Goal: Contribute content: Contribute content

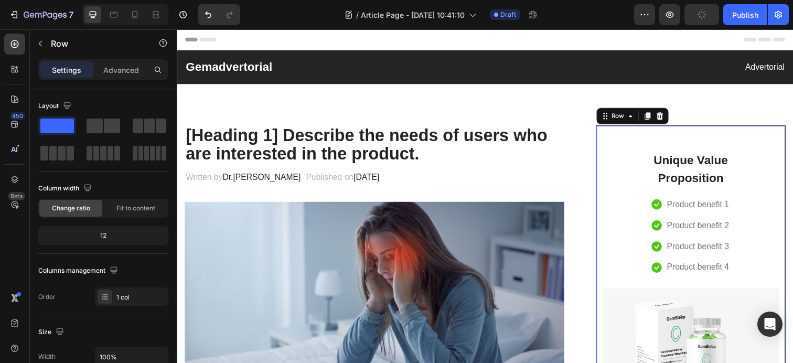
click at [640, 202] on div "Unique Value Proposition Heading Icon Product benefit 1 Text block Icon Product…" at bounding box center [701, 306] width 180 height 330
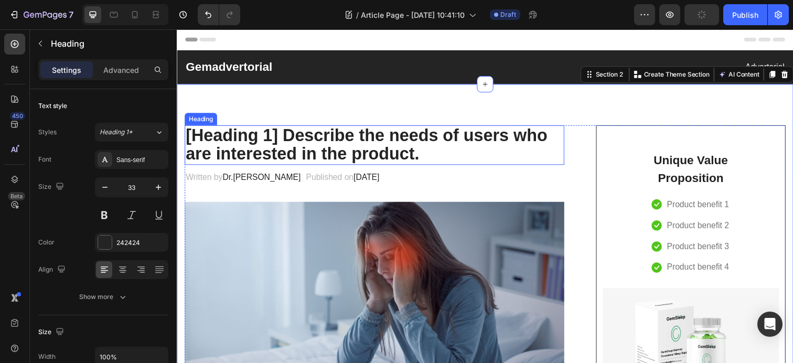
click at [402, 145] on p "[Heading 1] Describe the needs of users who are interested in the product." at bounding box center [378, 147] width 385 height 38
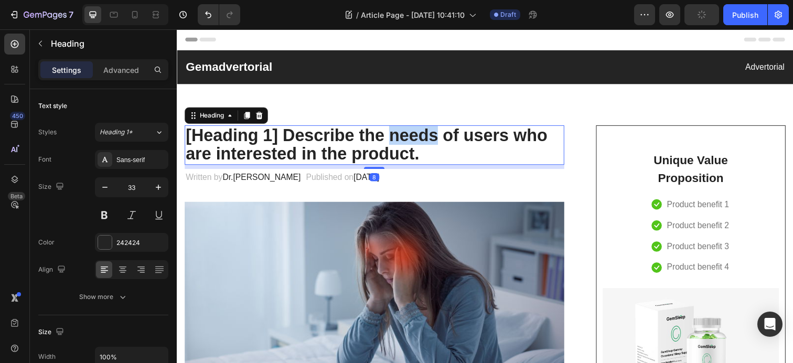
click at [402, 145] on p "[Heading 1] Describe the needs of users who are interested in the product." at bounding box center [378, 147] width 385 height 38
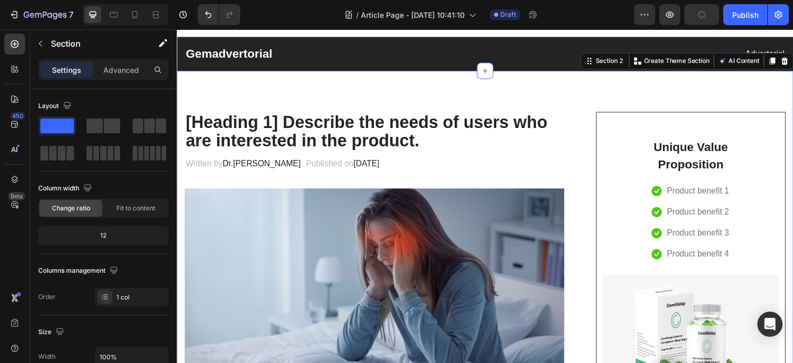
scroll to position [15, 0]
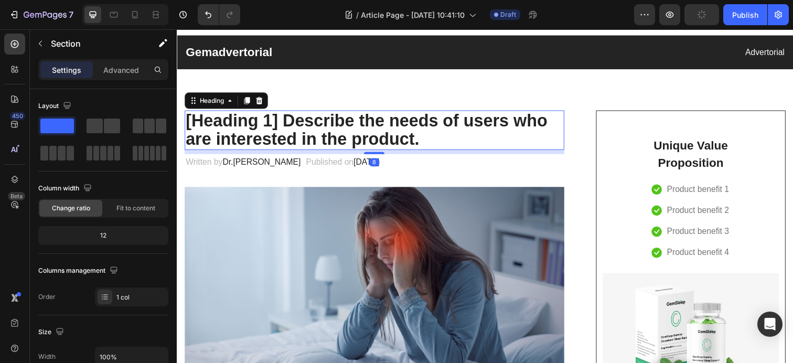
click at [286, 134] on p "[Heading 1] Describe the needs of users who are interested in the product." at bounding box center [378, 132] width 385 height 38
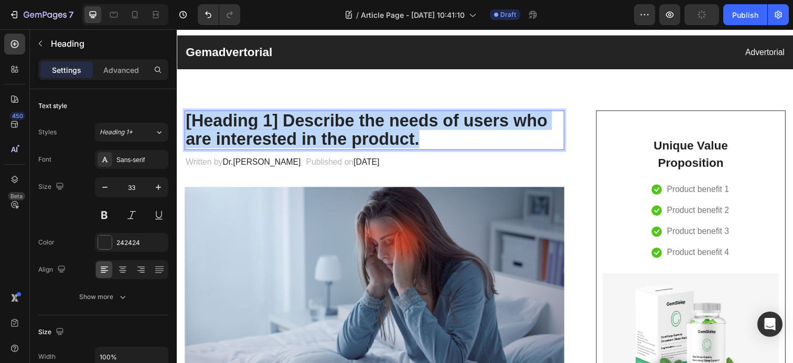
click at [286, 134] on p "[Heading 1] Describe the needs of users who are interested in the product." at bounding box center [378, 132] width 385 height 38
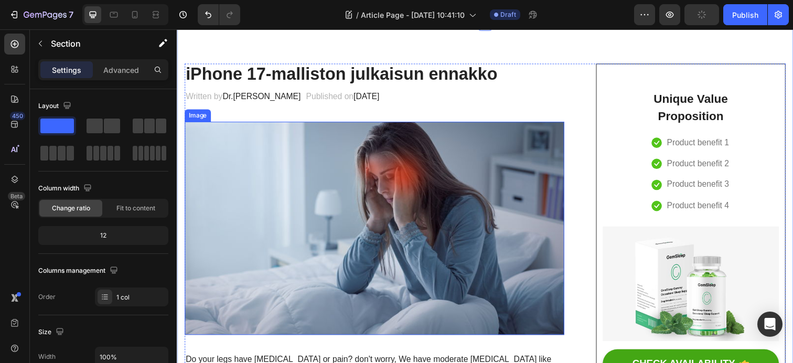
scroll to position [107, 0]
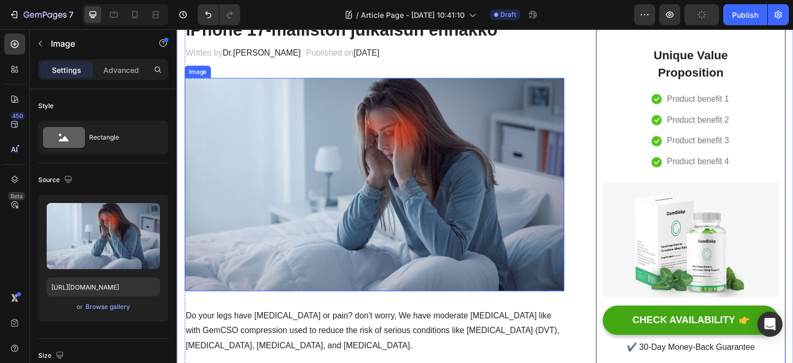
click at [348, 206] on img at bounding box center [378, 188] width 387 height 218
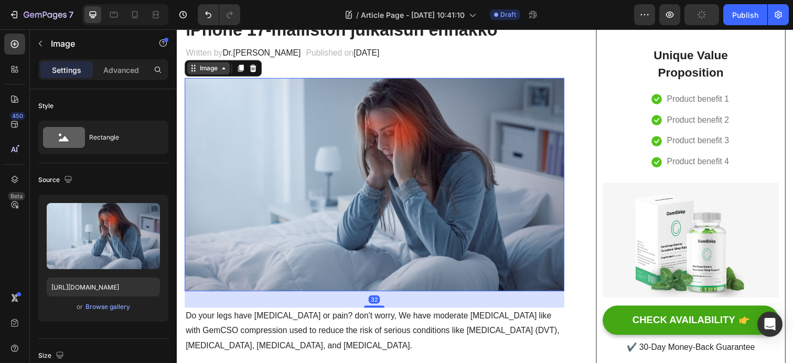
click at [224, 73] on icon at bounding box center [224, 69] width 8 height 8
click at [223, 72] on icon at bounding box center [224, 69] width 8 height 8
click at [196, 71] on icon at bounding box center [193, 69] width 8 height 8
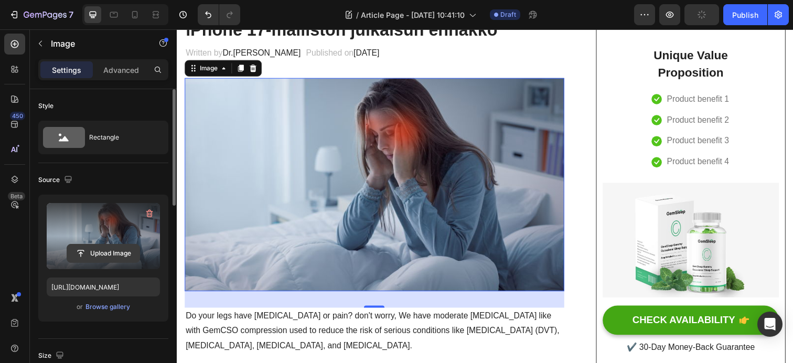
click at [90, 249] on input "file" at bounding box center [103, 253] width 72 height 18
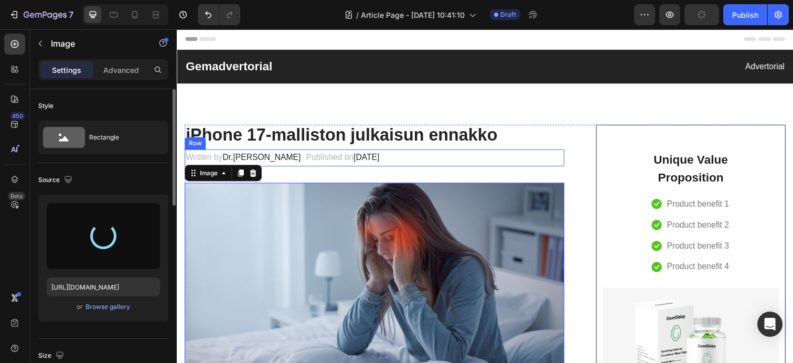
scroll to position [0, 0]
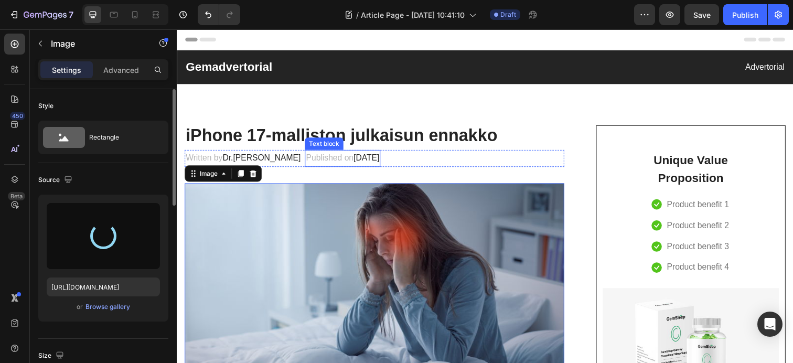
type input "https://cdn.shopify.com/s/files/1/0655/2679/2420/files/gempages_525951638704227…"
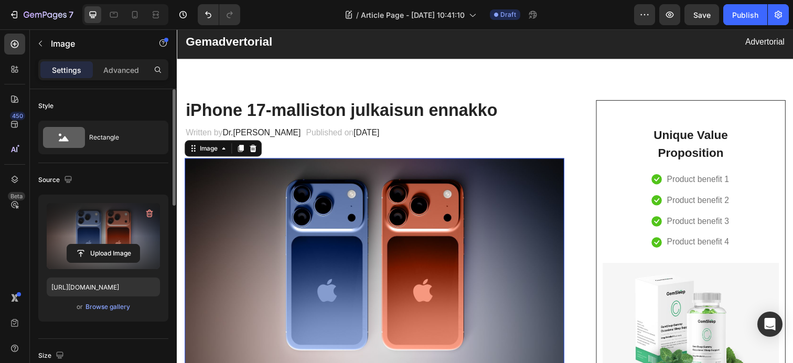
scroll to position [27, 0]
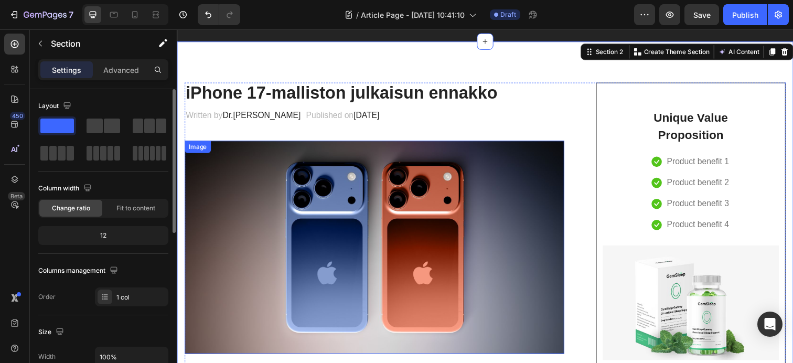
scroll to position [0, 0]
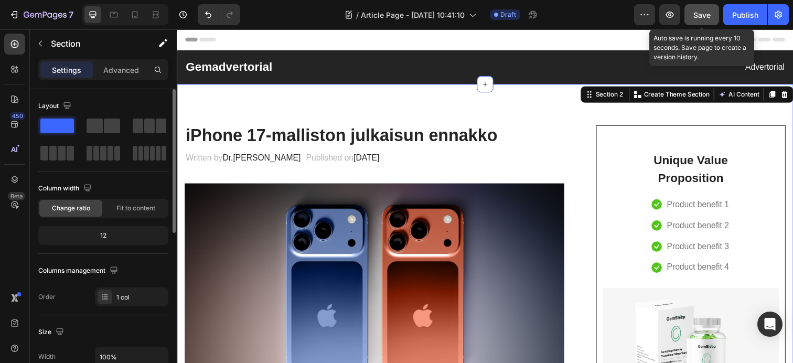
click at [698, 14] on span "Save" at bounding box center [701, 14] width 17 height 9
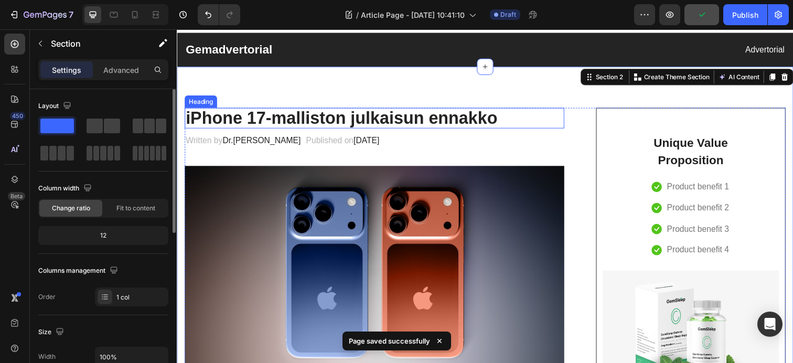
scroll to position [19, 0]
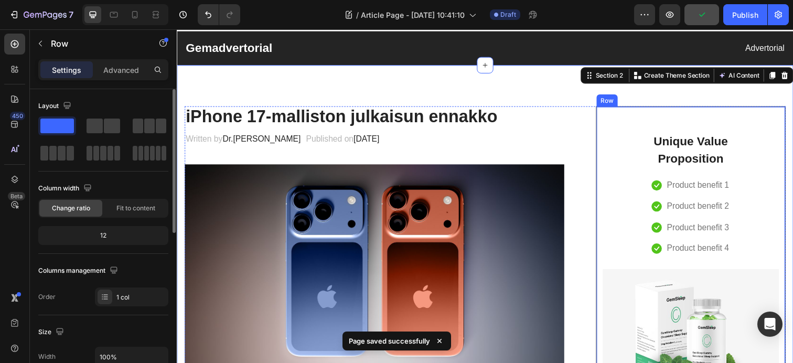
click at [641, 177] on div "Unique Value Proposition Heading Icon Product benefit 1 Text block Icon Product…" at bounding box center [701, 286] width 180 height 330
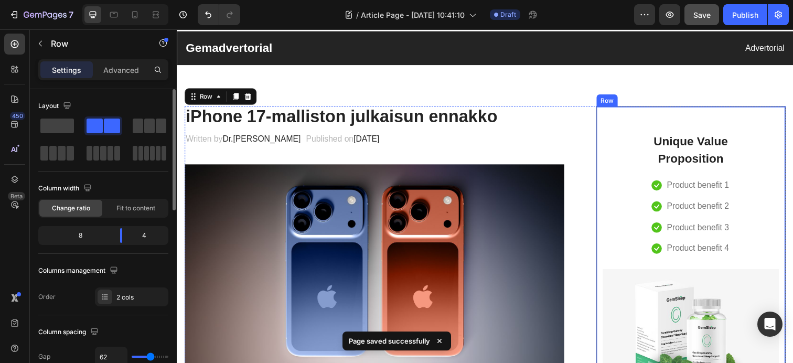
click at [654, 172] on div "Unique Value Proposition Heading Icon Product benefit 1 Text block Icon Product…" at bounding box center [701, 197] width 105 height 153
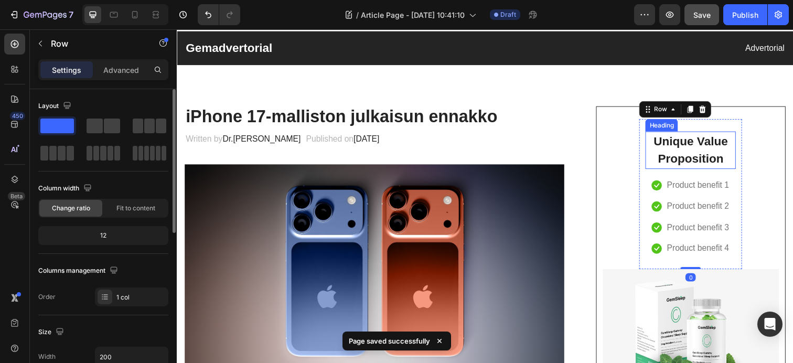
click at [738, 163] on p "Unique Value Proposition" at bounding box center [701, 153] width 90 height 36
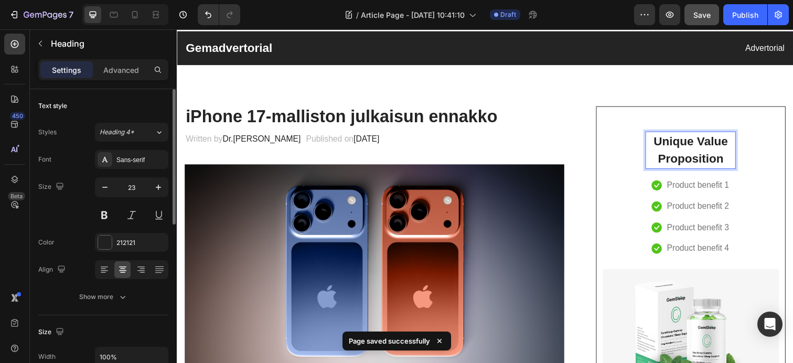
click at [738, 163] on p "Unique Value Proposition" at bounding box center [701, 153] width 90 height 36
click at [570, 208] on img at bounding box center [378, 276] width 387 height 218
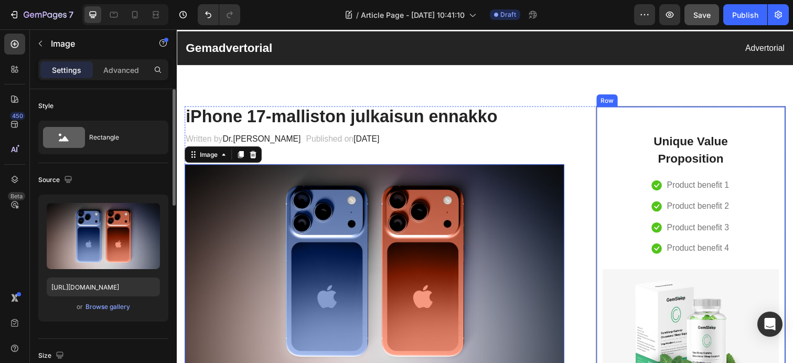
click at [626, 202] on div "Unique Value Proposition Heading Icon Product benefit 1 Text block Icon Product…" at bounding box center [701, 286] width 180 height 330
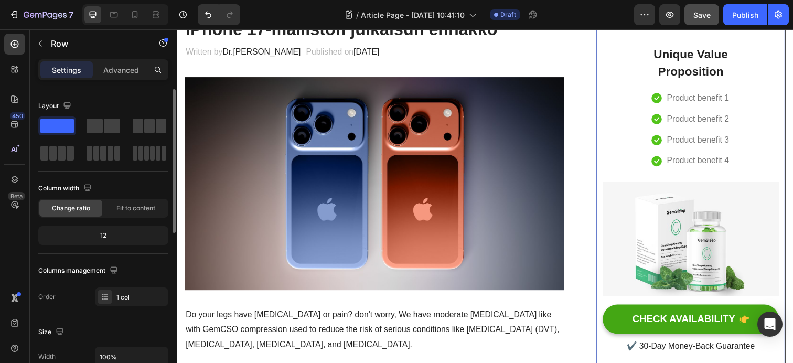
scroll to position [112, 0]
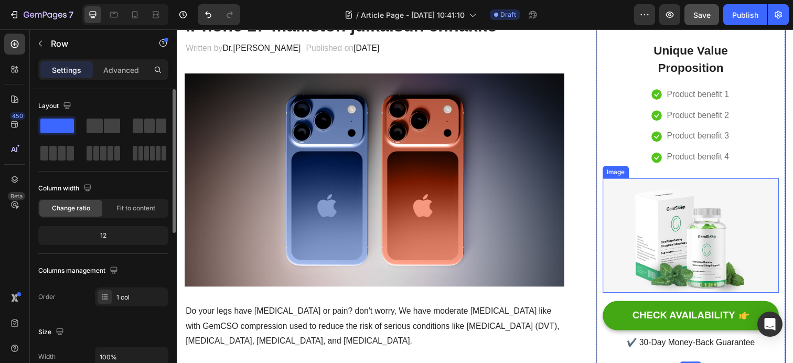
click at [640, 220] on img at bounding box center [701, 239] width 180 height 117
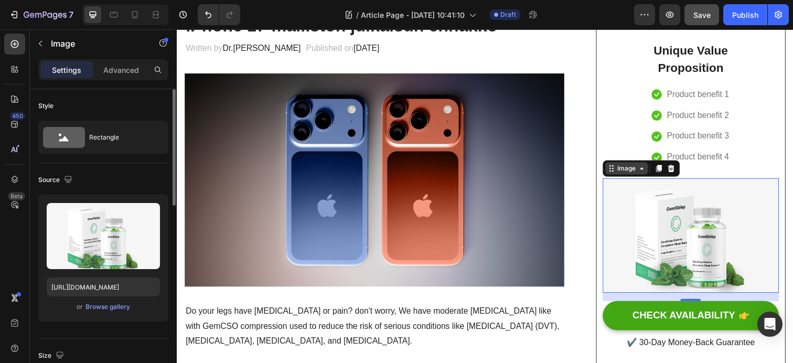
click at [634, 173] on div "Image" at bounding box center [635, 171] width 23 height 9
click at [628, 174] on div "Image" at bounding box center [635, 171] width 23 height 9
click at [681, 240] on img at bounding box center [701, 239] width 180 height 117
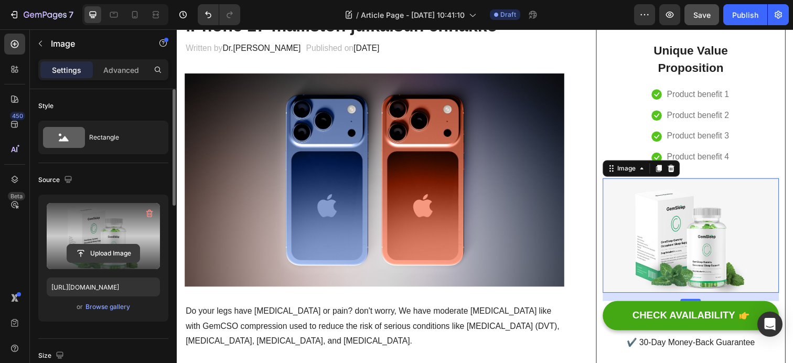
click at [99, 249] on input "file" at bounding box center [103, 253] width 72 height 18
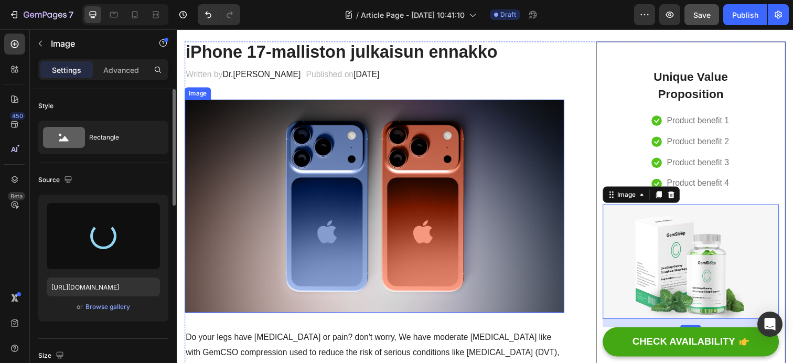
scroll to position [87, 0]
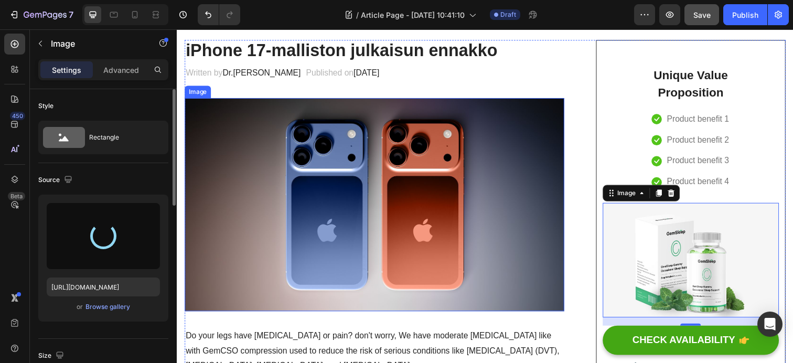
type input "https://cdn.shopify.com/s/files/1/0655/2679/2420/files/gempages_525951638704227…"
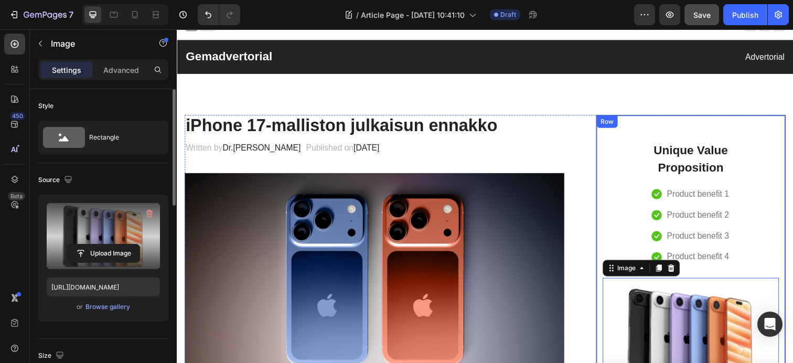
scroll to position [0, 0]
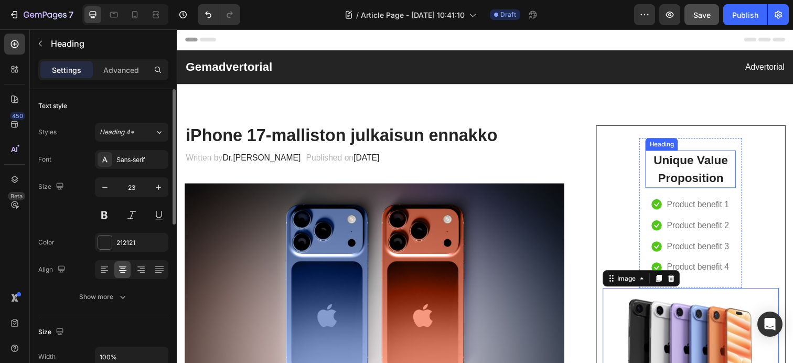
click at [682, 177] on p "Unique Value Proposition" at bounding box center [701, 172] width 90 height 36
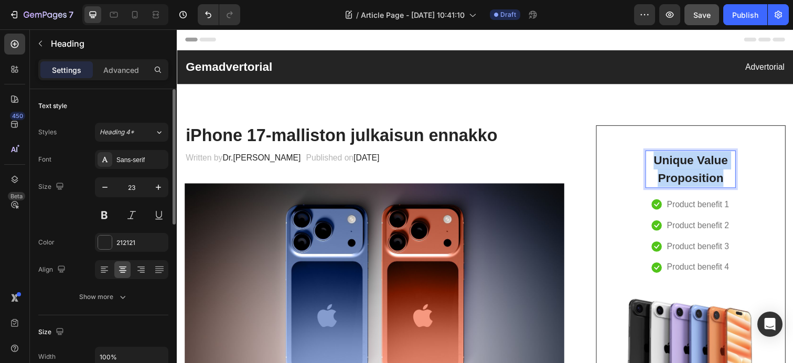
click at [682, 177] on p "Unique Value Proposition" at bounding box center [701, 172] width 90 height 36
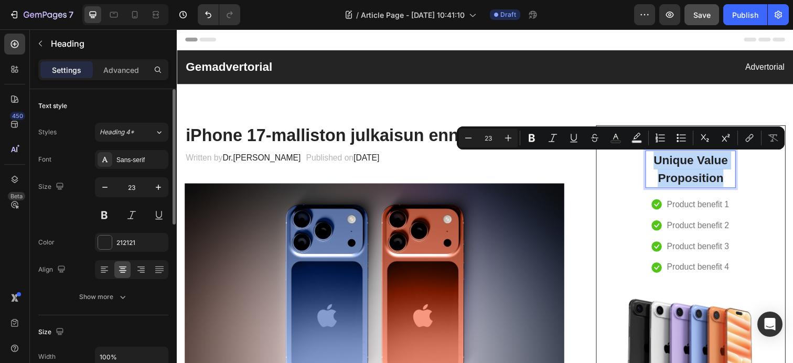
click at [682, 177] on p "Unique Value Proposition" at bounding box center [701, 172] width 90 height 36
click at [686, 180] on p "Unique Value Proposition" at bounding box center [701, 172] width 90 height 36
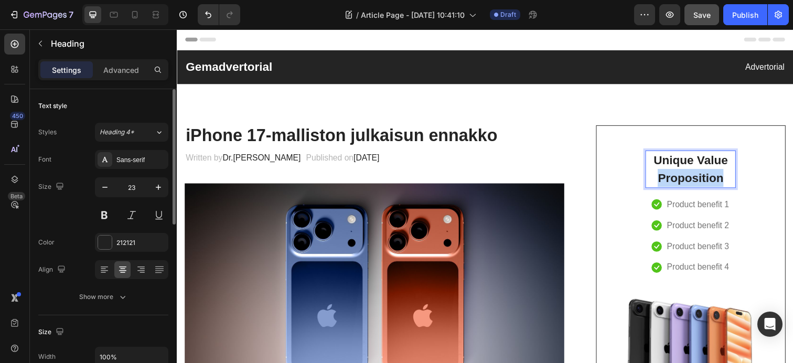
click at [686, 180] on p "Unique Value Proposition" at bounding box center [701, 172] width 90 height 36
click at [741, 159] on p "[DOMAIN_NAME]" at bounding box center [701, 172] width 90 height 36
click at [719, 164] on p "[DOMAIN_NAME]" at bounding box center [701, 172] width 90 height 36
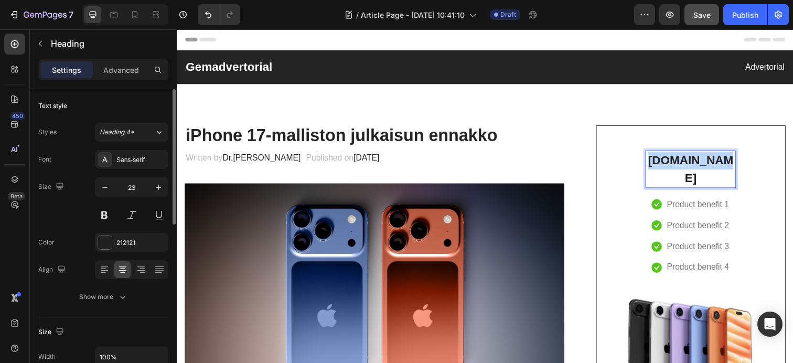
click at [719, 164] on p "[DOMAIN_NAME]" at bounding box center [701, 172] width 90 height 36
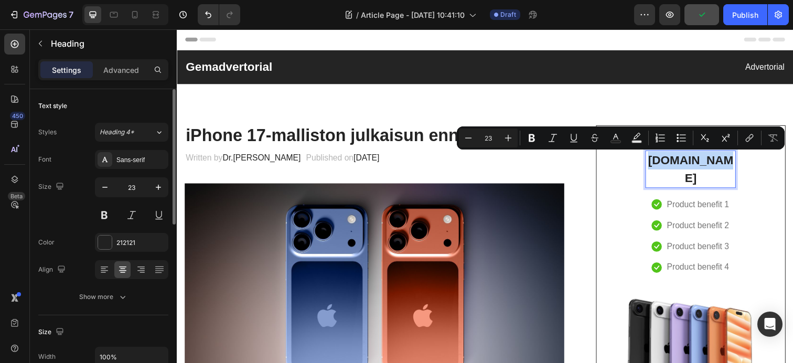
click at [741, 172] on p "[DOMAIN_NAME]" at bounding box center [701, 172] width 90 height 36
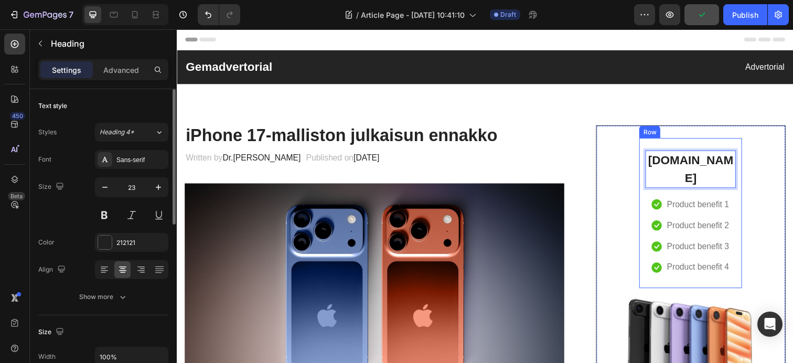
click at [754, 179] on div "Omenakauppa.com Heading 16 Icon Product benefit 1 Text block Icon Product benef…" at bounding box center [701, 307] width 180 height 332
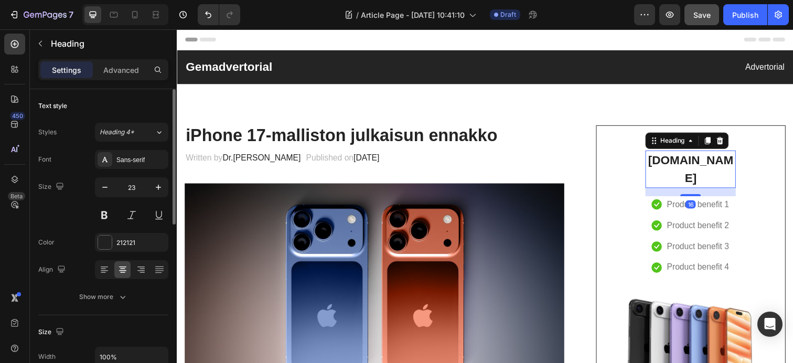
click at [740, 179] on p "[DOMAIN_NAME]" at bounding box center [701, 172] width 90 height 36
click at [763, 209] on div "Omenakauppa.com Heading 16 Icon Product benefit 1 Text block Icon Product benef…" at bounding box center [701, 307] width 180 height 332
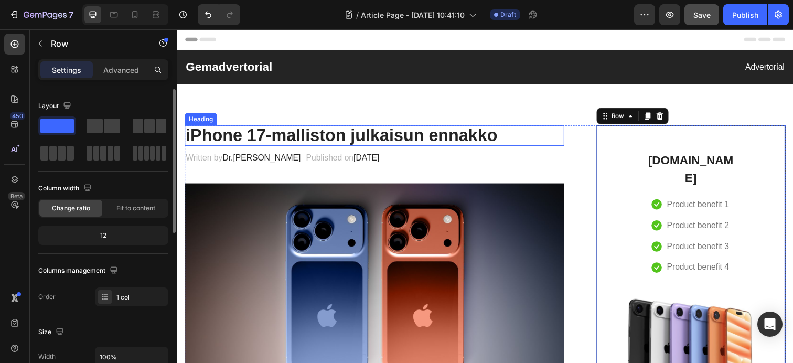
click at [564, 135] on p "iPhone 17-malliston julkaisun ennakko" at bounding box center [378, 137] width 385 height 19
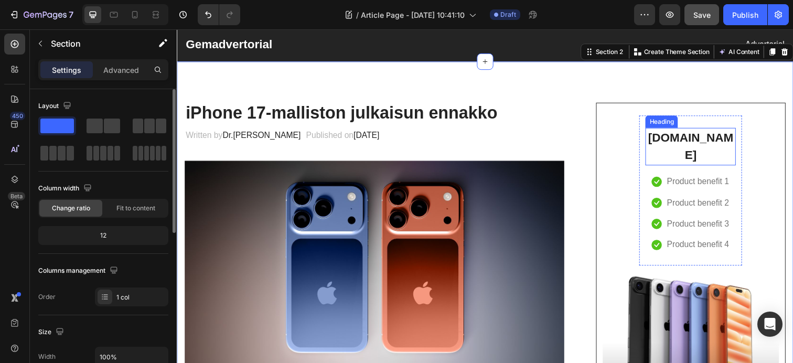
scroll to position [39, 0]
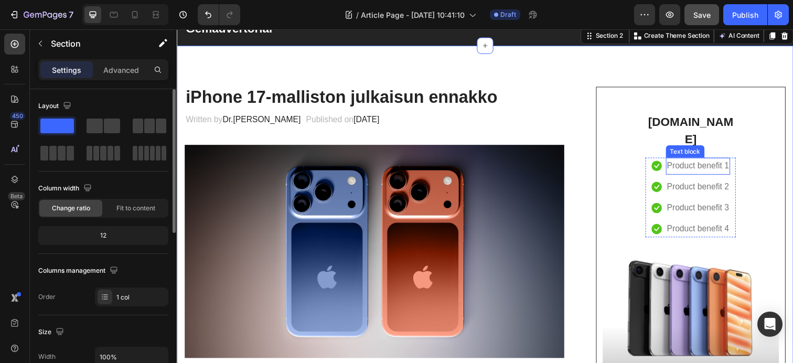
click at [705, 169] on p "Product benefit 1" at bounding box center [708, 168] width 63 height 15
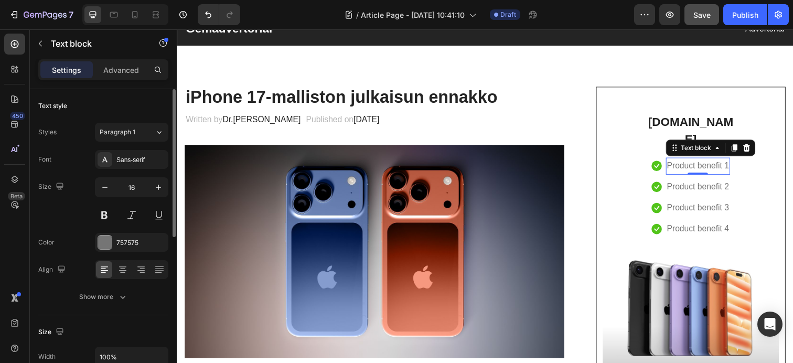
click at [705, 169] on p "Product benefit 1" at bounding box center [708, 168] width 63 height 15
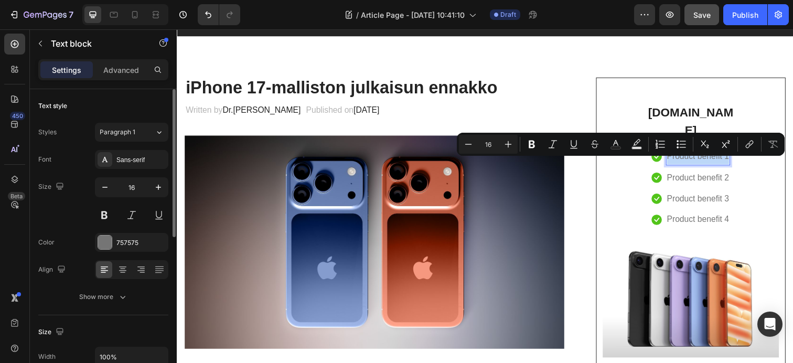
scroll to position [52, 0]
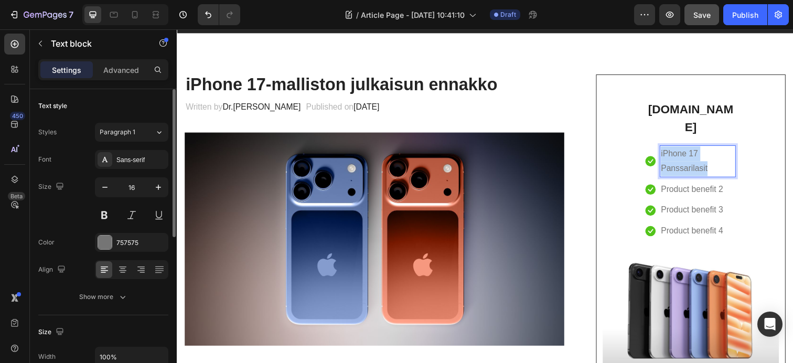
drag, startPoint x: 725, startPoint y: 175, endPoint x: 671, endPoint y: 158, distance: 56.4
click at [671, 158] on p "iPhone 17 Panssarilasit" at bounding box center [708, 164] width 75 height 30
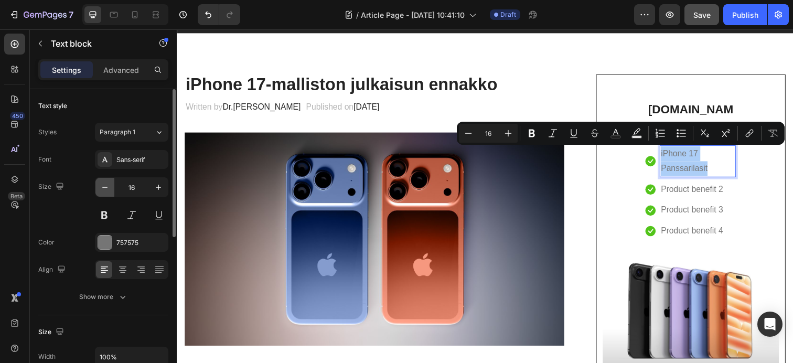
click at [101, 190] on icon "button" at bounding box center [105, 187] width 10 height 10
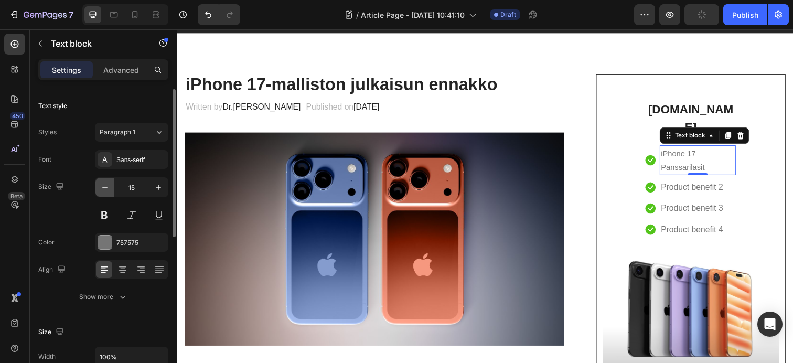
click at [101, 190] on icon "button" at bounding box center [105, 187] width 10 height 10
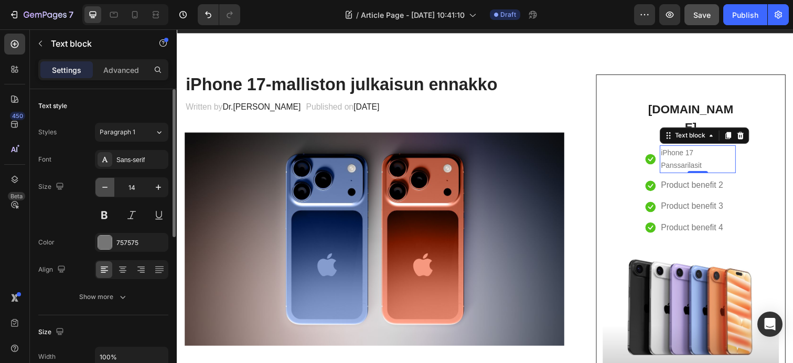
click at [101, 190] on icon "button" at bounding box center [105, 187] width 10 height 10
type input "13"
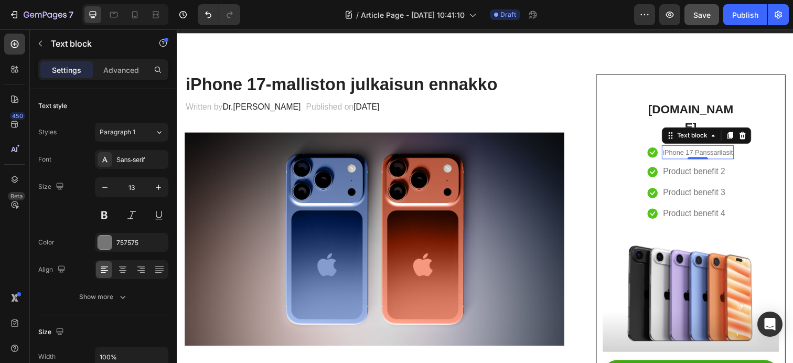
click at [714, 157] on p "iPhone 17 Panssarilasit" at bounding box center [708, 155] width 71 height 12
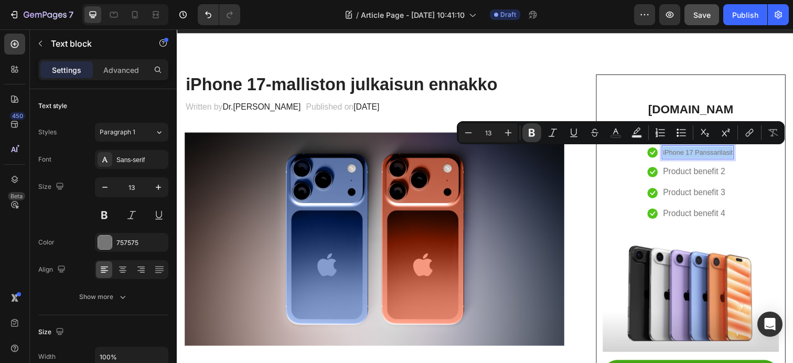
click at [531, 132] on icon "Editor contextual toolbar" at bounding box center [531, 133] width 6 height 8
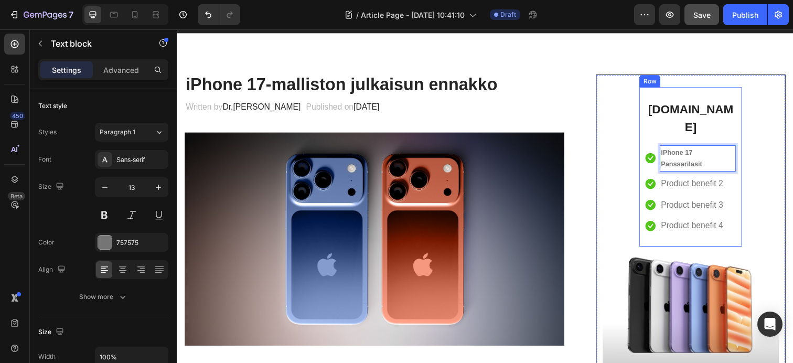
click at [745, 160] on p "iPhone 17 Panssarilasit" at bounding box center [708, 161] width 75 height 25
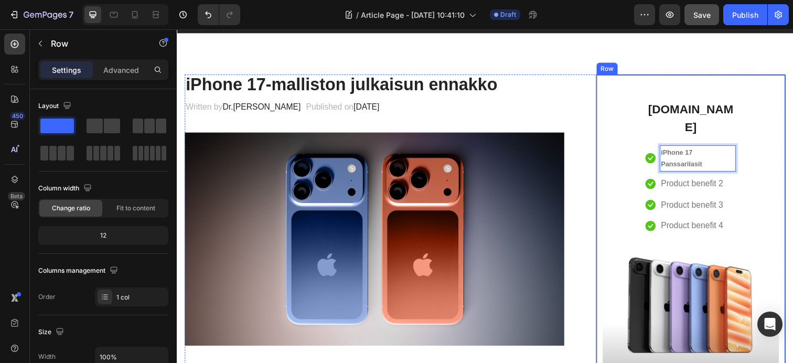
click at [760, 167] on div "Omenakauppa.com Heading Icon iPhone 17 Panssarilasit Text block 0 Icon Product …" at bounding box center [701, 260] width 180 height 342
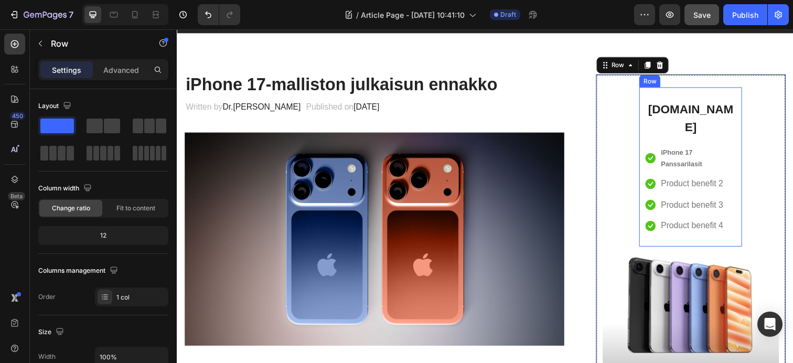
click at [751, 164] on div "Omenakauppa.com Heading Icon iPhone 17 Panssarilasit Text block Icon Product be…" at bounding box center [701, 170] width 105 height 163
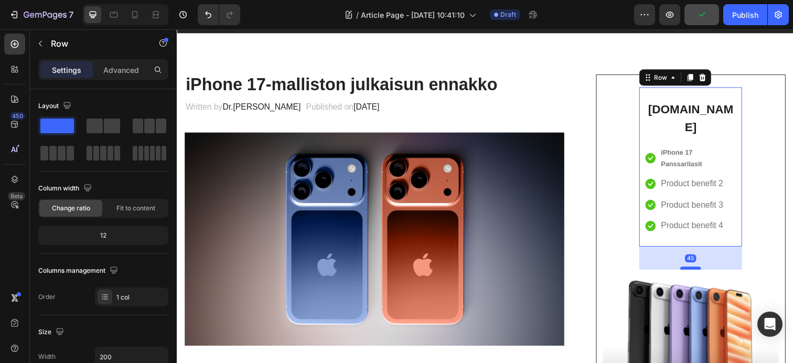
drag, startPoint x: 703, startPoint y: 249, endPoint x: 702, endPoint y: 273, distance: 23.6
click at [702, 273] on div at bounding box center [701, 273] width 21 height 3
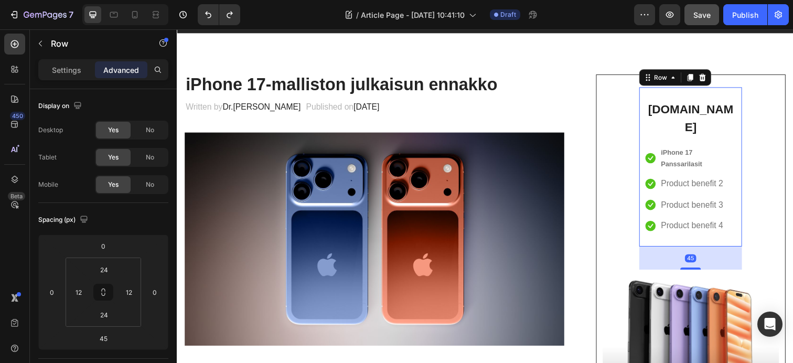
type input "0"
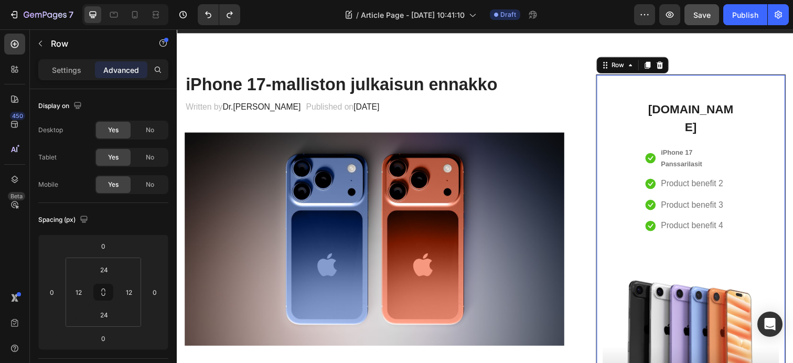
click at [774, 201] on div "Omenakauppa.com Heading Icon iPhone 17 Panssarilasit Text block Icon Product be…" at bounding box center [701, 271] width 180 height 365
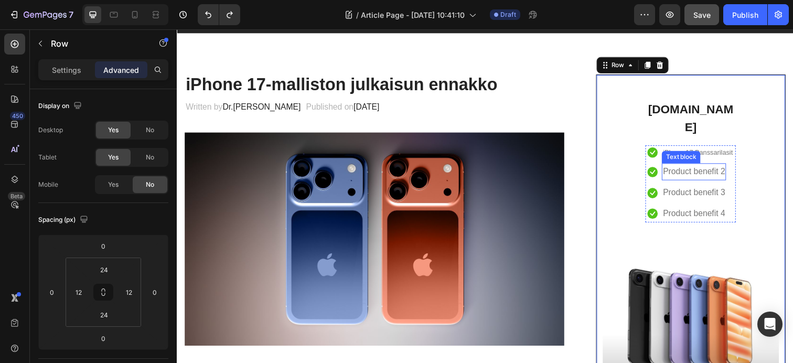
click at [712, 176] on p "Product benefit 2" at bounding box center [704, 174] width 63 height 15
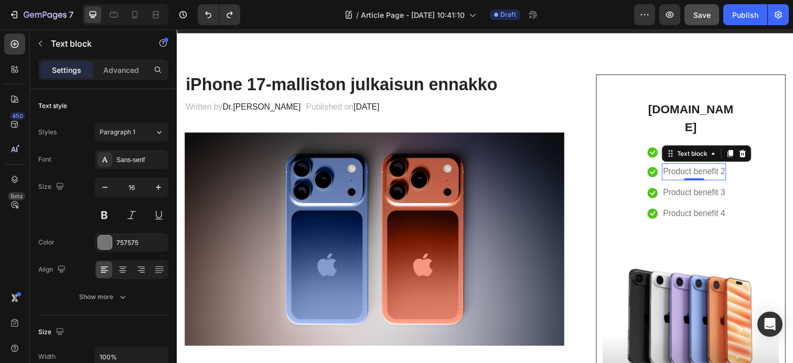
click at [712, 176] on p "Product benefit 2" at bounding box center [704, 174] width 63 height 15
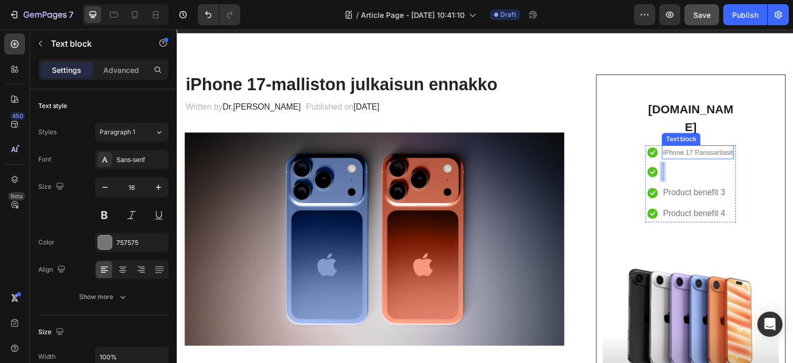
click at [740, 155] on p "iPhone 17 Panssarilasit" at bounding box center [708, 155] width 71 height 12
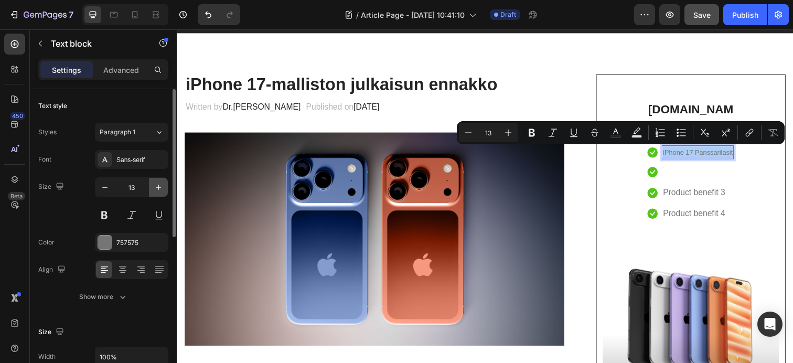
click at [158, 190] on icon "button" at bounding box center [158, 187] width 10 height 10
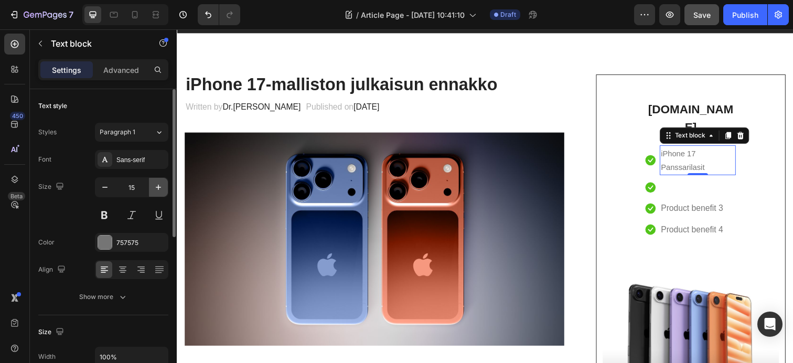
click at [158, 190] on icon "button" at bounding box center [158, 187] width 10 height 10
type input "16"
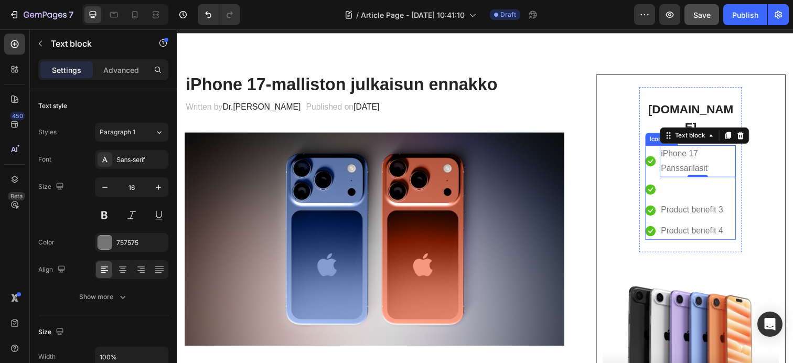
click at [691, 188] on li "Icon Text block" at bounding box center [701, 193] width 92 height 17
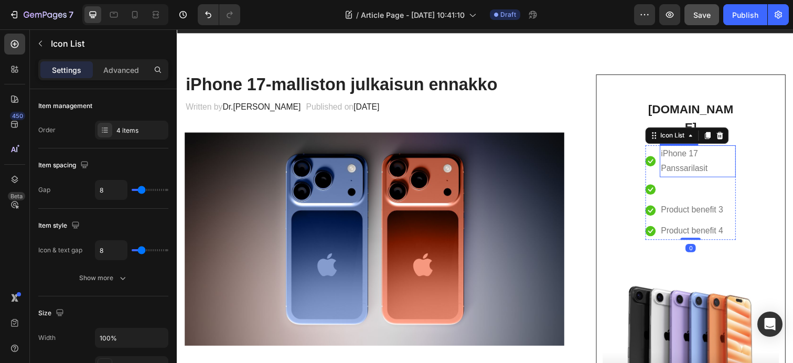
click at [704, 175] on p "iPhone 17 Panssarilasit" at bounding box center [708, 164] width 75 height 30
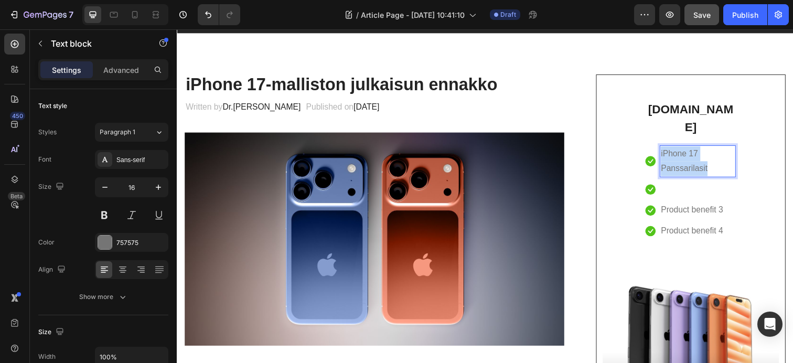
click at [705, 175] on p "iPhone 17 Panssarilasit" at bounding box center [708, 164] width 75 height 30
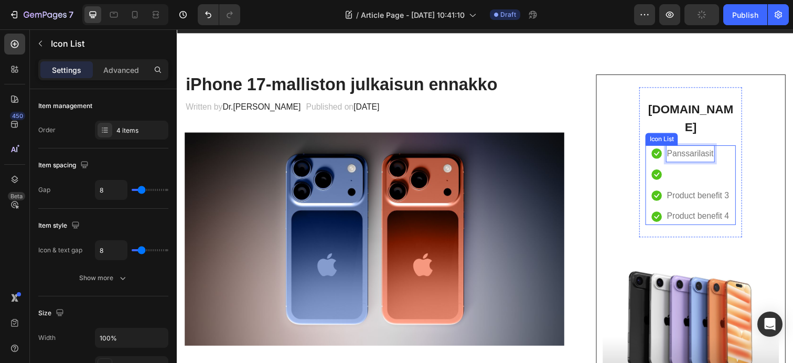
click at [684, 180] on li "Icon Text block" at bounding box center [701, 177] width 80 height 17
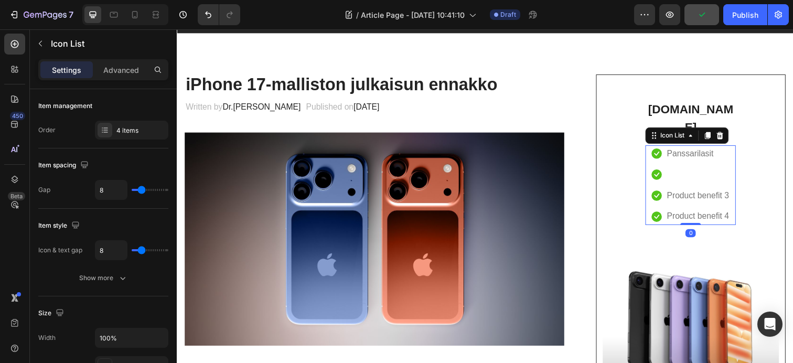
click at [683, 179] on li "Icon Text block" at bounding box center [701, 177] width 80 height 17
click at [680, 178] on li "Icon Text block" at bounding box center [701, 177] width 80 height 17
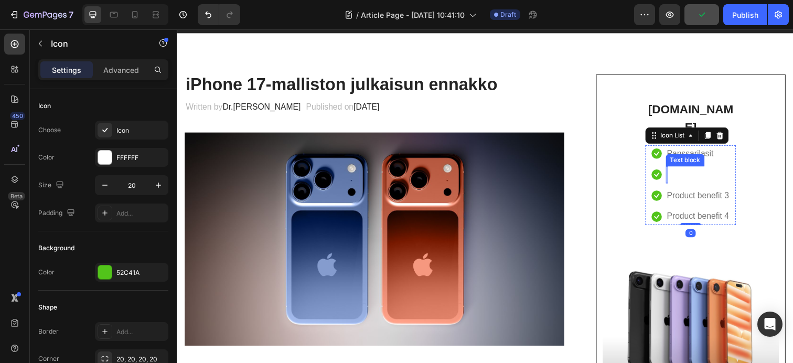
click at [668, 177] on icon at bounding box center [666, 177] width 10 height 10
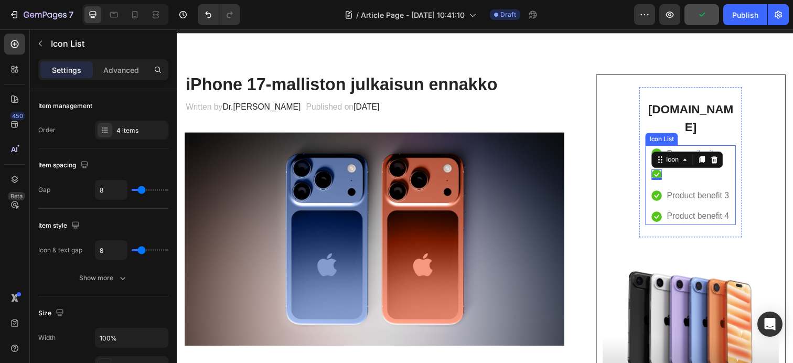
click at [685, 177] on li "Icon 0 Text block" at bounding box center [701, 177] width 80 height 17
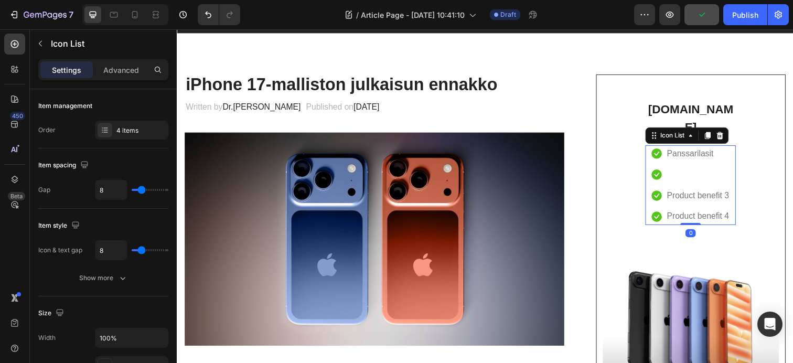
click at [681, 178] on li "Icon Text block" at bounding box center [701, 177] width 80 height 17
click at [683, 175] on li "Icon Text block" at bounding box center [701, 177] width 80 height 17
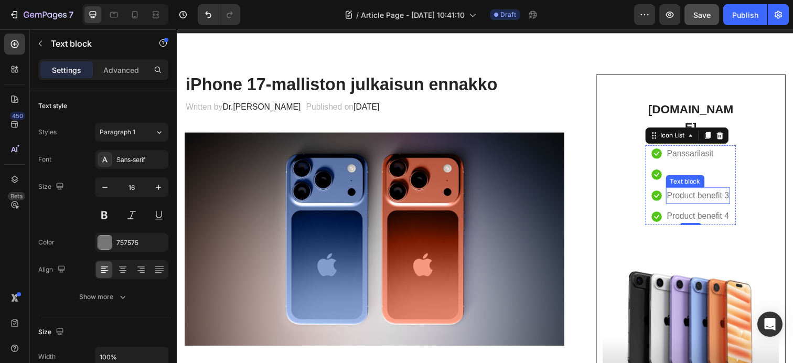
click at [689, 198] on p "Product benefit 3" at bounding box center [708, 199] width 63 height 15
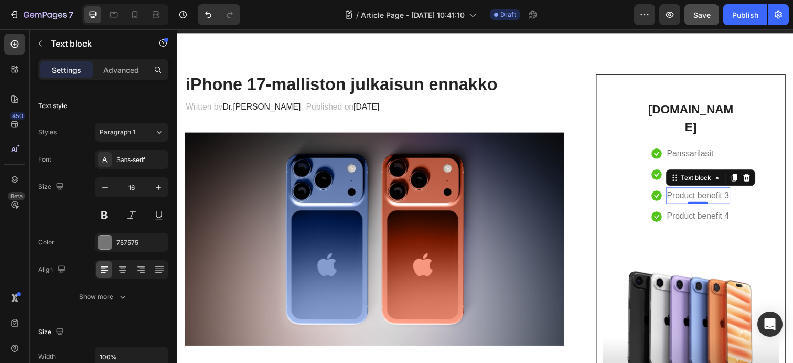
click at [689, 199] on p "Product benefit 3" at bounding box center [708, 199] width 63 height 15
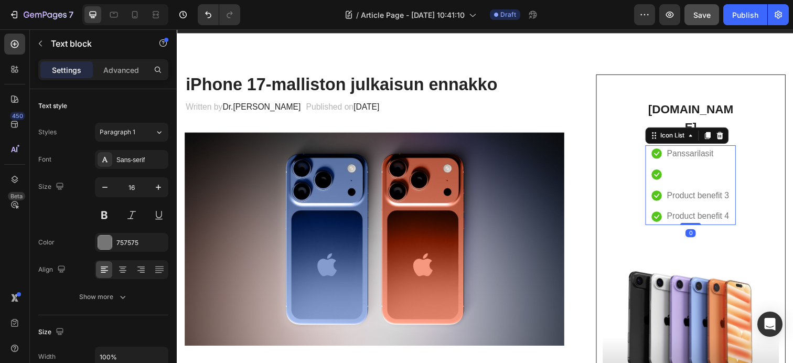
click at [686, 178] on li "Icon Text block" at bounding box center [701, 177] width 80 height 17
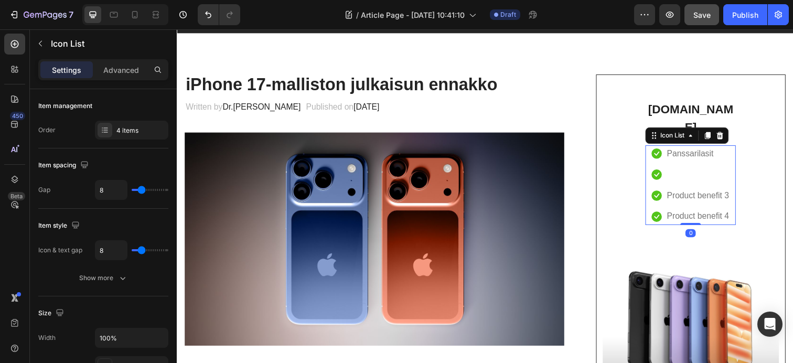
click at [682, 178] on li "Icon Text block" at bounding box center [701, 177] width 80 height 17
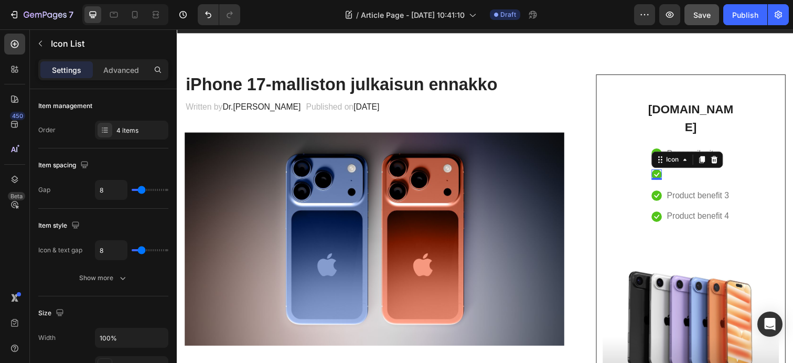
click at [666, 178] on icon at bounding box center [666, 177] width 10 height 10
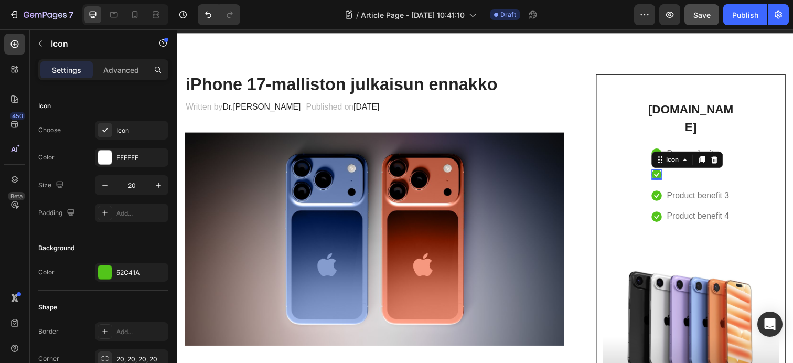
click at [729, 162] on div "Icon" at bounding box center [697, 162] width 73 height 17
click at [728, 163] on div at bounding box center [725, 162] width 13 height 13
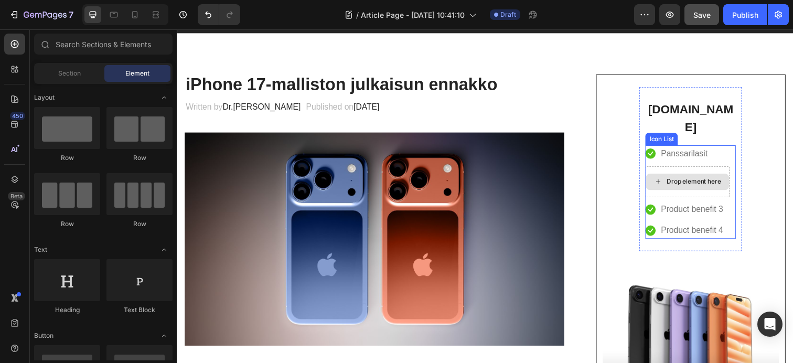
click at [688, 185] on div "Drop element here" at bounding box center [704, 185] width 56 height 8
click at [670, 187] on icon at bounding box center [668, 184] width 8 height 9
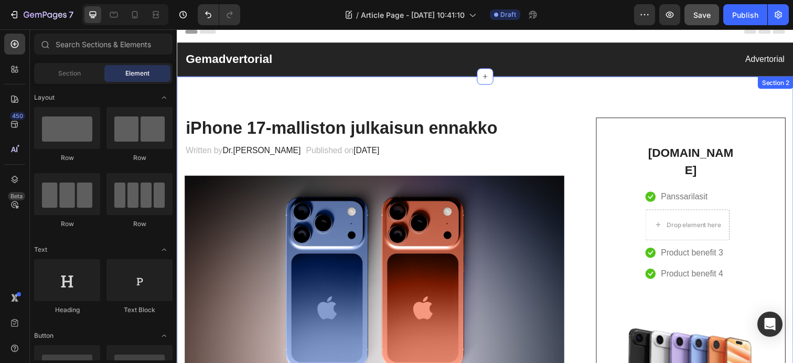
scroll to position [0, 0]
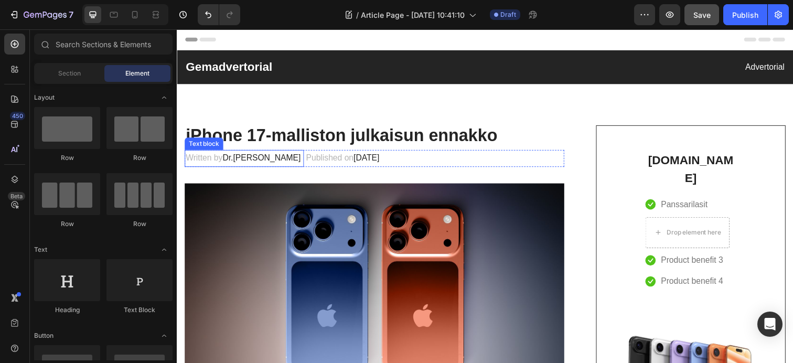
click at [241, 162] on span "Dr.Marcus" at bounding box center [263, 160] width 80 height 9
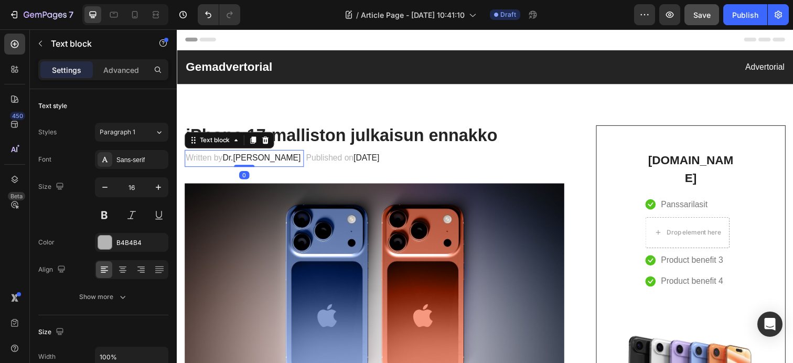
click at [258, 163] on span "Dr.Marcus" at bounding box center [263, 160] width 80 height 9
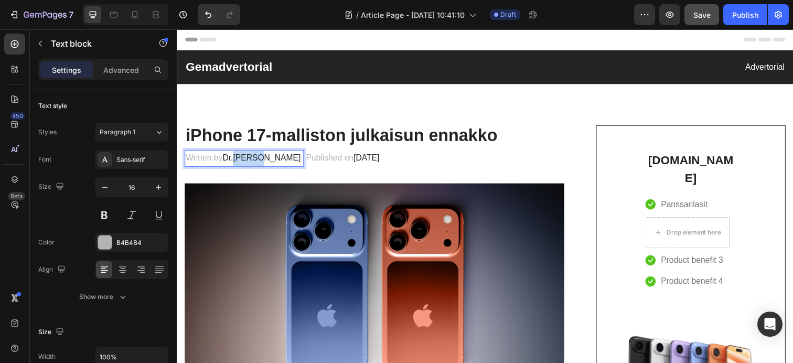
click at [259, 163] on span "Dr.Marcus" at bounding box center [263, 160] width 80 height 9
drag, startPoint x: 226, startPoint y: 160, endPoint x: 296, endPoint y: 169, distance: 69.8
click at [294, 169] on div "Written by Omenakauppa.com" at bounding box center [239, 161] width 109 height 17
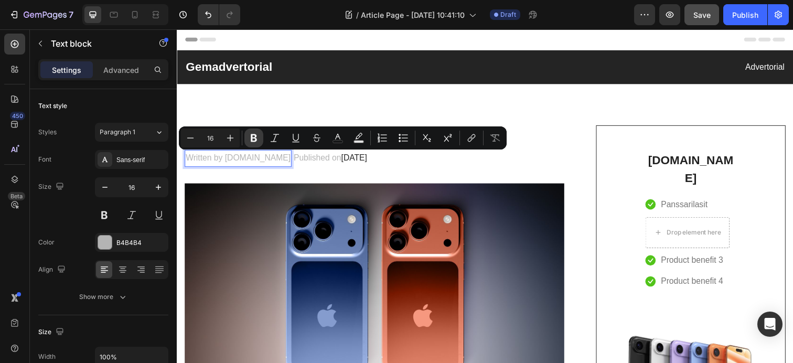
click at [256, 140] on icon "Editor contextual toolbar" at bounding box center [254, 138] width 10 height 10
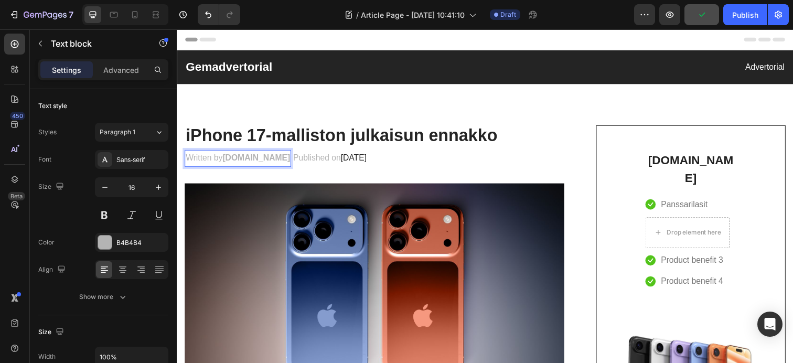
click at [209, 163] on p "Written by Omenakauppa.com" at bounding box center [239, 161] width 106 height 15
click at [332, 163] on p "Published on February 28, 2023" at bounding box center [329, 161] width 75 height 15
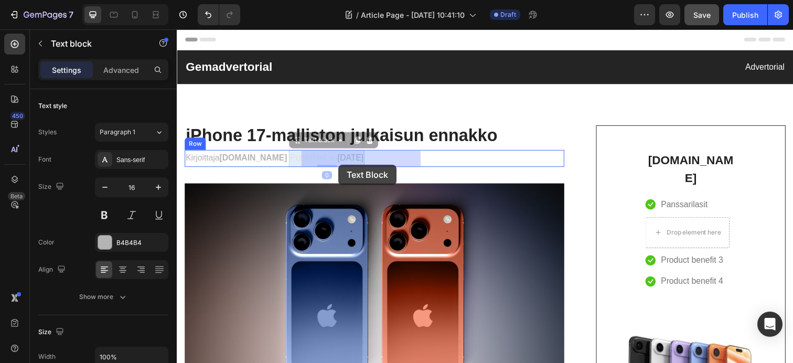
drag, startPoint x: 306, startPoint y: 164, endPoint x: 346, endPoint y: 167, distance: 40.0
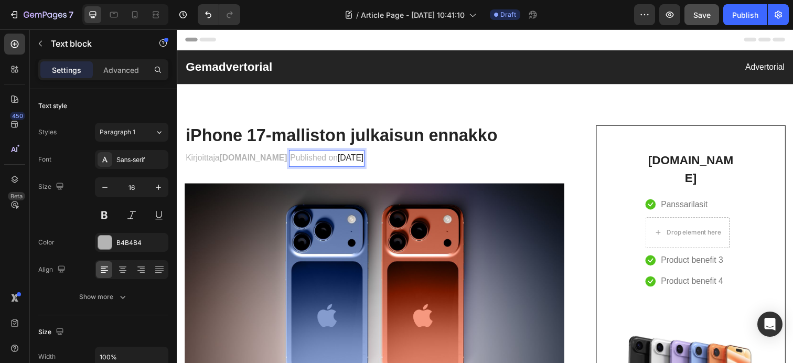
drag, startPoint x: 308, startPoint y: 164, endPoint x: 314, endPoint y: 163, distance: 6.3
click at [323, 163] on p "Published on February 28, 2023" at bounding box center [329, 161] width 75 height 15
drag, startPoint x: 306, startPoint y: 163, endPoint x: 353, endPoint y: 164, distance: 47.2
click at [353, 164] on p "Published on February 28, 2023" at bounding box center [329, 161] width 75 height 15
drag, startPoint x: 341, startPoint y: 161, endPoint x: 408, endPoint y: 167, distance: 67.9
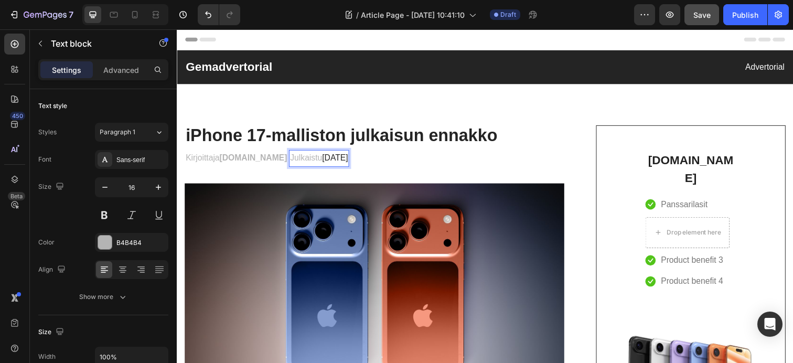
click at [351, 167] on p "Julkaistu February 28, 2023" at bounding box center [321, 161] width 59 height 15
click at [353, 165] on p "Julkaistu 03.09.2025" at bounding box center [322, 161] width 61 height 15
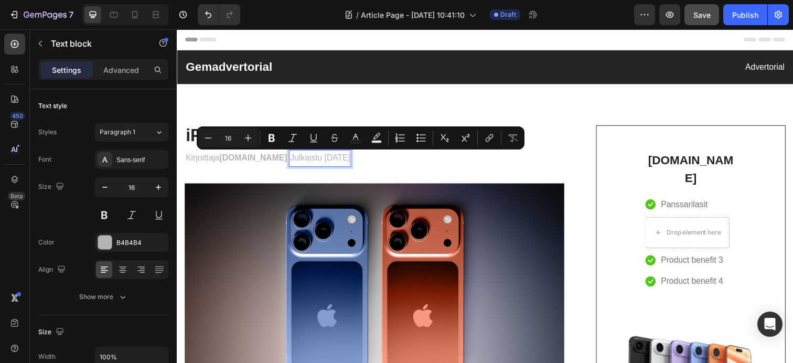
click at [353, 165] on p "Julkaistu 03.09.2025" at bounding box center [322, 161] width 61 height 15
click at [252, 137] on icon "Editor contextual toolbar" at bounding box center [255, 138] width 10 height 10
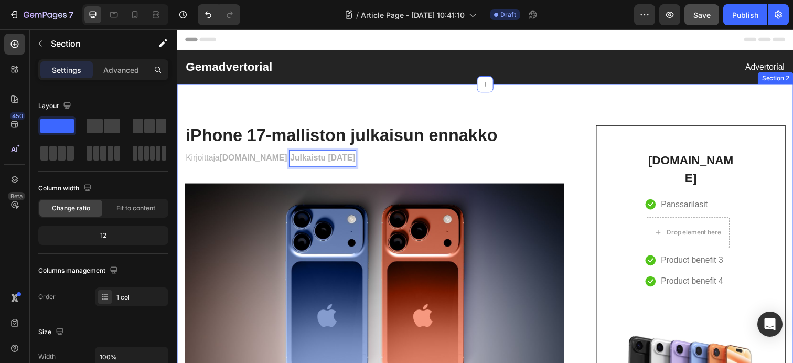
click at [326, 163] on strong "Julkaistu 03.09.2025" at bounding box center [325, 160] width 67 height 9
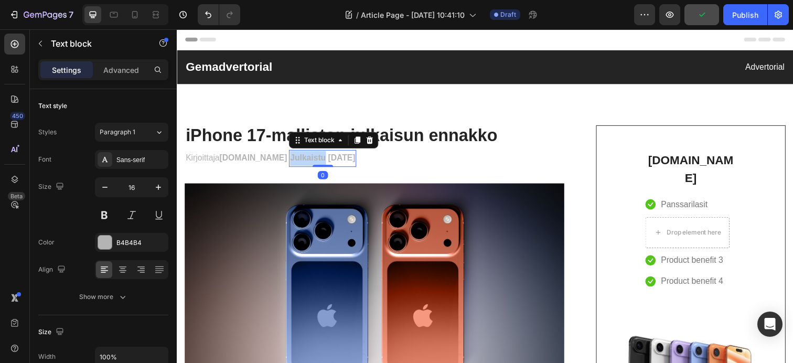
click at [325, 163] on strong "Julkaistu 03.09.2025" at bounding box center [325, 160] width 67 height 9
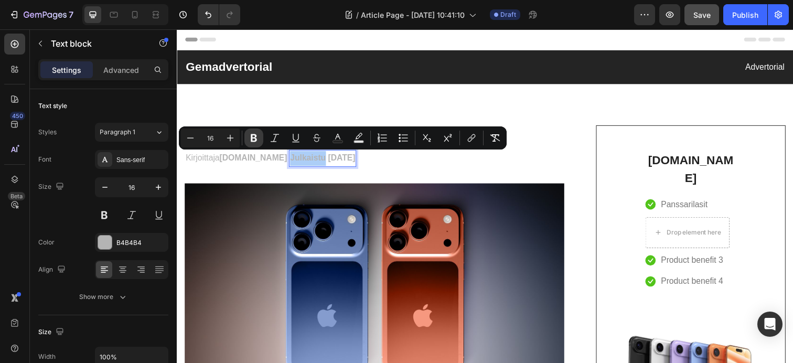
drag, startPoint x: 255, startPoint y: 138, endPoint x: 95, endPoint y: 84, distance: 168.3
click at [255, 138] on icon "Editor contextual toolbar" at bounding box center [254, 138] width 6 height 8
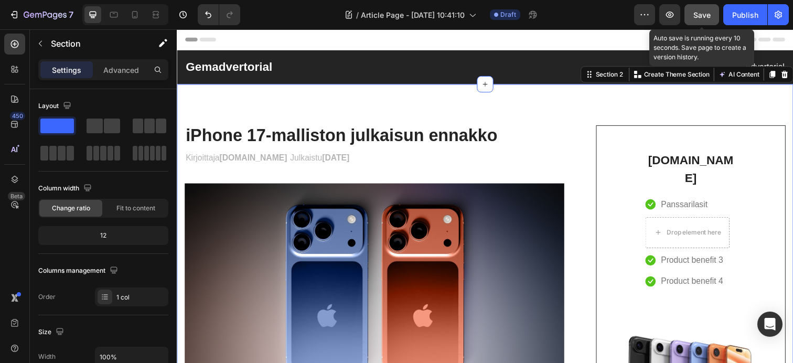
click at [697, 19] on span "Save" at bounding box center [701, 14] width 17 height 9
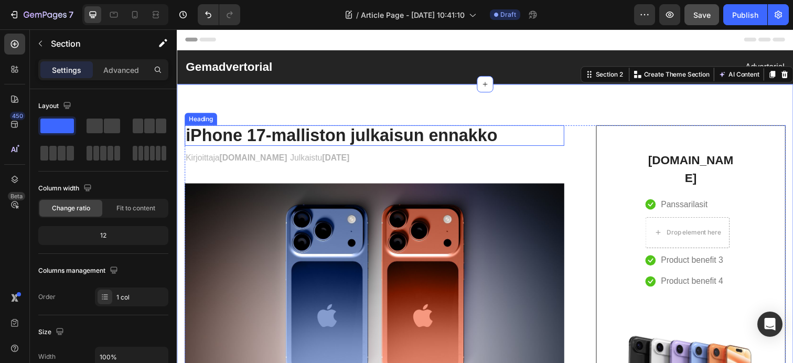
click at [500, 137] on p "iPhone 17-malliston julkaisun ennakko" at bounding box center [378, 137] width 385 height 19
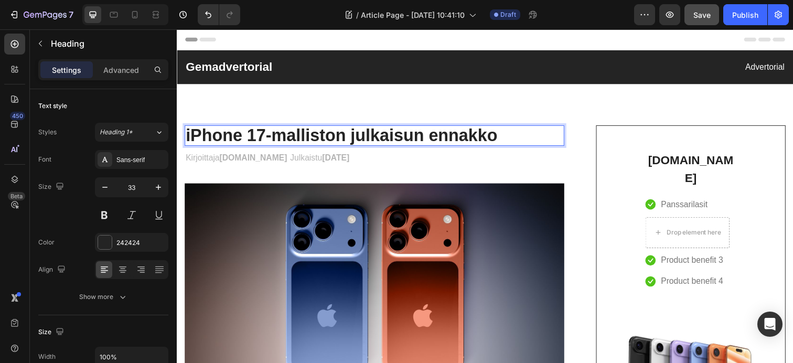
click at [436, 141] on p "iPhone 17-malliston julkaisun ennakko" at bounding box center [378, 137] width 385 height 19
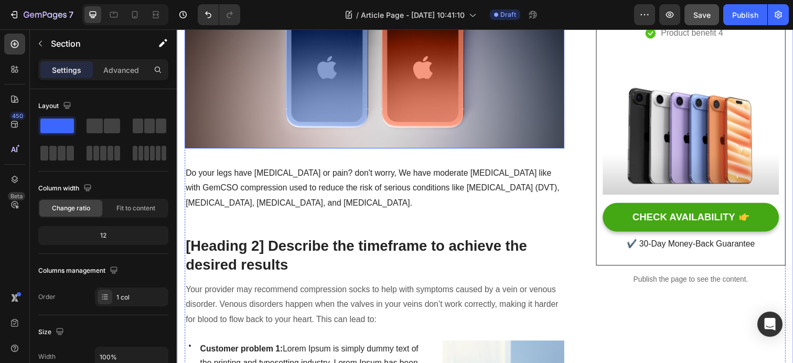
scroll to position [256, 0]
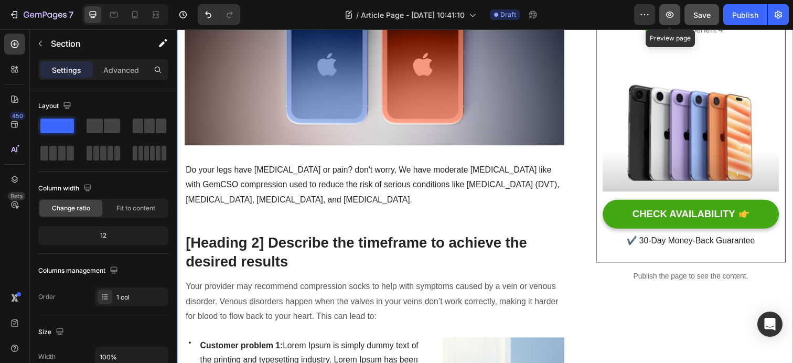
click at [676, 15] on button "button" at bounding box center [669, 14] width 21 height 21
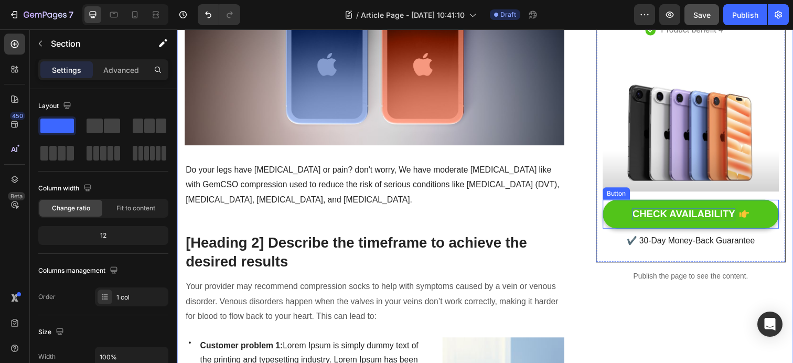
click at [700, 223] on div "CHECK AVAILABILITY" at bounding box center [694, 218] width 105 height 13
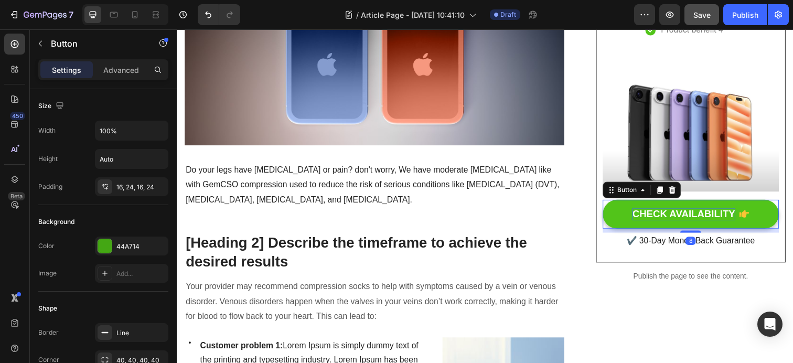
click at [703, 220] on div "CHECK AVAILABILITY" at bounding box center [694, 218] width 105 height 13
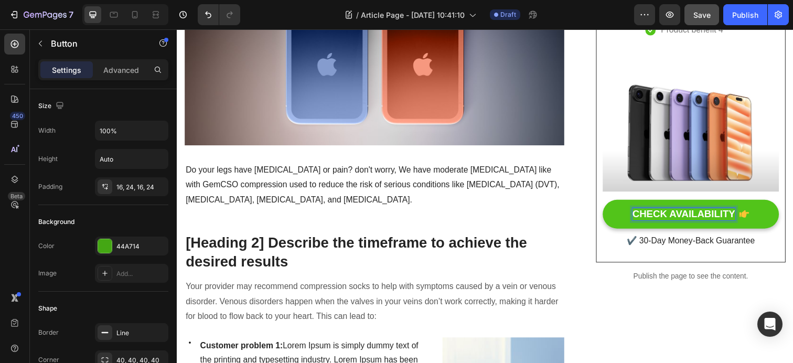
click at [703, 220] on p "CHECK AVAILABILITY" at bounding box center [694, 218] width 105 height 13
click at [705, 215] on icon at bounding box center [703, 218] width 10 height 10
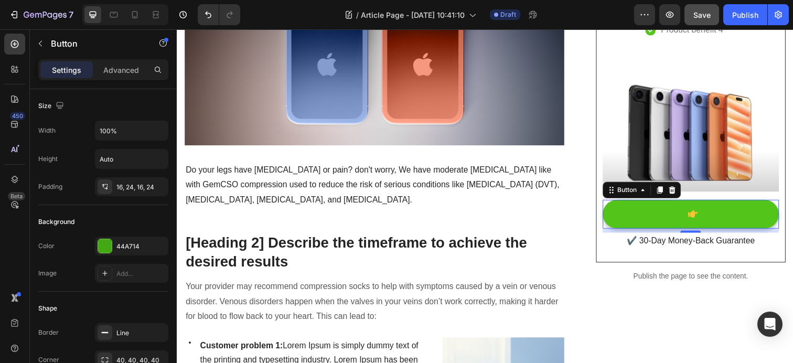
click at [705, 219] on icon at bounding box center [703, 217] width 10 height 7
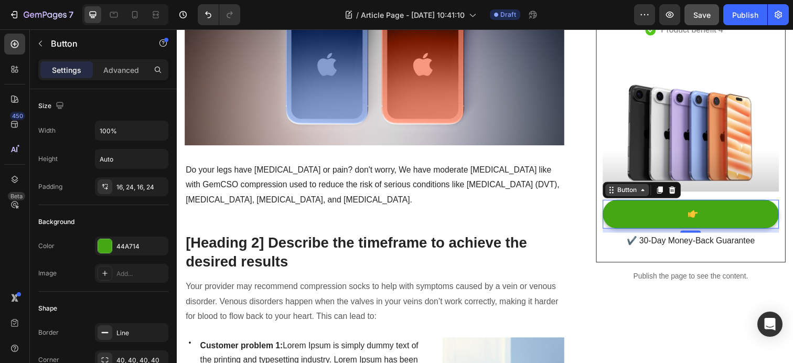
click at [648, 197] on icon at bounding box center [652, 193] width 8 height 8
click at [110, 249] on div at bounding box center [105, 246] width 14 height 14
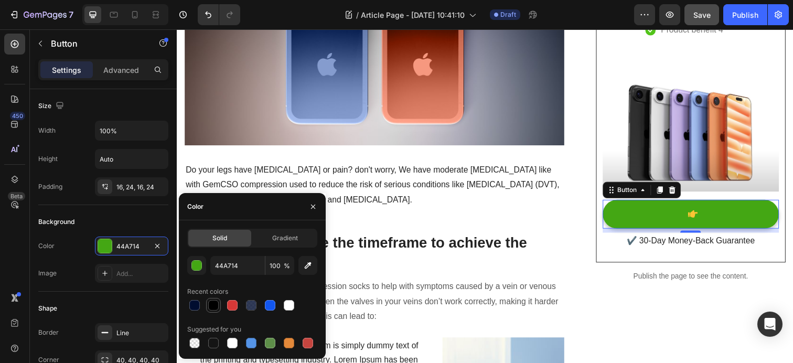
click at [217, 304] on div at bounding box center [213, 305] width 10 height 10
type input "000000"
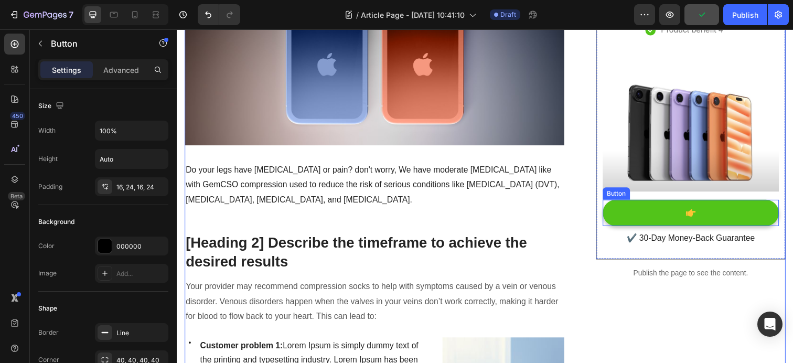
click at [700, 216] on icon at bounding box center [701, 216] width 10 height 7
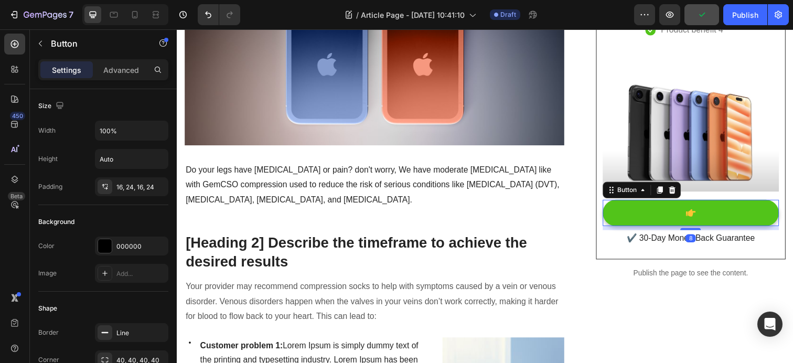
click at [700, 218] on icon at bounding box center [701, 216] width 10 height 7
click at [682, 217] on button at bounding box center [701, 216] width 180 height 27
click at [700, 218] on icon at bounding box center [701, 216] width 10 height 7
click at [714, 218] on button at bounding box center [701, 216] width 180 height 27
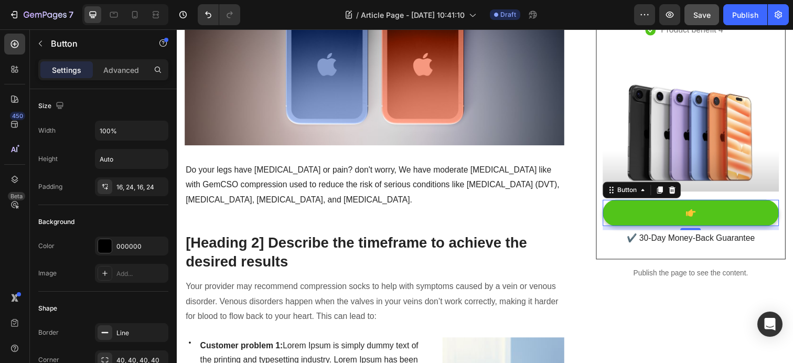
click at [676, 211] on button at bounding box center [701, 216] width 180 height 27
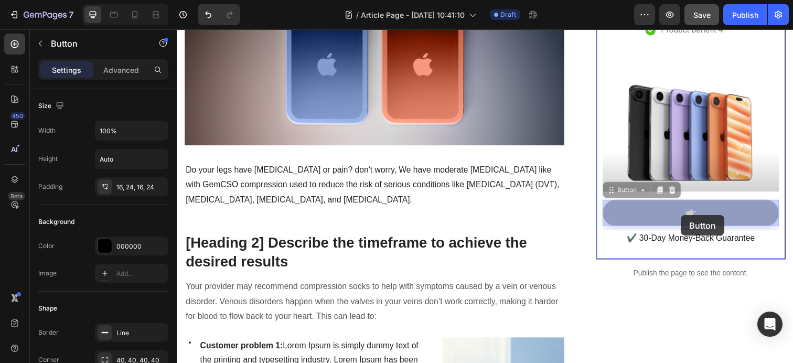
drag, startPoint x: 700, startPoint y: 215, endPoint x: 694, endPoint y: 218, distance: 6.6
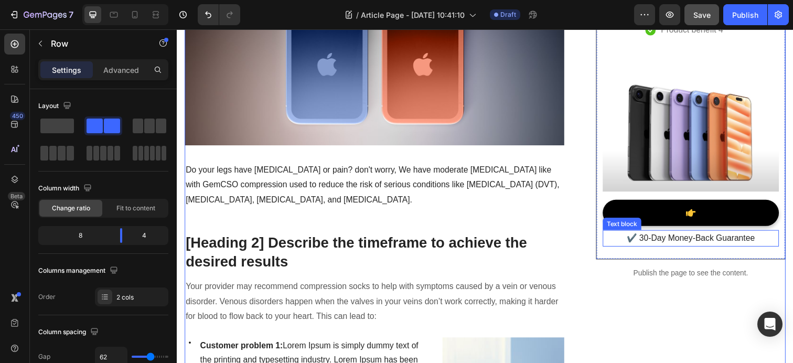
click at [710, 246] on p "✔️ 30-Day Money-Back Guarantee" at bounding box center [701, 242] width 178 height 15
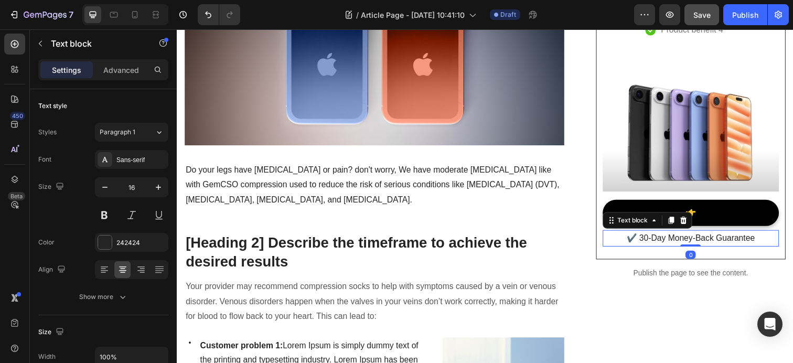
click at [710, 246] on p "✔️ 30-Day Money-Back Guarantee" at bounding box center [701, 242] width 178 height 15
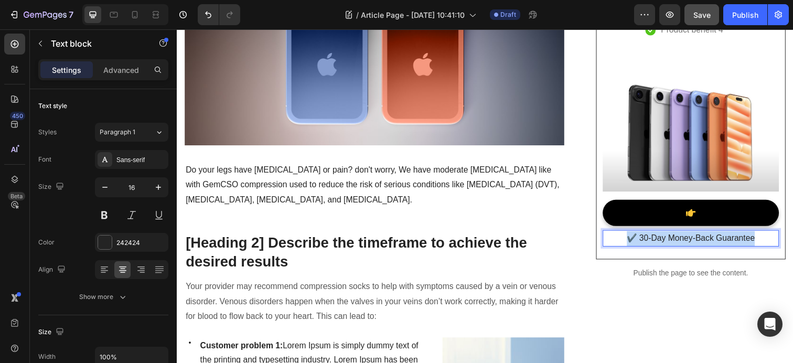
click at [710, 246] on p "✔️ 30-Day Money-Back Guarantee" at bounding box center [701, 242] width 178 height 15
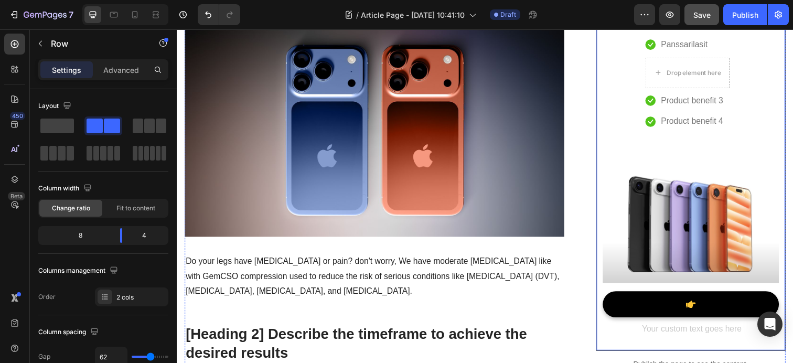
scroll to position [160, 0]
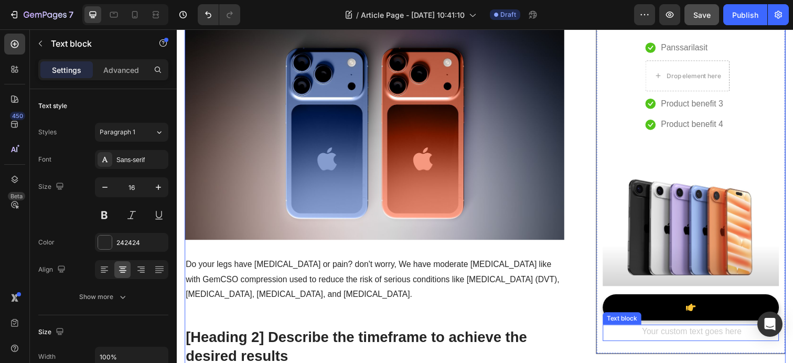
click at [671, 336] on div "Rich Text Editor. Editing area: main" at bounding box center [701, 339] width 180 height 17
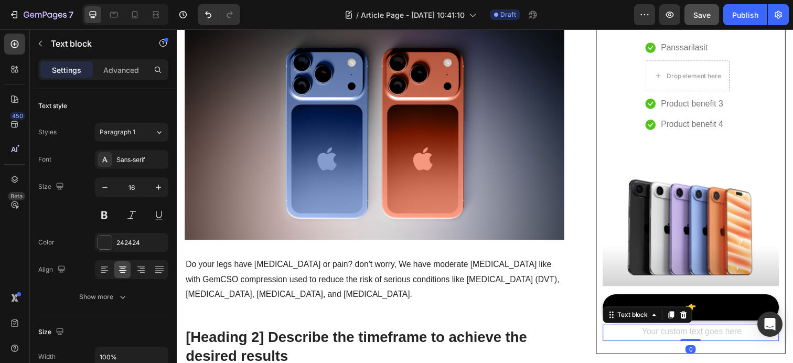
click at [668, 339] on div "Rich Text Editor. Editing area: main" at bounding box center [701, 339] width 180 height 17
click at [669, 339] on div "Rich Text Editor. Editing area: main" at bounding box center [701, 339] width 180 height 17
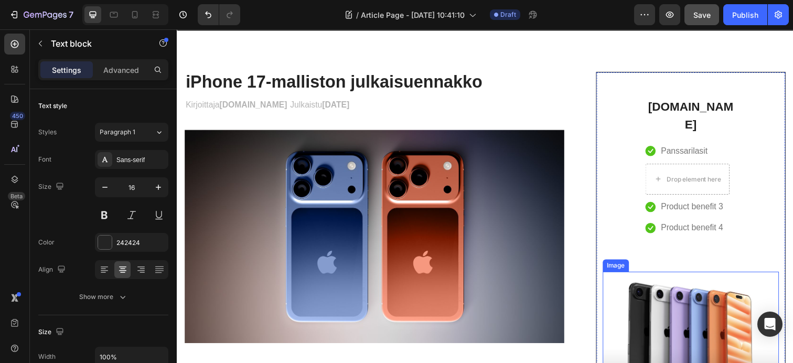
scroll to position [0, 0]
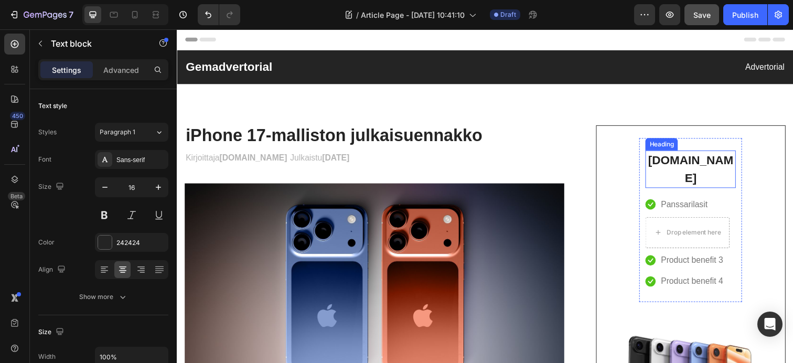
click at [713, 176] on p "[DOMAIN_NAME]" at bounding box center [701, 172] width 90 height 36
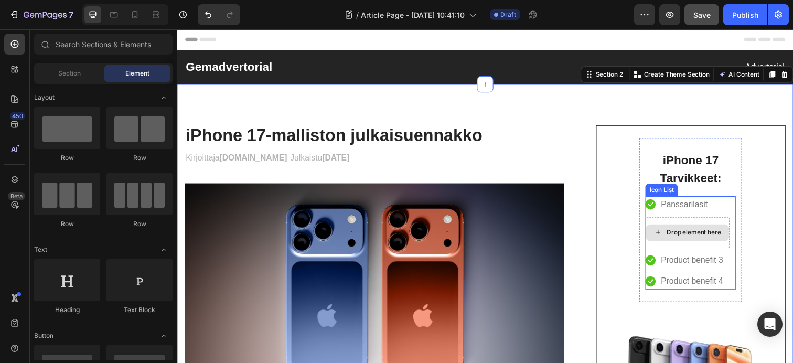
click at [699, 242] on div "Drop element here" at bounding box center [697, 237] width 85 height 17
click at [664, 236] on icon at bounding box center [668, 236] width 8 height 9
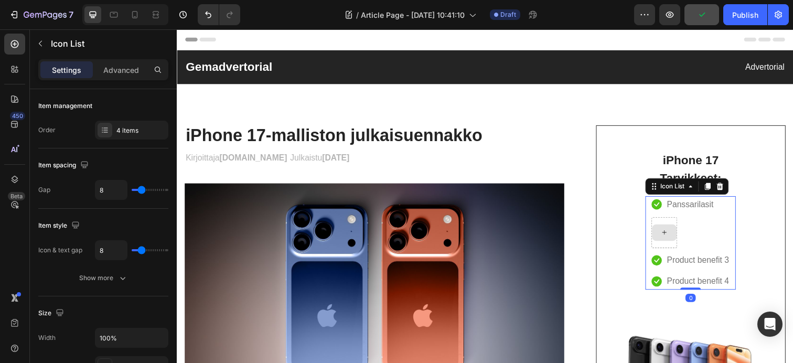
click at [670, 236] on icon at bounding box center [674, 236] width 8 height 9
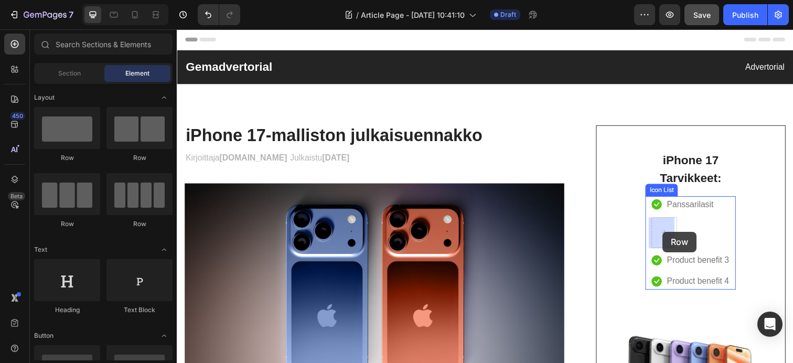
drag, startPoint x: 244, startPoint y: 169, endPoint x: 673, endPoint y: 236, distance: 434.0
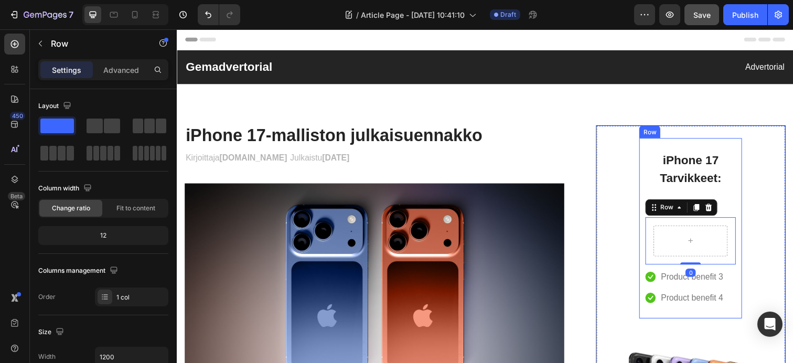
click at [649, 257] on div "iPhone 17 Tarvikkeet: Heading Icon Panssarilasit Text block Row 0 Text block Ic…" at bounding box center [701, 233] width 105 height 184
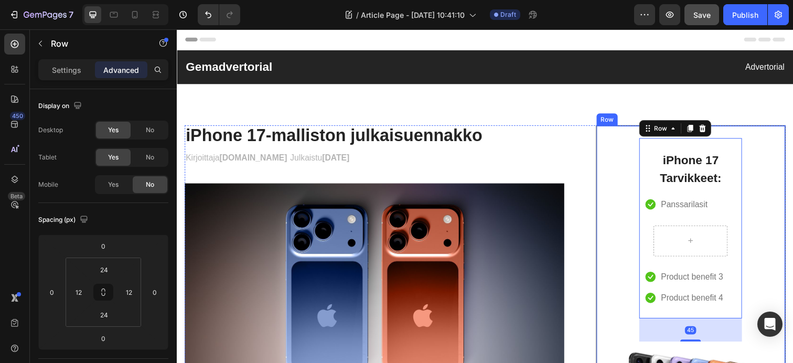
click at [767, 242] on div "iPhone 17 Tarvikkeet: Heading Icon Panssarilasit Text block Row Text block Icon…" at bounding box center [701, 333] width 180 height 384
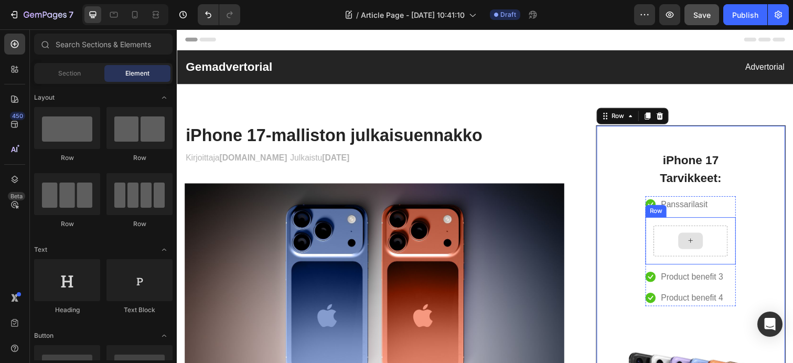
click at [700, 247] on icon at bounding box center [701, 245] width 8 height 9
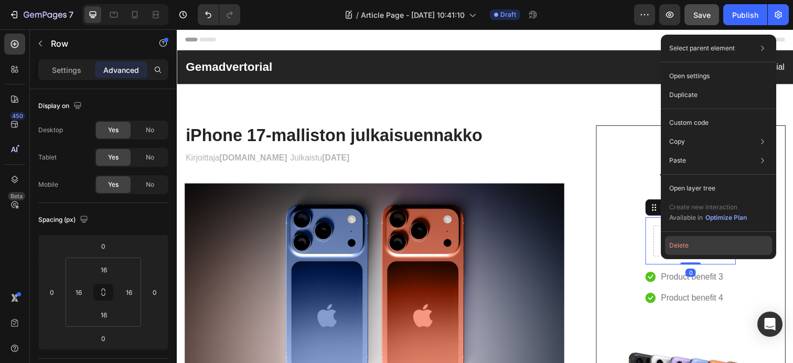
click at [676, 243] on button "Delete" at bounding box center [718, 245] width 107 height 19
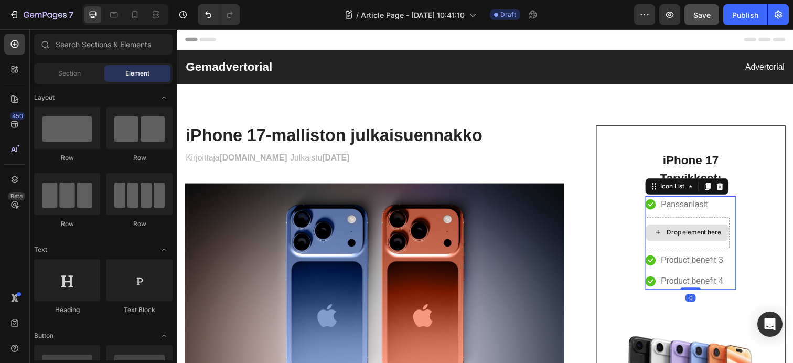
click at [696, 249] on div "Drop element here" at bounding box center [698, 236] width 86 height 31
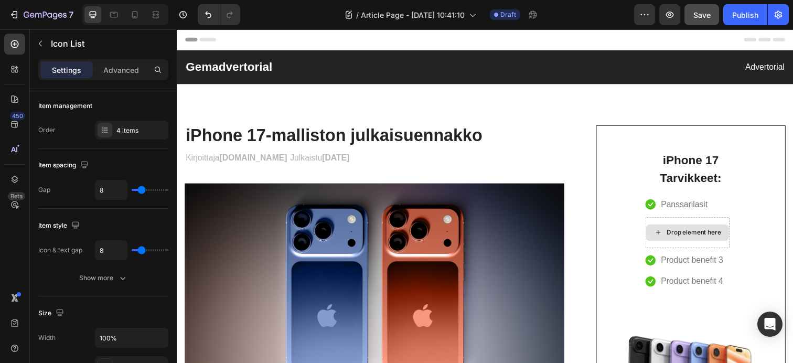
click at [726, 238] on div "Drop element here" at bounding box center [704, 237] width 56 height 8
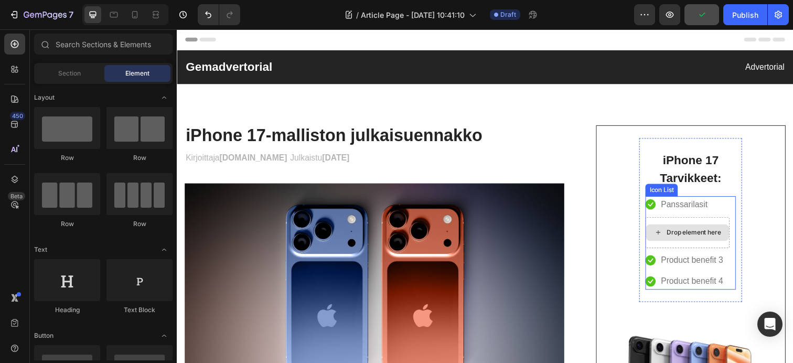
click at [770, 258] on div "iPhone 17 Tarvikkeet: Heading Icon Panssarilasit Text block Drop element here T…" at bounding box center [701, 324] width 180 height 367
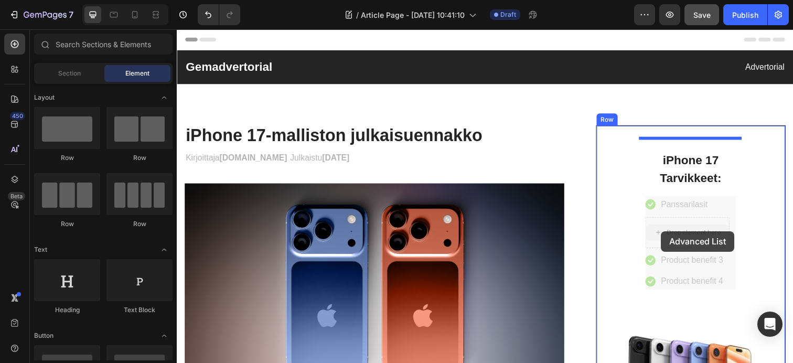
drag, startPoint x: 658, startPoint y: 238, endPoint x: 671, endPoint y: 235, distance: 13.3
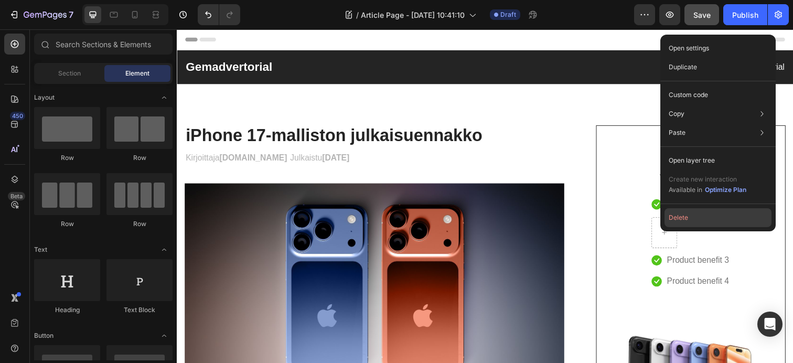
click at [678, 219] on button "Delete" at bounding box center [717, 217] width 107 height 19
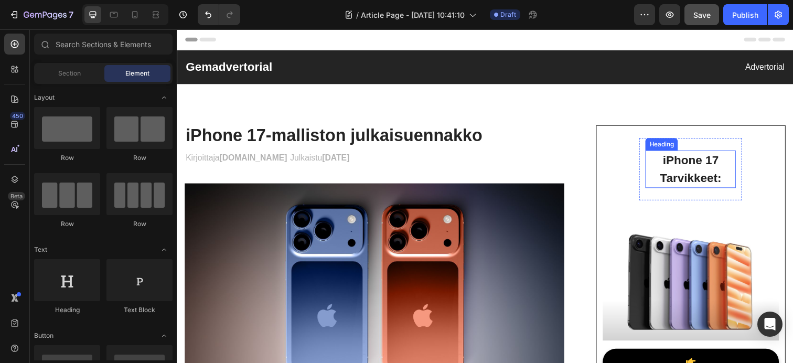
click at [736, 184] on p "iPhone 17 Tarvikkeet:" at bounding box center [701, 172] width 90 height 36
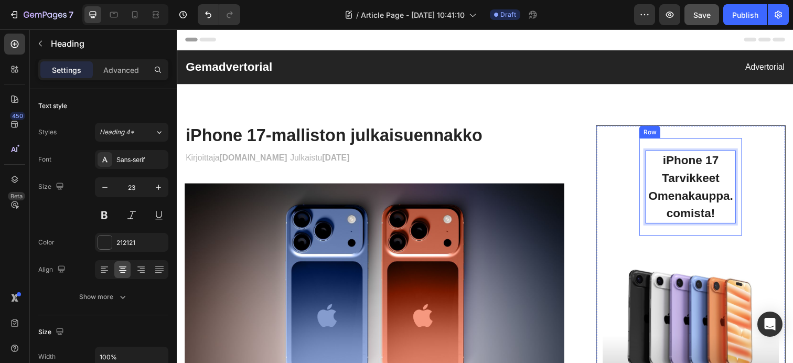
click at [771, 182] on div "iPhone 17 Tarvikkeet Omenakauppa.comista! Heading 0 Row Image Button Text block" at bounding box center [701, 290] width 180 height 299
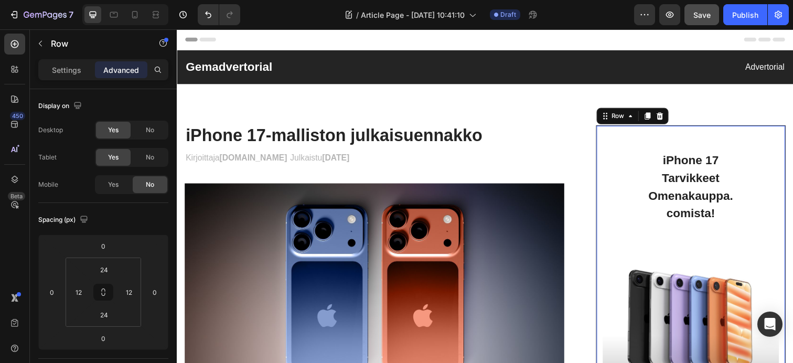
scroll to position [2, 0]
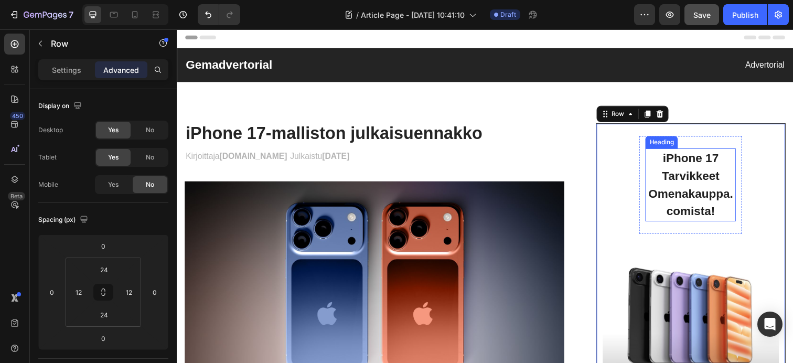
click at [725, 215] on p "iPhone 17 Tarvikkeet Omenakauppa.comista!" at bounding box center [701, 188] width 90 height 72
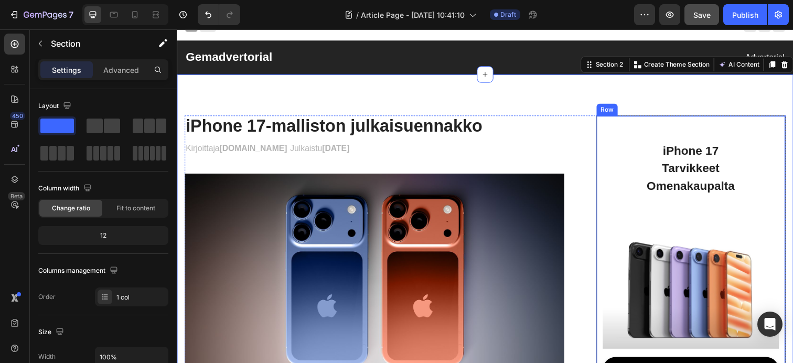
scroll to position [14, 0]
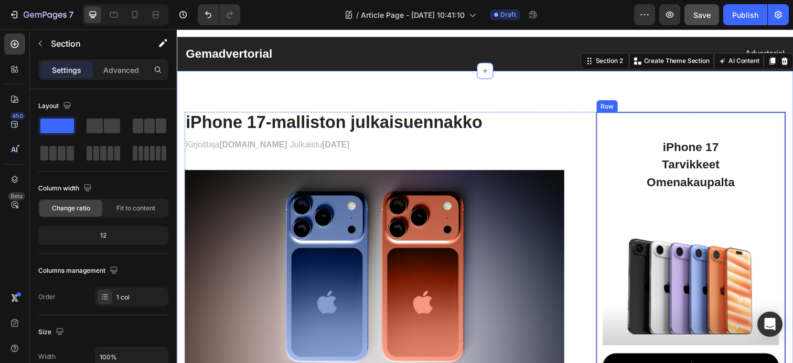
click at [657, 224] on div "iPhone 17 Tarvikkeet Omenakaupalta Heading Row Image Button Text block" at bounding box center [701, 268] width 180 height 282
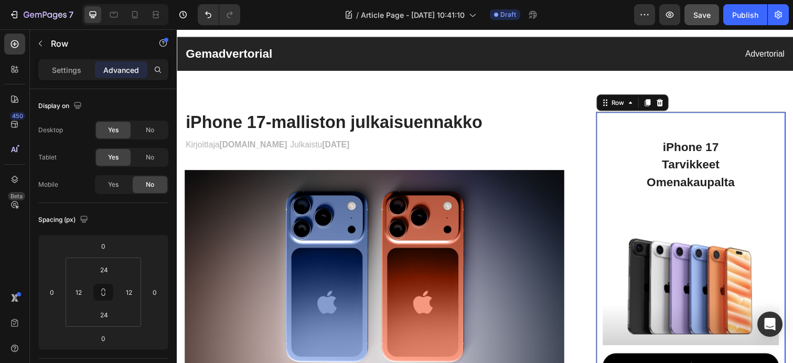
click at [671, 219] on div "iPhone 17 Tarvikkeet Omenakaupalta Heading Row Image Button Text block" at bounding box center [701, 268] width 180 height 282
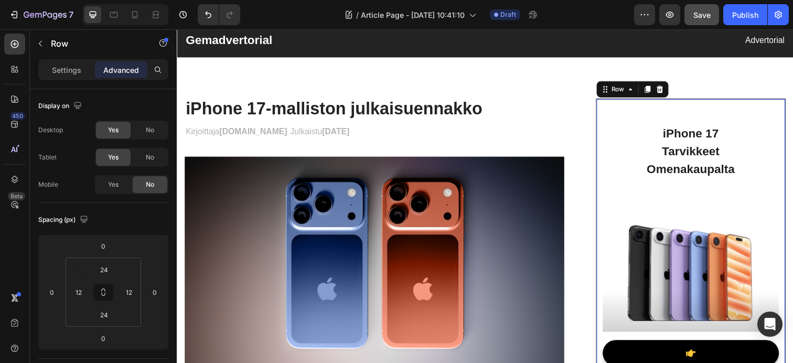
scroll to position [32, 0]
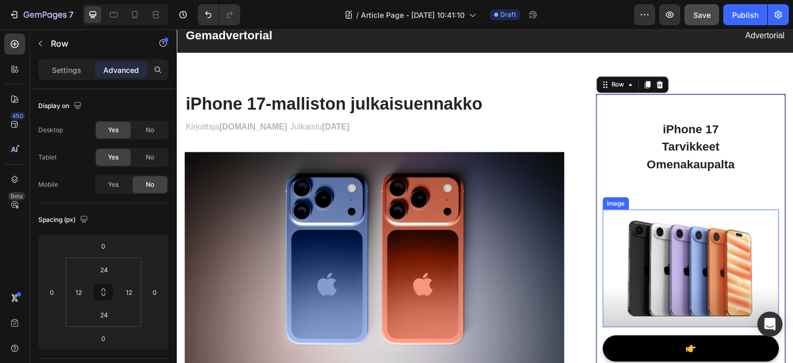
click at [677, 278] on img at bounding box center [701, 273] width 180 height 120
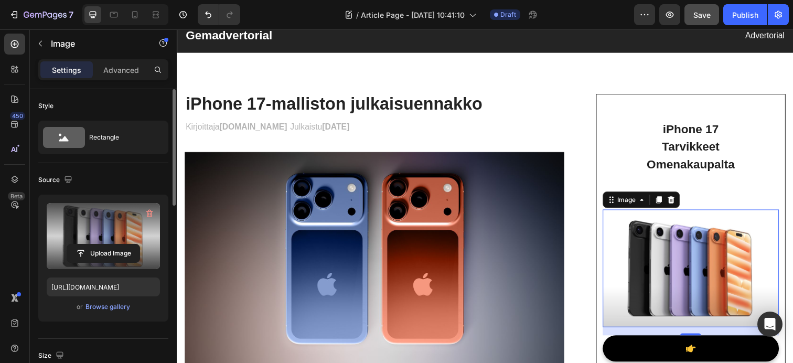
click at [91, 243] on label at bounding box center [103, 236] width 113 height 66
click at [91, 244] on input "file" at bounding box center [103, 253] width 72 height 18
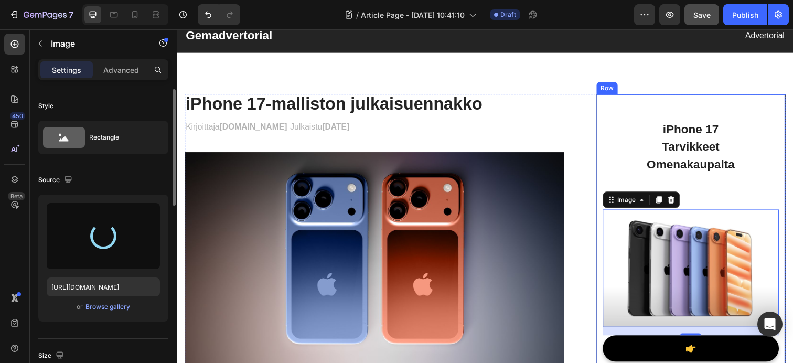
type input "https://cdn.shopify.com/s/files/1/0655/2679/2420/files/gempages_525951638704227…"
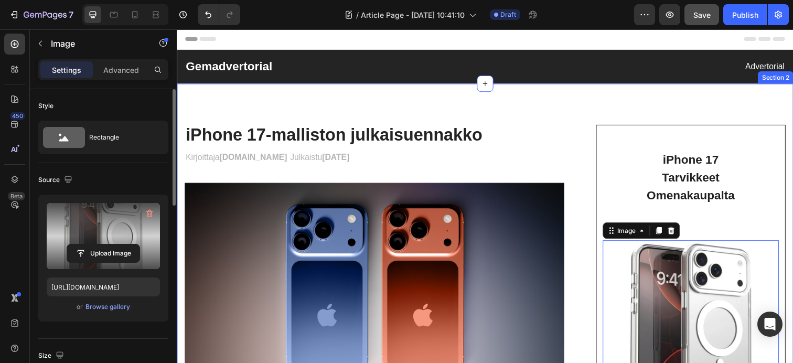
scroll to position [0, 0]
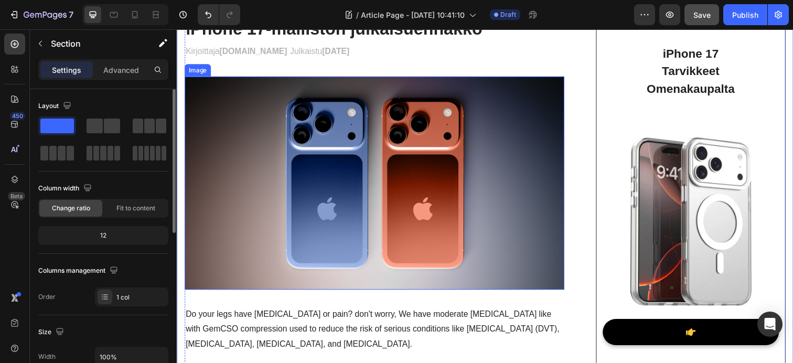
scroll to position [207, 0]
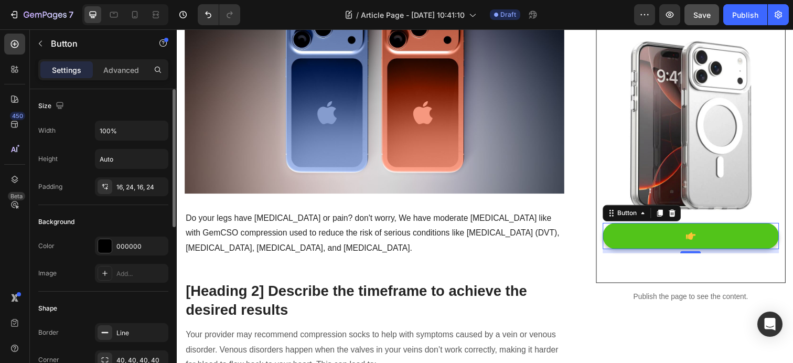
click at [705, 242] on icon at bounding box center [701, 240] width 10 height 10
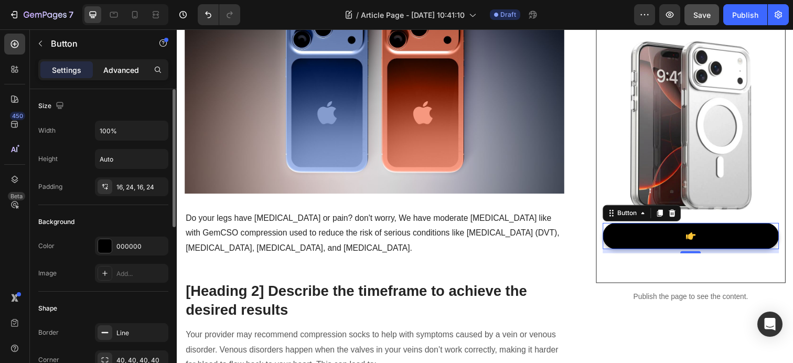
click at [115, 74] on p "Advanced" at bounding box center [121, 69] width 36 height 11
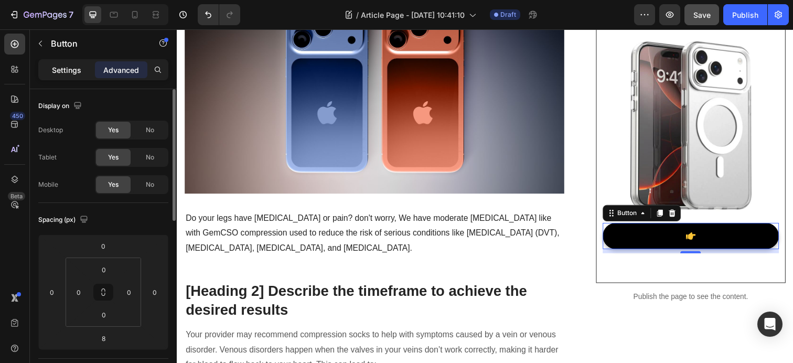
click at [51, 69] on div "Settings" at bounding box center [66, 69] width 52 height 17
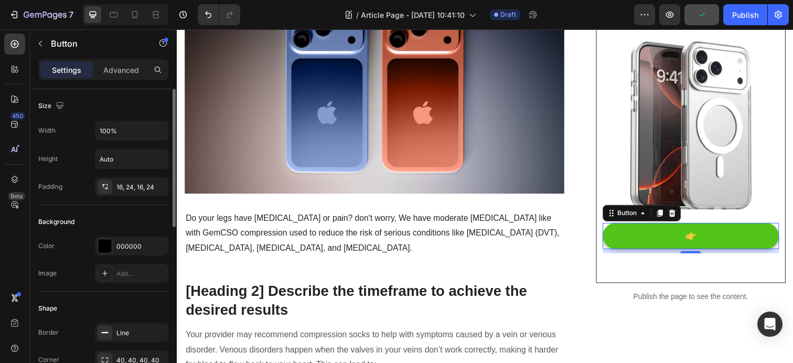
click at [676, 244] on button at bounding box center [701, 240] width 180 height 27
click at [675, 239] on button at bounding box center [701, 240] width 180 height 27
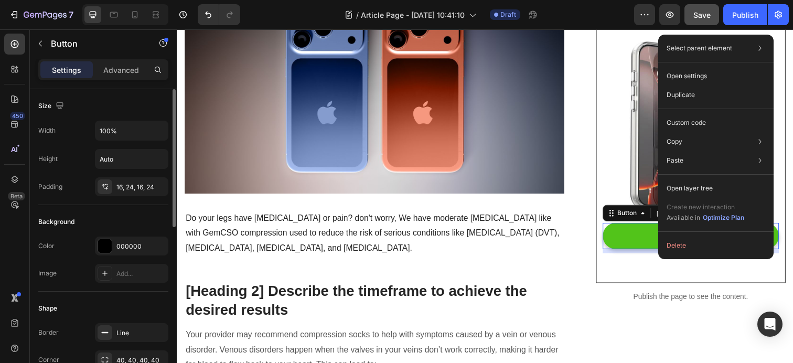
click at [657, 240] on button at bounding box center [701, 240] width 180 height 27
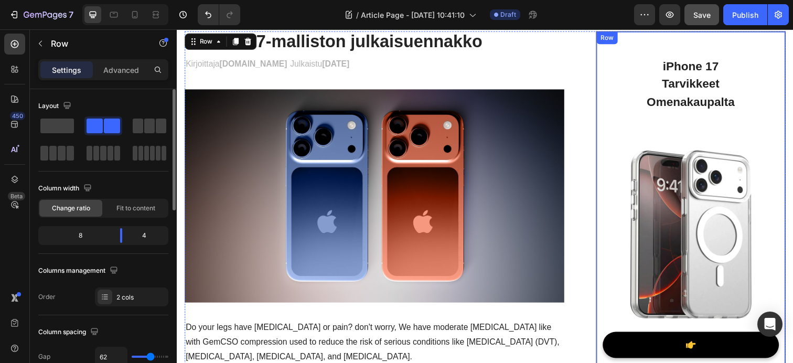
scroll to position [105, 0]
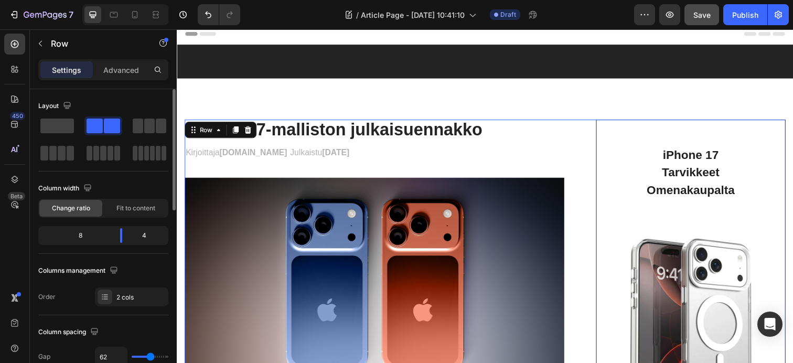
scroll to position [0, 0]
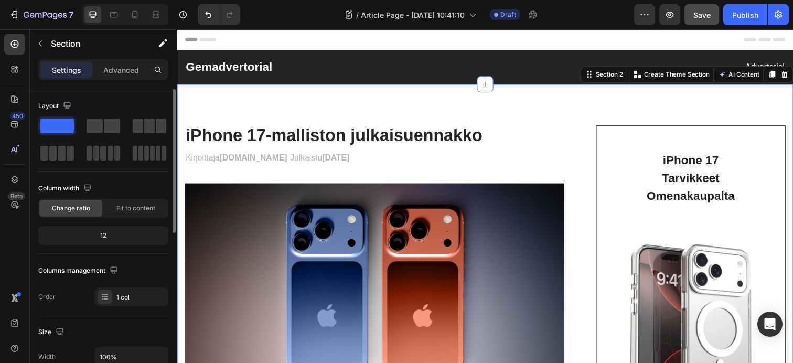
click at [668, 17] on icon "button" at bounding box center [670, 15] width 8 height 6
click at [695, 19] on div "Save" at bounding box center [701, 14] width 17 height 11
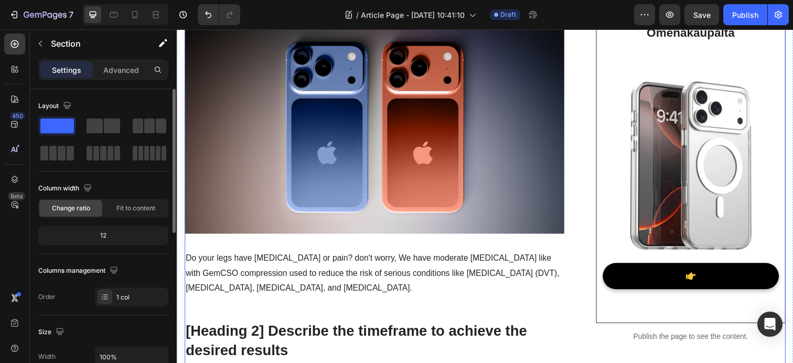
scroll to position [169, 0]
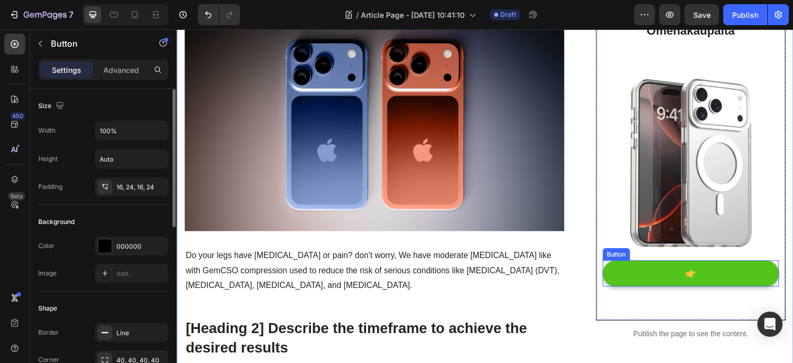
click at [703, 281] on icon at bounding box center [701, 278] width 10 height 7
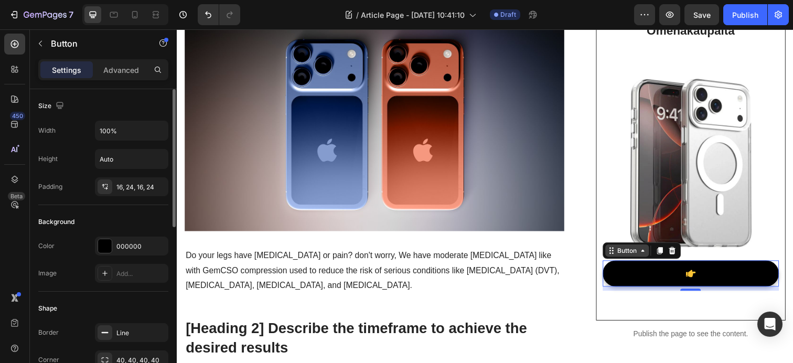
click at [652, 257] on icon at bounding box center [652, 255] width 8 height 8
click at [670, 257] on icon at bounding box center [669, 255] width 8 height 8
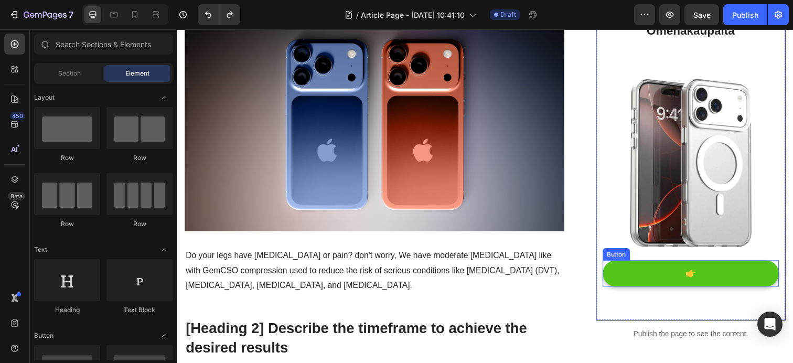
click at [670, 284] on button at bounding box center [701, 278] width 180 height 27
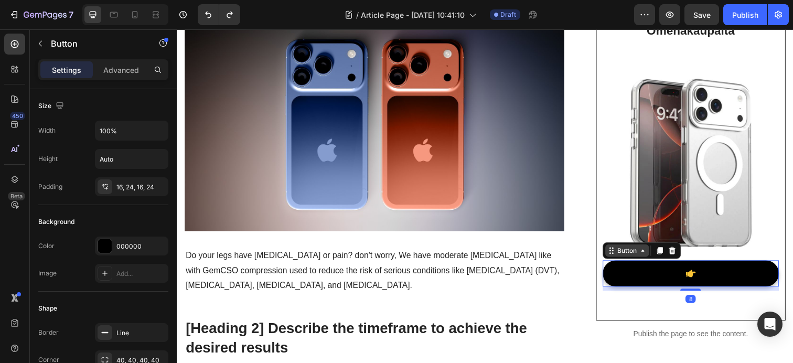
click at [618, 255] on icon at bounding box center [620, 255] width 8 height 8
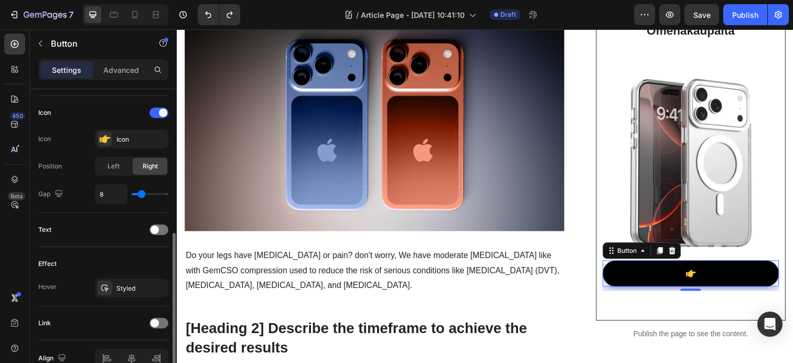
scroll to position [364, 0]
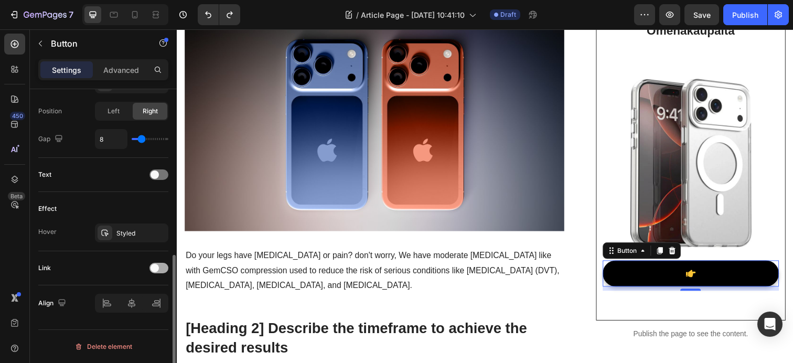
click at [155, 269] on span at bounding box center [154, 268] width 8 height 8
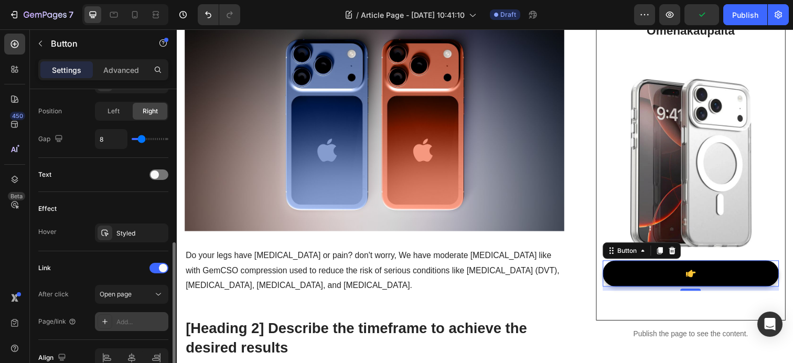
click at [147, 320] on div "Add..." at bounding box center [140, 321] width 49 height 9
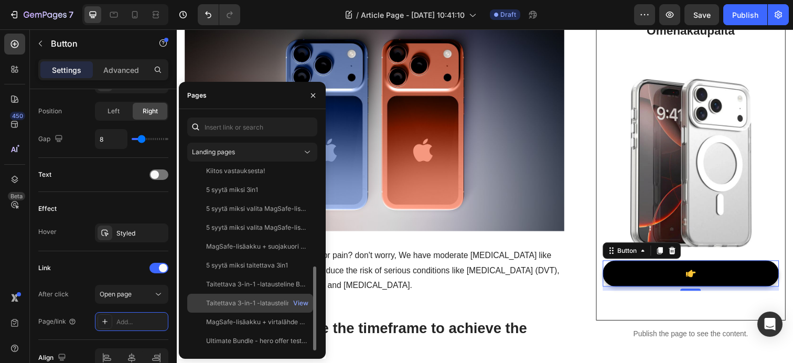
scroll to position [0, 0]
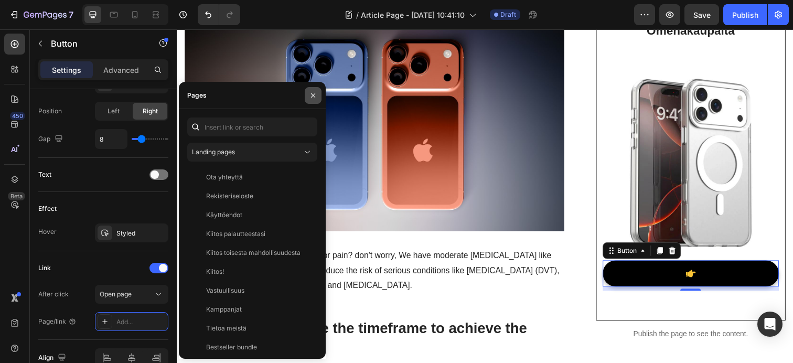
click at [311, 94] on icon "button" at bounding box center [313, 95] width 8 height 8
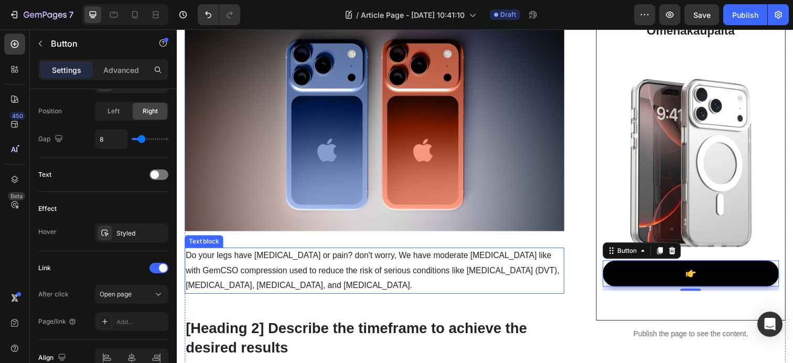
click at [438, 287] on p "Do your legs have varicose veins or pain? don't worry, We have moderate compres…" at bounding box center [378, 275] width 385 height 45
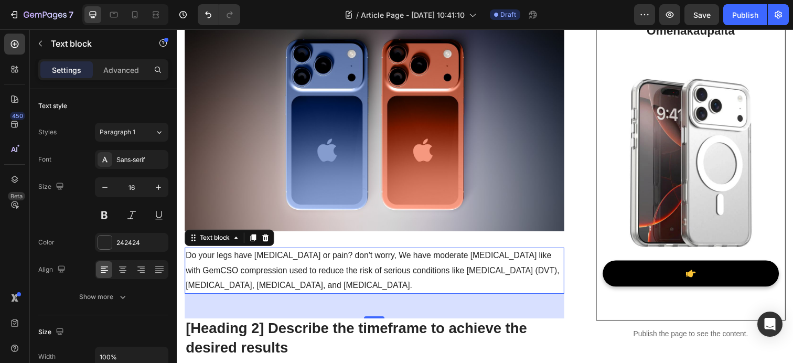
click at [407, 292] on p "Do your legs have varicose veins or pain? don't worry, We have moderate compres…" at bounding box center [378, 275] width 385 height 45
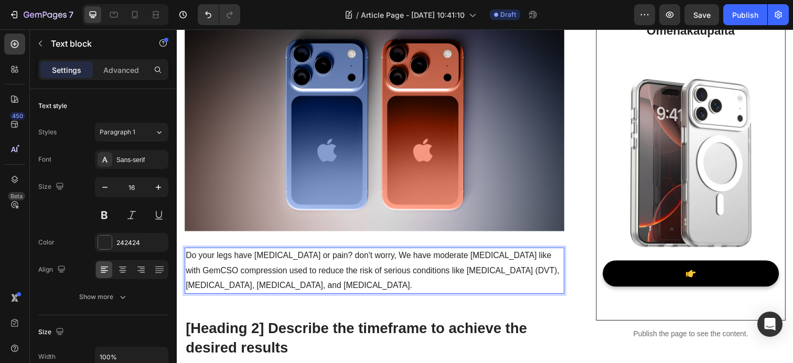
click at [407, 292] on p "Do your legs have varicose veins or pain? don't worry, We have moderate compres…" at bounding box center [378, 275] width 385 height 45
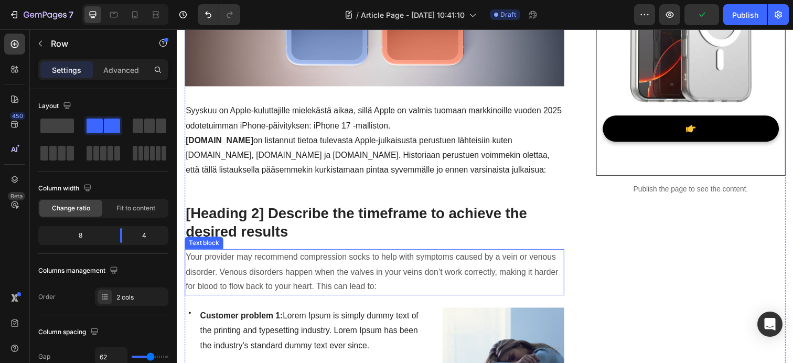
scroll to position [319, 0]
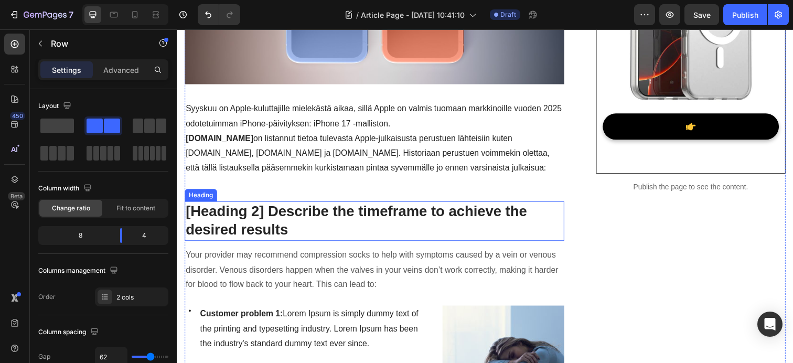
click at [278, 235] on p "[Heading 2] Describe the timeframe to achieve the desired results" at bounding box center [378, 225] width 385 height 38
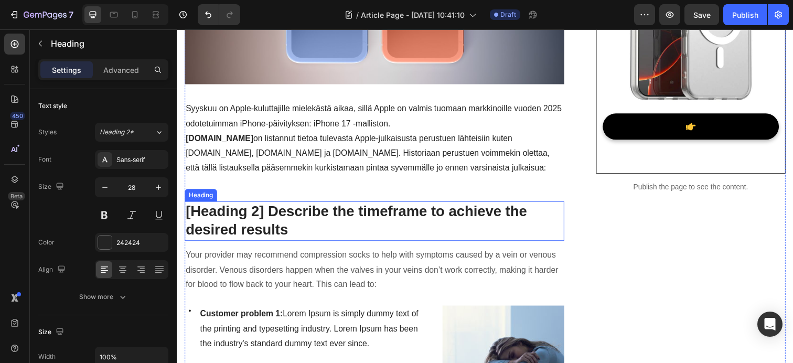
click at [278, 235] on p "[Heading 2] Describe the timeframe to achieve the desired results" at bounding box center [378, 225] width 385 height 38
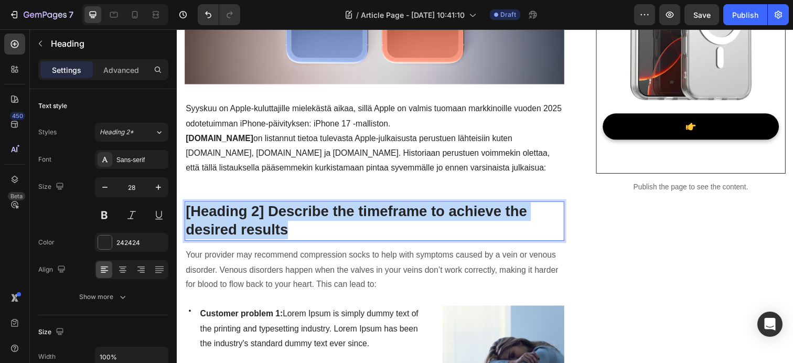
click at [278, 235] on p "[Heading 2] Describe the timeframe to achieve the desired results" at bounding box center [378, 225] width 385 height 38
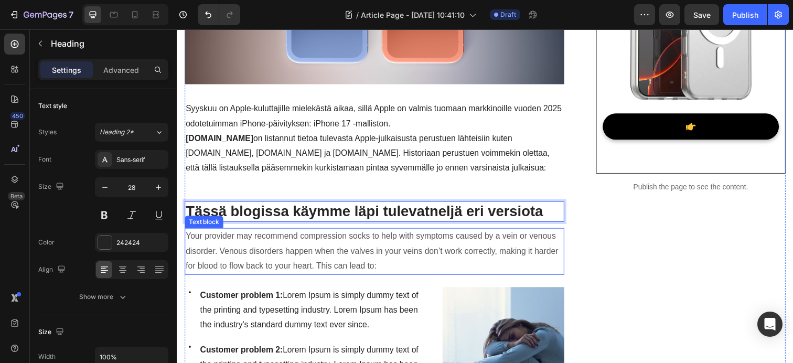
click at [301, 261] on p "Your provider may recommend compression socks to help with symptoms caused by a…" at bounding box center [378, 255] width 385 height 45
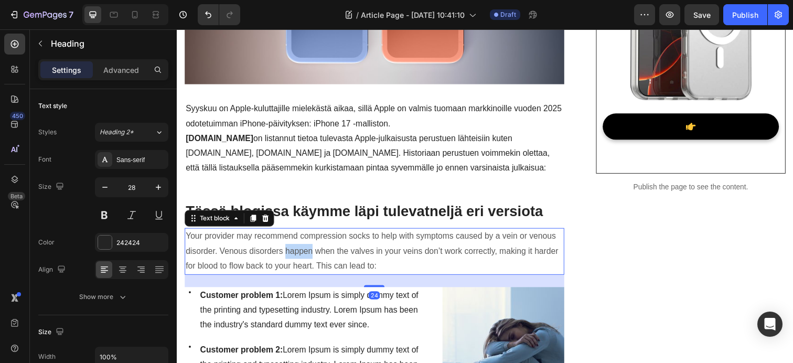
click at [301, 261] on p "Your provider may recommend compression socks to help with symptoms caused by a…" at bounding box center [378, 255] width 385 height 45
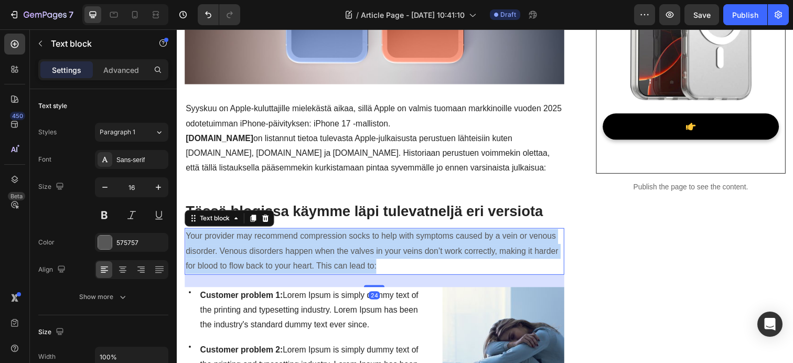
click at [301, 261] on p "Your provider may recommend compression socks to help with symptoms caused by a…" at bounding box center [378, 255] width 385 height 45
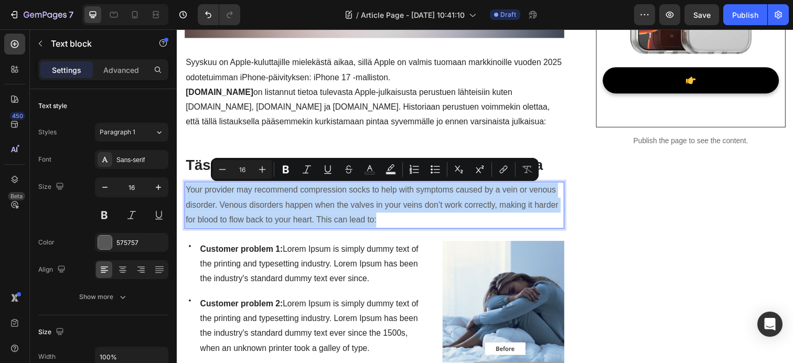
scroll to position [368, 0]
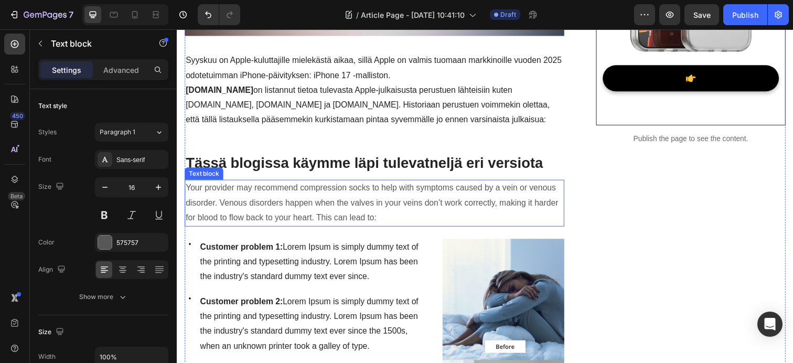
click at [353, 208] on p "Your provider may recommend compression socks to help with symptoms caused by a…" at bounding box center [378, 206] width 385 height 45
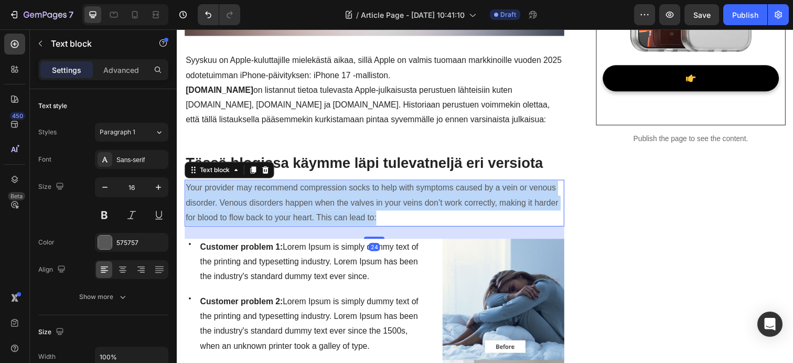
click at [353, 208] on p "Your provider may recommend compression socks to help with symptoms caused by a…" at bounding box center [378, 206] width 385 height 45
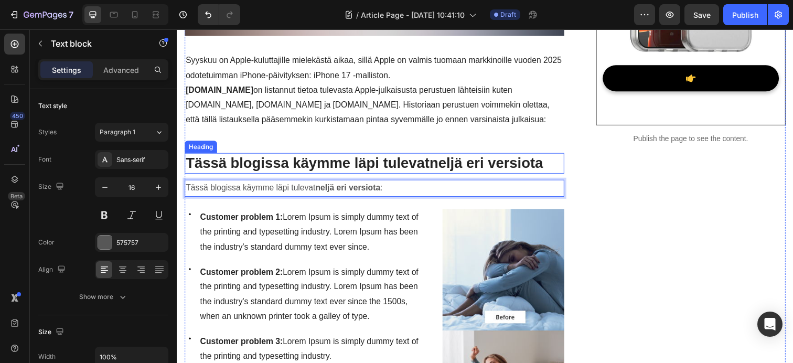
click at [310, 158] on p "Tässä blogissa käymme läpi tulevat neljä eri versiota" at bounding box center [378, 166] width 385 height 19
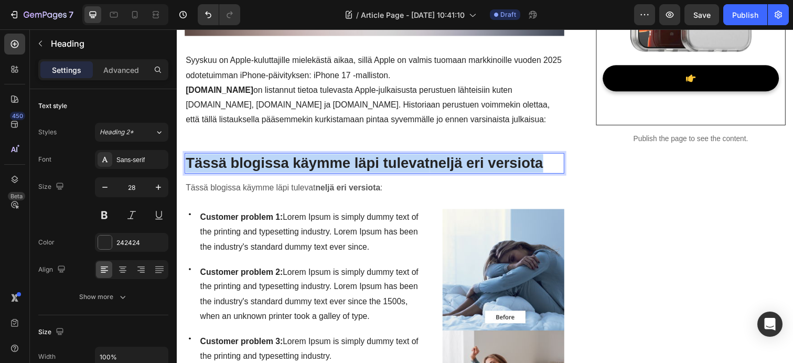
click at [310, 158] on p "Tässä blogissa käymme läpi tulevat neljä eri versiota" at bounding box center [378, 166] width 385 height 19
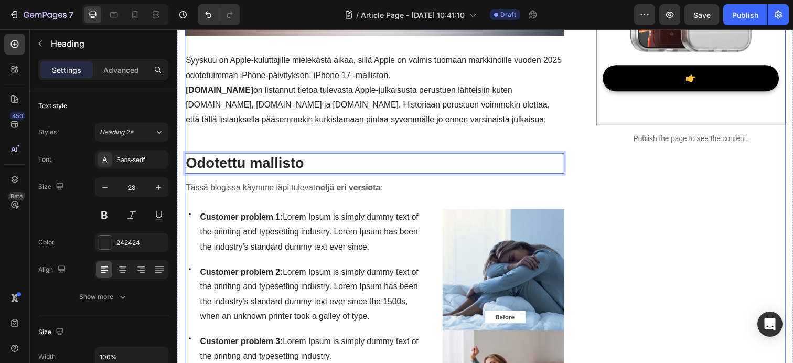
click at [266, 195] on p "Tässä blogissa käymme läpi tulevat neljä eri versiota :" at bounding box center [378, 191] width 385 height 15
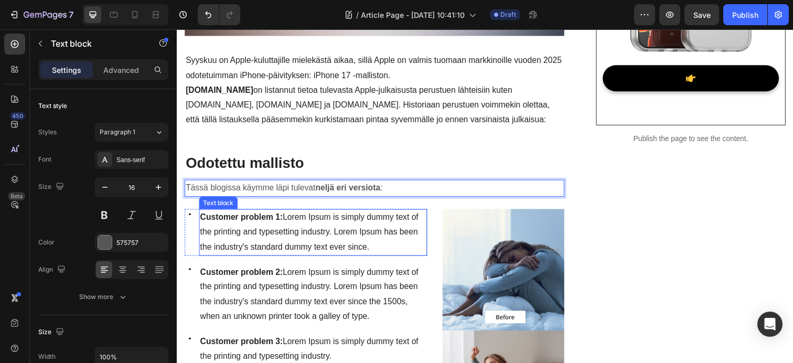
click at [255, 223] on strong "Customer problem 1:" at bounding box center [242, 221] width 84 height 9
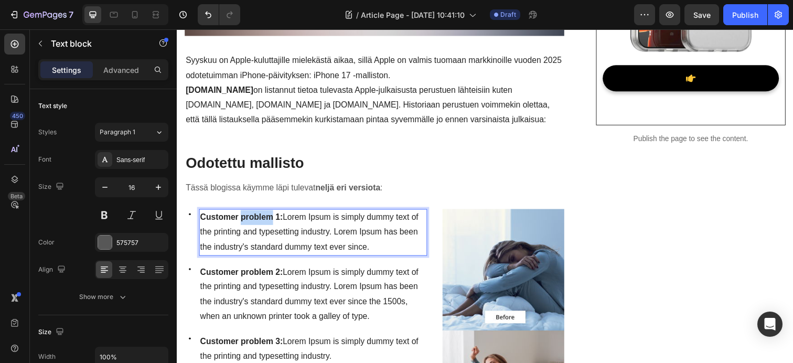
click at [255, 223] on strong "Customer problem 1:" at bounding box center [242, 221] width 84 height 9
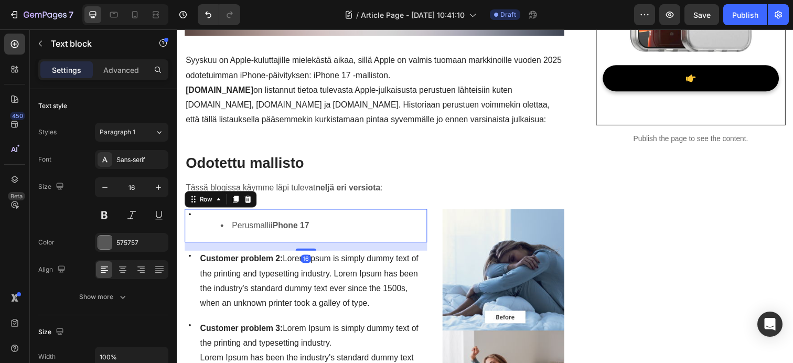
click at [359, 236] on div "Icon Perusmalli iPhone 17 Text block Row 16" at bounding box center [308, 230] width 247 height 34
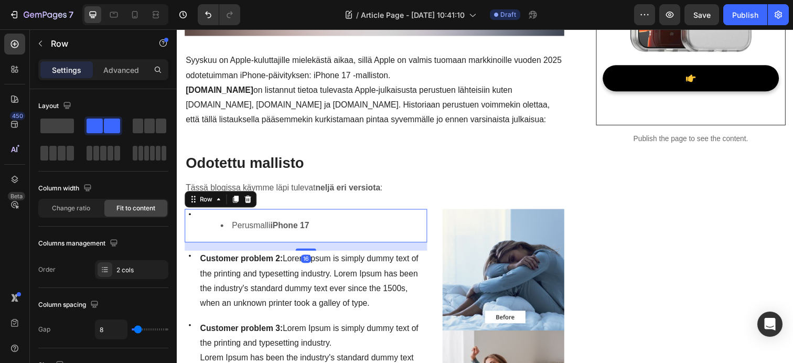
click at [331, 239] on div "Icon Perusmalli iPhone 17 Text block Row 16" at bounding box center [308, 230] width 247 height 34
click at [332, 233] on div "Icon Perusmalli iPhone 17 Text block Row 16" at bounding box center [308, 230] width 247 height 34
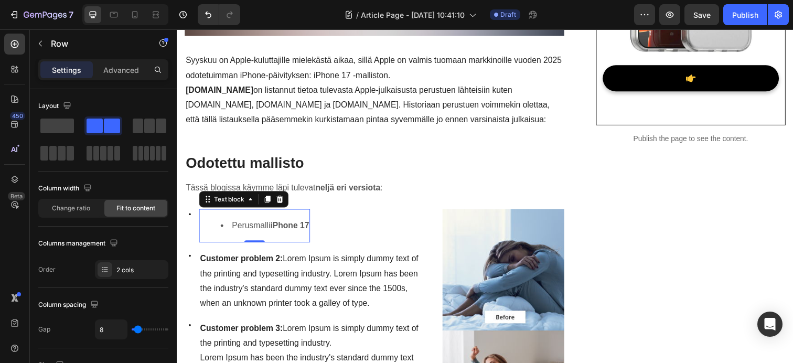
click at [310, 230] on strong "iPhone 17" at bounding box center [292, 229] width 40 height 9
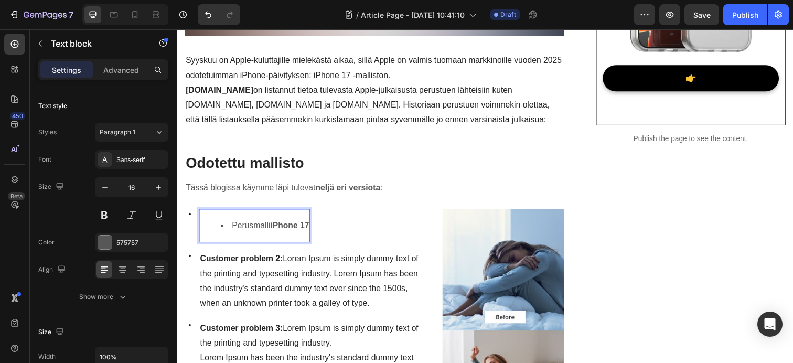
click at [310, 230] on strong "iPhone 17" at bounding box center [292, 229] width 40 height 9
drag, startPoint x: 314, startPoint y: 231, endPoint x: 177, endPoint y: 229, distance: 136.9
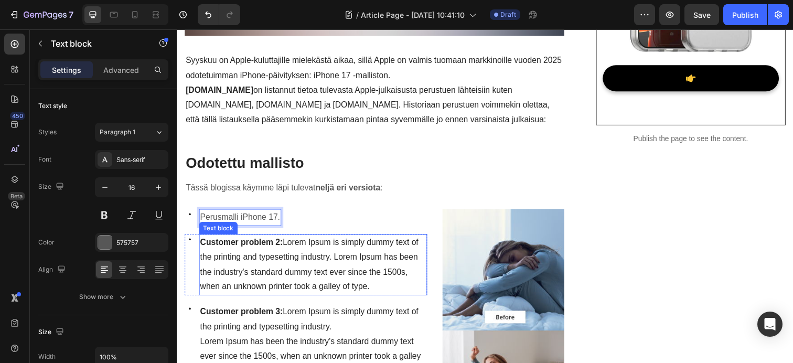
click at [269, 275] on span "Customer problem 2: Lorem Ipsum is simply dummy text of the printing and typese…" at bounding box center [311, 269] width 223 height 54
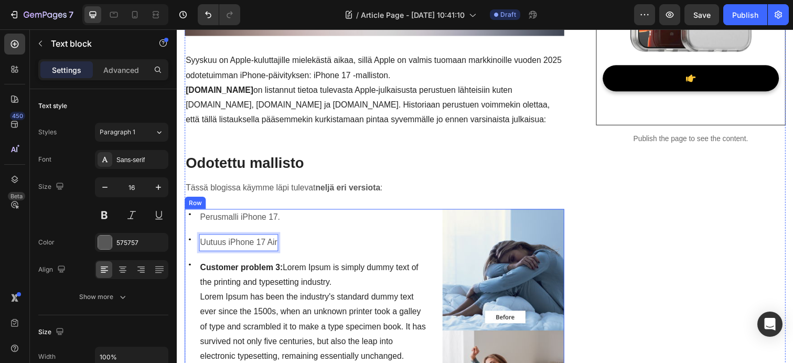
click at [287, 224] on div "Icon Perusmalli iPhone 17. Text block Row" at bounding box center [308, 221] width 247 height 17
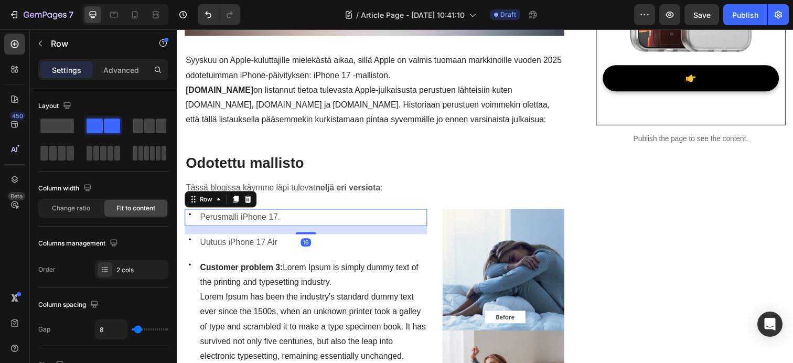
click at [289, 223] on div "Icon Perusmalli iPhone 17. Text block Row 16" at bounding box center [308, 221] width 247 height 17
click at [281, 223] on p "Perusmalli iPhone 17." at bounding box center [241, 221] width 82 height 15
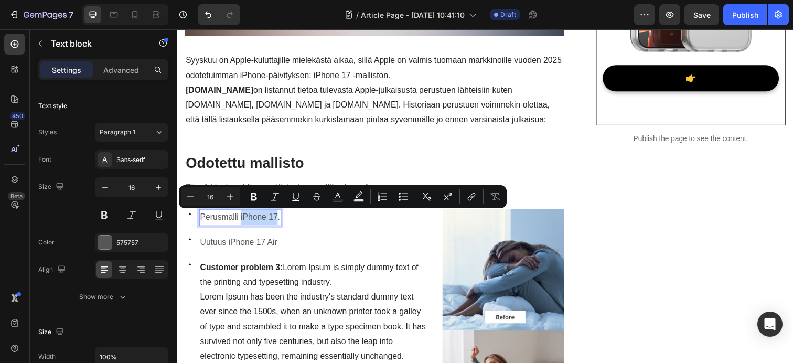
drag, startPoint x: 241, startPoint y: 220, endPoint x: 279, endPoint y: 223, distance: 38.4
click at [255, 199] on icon "Editor contextual toolbar" at bounding box center [254, 197] width 6 height 8
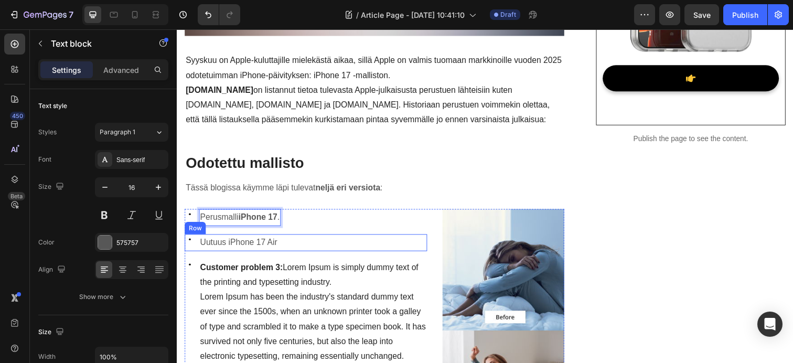
click at [282, 246] on div "Icon Uutuus iPhone 17 Air Text block Row" at bounding box center [308, 247] width 247 height 17
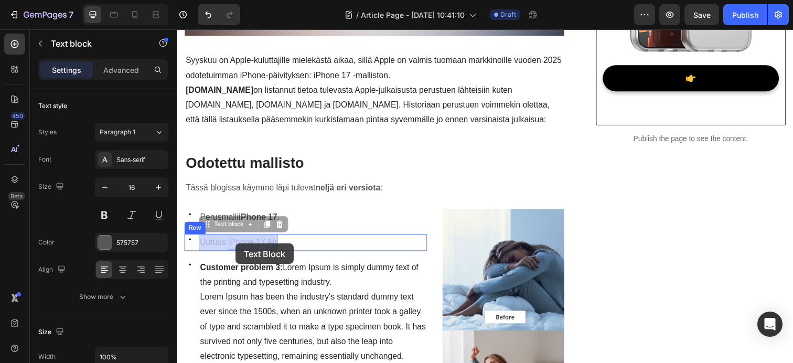
drag, startPoint x: 230, startPoint y: 247, endPoint x: 236, endPoint y: 248, distance: 6.4
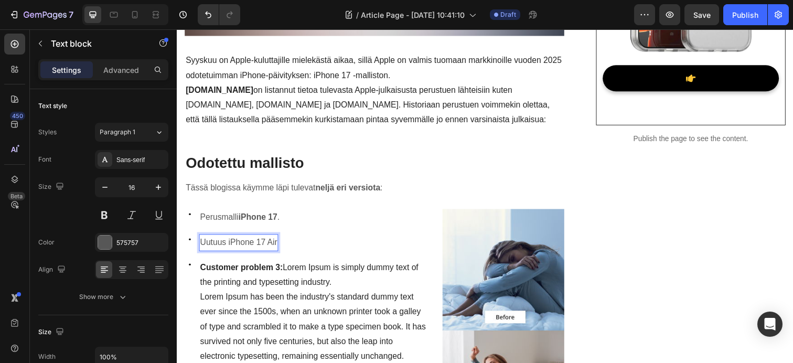
click at [244, 247] on p "Uutuus iPhone 17 Air" at bounding box center [239, 247] width 79 height 15
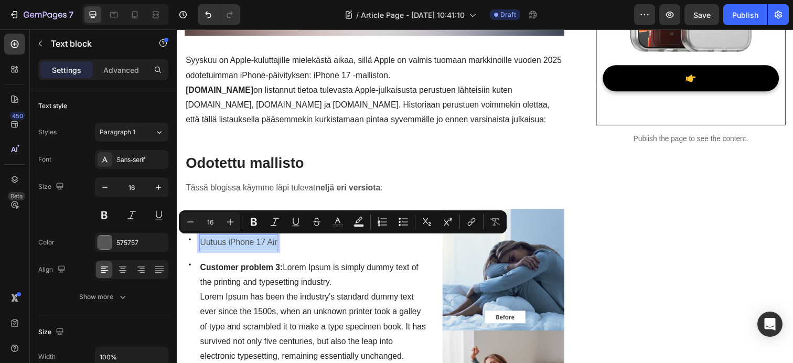
click at [241, 247] on p "Uutuus iPhone 17 Air" at bounding box center [239, 247] width 79 height 15
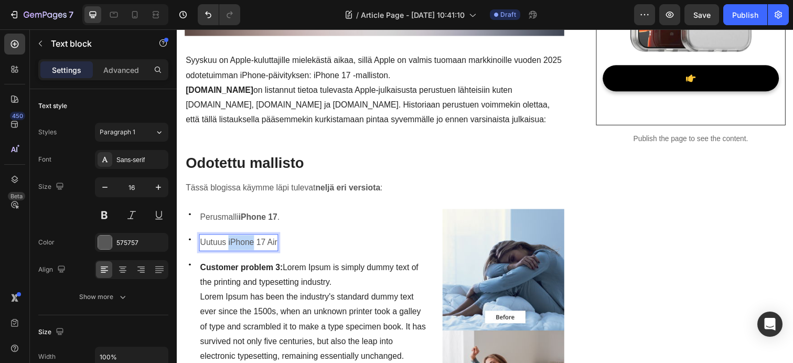
click at [241, 247] on p "Uutuus iPhone 17 Air" at bounding box center [239, 247] width 79 height 15
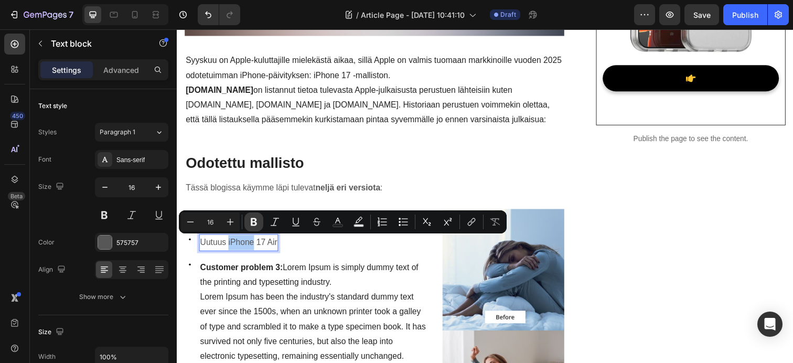
click at [253, 222] on icon "Editor contextual toolbar" at bounding box center [254, 222] width 6 height 8
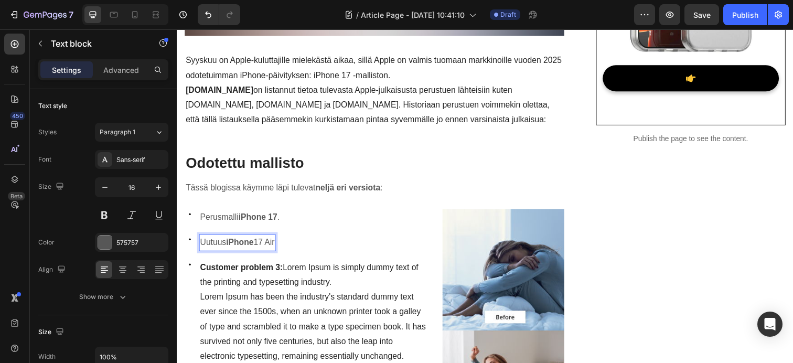
click at [262, 248] on p "Uutuus iPhone 17 Air" at bounding box center [238, 247] width 76 height 15
click at [263, 246] on p "Uutuus iPhone 17 Air" at bounding box center [238, 247] width 76 height 15
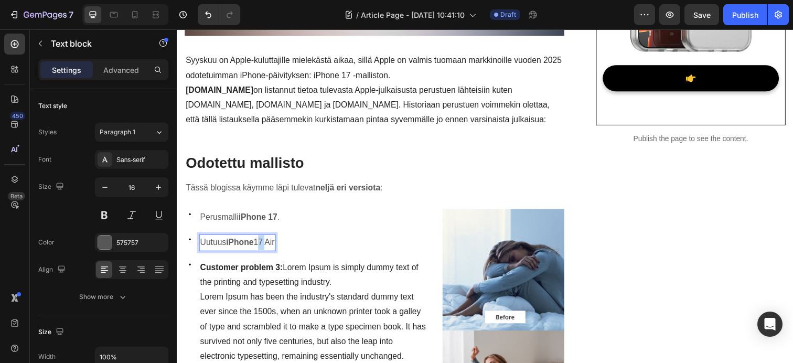
click at [263, 246] on p "Uutuus iPhone 17 Air" at bounding box center [238, 247] width 76 height 15
click at [262, 248] on p "Uutuus iPhone 17 Air" at bounding box center [238, 247] width 76 height 15
drag, startPoint x: 261, startPoint y: 248, endPoint x: 280, endPoint y: 249, distance: 18.9
click at [276, 249] on p "Uutuus iPhone 17 Air" at bounding box center [238, 247] width 76 height 15
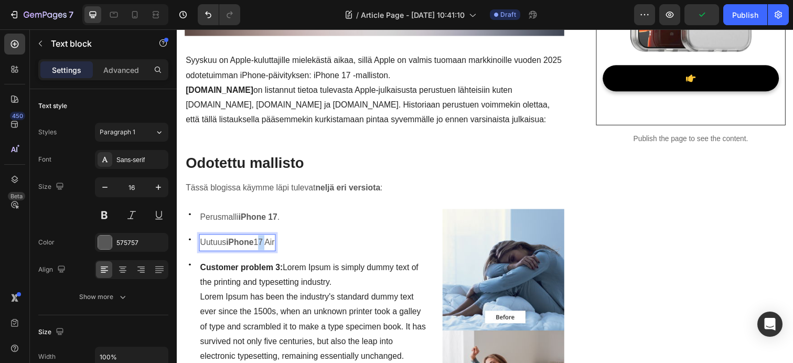
click at [274, 245] on p "Uutuus iPhone 17 Air" at bounding box center [238, 247] width 76 height 15
click at [274, 247] on p "Uutuus iPhone 17 Air" at bounding box center [238, 247] width 76 height 15
click at [271, 248] on p "Uutuus iPhone 17 Air" at bounding box center [238, 247] width 76 height 15
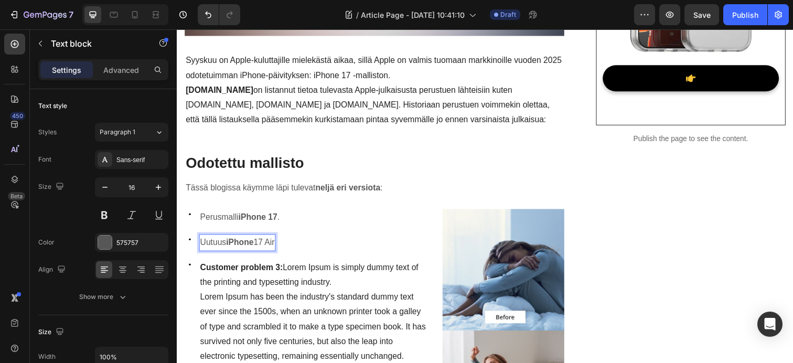
click at [267, 249] on p "Uutuus iPhone 17 Air" at bounding box center [238, 247] width 76 height 15
click at [251, 251] on strong "iPhone" at bounding box center [241, 246] width 28 height 9
click at [254, 251] on strong "iPhone" at bounding box center [241, 246] width 28 height 9
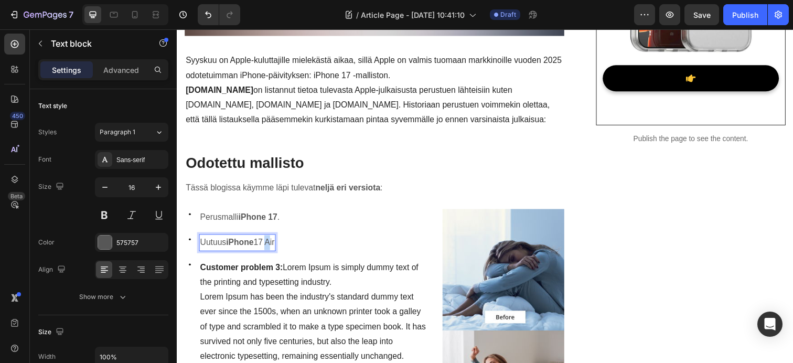
click at [262, 250] on p "Uutuus iPhone 17 Air" at bounding box center [238, 247] width 76 height 15
click at [264, 247] on p "Uutuus iPhone 17 Air" at bounding box center [238, 247] width 76 height 15
drag, startPoint x: 262, startPoint y: 247, endPoint x: 282, endPoint y: 249, distance: 20.0
click at [277, 249] on div "Uutuus iPhone 17 Air" at bounding box center [238, 247] width 78 height 17
drag, startPoint x: 264, startPoint y: 249, endPoint x: 281, endPoint y: 249, distance: 16.8
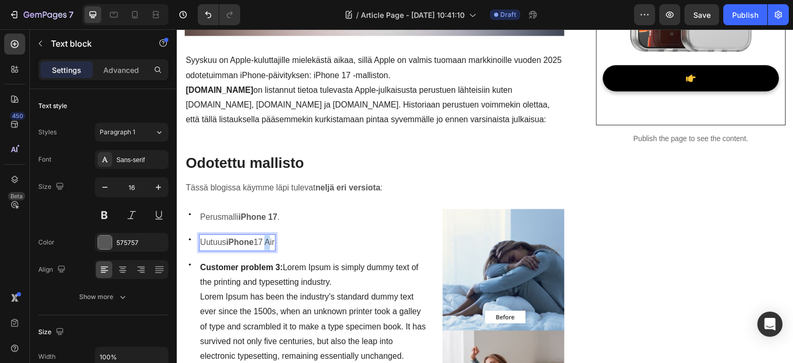
click at [276, 249] on p "Uutuus iPhone 17 Air" at bounding box center [238, 247] width 76 height 15
click at [104, 215] on button at bounding box center [104, 215] width 19 height 19
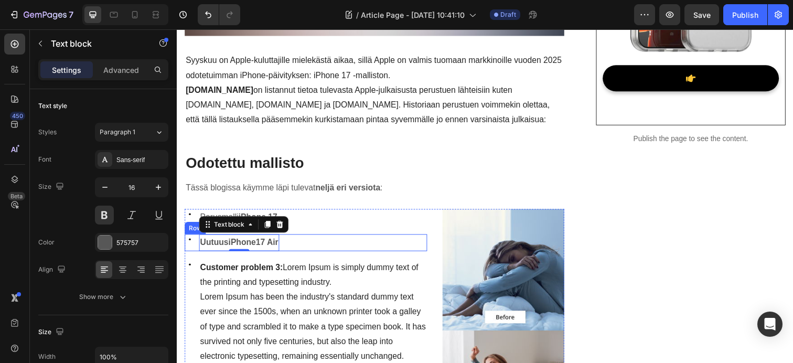
click at [341, 243] on div "Icon Uutuus iPhone 17 Air Text block 0 Row" at bounding box center [308, 247] width 247 height 17
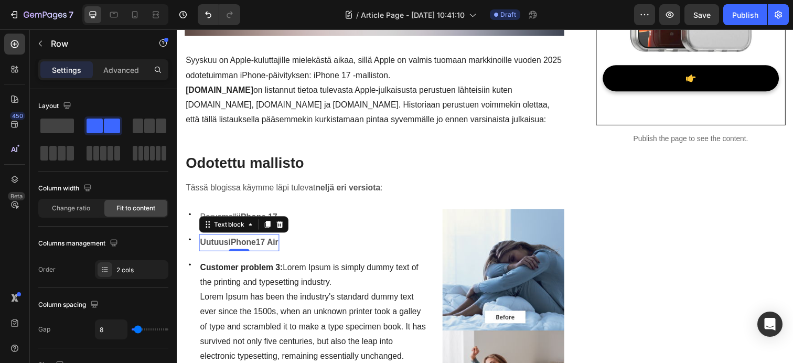
click at [222, 249] on p "Uutuus iPhone 17 Air" at bounding box center [240, 247] width 80 height 15
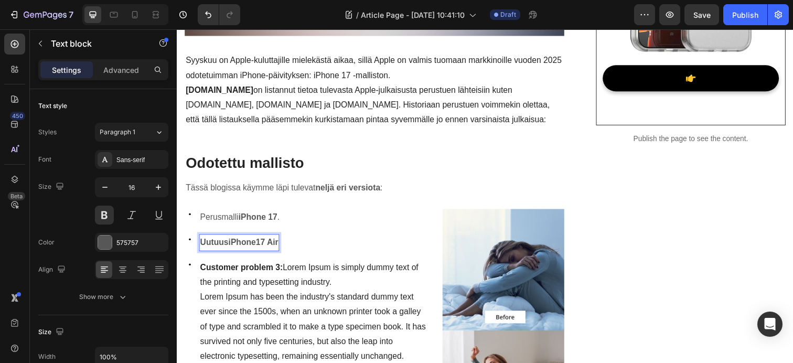
click at [226, 247] on p "Uutuus iPhone 17 Air" at bounding box center [240, 247] width 80 height 15
click at [225, 249] on p "Uutuus iPhone 17 Air" at bounding box center [240, 247] width 80 height 15
click at [209, 249] on p "Uutuus iPhone 17 Air" at bounding box center [240, 247] width 80 height 15
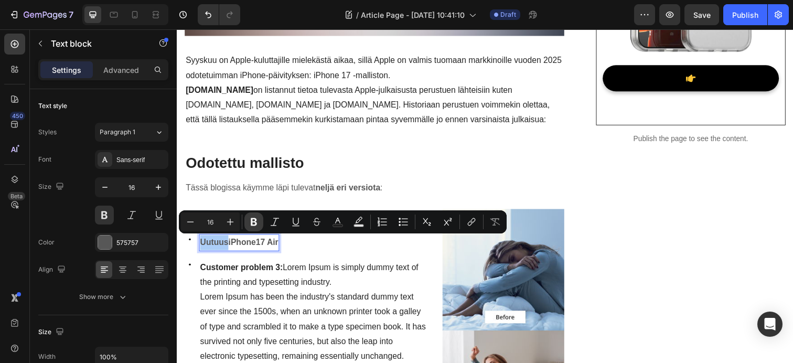
click at [251, 222] on icon "Editor contextual toolbar" at bounding box center [254, 222] width 6 height 8
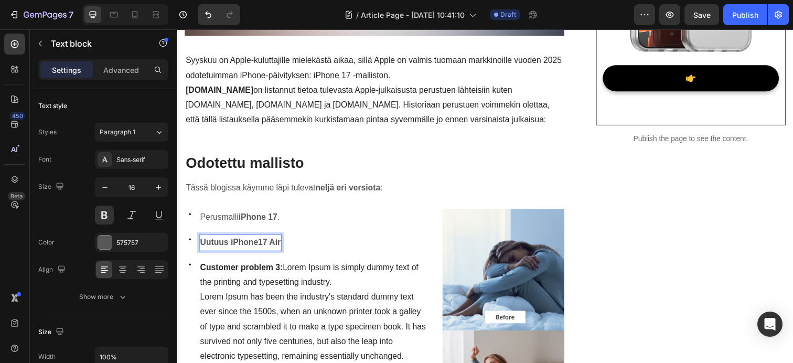
click at [209, 246] on strong "Uutuus" at bounding box center [214, 246] width 29 height 9
click at [99, 219] on button at bounding box center [104, 215] width 19 height 19
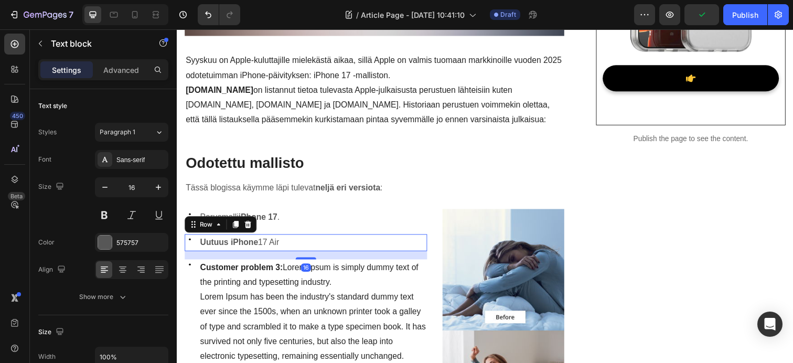
click at [332, 250] on div "Icon Uutuus iPhone 17 Air Text block Row 16" at bounding box center [308, 247] width 247 height 17
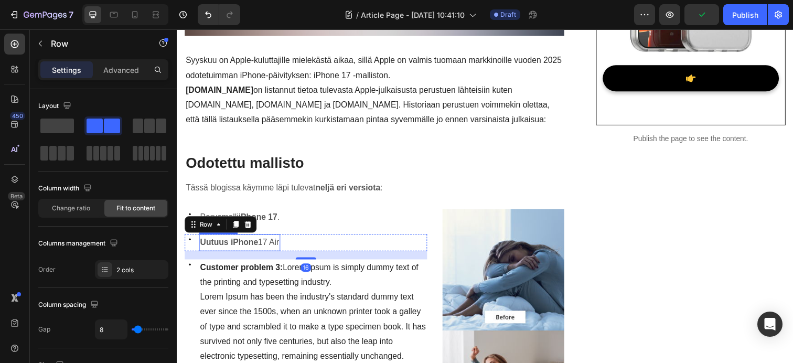
click at [247, 247] on strong "iPhone" at bounding box center [246, 246] width 28 height 9
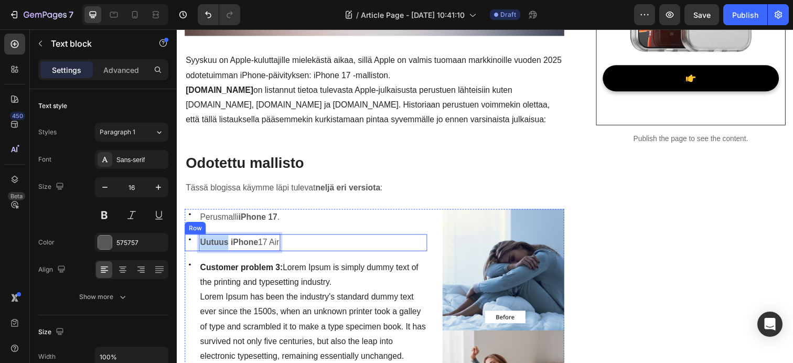
drag, startPoint x: 228, startPoint y: 247, endPoint x: 199, endPoint y: 248, distance: 28.8
click at [199, 248] on div "Icon Uutuus iPhone 17 Air Text block 0 Row" at bounding box center [308, 247] width 247 height 17
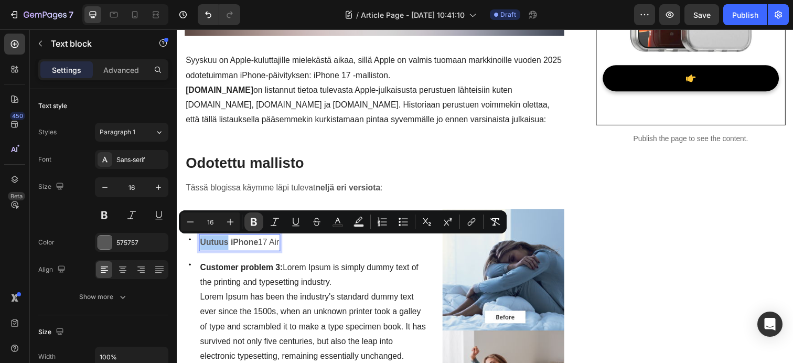
click at [252, 223] on icon "Editor contextual toolbar" at bounding box center [254, 222] width 6 height 8
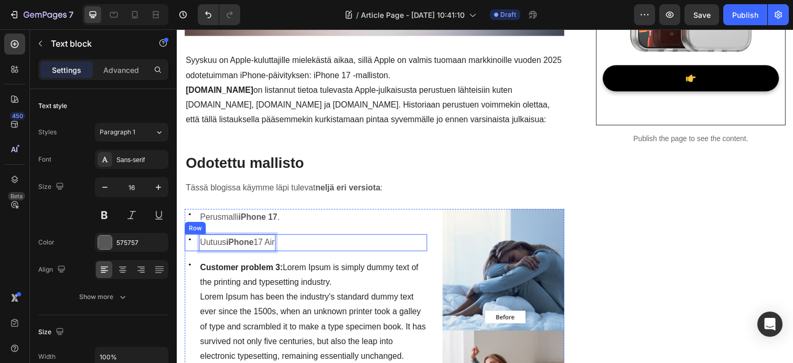
drag, startPoint x: 260, startPoint y: 249, endPoint x: 282, endPoint y: 250, distance: 22.0
click at [282, 250] on div "Icon Uutuus iPhone 17 Air Text block 0 Row" at bounding box center [308, 247] width 247 height 17
click at [273, 247] on p "Uutuus iPhone 17 Air" at bounding box center [238, 247] width 76 height 15
click at [276, 249] on p "Uutuus iPhone 17 Air" at bounding box center [238, 247] width 76 height 15
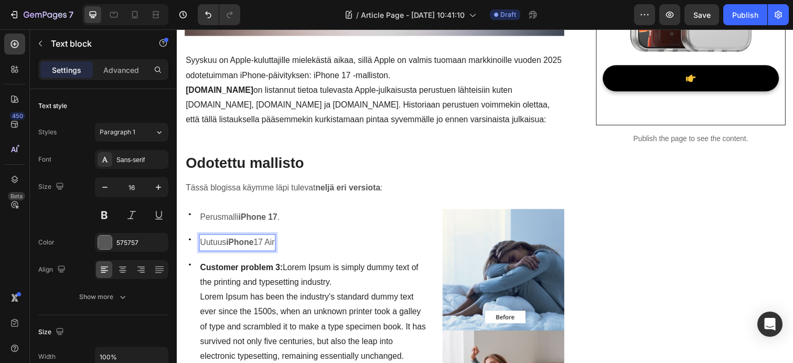
click at [276, 248] on p "Uutuus iPhone 17 Air" at bounding box center [238, 247] width 76 height 15
drag, startPoint x: 281, startPoint y: 249, endPoint x: 262, endPoint y: 251, distance: 19.0
click at [262, 251] on p "Uutuus iPhone 17 Air" at bounding box center [238, 247] width 76 height 15
click at [104, 212] on button at bounding box center [104, 215] width 19 height 19
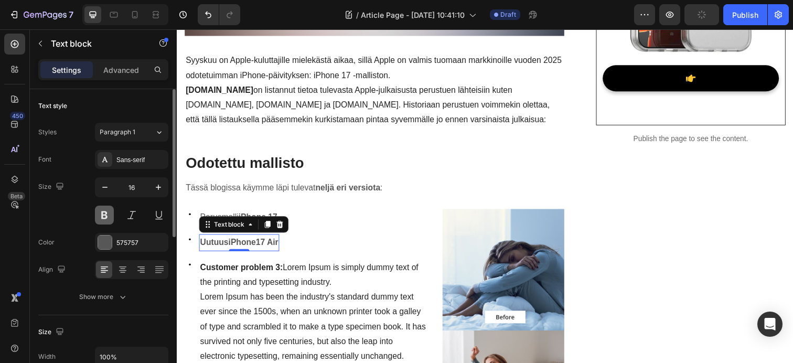
click at [104, 212] on button at bounding box center [104, 215] width 19 height 19
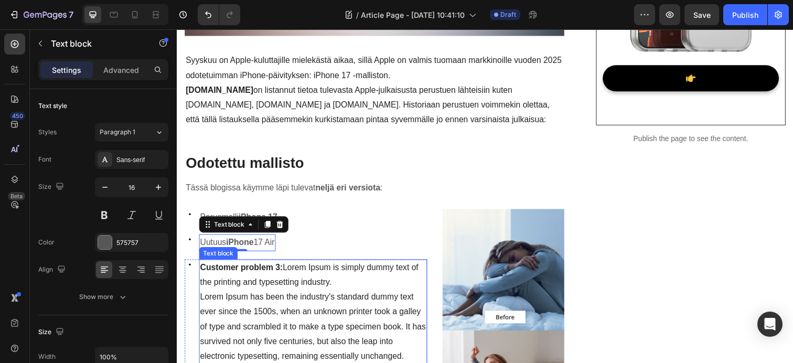
click at [338, 251] on div "Icon Uutuus iPhone 17 Air Text block 0 Row" at bounding box center [308, 247] width 247 height 17
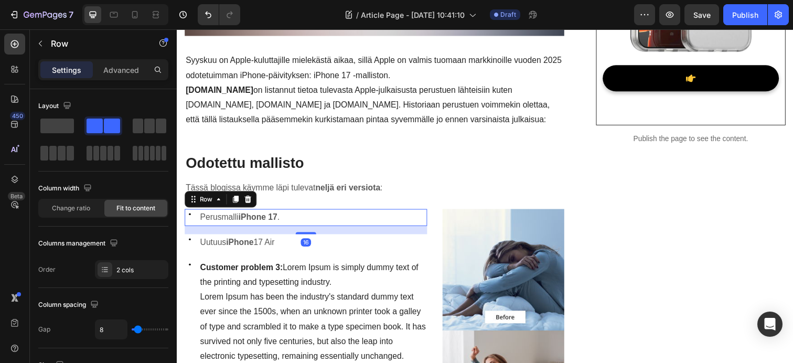
click at [347, 214] on div "Icon Perusmalli iPhone 17 . Text block Row 16" at bounding box center [308, 221] width 247 height 17
click at [287, 223] on div "Icon Perusmalli iPhone 17 . Text block Row 16" at bounding box center [308, 221] width 247 height 17
click at [282, 223] on p "Perusmalli iPhone 17 ." at bounding box center [240, 221] width 81 height 15
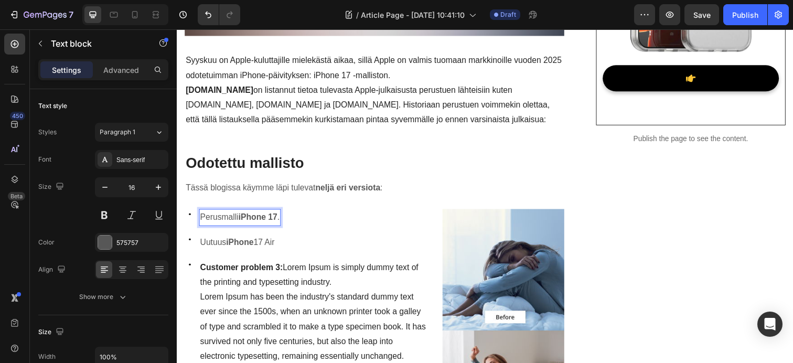
click at [282, 222] on p "Perusmalli iPhone 17 ." at bounding box center [240, 221] width 81 height 15
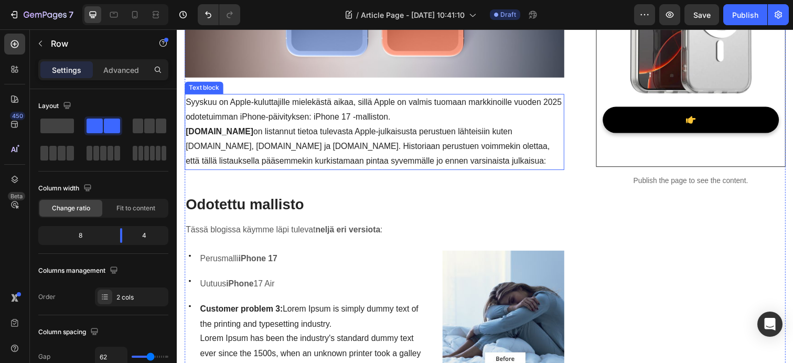
scroll to position [428, 0]
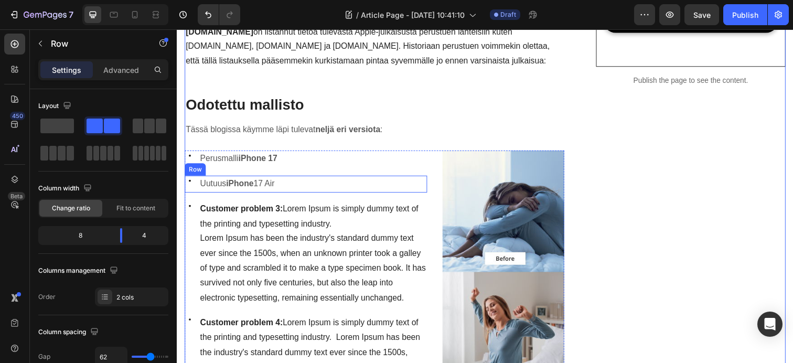
click at [276, 190] on p "Uutuus iPhone 17 Air" at bounding box center [238, 187] width 76 height 15
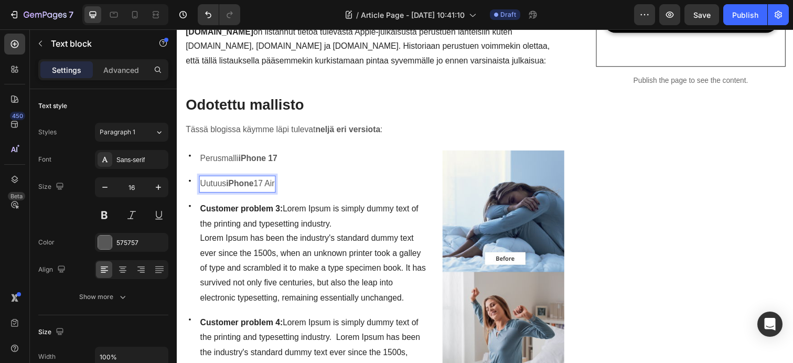
click at [276, 188] on p "Uutuus iPhone 17 Air" at bounding box center [238, 187] width 76 height 15
drag, startPoint x: 279, startPoint y: 188, endPoint x: 265, endPoint y: 191, distance: 14.4
click at [265, 191] on p "Uutuus iPhone 17 Air" at bounding box center [238, 187] width 76 height 15
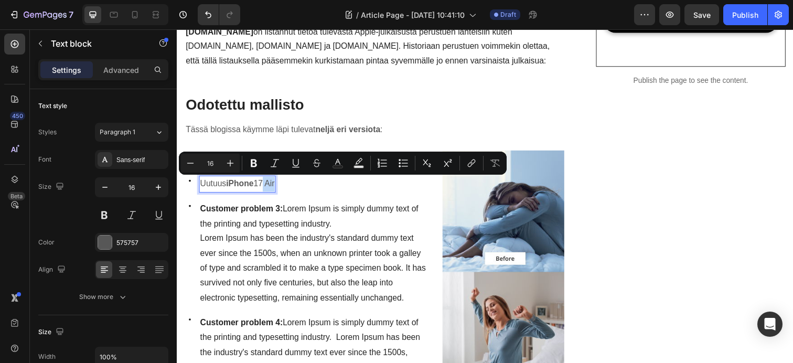
drag, startPoint x: 262, startPoint y: 190, endPoint x: 281, endPoint y: 191, distance: 19.4
click at [277, 191] on div "Uutuus iPhone 17 Air" at bounding box center [238, 187] width 78 height 17
click at [257, 166] on icon "Editor contextual toolbar" at bounding box center [254, 163] width 10 height 10
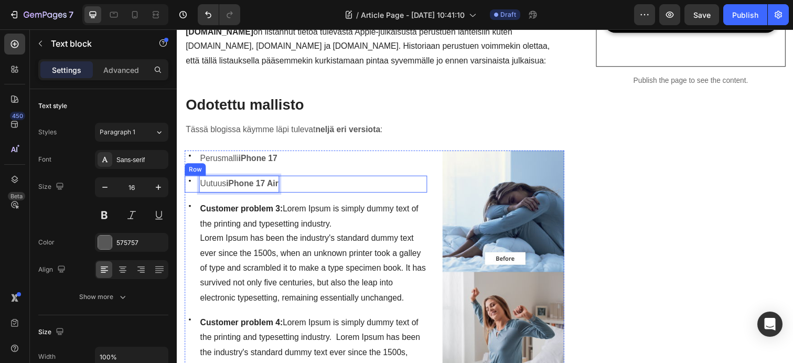
click at [294, 194] on div "Icon Uutuus iPhone 17 Air Text block 0 Row" at bounding box center [308, 187] width 247 height 17
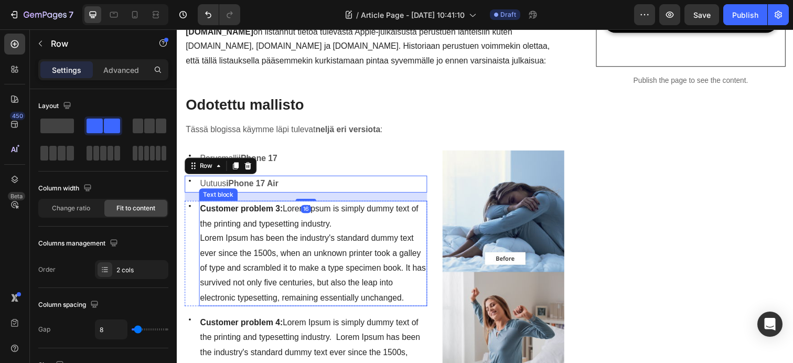
click at [267, 215] on strong "Customer problem 3:" at bounding box center [242, 212] width 84 height 9
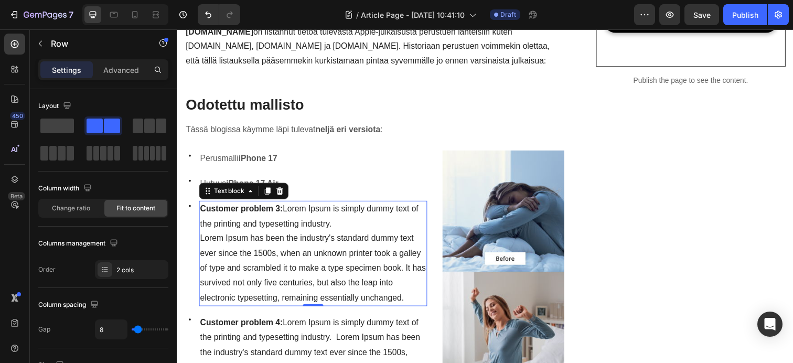
click at [267, 215] on strong "Customer problem 3:" at bounding box center [242, 212] width 84 height 9
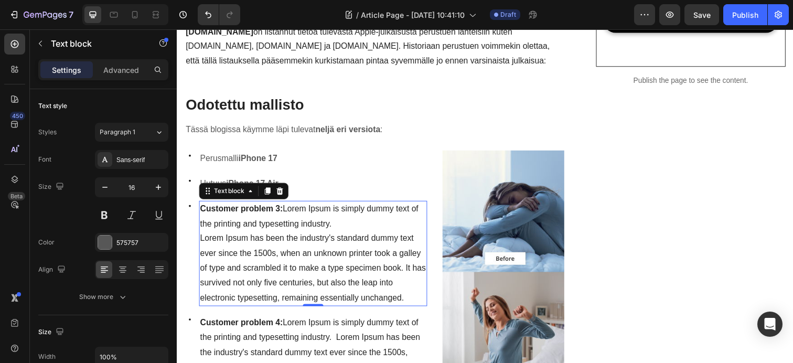
click at [267, 215] on strong "Customer problem 3:" at bounding box center [242, 212] width 84 height 9
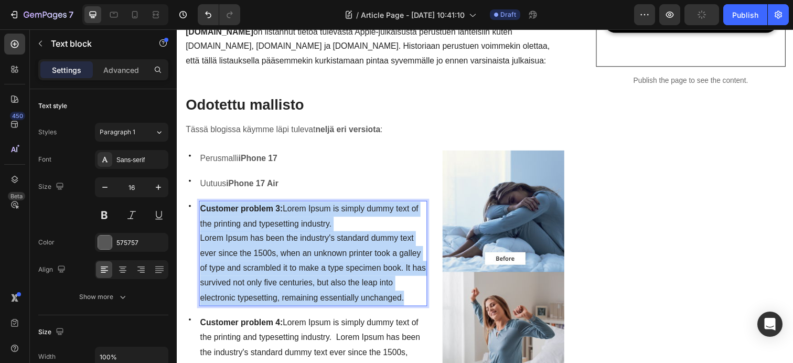
drag, startPoint x: 394, startPoint y: 300, endPoint x: 200, endPoint y: 214, distance: 212.2
click at [200, 214] on div "Customer problem 3: Lorem Ipsum is simply dummy text of the printing and typese…" at bounding box center [315, 258] width 233 height 108
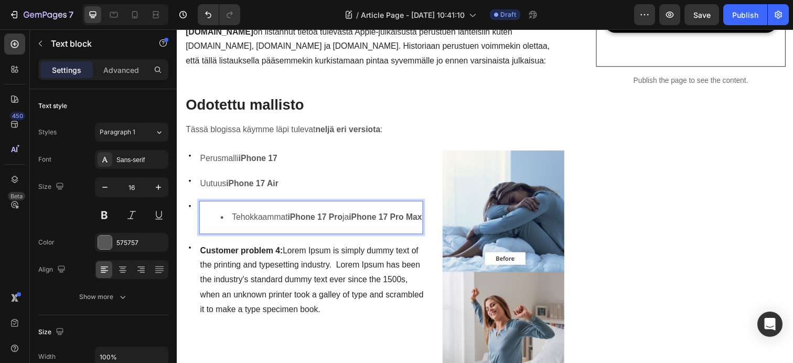
click at [233, 221] on li "Tehokkaammat iPhone 17 Pro ja iPhone 17 Pro Max" at bounding box center [324, 221] width 206 height 15
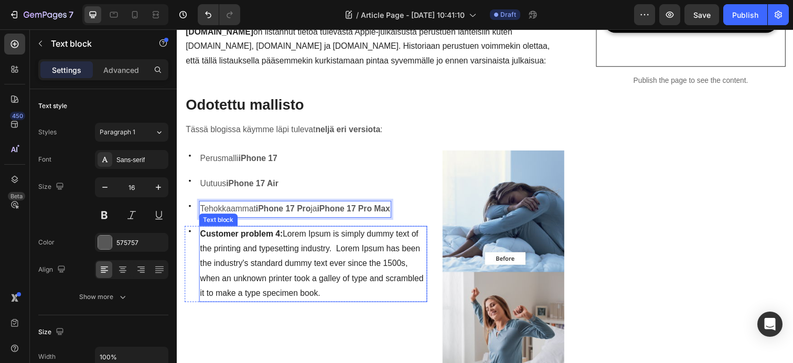
click at [330, 300] on p "Customer problem 4: Lorem Ipsum is simply dummy text of the printing and typese…" at bounding box center [315, 268] width 231 height 75
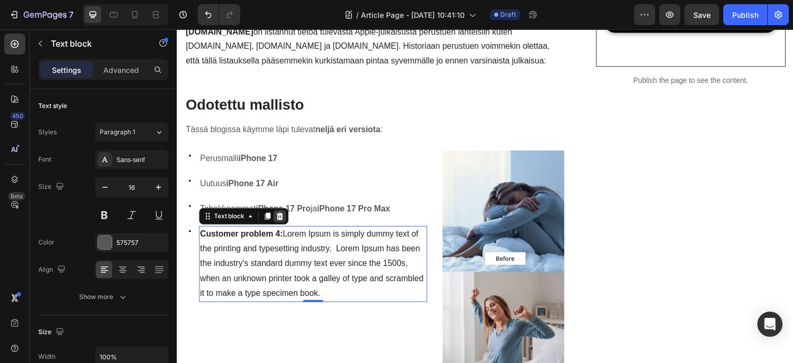
click at [285, 220] on icon at bounding box center [281, 220] width 8 height 8
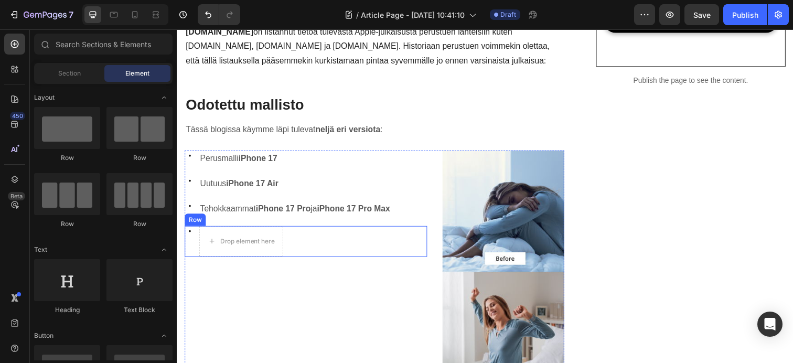
click at [299, 250] on div "Icon Drop element here Row" at bounding box center [308, 245] width 247 height 31
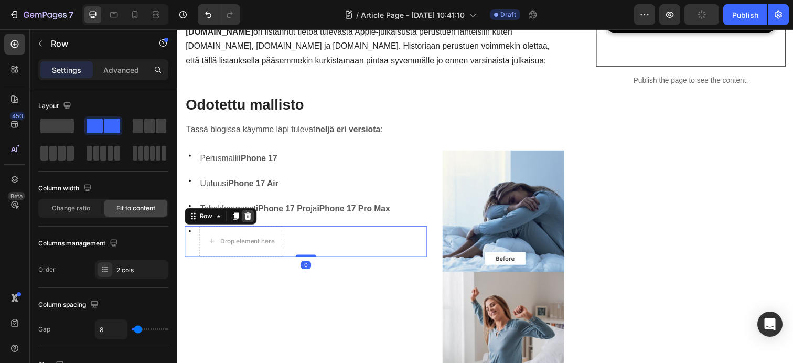
click at [246, 220] on icon at bounding box center [249, 220] width 8 height 8
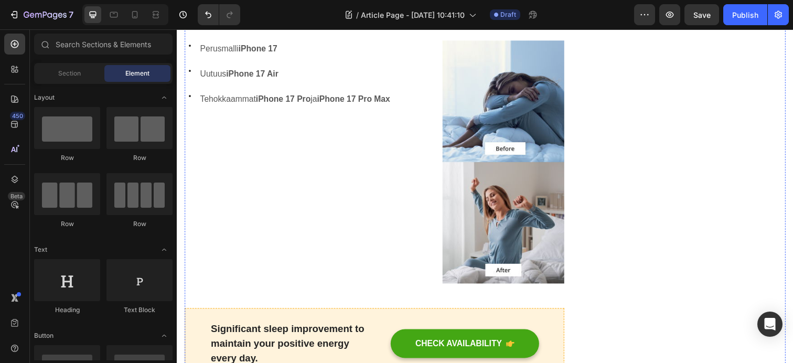
scroll to position [541, 0]
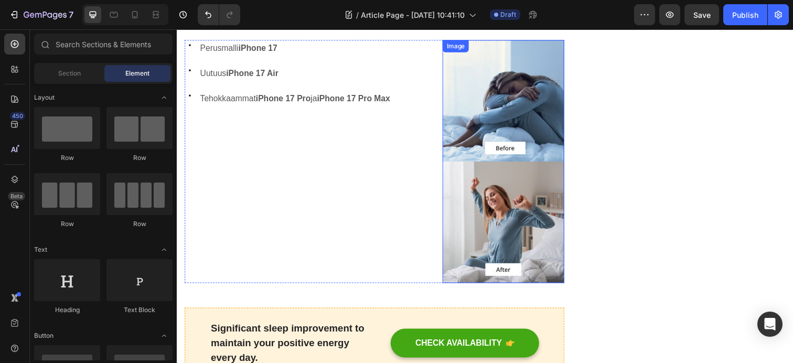
click at [502, 222] on img at bounding box center [510, 163] width 124 height 247
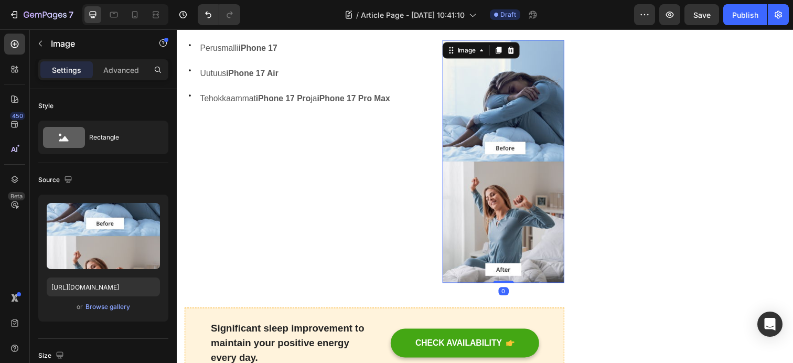
click at [492, 222] on img at bounding box center [510, 163] width 124 height 247
click at [485, 217] on img at bounding box center [510, 163] width 124 height 247
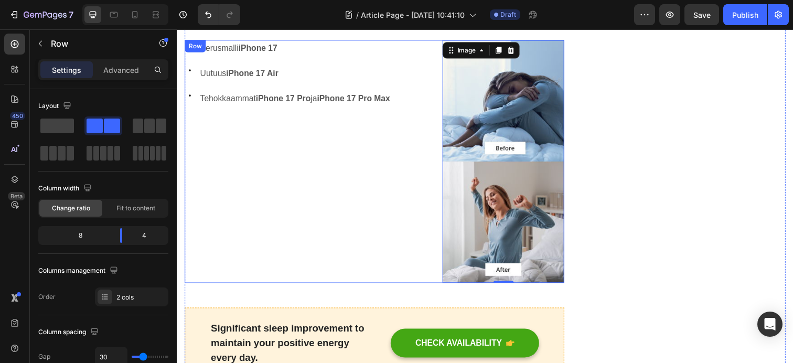
click at [336, 197] on div "Icon Perusmalli iPhone 17 Text block Row Icon Uutuus iPhone 17 Air Text block R…" at bounding box center [308, 163] width 247 height 247
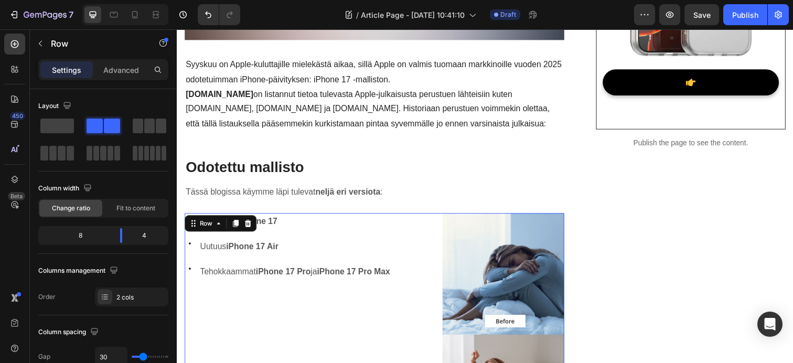
scroll to position [363, 0]
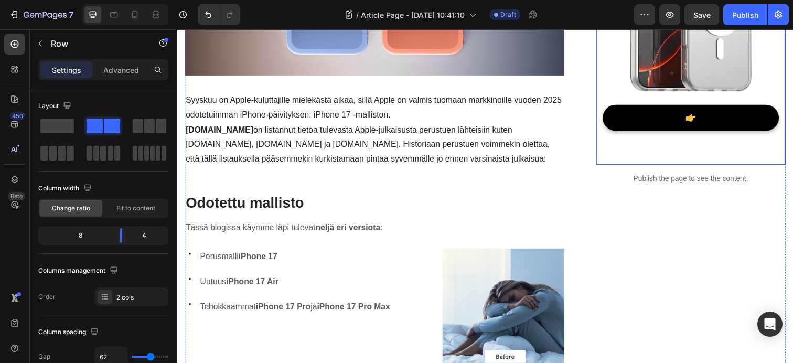
scroll to position [331, 0]
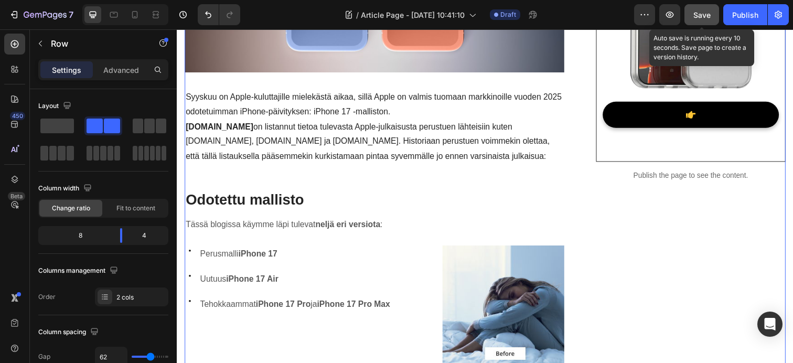
click at [702, 16] on span "Save" at bounding box center [701, 14] width 17 height 9
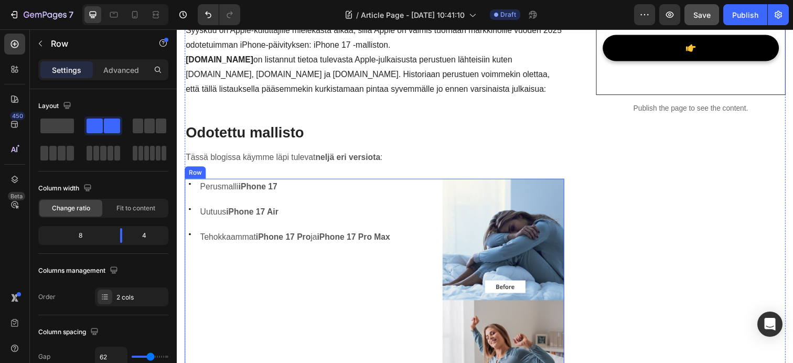
scroll to position [338, 0]
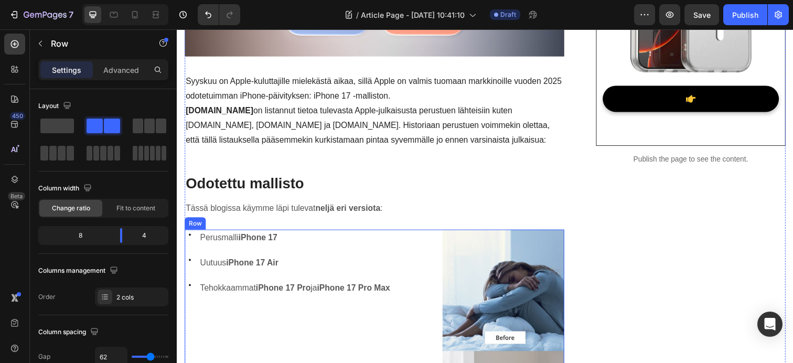
scroll to position [483, 0]
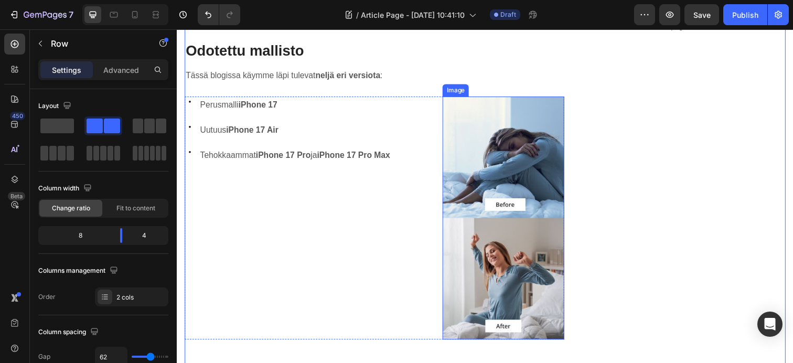
click at [531, 187] on img at bounding box center [510, 221] width 124 height 247
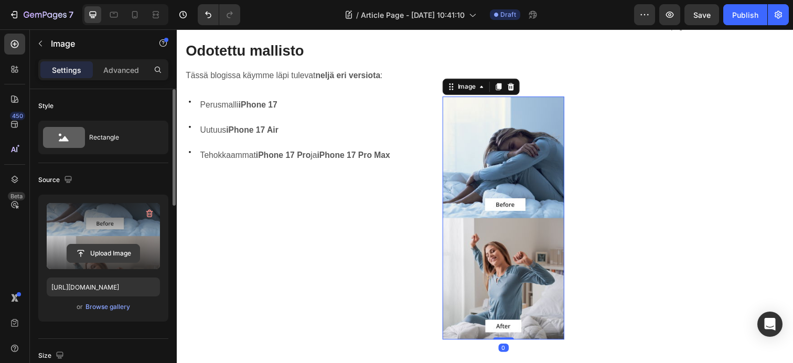
click at [97, 254] on input "file" at bounding box center [103, 253] width 72 height 18
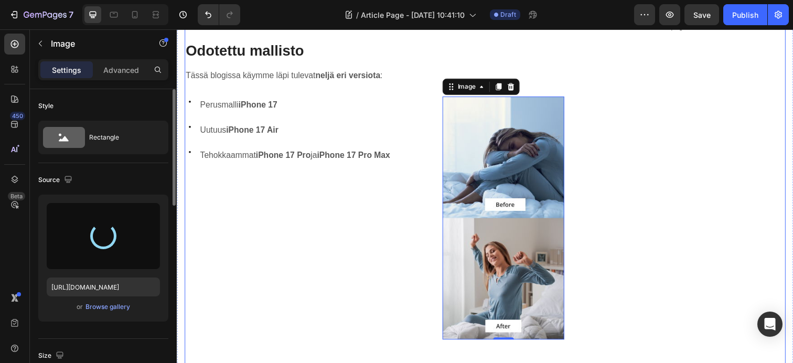
type input "https://cdn.shopify.com/s/files/1/0655/2679/2420/files/gempages_525951638704227…"
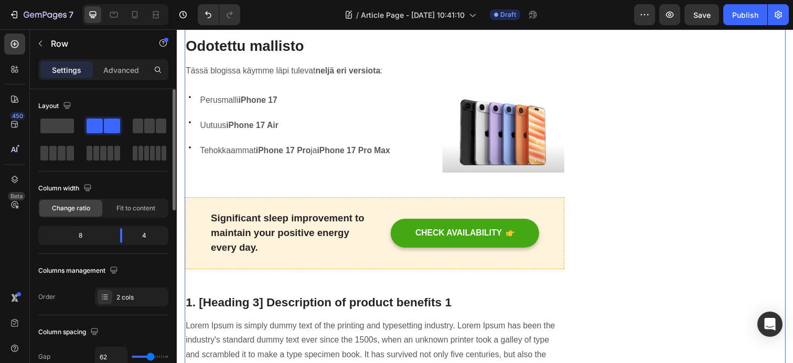
scroll to position [490, 0]
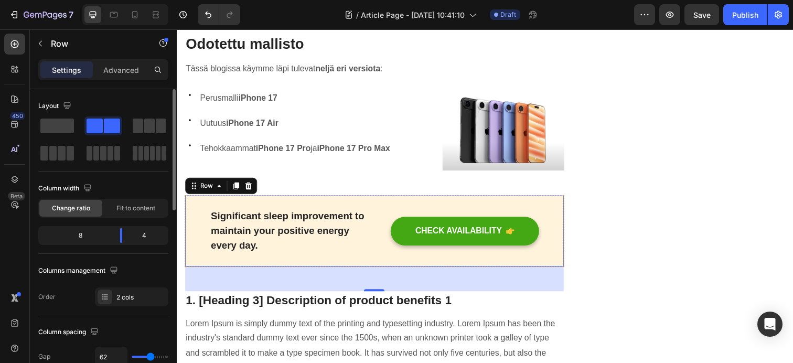
click at [363, 207] on div "Significant sleep improvement to maintain your positive energy every day. Text …" at bounding box center [378, 235] width 387 height 73
click at [357, 209] on div "Significant sleep improvement to maintain your positive energy every day. Text …" at bounding box center [378, 235] width 387 height 73
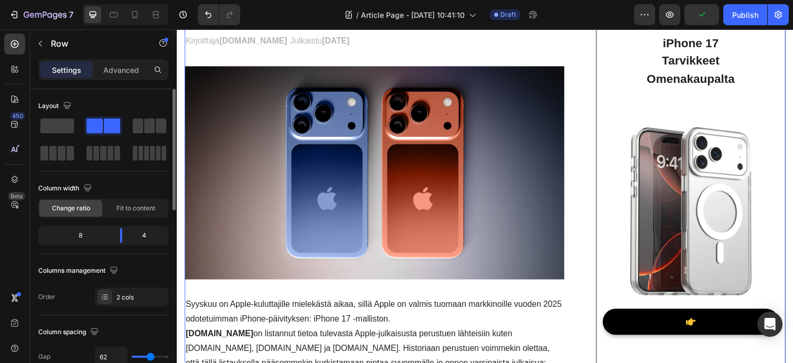
scroll to position [478, 0]
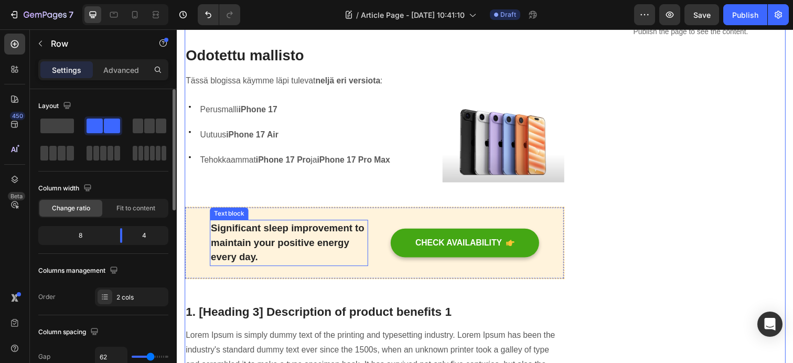
click at [335, 256] on p "Significant sleep improvement to maintain your positive energy every day." at bounding box center [290, 247] width 159 height 45
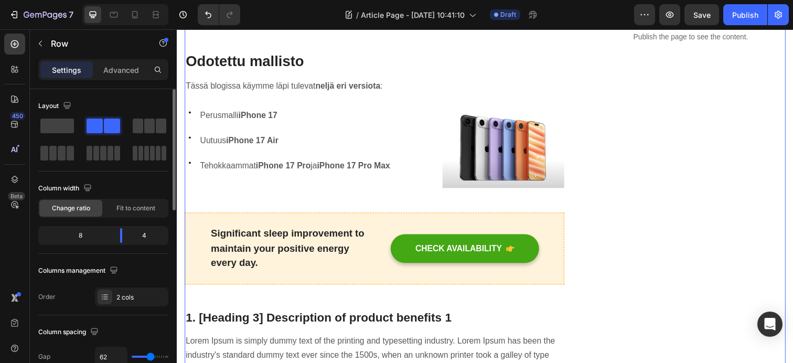
scroll to position [482, 0]
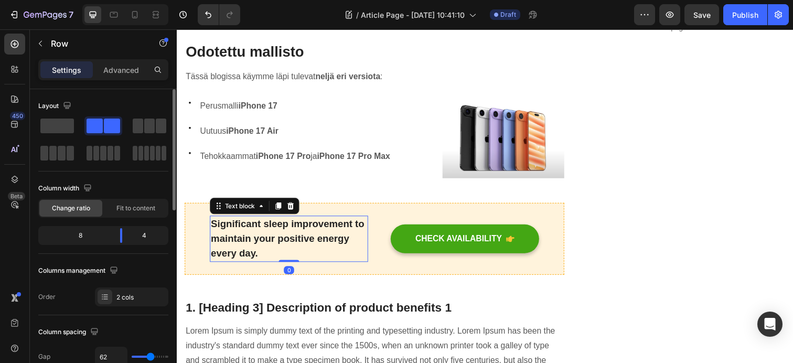
click at [363, 260] on p "Significant sleep improvement to maintain your positive energy every day." at bounding box center [290, 243] width 159 height 45
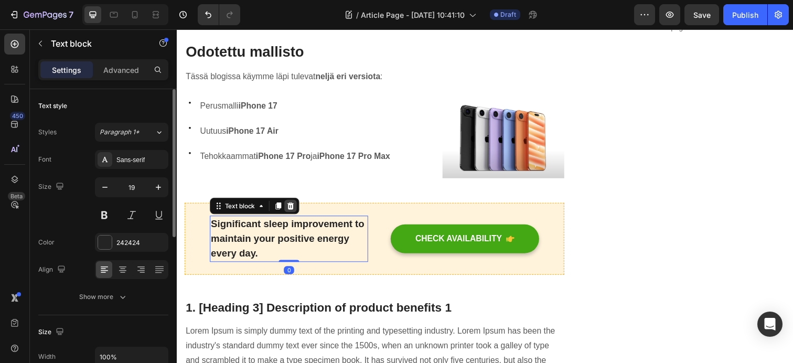
click at [296, 212] on icon at bounding box center [292, 210] width 8 height 8
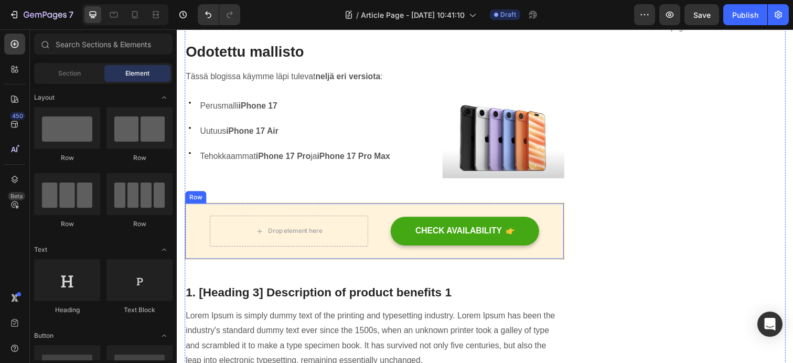
click at [376, 251] on div "Drop element here CHECK AVAILABILITY Button Row" at bounding box center [378, 236] width 387 height 58
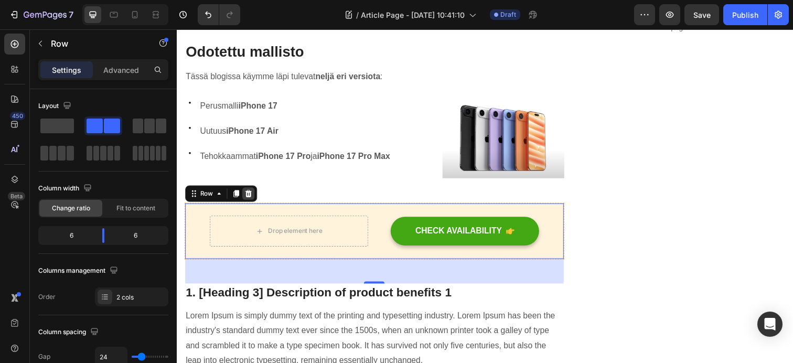
click at [250, 199] on icon at bounding box center [249, 196] width 7 height 7
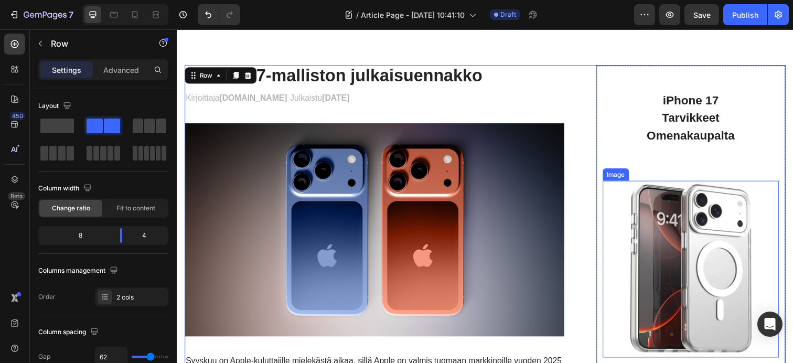
scroll to position [18, 0]
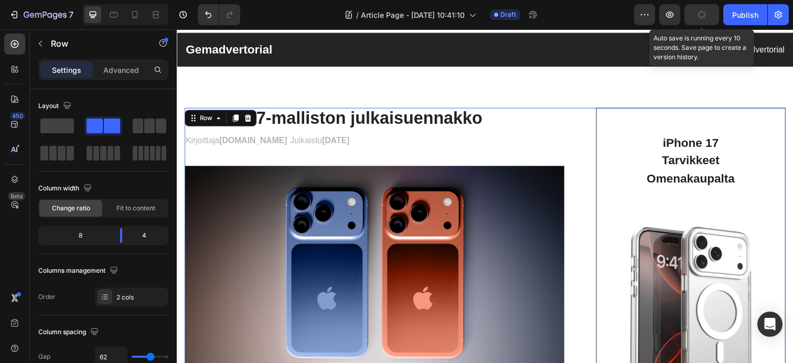
click at [703, 14] on icon "button" at bounding box center [701, 14] width 9 height 9
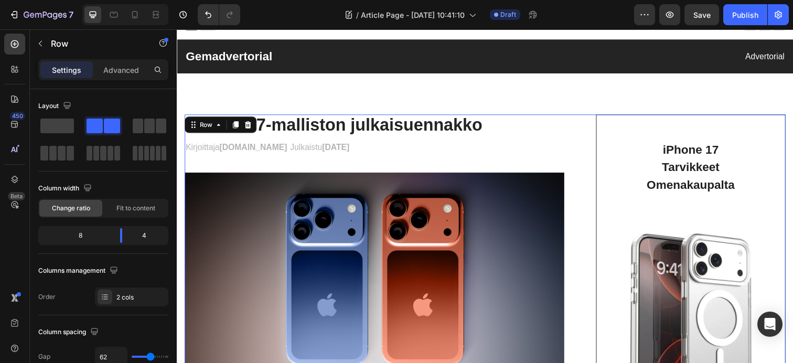
scroll to position [11, 0]
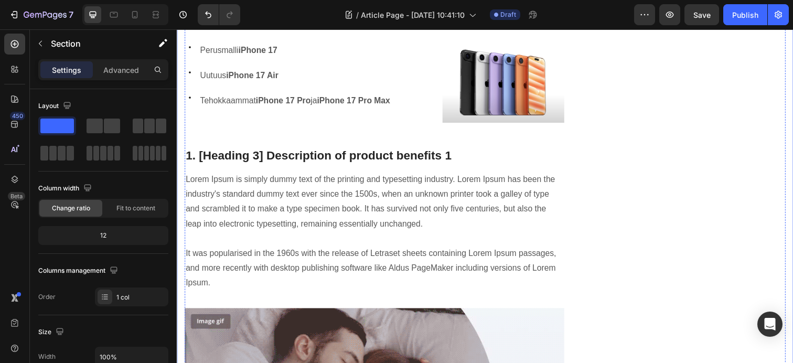
scroll to position [544, 0]
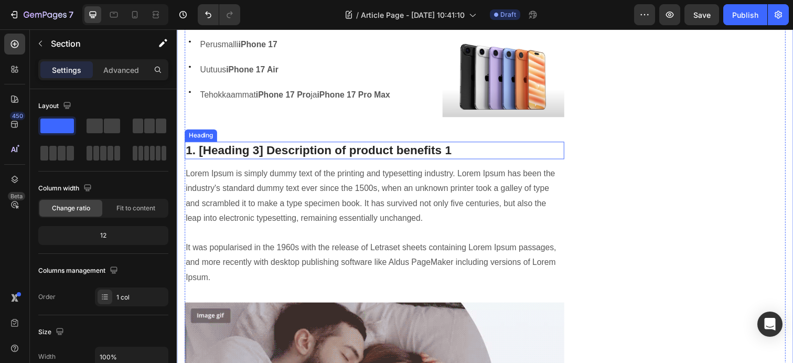
click at [303, 157] on p "1. [Heading 3] Description of product benefits 1" at bounding box center [378, 153] width 385 height 16
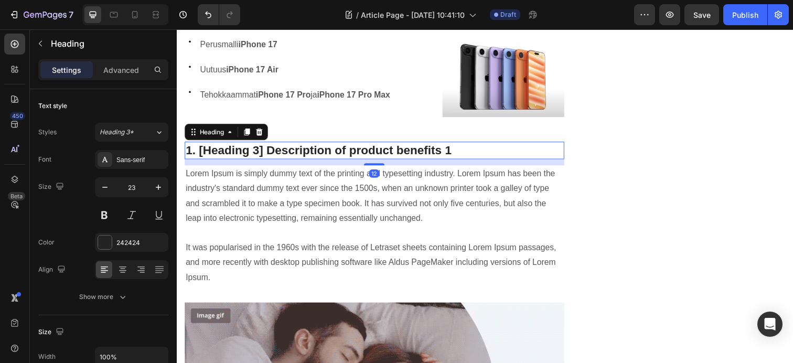
click at [303, 157] on p "1. [Heading 3] Description of product benefits 1" at bounding box center [378, 153] width 385 height 16
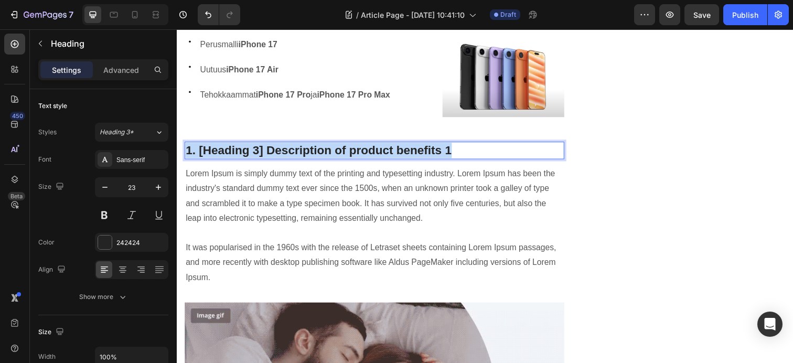
click at [303, 157] on p "1. [Heading 3] Description of product benefits 1" at bounding box center [378, 153] width 385 height 16
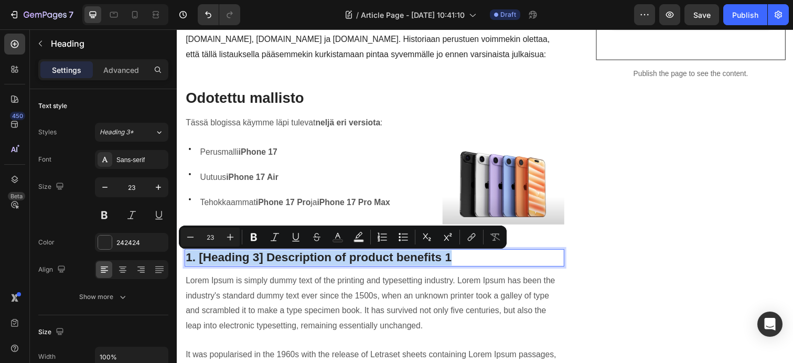
scroll to position [432, 0]
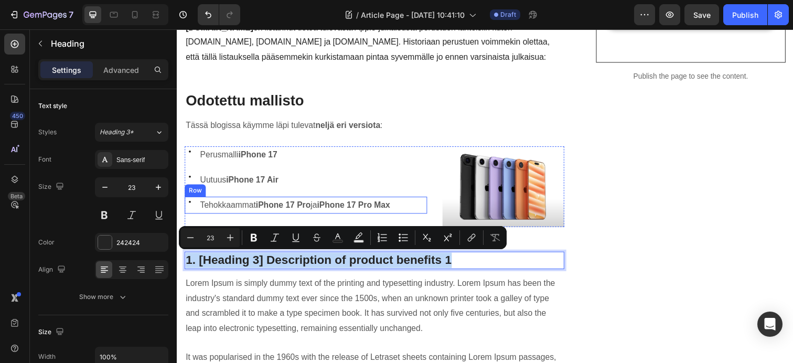
click at [417, 208] on div "Icon Tehokkaammat iPhone 17 Pro ja iPhone 17 Pro Max Text block Row" at bounding box center [308, 208] width 247 height 17
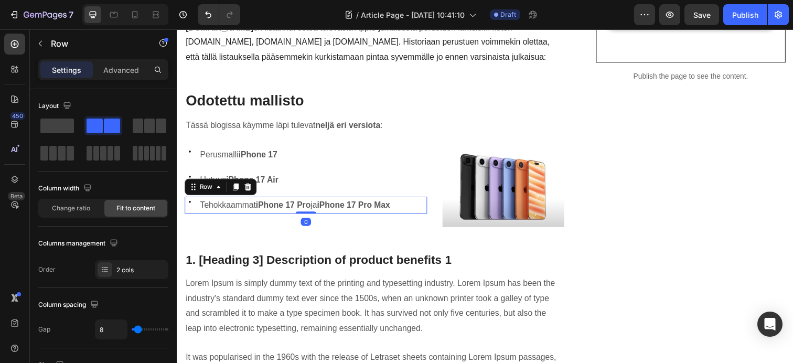
click at [408, 210] on div "Icon Tehokkaammat iPhone 17 Pro ja iPhone 17 Pro Max Text block Row 0" at bounding box center [308, 208] width 247 height 17
click at [394, 222] on div "Icon Perusmalli iPhone 17 Text block Row Icon Uutuus iPhone 17 Air Text block R…" at bounding box center [308, 190] width 247 height 82
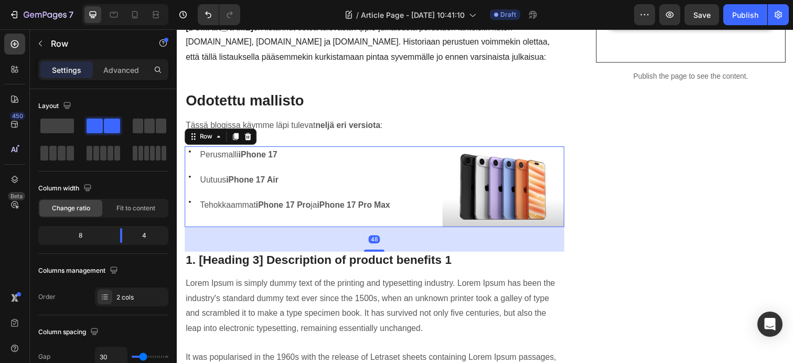
click at [390, 223] on div "Icon Perusmalli iPhone 17 Text block Row Icon Uutuus iPhone 17 Air Text block R…" at bounding box center [308, 190] width 247 height 82
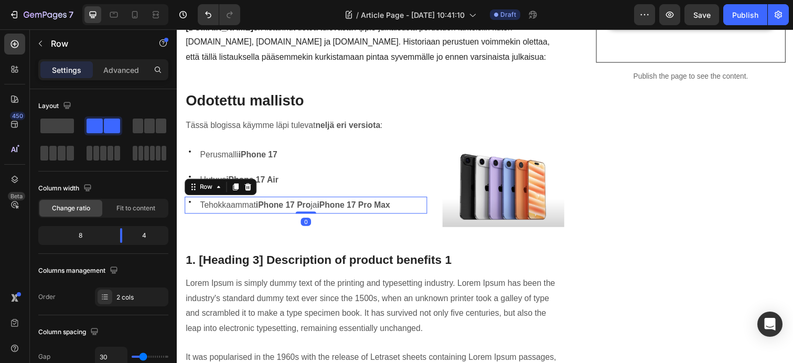
click at [409, 209] on div "Icon Tehokkaammat iPhone 17 Pro ja iPhone 17 Pro Max Text block Row 0" at bounding box center [308, 208] width 247 height 17
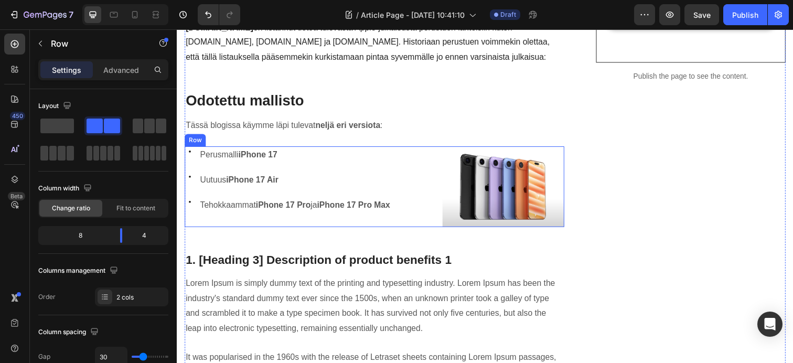
drag, startPoint x: 217, startPoint y: 224, endPoint x: 204, endPoint y: 223, distance: 12.1
click at [213, 223] on div "Icon Perusmalli iPhone 17 Text block Row Icon Uutuus iPhone 17 Air Text block R…" at bounding box center [308, 190] width 247 height 82
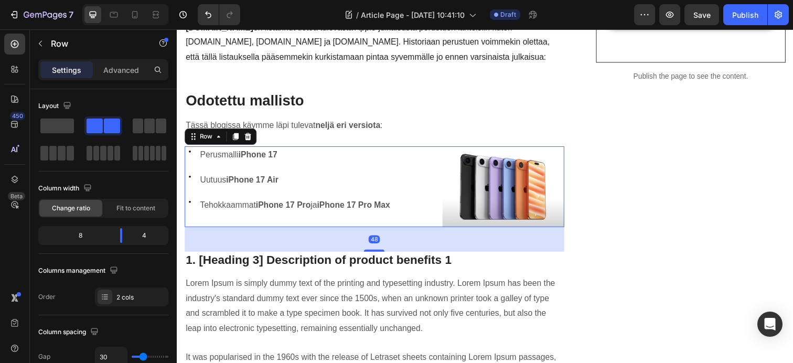
click at [204, 223] on div "Icon Perusmalli iPhone 17 Text block Row Icon Uutuus iPhone 17 Air Text block R…" at bounding box center [308, 190] width 247 height 82
click at [215, 223] on div "Icon Perusmalli iPhone 17 Text block Row Icon Uutuus iPhone 17 Air Text block R…" at bounding box center [308, 190] width 247 height 82
click at [276, 230] on div "Icon Perusmalli iPhone 17 Text block Row Icon Uutuus iPhone 17 Air Text block R…" at bounding box center [308, 190] width 247 height 82
click at [264, 221] on div "Icon Perusmalli iPhone 17 Text block Row Icon Uutuus iPhone 17 Air Text block R…" at bounding box center [308, 190] width 247 height 82
click at [394, 206] on strong "iPhone 17 Pro Max" at bounding box center [357, 208] width 74 height 9
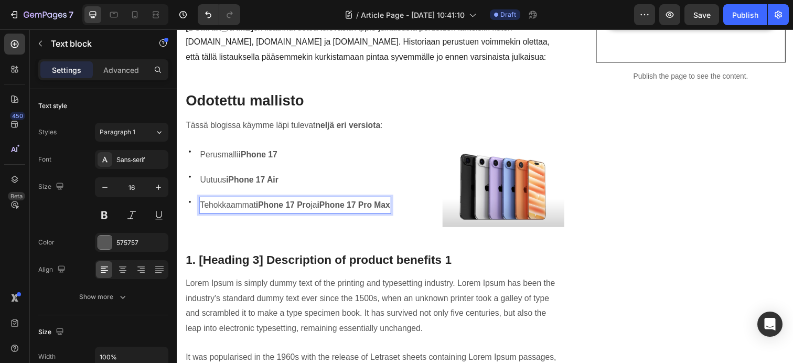
click at [394, 210] on strong "iPhone 17 Pro Max" at bounding box center [357, 208] width 74 height 9
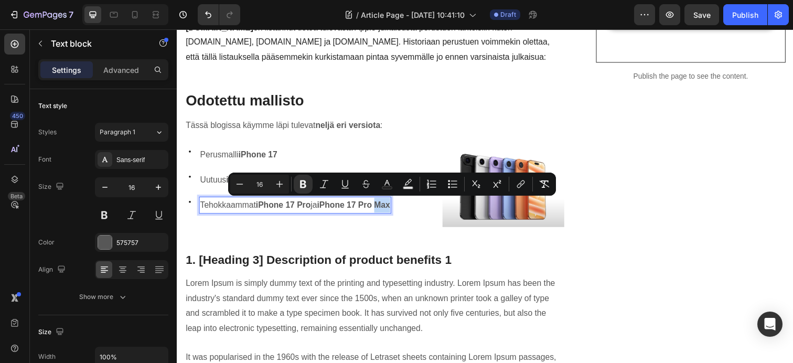
click at [394, 209] on strong "iPhone 17 Pro Max" at bounding box center [357, 208] width 74 height 9
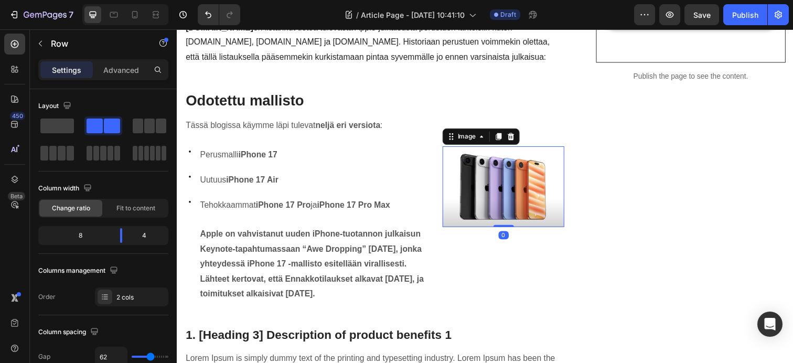
click at [525, 196] on img at bounding box center [510, 190] width 124 height 82
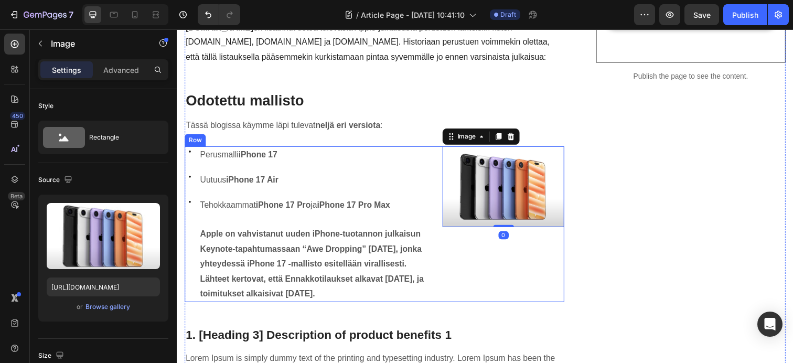
click at [510, 231] on div "Image 0 Image" at bounding box center [510, 228] width 124 height 159
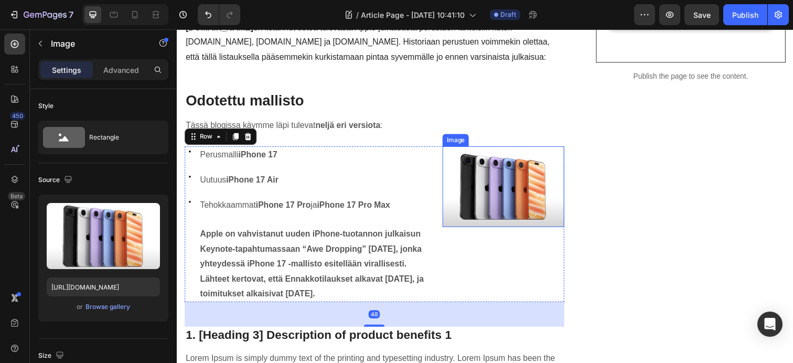
click at [512, 229] on div "Image" at bounding box center [510, 190] width 124 height 82
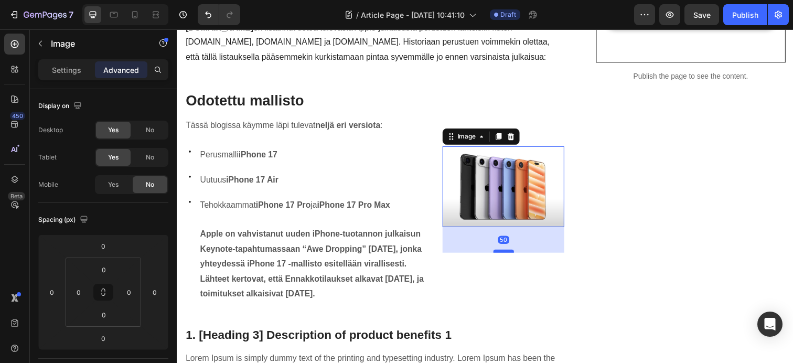
drag, startPoint x: 511, startPoint y: 229, endPoint x: 510, endPoint y: 260, distance: 31.0
click at [510, 257] on div at bounding box center [510, 255] width 21 height 3
type input "59"
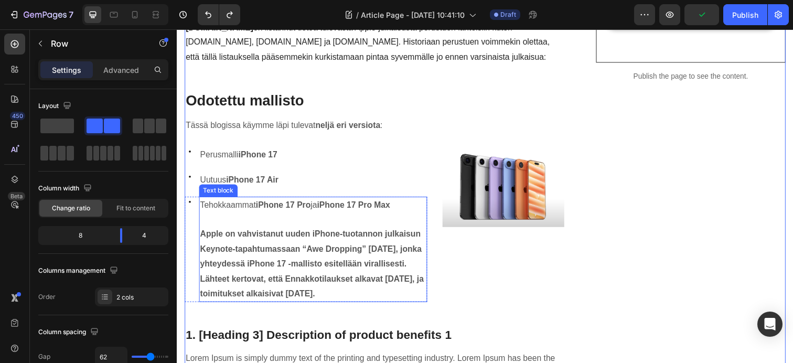
click at [237, 276] on p "Apple on vahvistanut uuden iPhone-tuotannon julkaisun Keynote-tapahtumassaan “A…" at bounding box center [315, 268] width 231 height 75
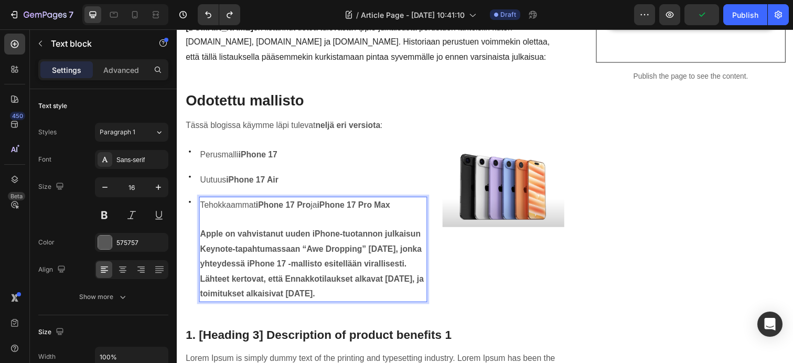
click at [237, 276] on p "Apple on vahvistanut uuden iPhone-tuotannon julkaisun Keynote-tapahtumassaan “A…" at bounding box center [315, 268] width 231 height 75
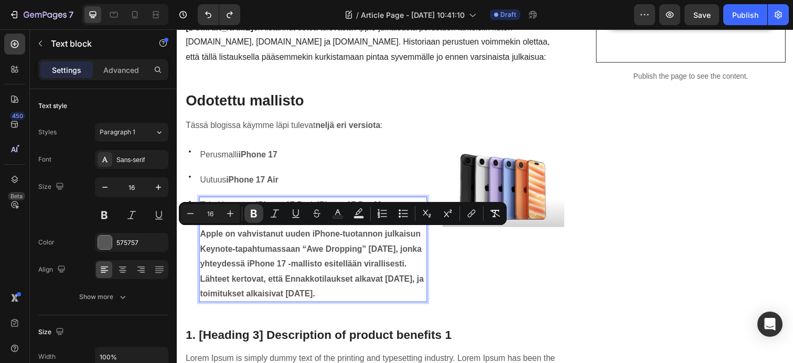
click at [256, 214] on icon "Editor contextual toolbar" at bounding box center [254, 214] width 6 height 8
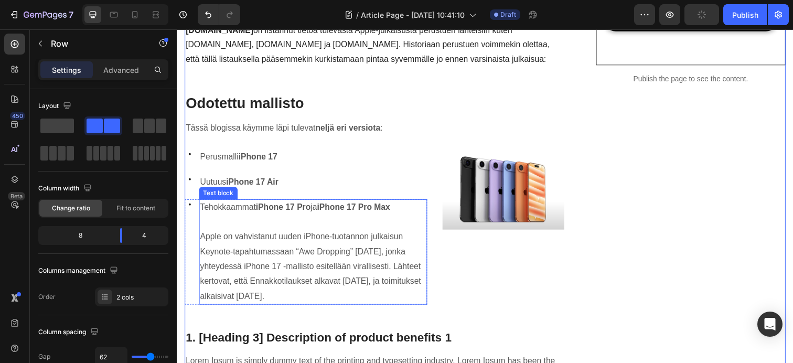
scroll to position [432, 0]
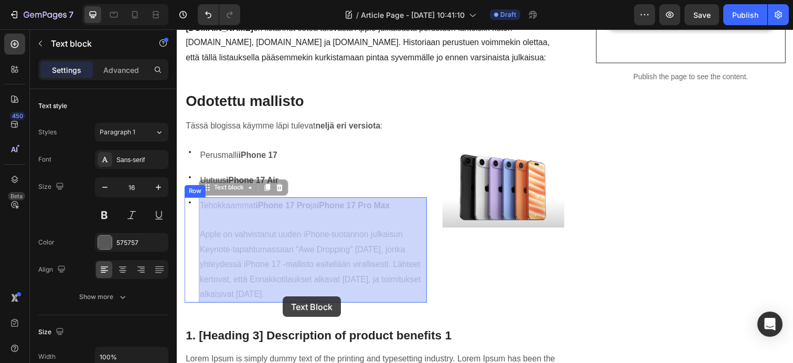
drag, startPoint x: 282, startPoint y: 302, endPoint x: 293, endPoint y: 301, distance: 11.1
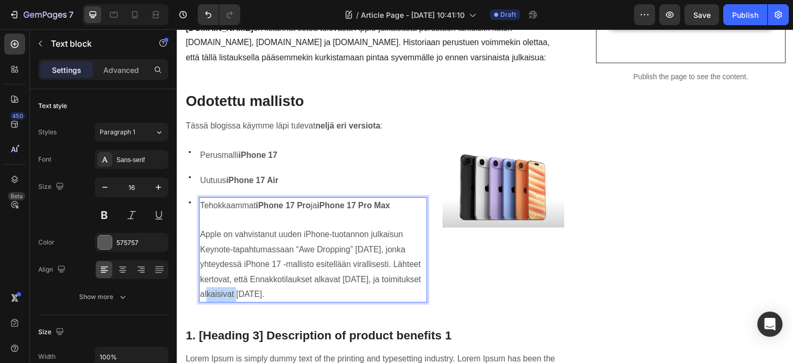
click at [277, 301] on p "Apple on vahvistanut uuden iPhone-tuotannon julkaisun Keynote-tapahtumassaan “A…" at bounding box center [315, 269] width 231 height 75
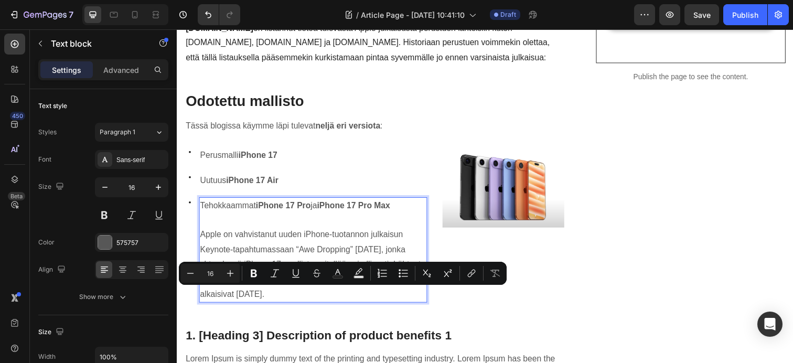
click at [239, 300] on p "Apple on vahvistanut uuden iPhone-tuotannon julkaisun Keynote-tapahtumassaan “A…" at bounding box center [315, 269] width 231 height 75
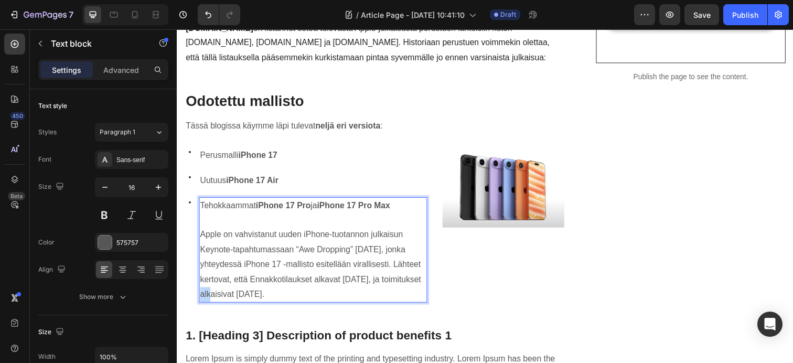
drag, startPoint x: 233, startPoint y: 299, endPoint x: 244, endPoint y: 300, distance: 11.5
click at [249, 299] on p "Apple on vahvistanut uuden iPhone-tuotannon julkaisun Keynote-tapahtumassaan “A…" at bounding box center [315, 269] width 231 height 75
click at [229, 300] on p "Apple on vahvistanut uuden iPhone-tuotannon julkaisun Keynote-tapahtumassaan “A…" at bounding box center [315, 269] width 231 height 75
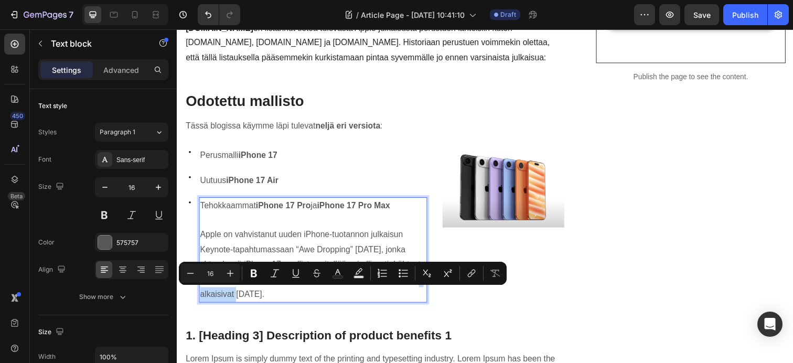
drag, startPoint x: 231, startPoint y: 300, endPoint x: 283, endPoint y: 302, distance: 51.9
click at [283, 302] on p "Apple on vahvistanut uuden iPhone-tuotannon julkaisun Keynote-tapahtumassaan “A…" at bounding box center [315, 269] width 231 height 75
click at [254, 272] on icon "Editor contextual toolbar" at bounding box center [254, 273] width 10 height 10
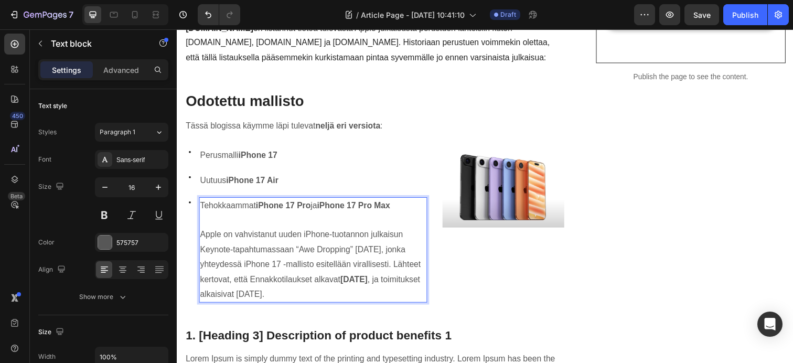
click at [343, 307] on p "Apple on vahvistanut uuden iPhone-tuotannon julkaisun Keynote-tapahtumassaan “A…" at bounding box center [315, 269] width 231 height 75
drag, startPoint x: 385, startPoint y: 303, endPoint x: 241, endPoint y: 319, distance: 145.1
click at [241, 307] on p "Apple on vahvistanut uuden iPhone-tuotannon julkaisun Keynote-tapahtumassaan “A…" at bounding box center [315, 269] width 231 height 75
click at [229, 307] on p "Apple on vahvistanut uuden iPhone-tuotannon julkaisun Keynote-tapahtumassaan “A…" at bounding box center [315, 269] width 231 height 75
drag, startPoint x: 239, startPoint y: 317, endPoint x: 380, endPoint y: 301, distance: 141.9
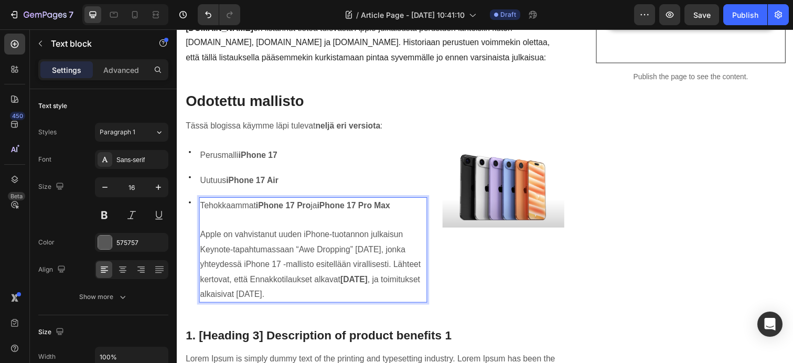
click at [380, 301] on p "Apple on vahvistanut uuden iPhone-tuotannon julkaisun Keynote-tapahtumassaan “A…" at bounding box center [315, 269] width 231 height 75
click at [381, 301] on p "Apple on vahvistanut uuden iPhone-tuotannon julkaisun Keynote-tapahtumassaan “A…" at bounding box center [315, 269] width 231 height 75
drag, startPoint x: 380, startPoint y: 301, endPoint x: 374, endPoint y: 313, distance: 13.4
click at [374, 307] on p "Apple on vahvistanut uuden iPhone-tuotannon julkaisun Keynote-tapahtumassaan “A…" at bounding box center [315, 269] width 231 height 75
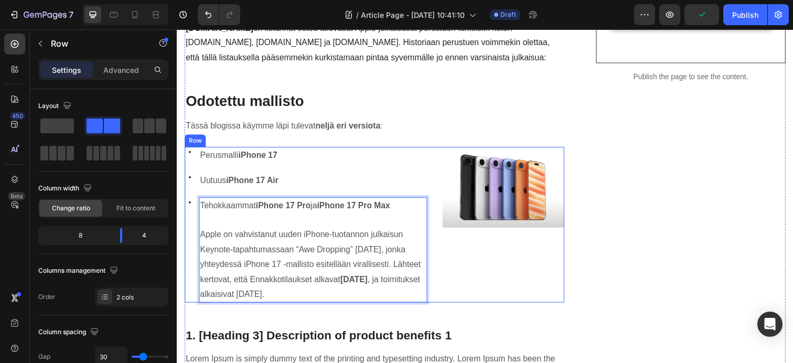
click at [511, 308] on div "Image Image" at bounding box center [510, 228] width 124 height 159
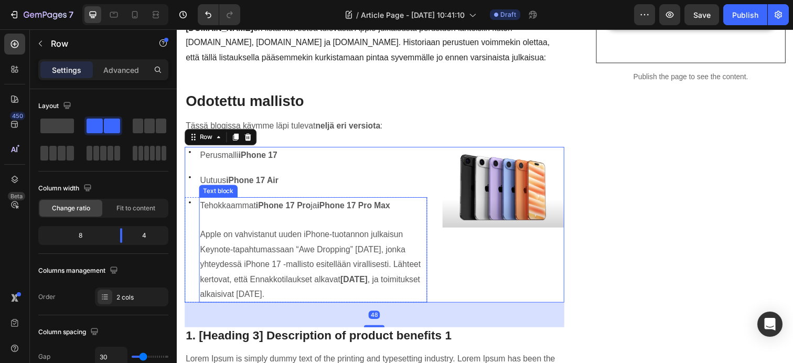
click at [367, 300] on p "Apple on vahvistanut uuden iPhone-tuotannon julkaisun Keynote-tapahtumassaan “A…" at bounding box center [315, 269] width 231 height 75
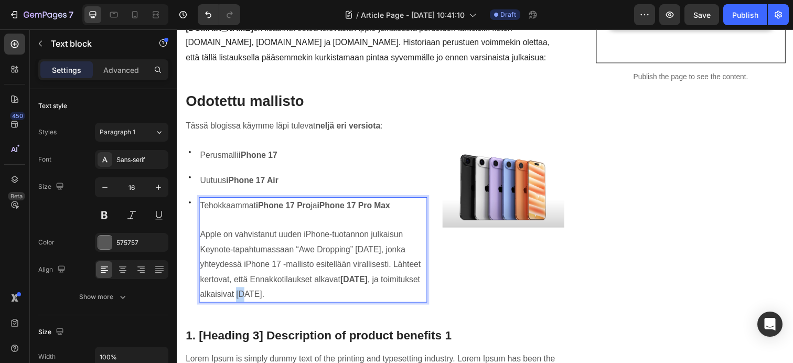
click at [382, 301] on p "Apple on vahvistanut uuden iPhone-tuotannon julkaisun Keynote-tapahtumassaan “A…" at bounding box center [315, 269] width 231 height 75
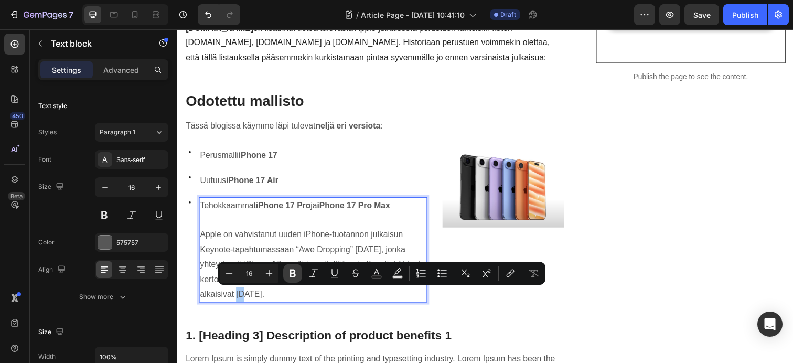
click at [288, 274] on icon "Editor contextual toolbar" at bounding box center [292, 273] width 10 height 10
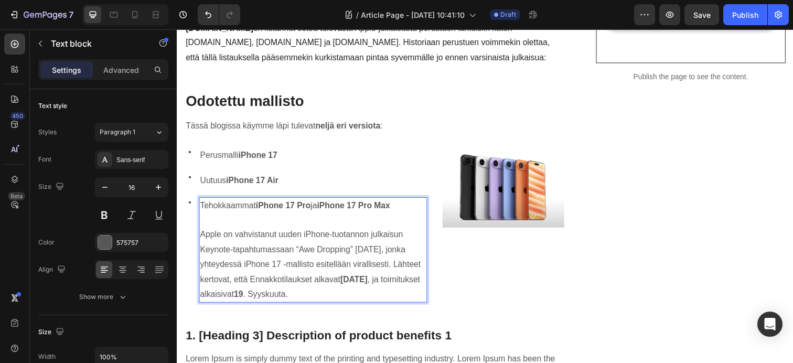
click at [298, 305] on p "Apple on vahvistanut uuden iPhone-tuotannon julkaisun Keynote-tapahtumassaan “A…" at bounding box center [315, 269] width 231 height 75
click at [210, 307] on p "Apple on vahvistanut uuden iPhone-tuotannon julkaisun Keynote-tapahtumassaan “A…" at bounding box center [315, 269] width 231 height 75
click at [268, 307] on p "Apple on vahvistanut uuden iPhone-tuotannon julkaisun Keynote-tapahtumassaan “A…" at bounding box center [315, 269] width 231 height 75
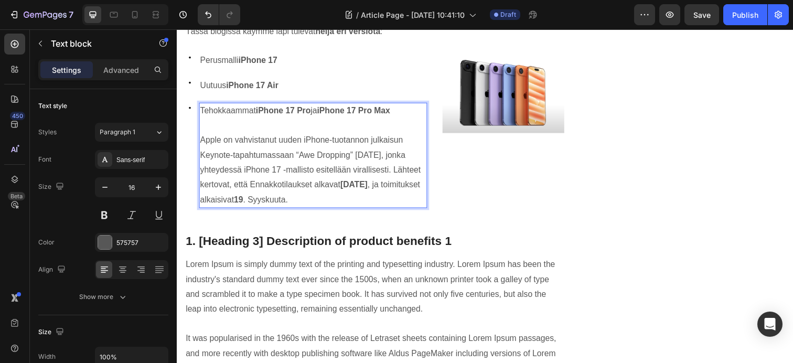
scroll to position [528, 0]
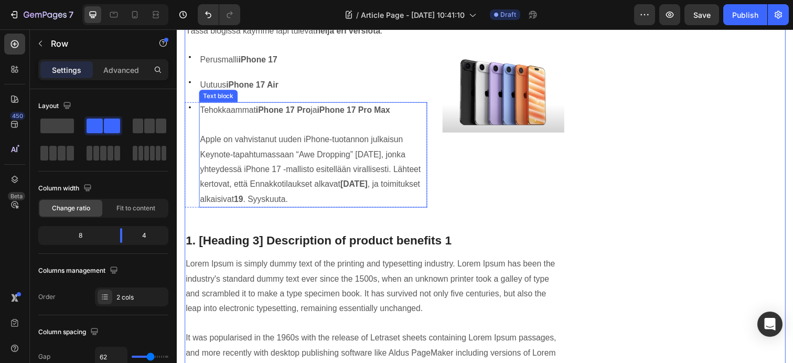
click at [222, 210] on p "Apple on vahvistanut uuden iPhone-tuotannon julkaisun Keynote-tapahtumassaan “A…" at bounding box center [315, 172] width 231 height 75
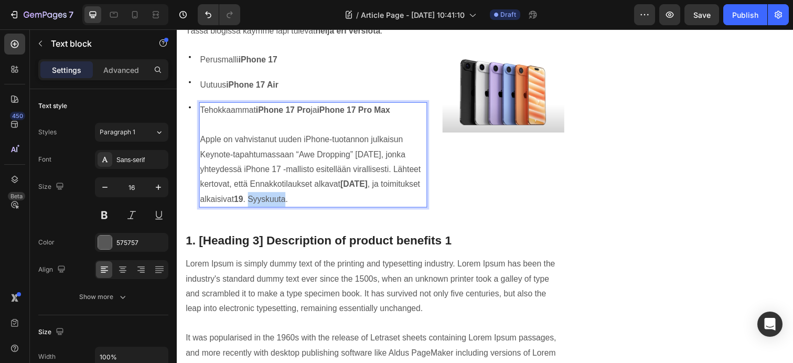
click at [217, 210] on p "Apple on vahvistanut uuden iPhone-tuotannon julkaisun Keynote-tapahtumassaan “A…" at bounding box center [315, 172] width 231 height 75
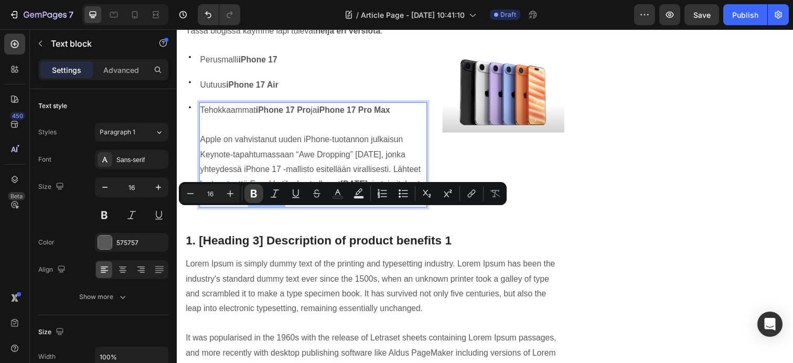
click at [254, 195] on icon "Editor contextual toolbar" at bounding box center [254, 193] width 10 height 10
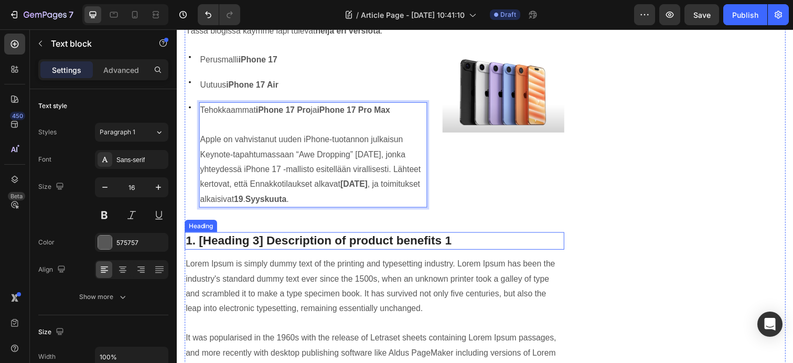
click at [537, 253] on p "1. [Heading 3] Description of product benefits 1" at bounding box center [378, 246] width 385 height 16
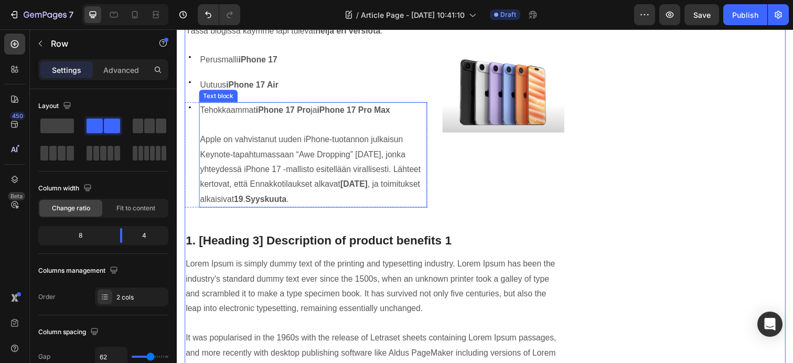
click at [210, 142] on p "Apple on vahvistanut uuden iPhone-tuotannon julkaisun Keynote-tapahtumassaan “A…" at bounding box center [315, 172] width 231 height 75
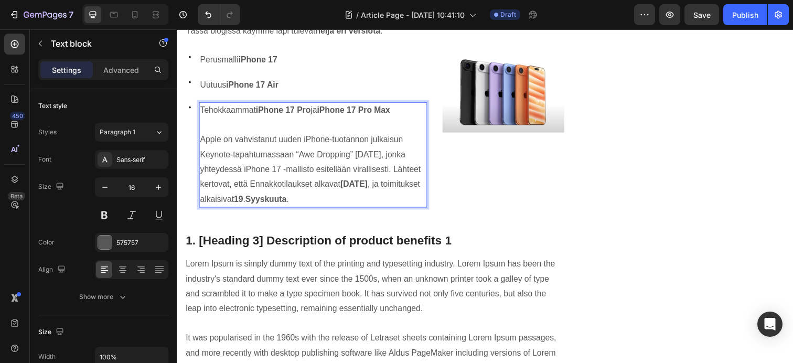
click at [208, 144] on p "Apple on vahvistanut uuden iPhone-tuotannon julkaisun Keynote-tapahtumassaan “A…" at bounding box center [315, 172] width 231 height 75
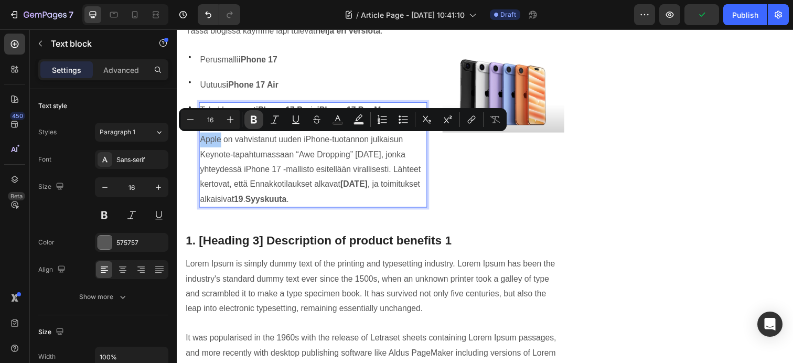
click at [252, 122] on icon "Editor contextual toolbar" at bounding box center [254, 119] width 10 height 10
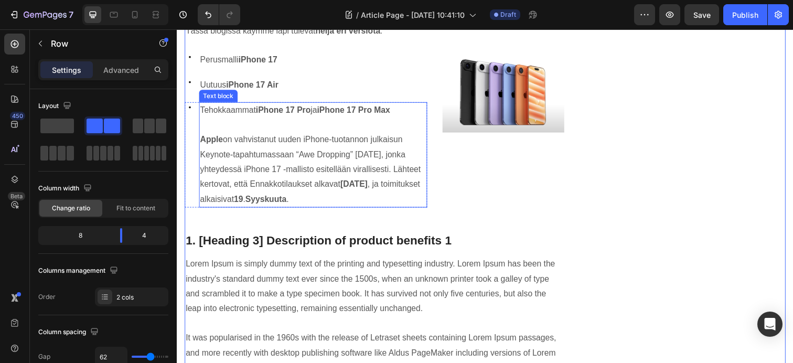
click at [392, 159] on p "Apple on vahvistanut uuden iPhone-tuotannon julkaisun Keynote-tapahtumassaan “A…" at bounding box center [315, 172] width 231 height 75
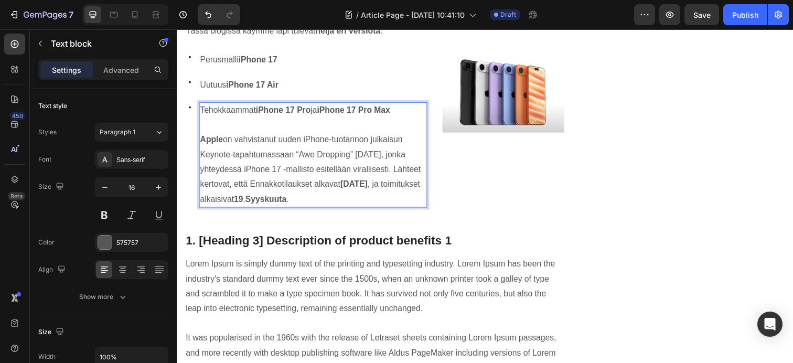
click at [391, 159] on p "Apple on vahvistanut uuden iPhone-tuotannon julkaisun Keynote-tapahtumassaan “A…" at bounding box center [315, 172] width 231 height 75
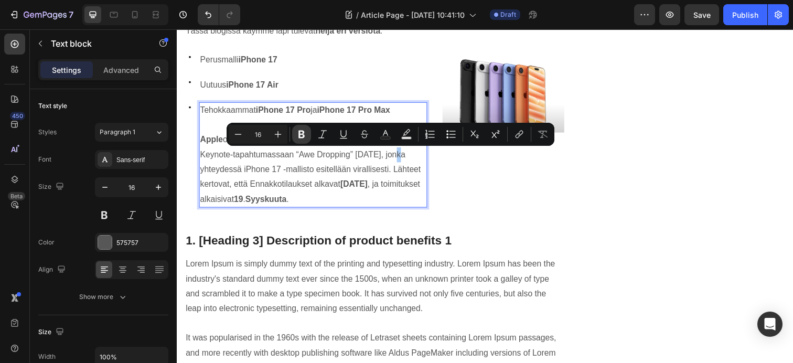
click at [299, 133] on icon "Editor contextual toolbar" at bounding box center [301, 135] width 6 height 8
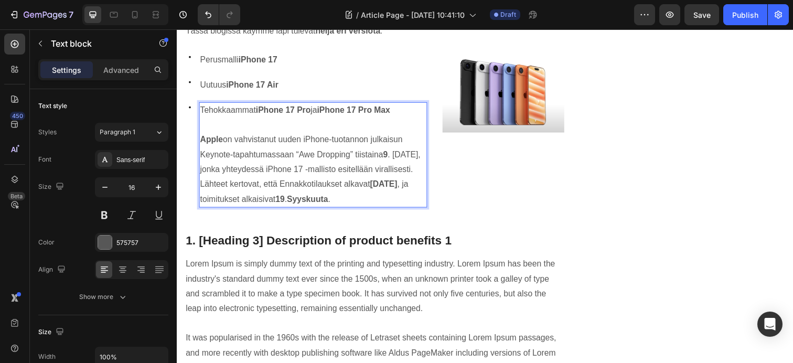
click at [213, 174] on p "Apple on vahvistanut uuden iPhone-tuotannon julkaisun Keynote-tapahtumassaan “A…" at bounding box center [315, 172] width 231 height 75
click at [255, 176] on p "Apple on vahvistanut uuden iPhone-tuotannon julkaisun Keynote-tapahtumassaan “A…" at bounding box center [315, 172] width 231 height 75
click at [224, 176] on p "Apple on vahvistanut uuden iPhone-tuotannon julkaisun Keynote-tapahtumassaan “A…" at bounding box center [315, 172] width 231 height 75
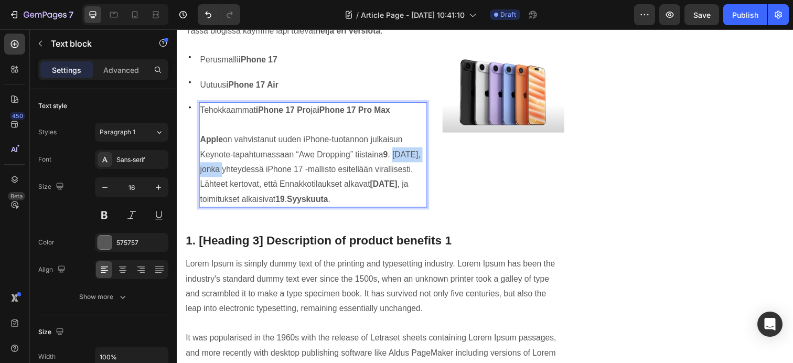
drag, startPoint x: 258, startPoint y: 174, endPoint x: 201, endPoint y: 178, distance: 56.8
click at [201, 178] on p "Apple on vahvistanut uuden iPhone-tuotannon julkaisun Keynote-tapahtumassaan “A…" at bounding box center [315, 172] width 231 height 75
click at [223, 175] on p "Apple on vahvistanut uuden iPhone-tuotannon julkaisun Keynote-tapahtumassaan “A…" at bounding box center [315, 172] width 231 height 75
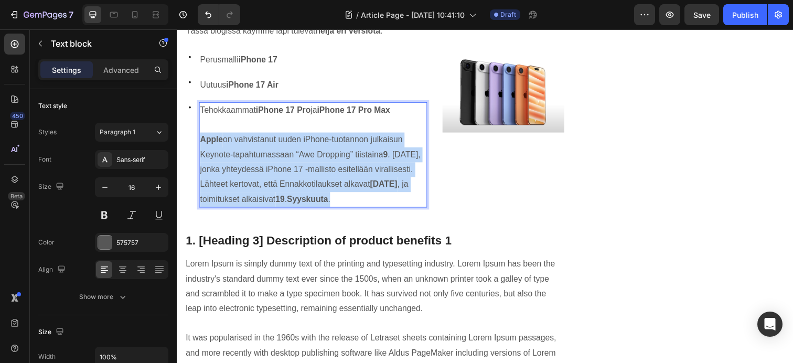
click at [223, 175] on p "Apple on vahvistanut uuden iPhone-tuotannon julkaisun Keynote-tapahtumassaan “A…" at bounding box center [315, 172] width 231 height 75
click at [222, 176] on p "Apple on vahvistanut uuden iPhone-tuotannon julkaisun Keynote-tapahtumassaan “A…" at bounding box center [315, 172] width 231 height 75
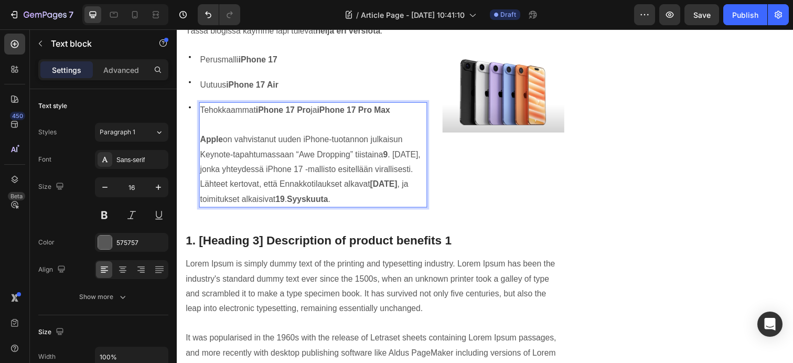
click at [223, 175] on p "Apple on vahvistanut uuden iPhone-tuotannon julkaisun Keynote-tapahtumassaan “A…" at bounding box center [315, 172] width 231 height 75
click at [106, 212] on button at bounding box center [104, 215] width 19 height 19
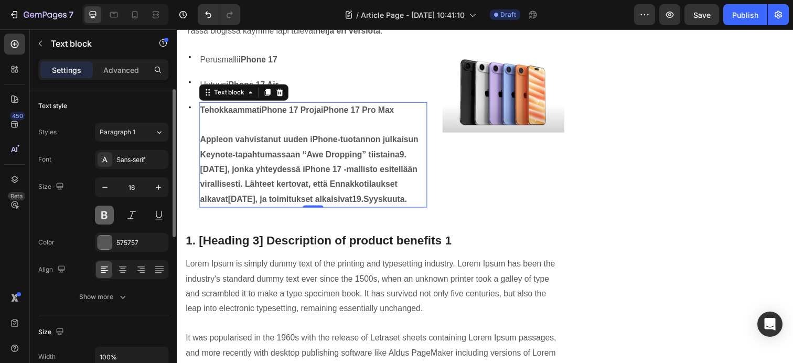
click at [104, 213] on button at bounding box center [104, 215] width 19 height 19
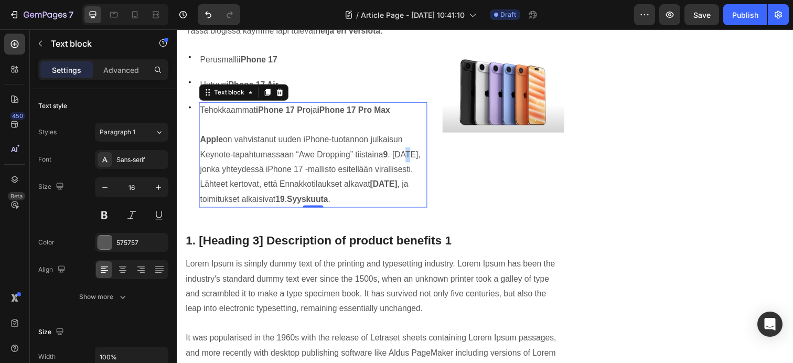
click at [215, 179] on p "Apple on vahvistanut uuden iPhone-tuotannon julkaisun Keynote-tapahtumassaan “A…" at bounding box center [315, 172] width 231 height 75
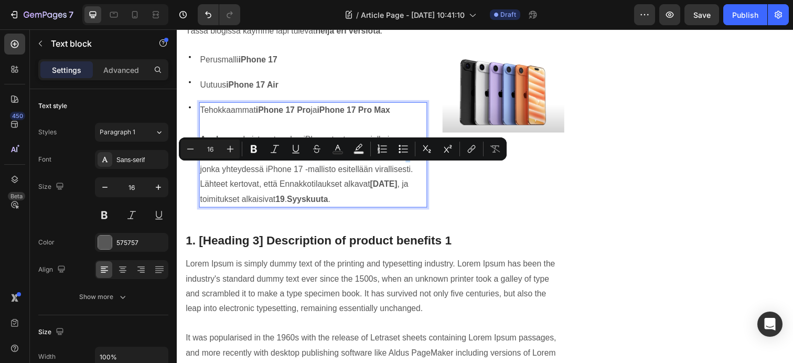
click at [218, 176] on p "Apple on vahvistanut uuden iPhone-tuotannon julkaisun Keynote-tapahtumassaan “A…" at bounding box center [315, 172] width 231 height 75
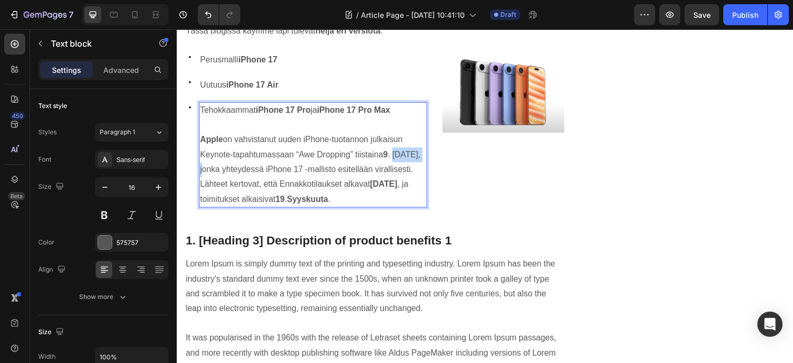
click at [218, 176] on p "Apple on vahvistanut uuden iPhone-tuotannon julkaisun Keynote-tapahtumassaan “A…" at bounding box center [315, 172] width 231 height 75
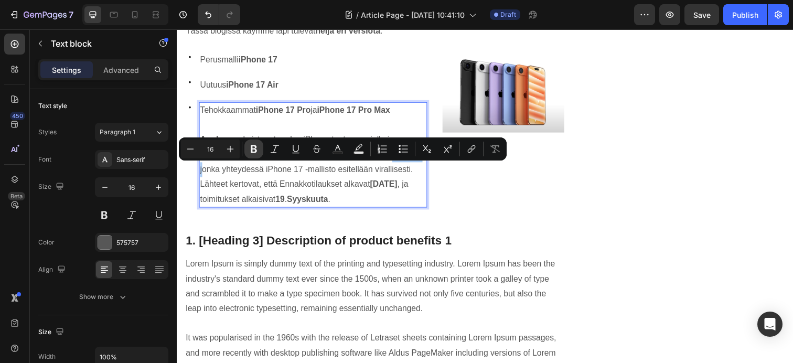
click at [252, 152] on icon "Editor contextual toolbar" at bounding box center [254, 149] width 6 height 8
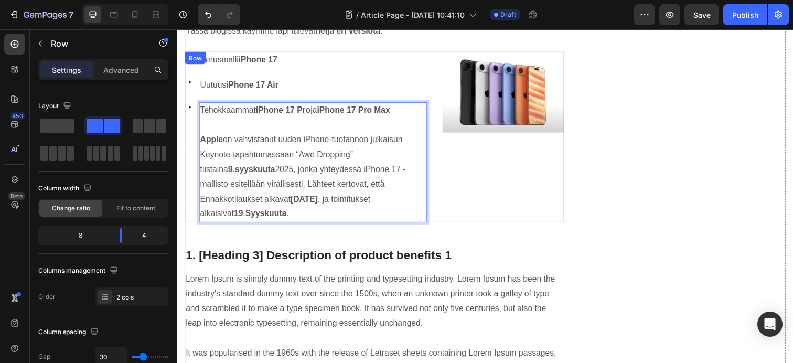
click at [531, 210] on div "Image Image" at bounding box center [510, 139] width 124 height 174
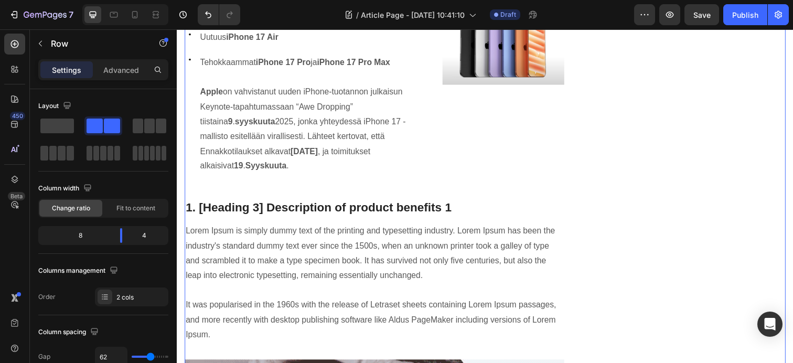
scroll to position [640, 0]
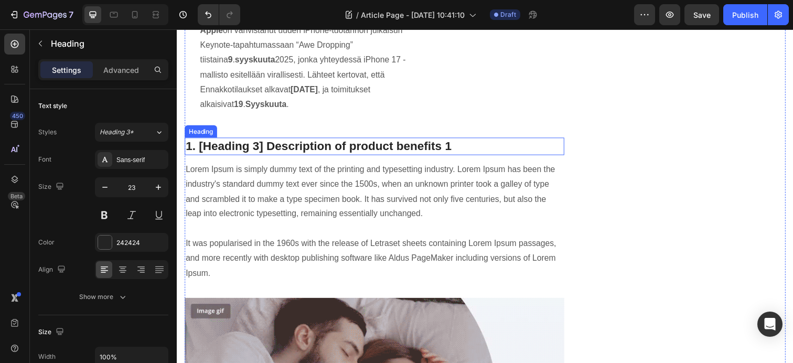
click at [344, 145] on p "1. [Heading 3] Description of product benefits 1" at bounding box center [378, 149] width 385 height 16
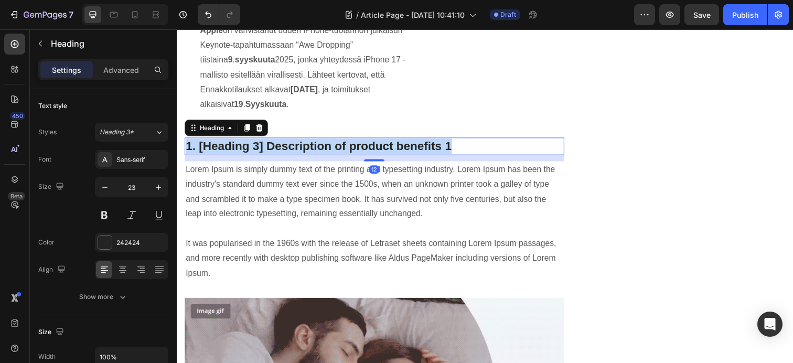
click at [344, 145] on p "1. [Heading 3] Description of product benefits 1" at bounding box center [378, 149] width 385 height 16
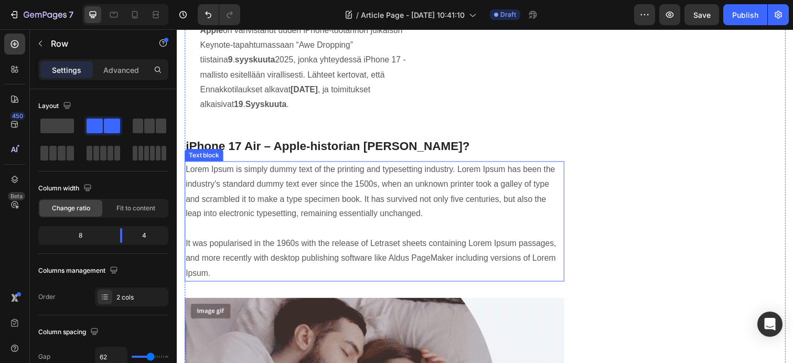
scroll to position [433, 0]
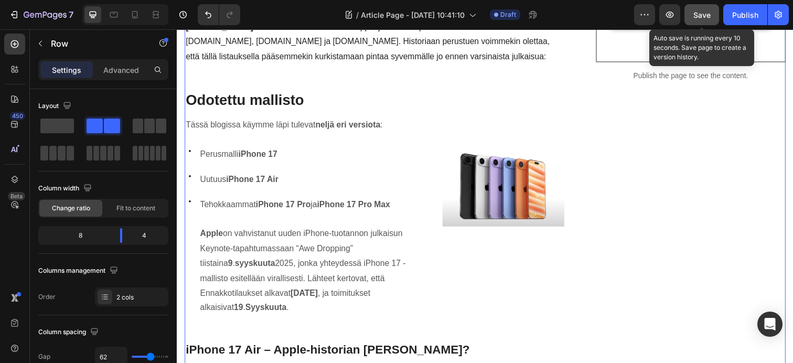
click at [690, 16] on button "Save" at bounding box center [701, 14] width 35 height 21
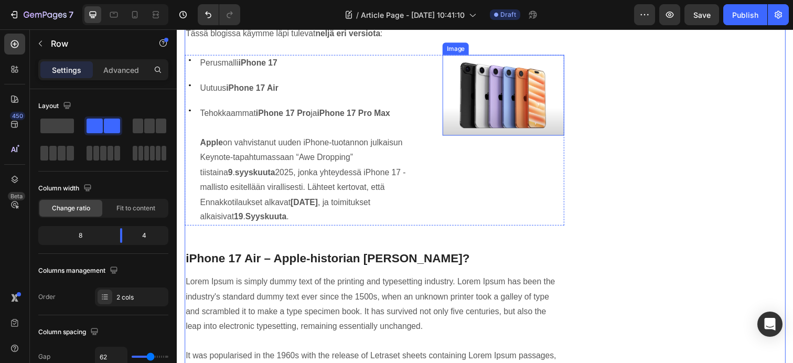
scroll to position [722, 0]
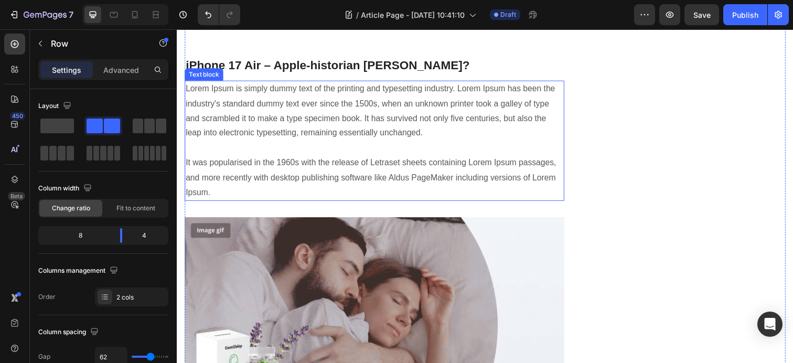
click at [290, 180] on p "Lorem Ipsum is simply dummy text of the printing and typesetting industry. Lore…" at bounding box center [378, 143] width 385 height 121
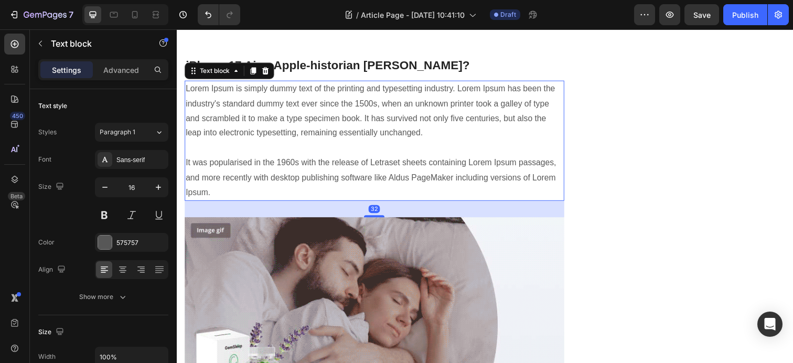
click at [290, 180] on p "Lorem Ipsum is simply dummy text of the printing and typesetting industry. Lore…" at bounding box center [378, 143] width 385 height 121
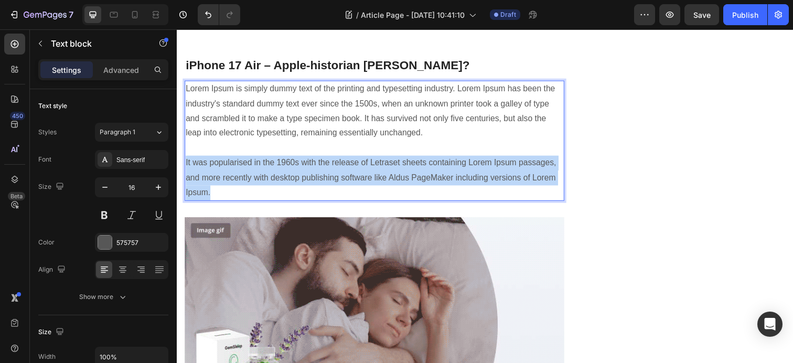
click at [290, 180] on p "Lorem Ipsum is simply dummy text of the printing and typesetting industry. Lore…" at bounding box center [378, 143] width 385 height 121
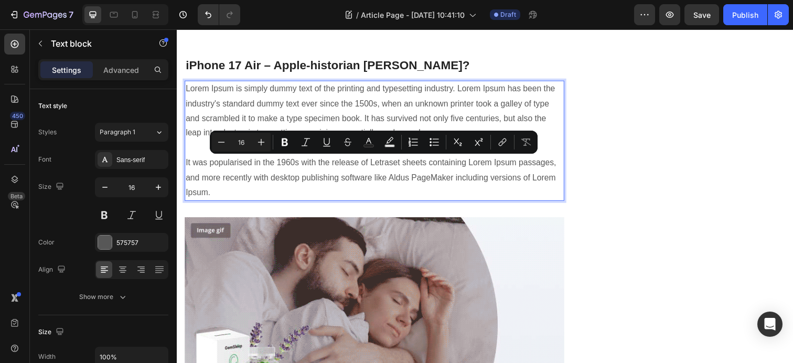
click at [305, 82] on div "Lorem Ipsum is simply dummy text of the printing and typesetting industry. Lore…" at bounding box center [378, 143] width 387 height 123
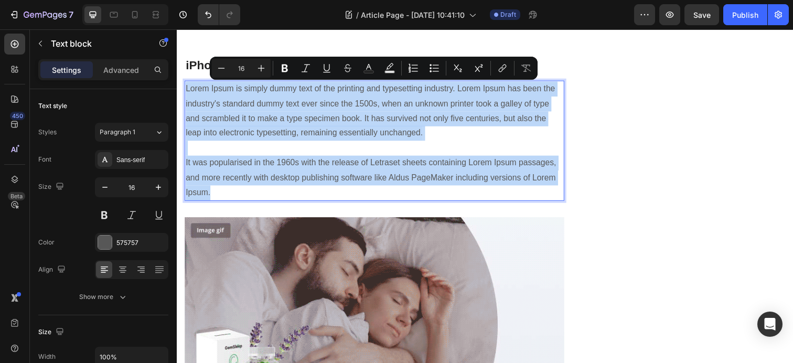
drag, startPoint x: 218, startPoint y: 197, endPoint x: 185, endPoint y: 93, distance: 109.1
click at [185, 93] on div "Lorem Ipsum is simply dummy text of the printing and typesetting industry. Lore…" at bounding box center [378, 143] width 387 height 123
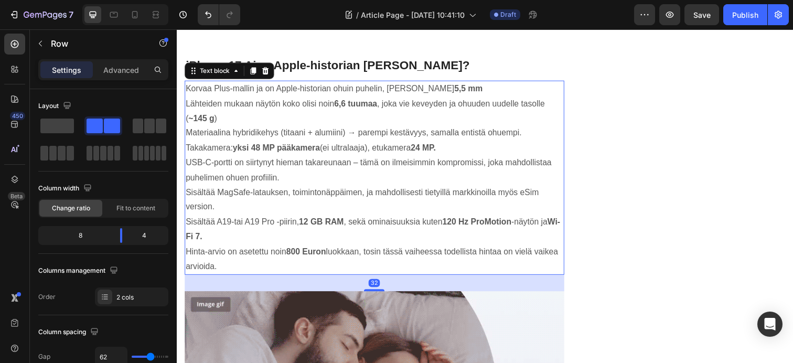
click at [445, 88] on p "Korvaa Plus-mallin ja on Apple-historian ohuin puhelin, jopa 5,5 mm" at bounding box center [378, 90] width 385 height 15
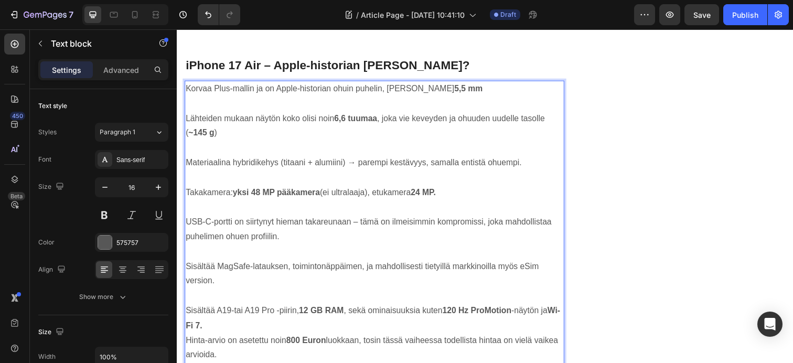
scroll to position [730, 0]
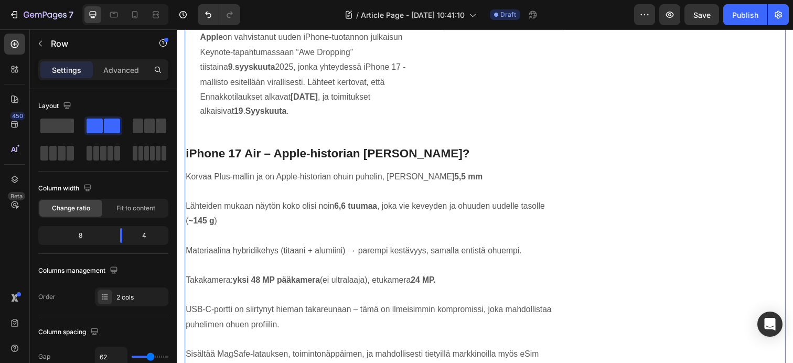
scroll to position [639, 0]
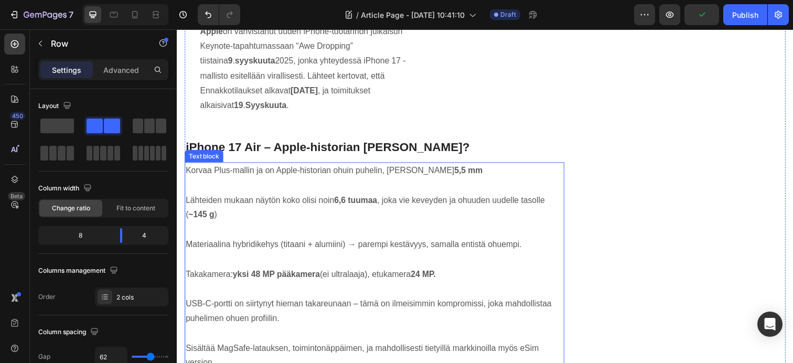
click at [211, 175] on p "Korvaa Plus-mallin ja on Apple-historian ohuin puhelin, jopa 5,5 mm" at bounding box center [378, 173] width 385 height 15
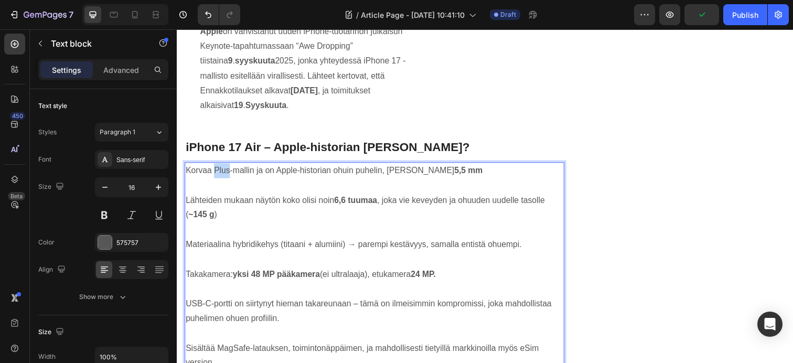
click at [215, 175] on p "Korvaa Plus-mallin ja on Apple-historian ohuin puhelin, jopa 5,5 mm" at bounding box center [378, 173] width 385 height 15
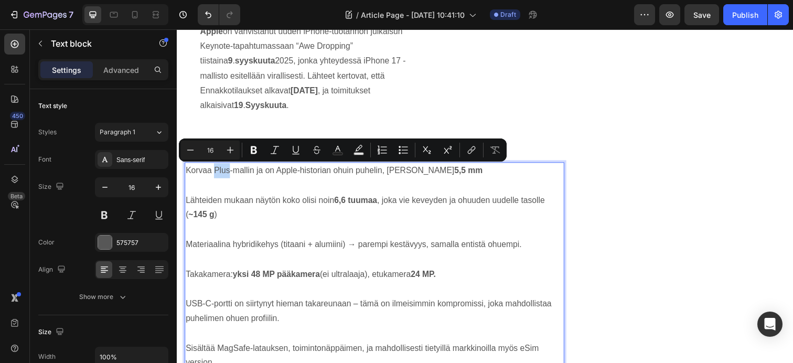
click at [214, 176] on p "Korvaa Plus-mallin ja on Apple-historian ohuin puhelin, jopa 5,5 mm" at bounding box center [378, 173] width 385 height 15
drag, startPoint x: 262, startPoint y: 175, endPoint x: 276, endPoint y: 178, distance: 13.9
click at [276, 178] on p "Korvaa ilmeisimmin Plus-mallin ja on Apple-historian ohuin puhelin, jopa 5,5 mm" at bounding box center [378, 173] width 385 height 15
click at [257, 150] on icon "Editor contextual toolbar" at bounding box center [254, 150] width 10 height 10
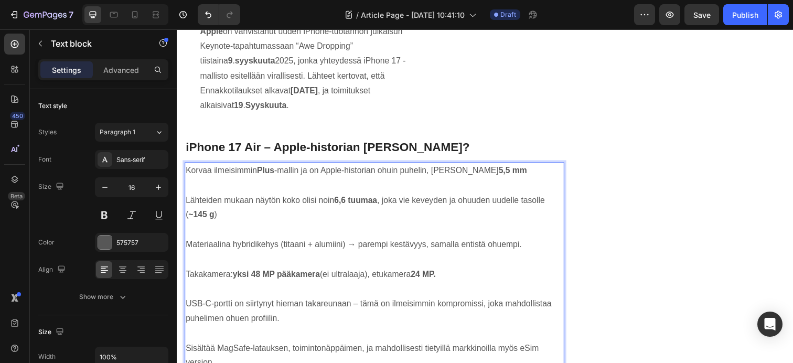
click at [289, 200] on p "Lähteiden mukaan näytön koko olisi noin 6,6 tuumaa , joka vie keveyden ja ohuud…" at bounding box center [378, 212] width 385 height 30
click at [260, 174] on p "Korvaa ilmeisimmin Plus -mallin ja on Apple-historian ohuin puhelin, jopa 5,5 mm" at bounding box center [378, 173] width 385 height 15
click at [303, 175] on p "Korvaa ilmeisimmin Plus -mallin ja on Apple-historian ohuin puhelin, jopa 5,5 mm" at bounding box center [378, 173] width 385 height 15
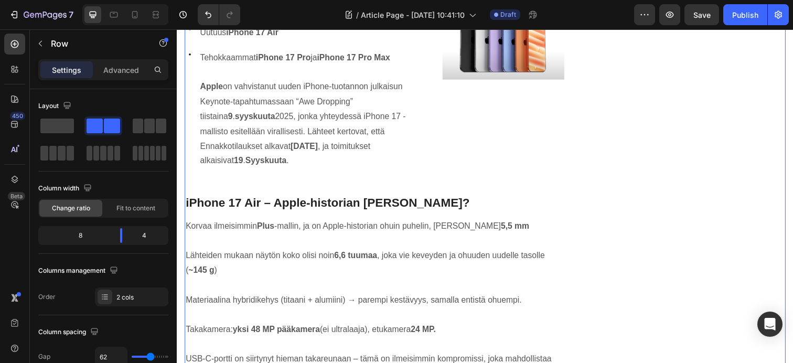
scroll to position [578, 0]
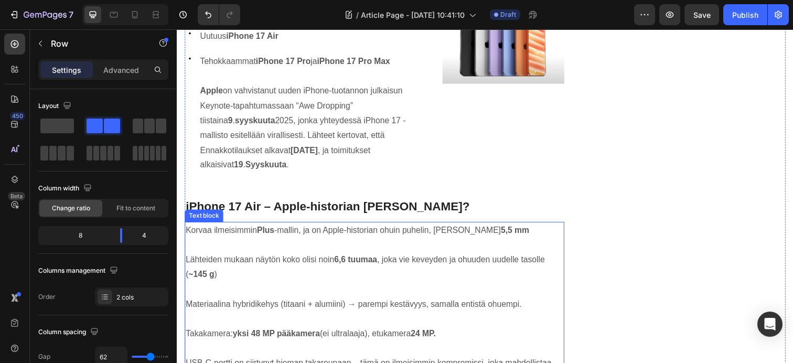
click at [499, 247] on p "Rich Text Editor. Editing area: main" at bounding box center [378, 249] width 385 height 15
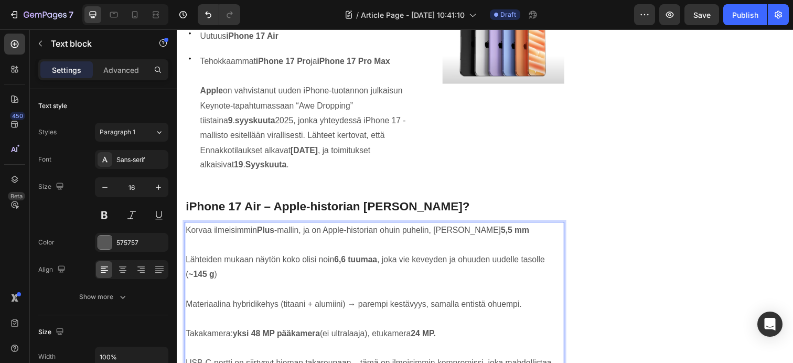
click at [187, 266] on p "Lähteiden mukaan näytön koko olisi noin 6,6 tuumaa , joka vie keveyden ja ohuud…" at bounding box center [378, 272] width 385 height 30
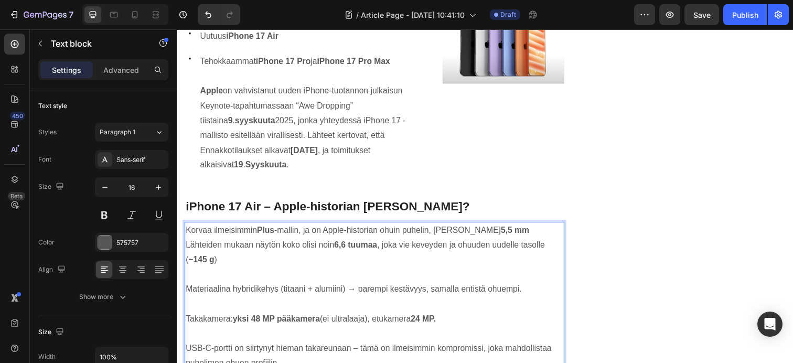
click at [186, 235] on p "Korvaa ilmeisimmin Plus -mallin, ja on Apple-historian ohuin puhelin, jopa 5,5 …" at bounding box center [378, 234] width 385 height 15
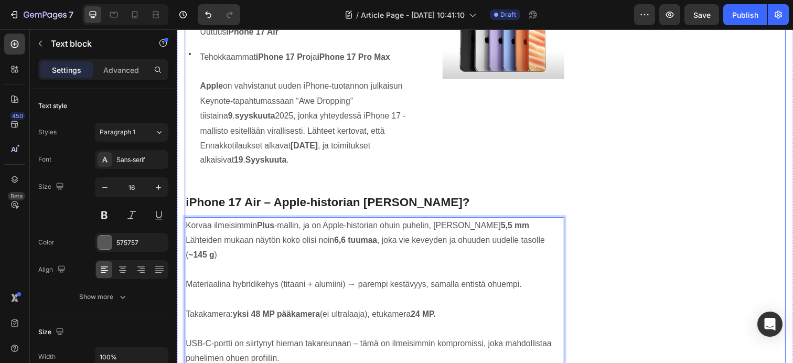
scroll to position [640, 0]
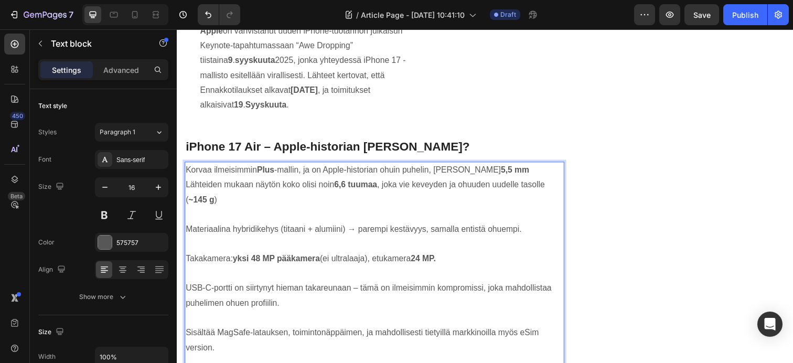
click at [187, 189] on p "Lähteiden mukaan näytön koko olisi noin 6,6 tuumaa , joka vie keveyden ja ohuud…" at bounding box center [378, 196] width 385 height 30
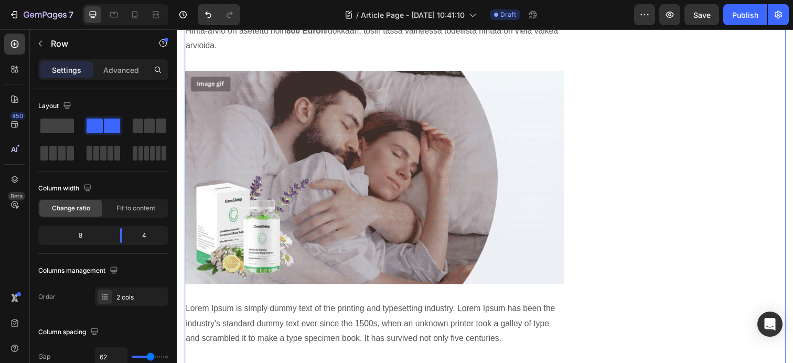
scroll to position [1057, 0]
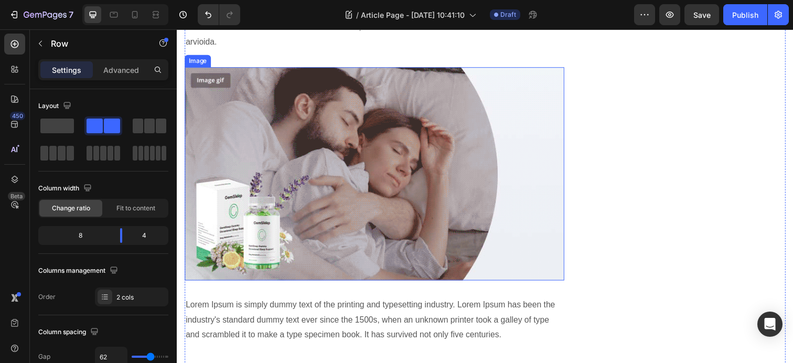
click at [318, 185] on img at bounding box center [378, 177] width 387 height 218
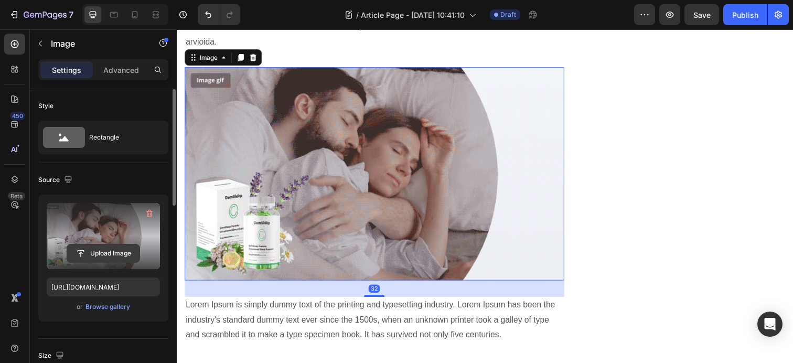
click at [92, 252] on input "file" at bounding box center [103, 253] width 72 height 18
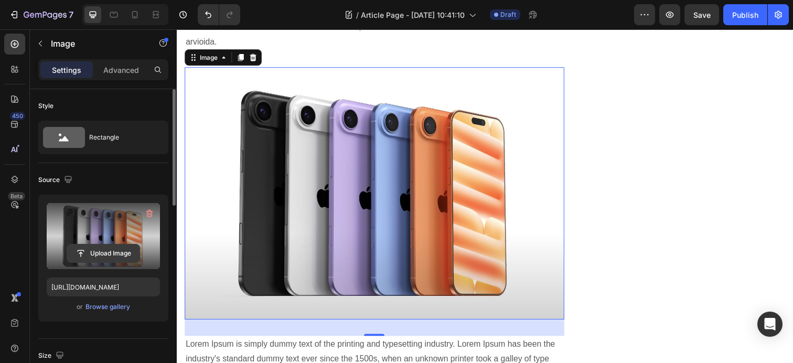
click at [90, 253] on input "file" at bounding box center [103, 253] width 72 height 18
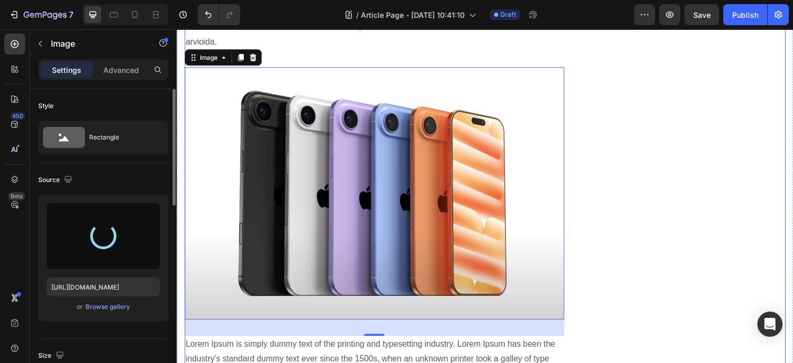
type input "https://cdn.shopify.com/s/files/1/0655/2679/2420/files/gempages_525951638704227…"
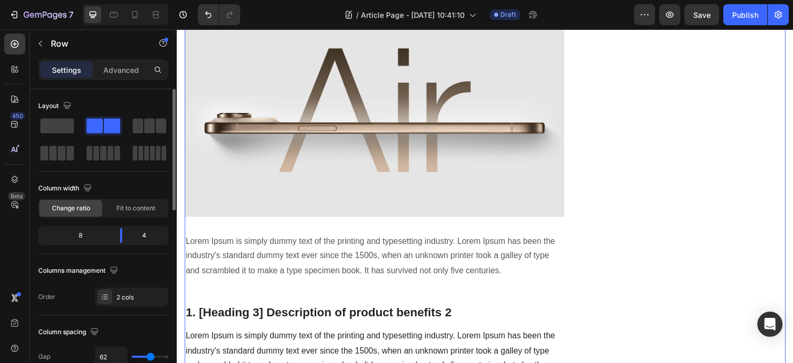
scroll to position [1127, 0]
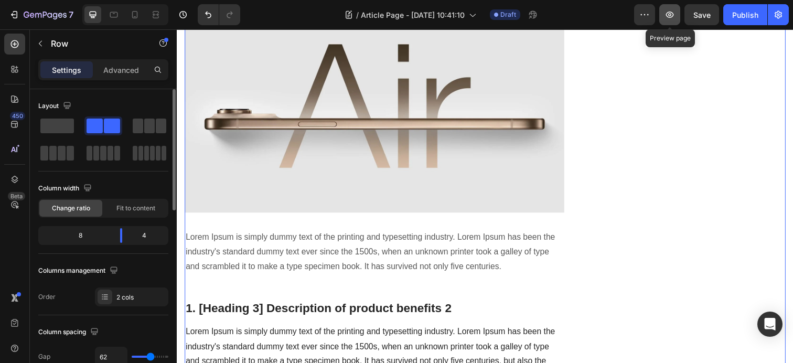
click at [668, 17] on icon "button" at bounding box center [670, 15] width 8 height 6
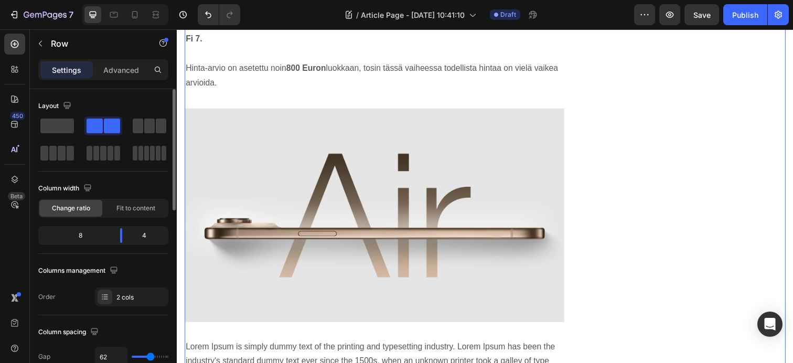
scroll to position [952, 0]
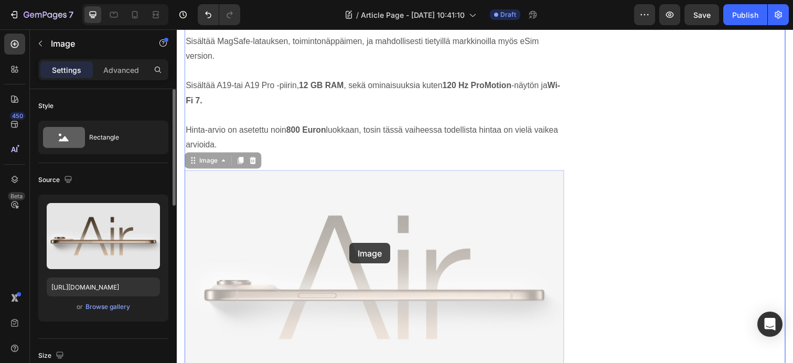
drag, startPoint x: 456, startPoint y: 274, endPoint x: 353, endPoint y: 247, distance: 106.2
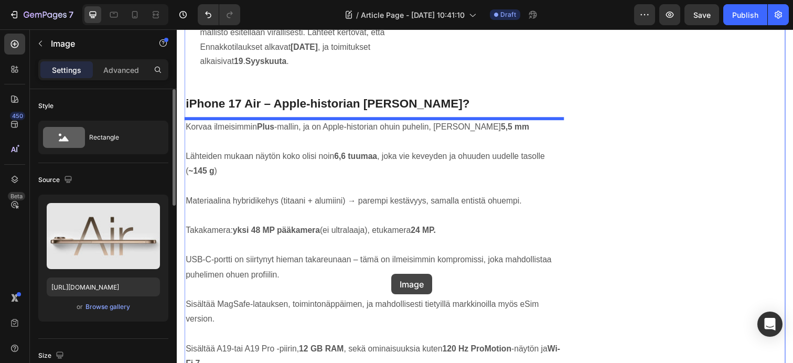
scroll to position [701, 0]
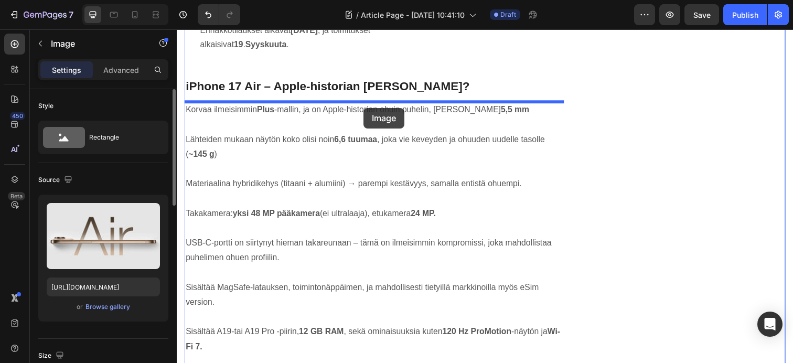
drag, startPoint x: 381, startPoint y: 353, endPoint x: 368, endPoint y: 110, distance: 244.2
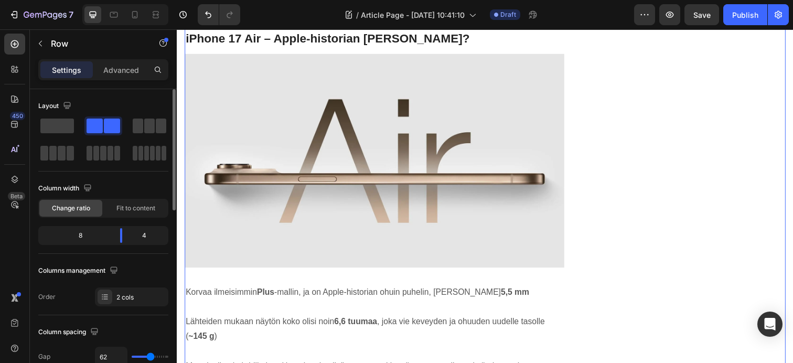
scroll to position [814, 0]
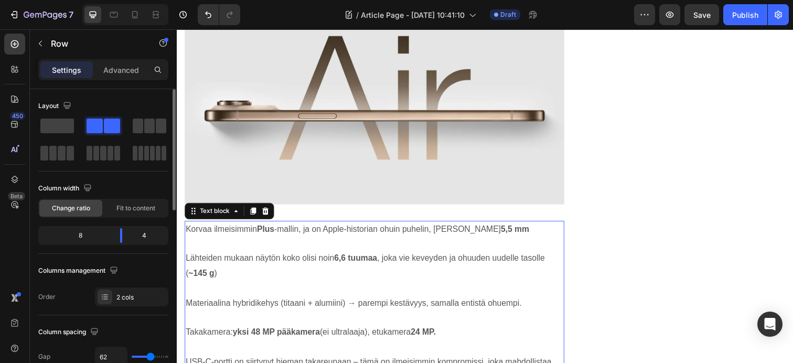
click at [202, 234] on p "Korvaa ilmeisimmin Plus -mallin, ja on Apple-historian ohuin puhelin, jopa 5,5 …" at bounding box center [378, 233] width 385 height 15
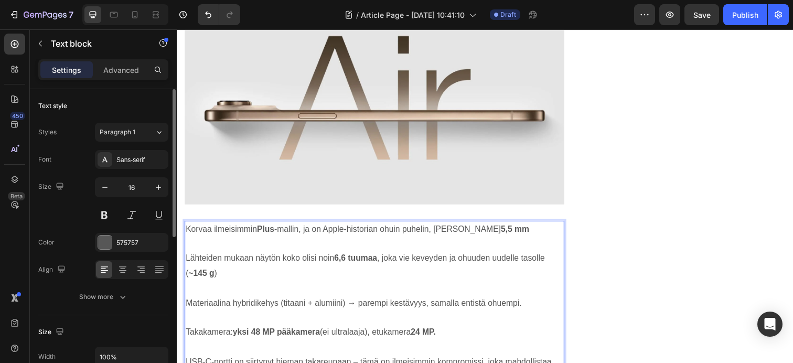
click at [201, 236] on p "Korvaa ilmeisimmin Plus -mallin, ja on Apple-historian ohuin puhelin, jopa 5,5 …" at bounding box center [378, 233] width 385 height 15
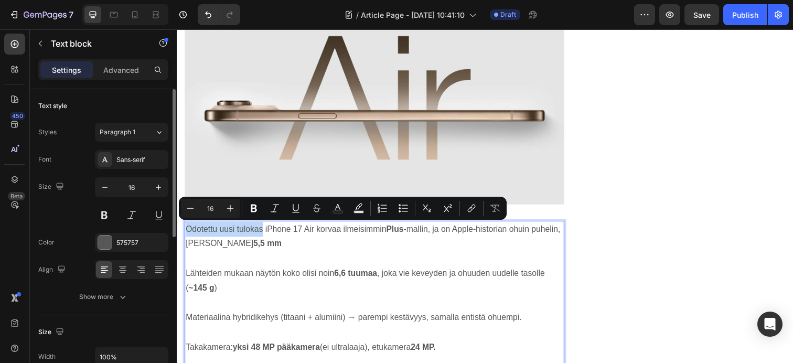
drag, startPoint x: 264, startPoint y: 234, endPoint x: 187, endPoint y: 238, distance: 76.6
click at [187, 238] on p "Odotettu uusi tulokas iPhone 17 Air korvaa ilmeisimmin Plus -mallin, ja on Appl…" at bounding box center [378, 241] width 385 height 30
click at [257, 210] on icon "Editor contextual toolbar" at bounding box center [254, 208] width 10 height 10
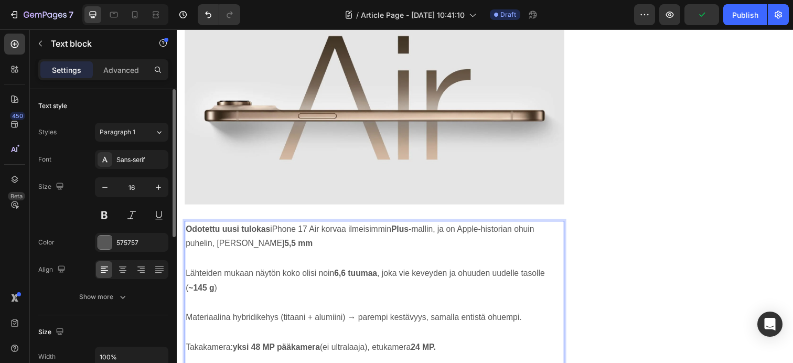
drag, startPoint x: 275, startPoint y: 234, endPoint x: 282, endPoint y: 234, distance: 7.4
click at [282, 234] on p "Odotettu uusi tulokas iPhone 17 Air korvaa ilmeisimmin Plus -mallin, ja on Appl…" at bounding box center [378, 241] width 385 height 30
click at [274, 235] on p "Odotettu uusi tulokas iPhone 17 Air korvaa ilmeisimmin Plus -mallin, ja on Appl…" at bounding box center [378, 241] width 385 height 30
drag, startPoint x: 274, startPoint y: 234, endPoint x: 323, endPoint y: 236, distance: 49.3
click at [323, 236] on p "Odotettu uusi tulokas iPhone 17 Air korvaa ilmeisimmin Plus -mallin, ja on Appl…" at bounding box center [378, 241] width 385 height 30
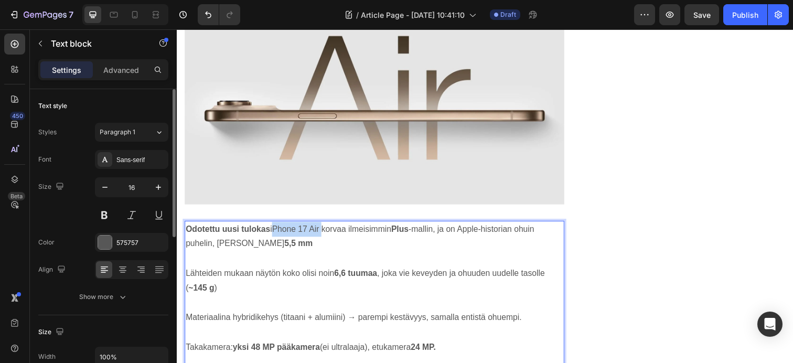
click at [283, 232] on p "Odotettu uusi tulokas iPhone 17 Air korvaa ilmeisimmin Plus -mallin, ja on Appl…" at bounding box center [378, 241] width 385 height 30
drag, startPoint x: 322, startPoint y: 234, endPoint x: 243, endPoint y: 236, distance: 79.2
click at [243, 236] on p "Odotettu uusi tulokas iPhone 17 Air korvaa ilmeisimmin Plus -mallin, ja on Appl…" at bounding box center [378, 241] width 385 height 30
click at [290, 233] on p "Odotettu uusi tulokas iPhone 17 Air korvaa ilmeisimmin Plus -mallin, ja on Appl…" at bounding box center [378, 241] width 385 height 30
click at [283, 234] on p "Odotettu uusi tulokas iPhone 17 Air korvaa ilmeisimmin Plus -mallin, ja on Appl…" at bounding box center [378, 241] width 385 height 30
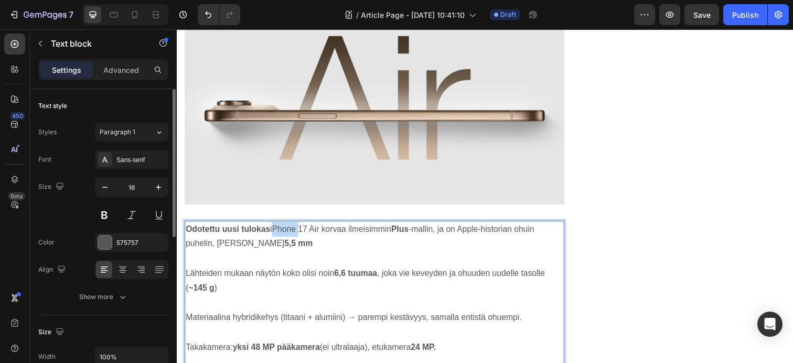
click at [283, 234] on p "Odotettu uusi tulokas iPhone 17 Air korvaa ilmeisimmin Plus -mallin, ja on Appl…" at bounding box center [378, 241] width 385 height 30
click at [261, 232] on strong "Odotettu uusi tulokas" at bounding box center [229, 233] width 86 height 9
click at [253, 235] on strong "Odotettu uusi tulokas" at bounding box center [229, 233] width 86 height 9
drag, startPoint x: 269, startPoint y: 233, endPoint x: 261, endPoint y: 235, distance: 8.6
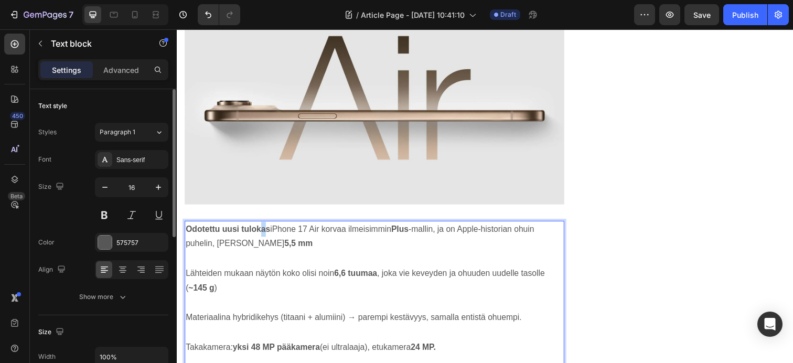
click at [260, 235] on strong "Odotettu uusi tulokas" at bounding box center [229, 233] width 86 height 9
drag, startPoint x: 240, startPoint y: 232, endPoint x: 178, endPoint y: 234, distance: 61.4
click at [201, 234] on strong "Odotettu uusi tulokas" at bounding box center [229, 233] width 86 height 9
click at [198, 235] on strong "Odotettu uusi tulokas" at bounding box center [229, 233] width 86 height 9
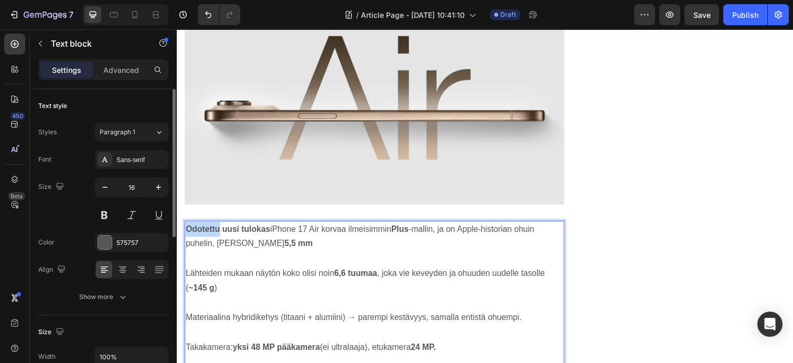
click at [198, 235] on strong "Odotettu uusi tulokas" at bounding box center [229, 233] width 86 height 9
click at [204, 233] on strong "Odotettu uusi tulokas" at bounding box center [229, 233] width 86 height 9
click at [207, 233] on strong "Odotettu uusi tulokas" at bounding box center [229, 233] width 86 height 9
click at [209, 234] on strong "Odotettu uusi tulokas" at bounding box center [229, 233] width 86 height 9
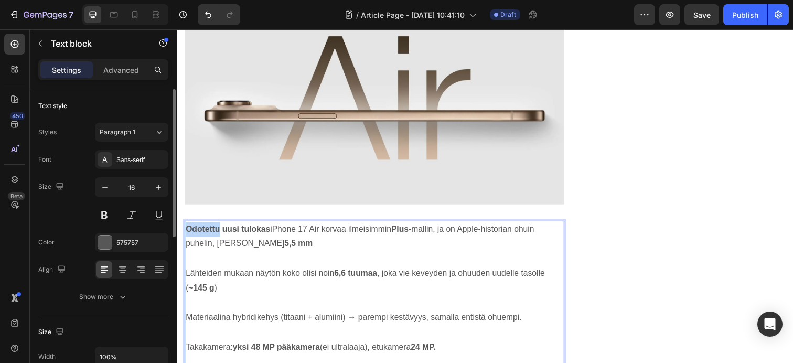
click at [210, 234] on strong "Odotettu uusi tulokas" at bounding box center [229, 233] width 86 height 9
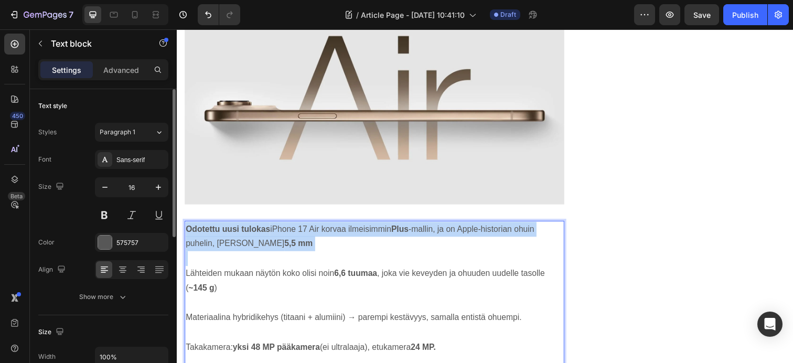
click at [210, 234] on strong "Odotettu uusi tulokas" at bounding box center [229, 233] width 86 height 9
click at [210, 235] on strong "Odotettu uusi tulokas" at bounding box center [229, 233] width 86 height 9
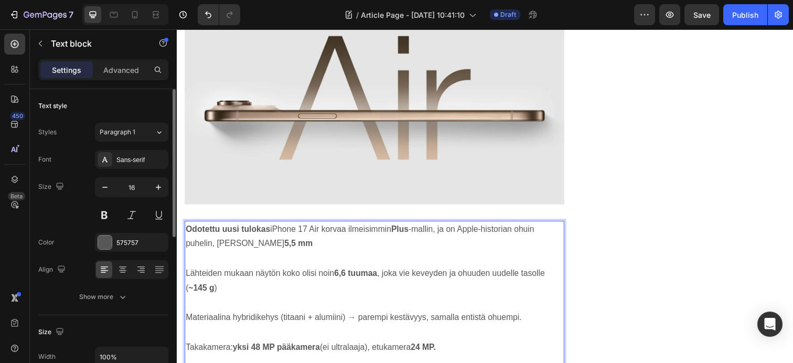
click at [217, 235] on strong "Odotettu uusi tulokas" at bounding box center [229, 233] width 86 height 9
drag, startPoint x: 240, startPoint y: 235, endPoint x: 183, endPoint y: 236, distance: 56.6
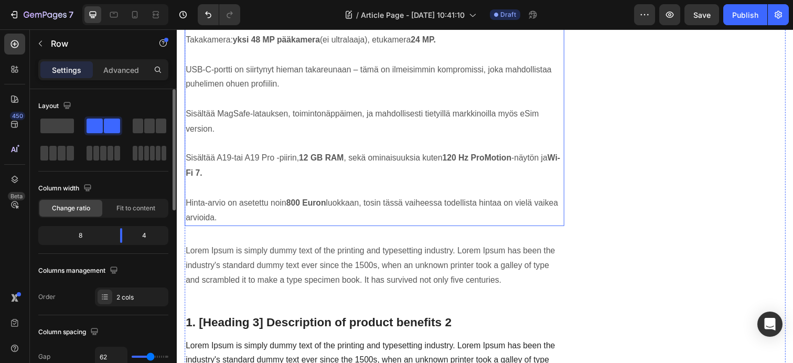
scroll to position [1131, 0]
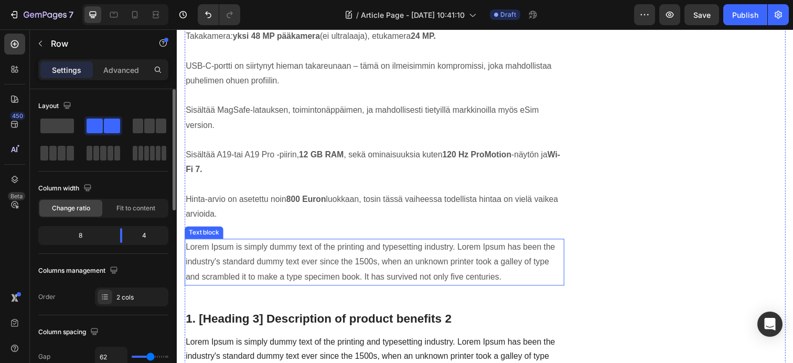
click at [360, 279] on p "Lorem Ipsum is simply dummy text of the printing and typesetting industry. Lore…" at bounding box center [378, 266] width 385 height 45
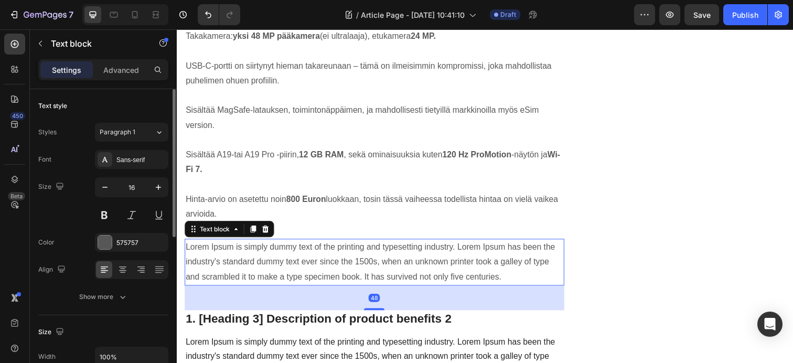
click at [360, 279] on p "Lorem Ipsum is simply dummy text of the printing and typesetting industry. Lore…" at bounding box center [378, 266] width 385 height 45
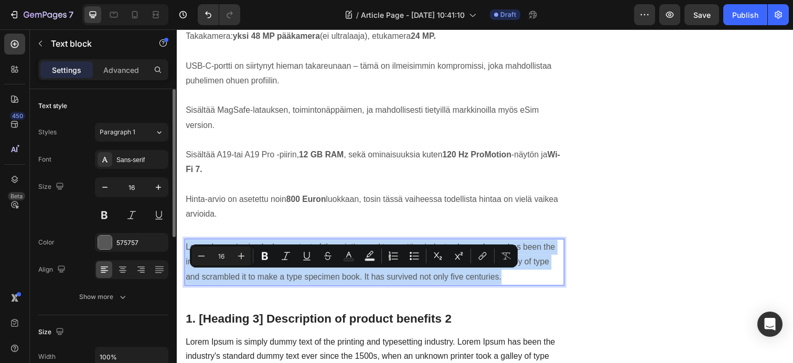
click at [360, 279] on p "Lorem Ipsum is simply dummy text of the printing and typesetting industry. Lore…" at bounding box center [378, 266] width 385 height 45
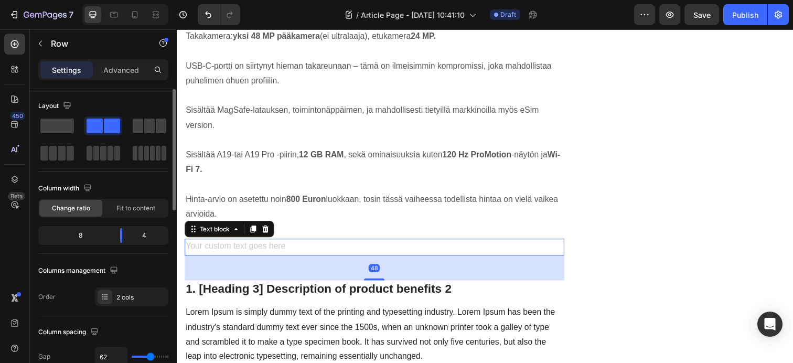
click at [387, 256] on div "Rich Text Editor. Editing area: main" at bounding box center [378, 251] width 387 height 17
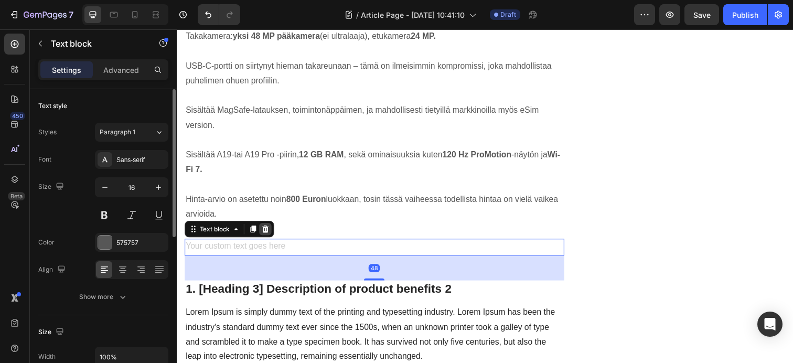
click at [270, 235] on icon at bounding box center [267, 233] width 8 height 8
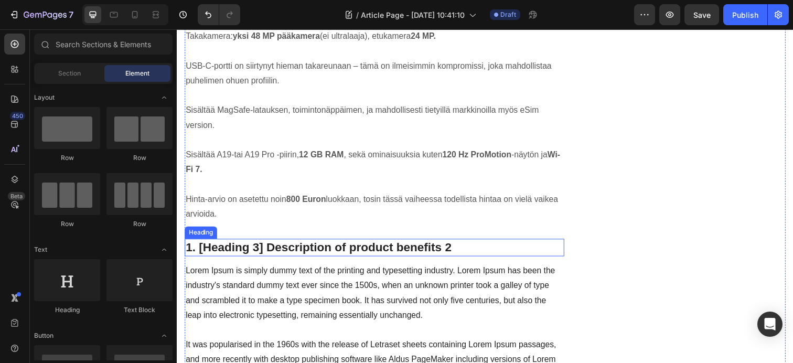
click at [290, 253] on p "1. [Heading 3] Description of product benefits 2" at bounding box center [378, 252] width 385 height 16
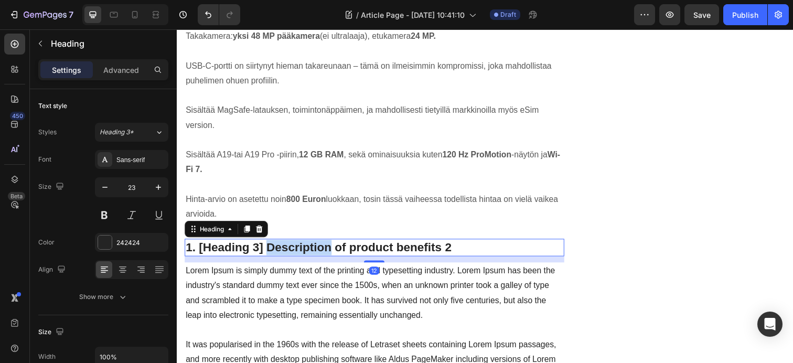
click at [290, 253] on p "1. [Heading 3] Description of product benefits 2" at bounding box center [378, 252] width 385 height 16
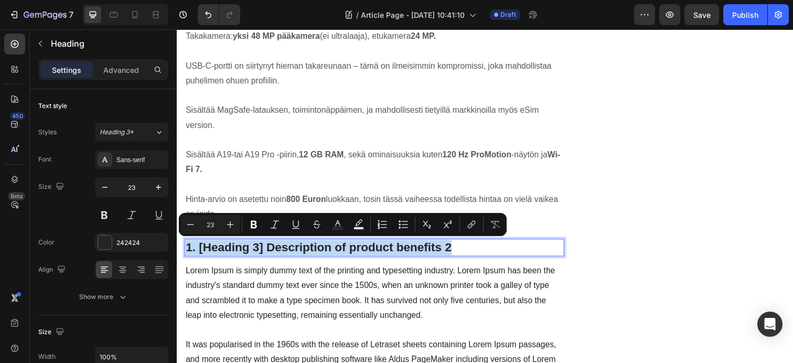
click at [290, 253] on p "1. [Heading 3] Description of product benefits 2" at bounding box center [378, 252] width 385 height 16
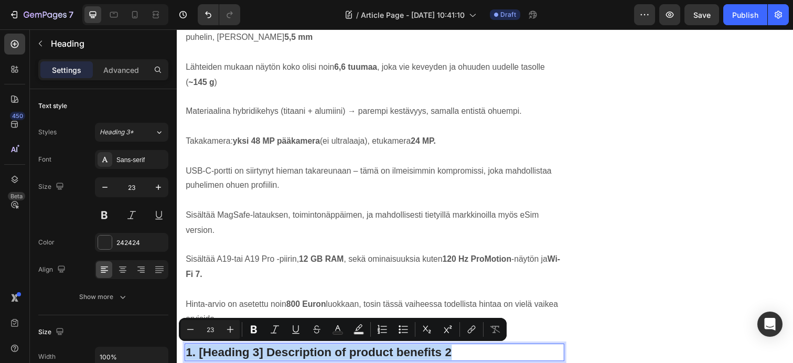
scroll to position [1240, 0]
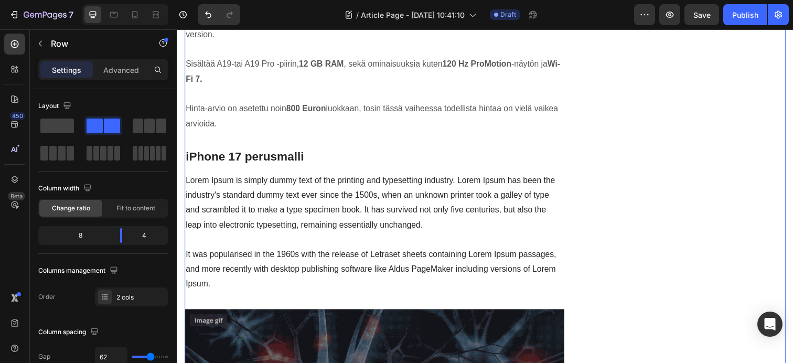
scroll to position [1285, 0]
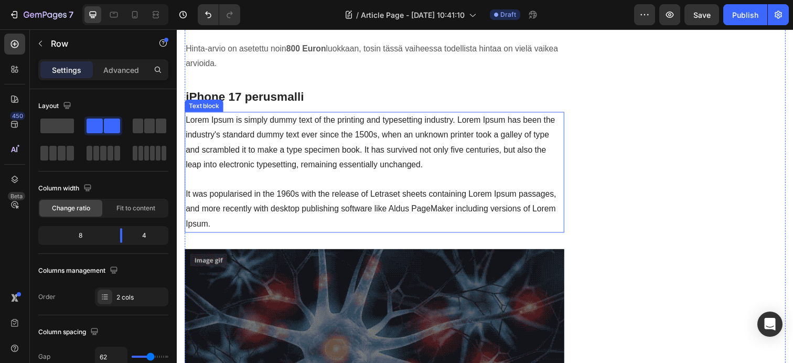
click at [292, 209] on p "Lorem Ipsum is simply dummy text of the printing and typesetting industry. Lore…" at bounding box center [378, 175] width 385 height 121
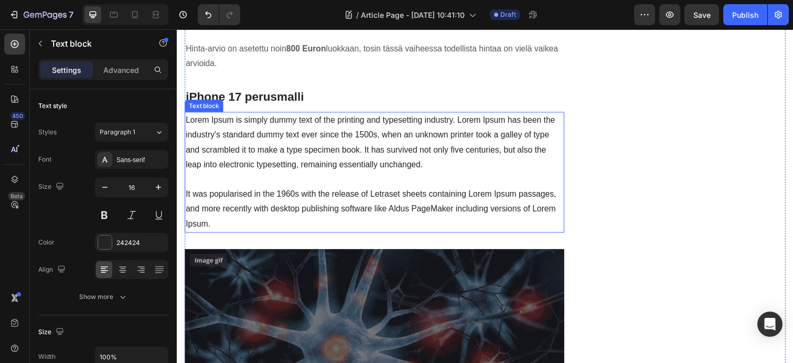
click at [292, 209] on p "Lorem Ipsum is simply dummy text of the printing and typesetting industry. Lore…" at bounding box center [378, 175] width 385 height 121
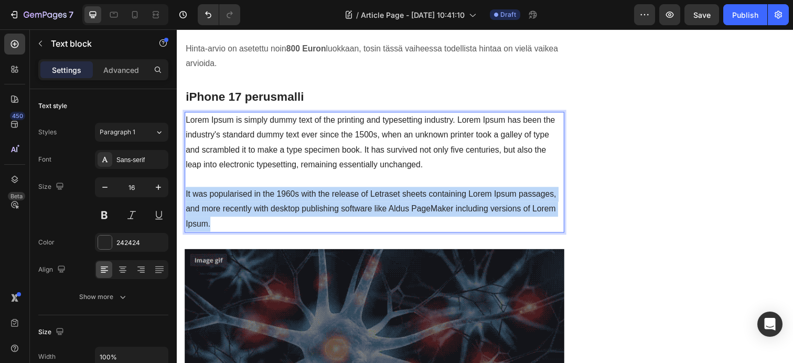
click at [292, 209] on p "Lorem Ipsum is simply dummy text of the printing and typesetting industry. Lore…" at bounding box center [378, 175] width 385 height 121
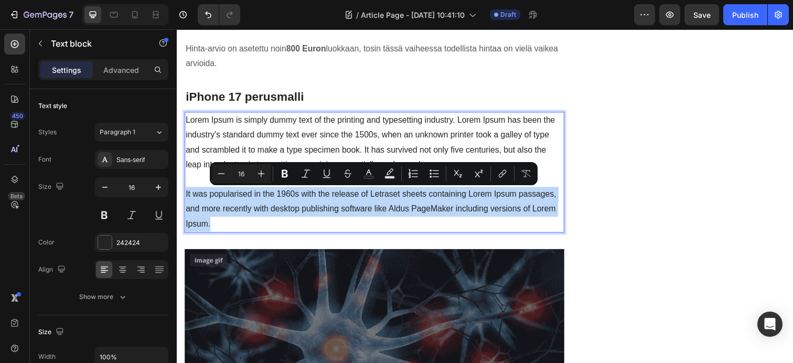
click at [234, 220] on p "Lorem Ipsum is simply dummy text of the printing and typesetting industry. Lore…" at bounding box center [378, 175] width 385 height 121
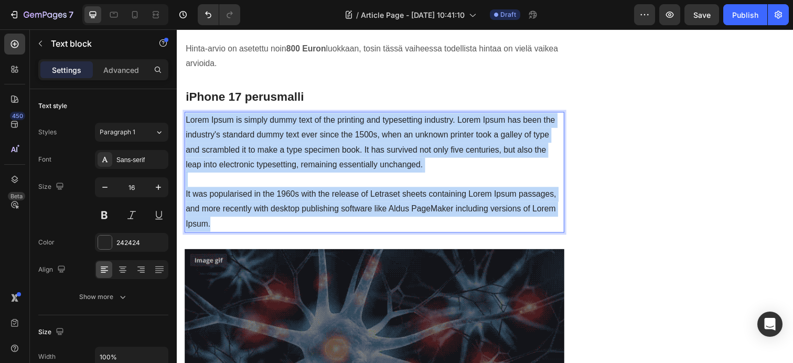
drag, startPoint x: 218, startPoint y: 226, endPoint x: 161, endPoint y: 127, distance: 114.1
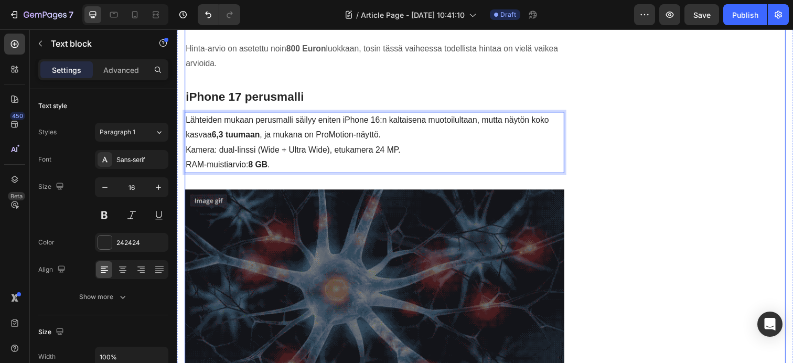
click at [668, 178] on div "iPhone 17 Tarvikkeet Omenakaupalta Heading Row Image Button Text block Row Publ…" at bounding box center [701, 307] width 193 height 2930
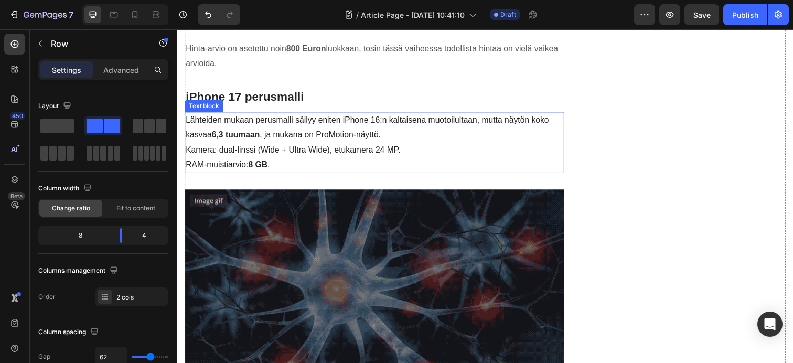
click at [394, 138] on p "Lähteiden mukaan perusmalli säilyy eniten iPhone 16:n kaltaisena muotoilultaan,…" at bounding box center [378, 130] width 385 height 30
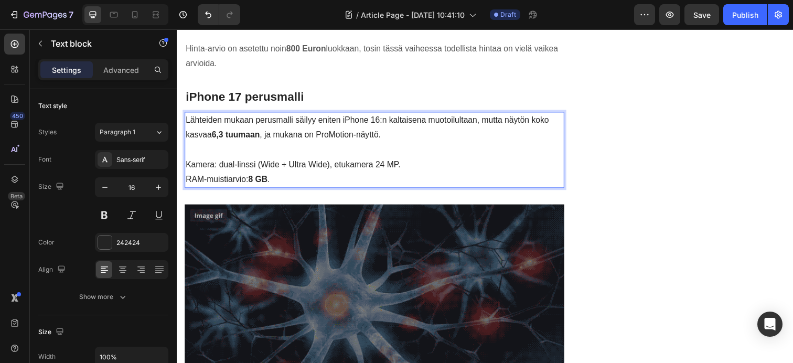
click at [428, 167] on p "Kamera: dual-linssi (Wide + Ultra Wide), etukamera 24 MP." at bounding box center [378, 167] width 385 height 15
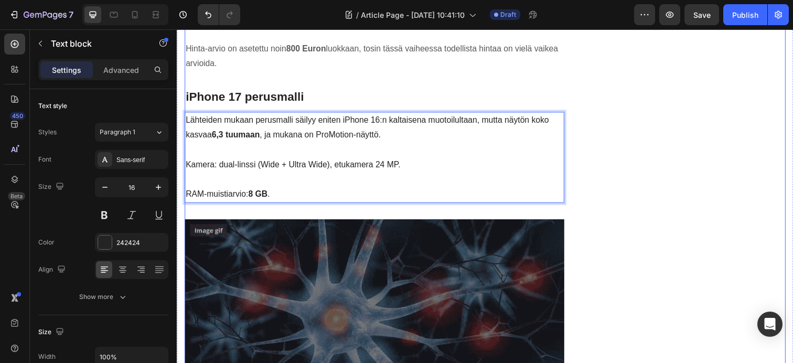
click at [724, 190] on div "iPhone 17 Tarvikkeet Omenakaupalta Heading Row Image Button Text block Row Publ…" at bounding box center [701, 322] width 193 height 2961
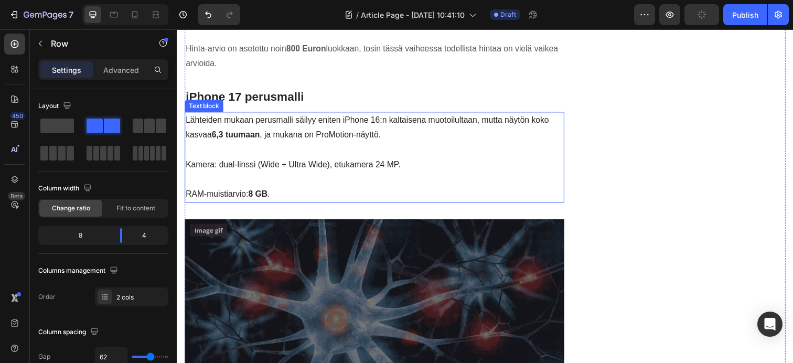
click at [186, 123] on p "Lähteiden mukaan perusmalli säilyy eniten iPhone 16:n kaltaisena muotoilultaan,…" at bounding box center [378, 130] width 385 height 30
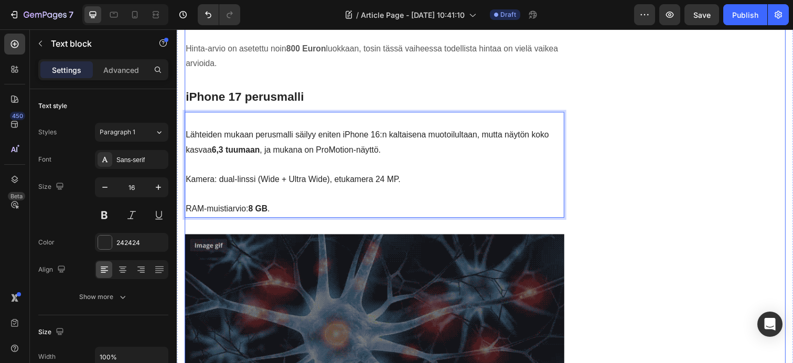
click at [730, 186] on div "iPhone 17 Tarvikkeet Omenakaupalta Heading Row Image Button Text block Row Publ…" at bounding box center [701, 329] width 193 height 2975
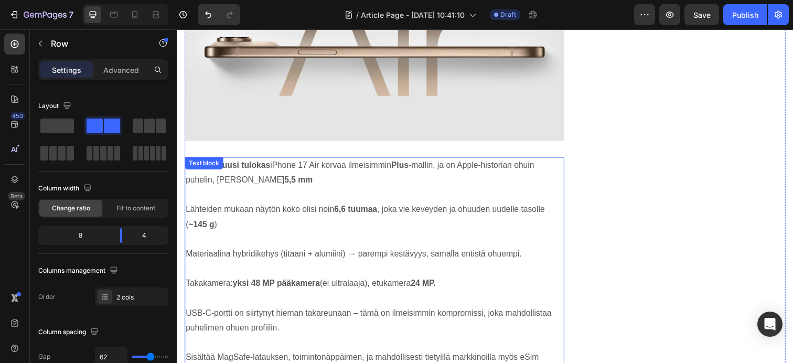
scroll to position [877, 0]
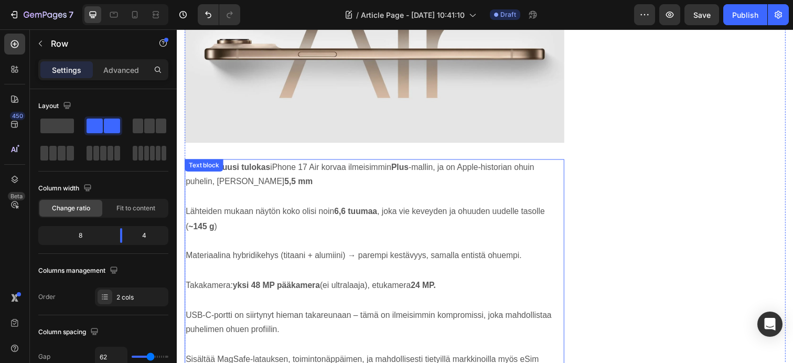
click at [289, 181] on p "Odotettu uusi tulokas iPhone 17 Air korvaa ilmeisimmin Plus -mallin, ja on Appl…" at bounding box center [378, 178] width 385 height 30
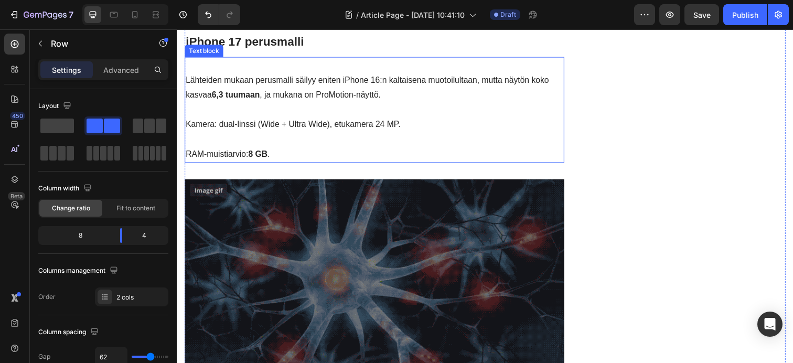
scroll to position [1428, 0]
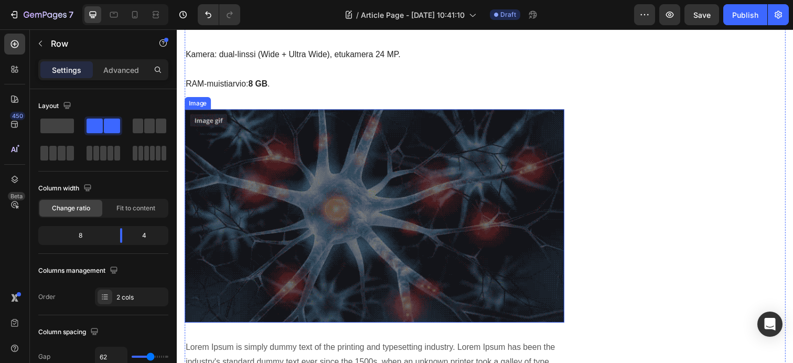
click at [435, 188] on img at bounding box center [378, 220] width 387 height 218
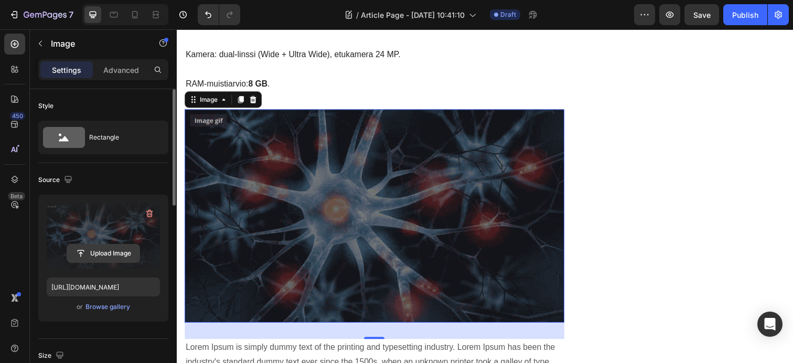
click at [97, 251] on input "file" at bounding box center [103, 253] width 72 height 18
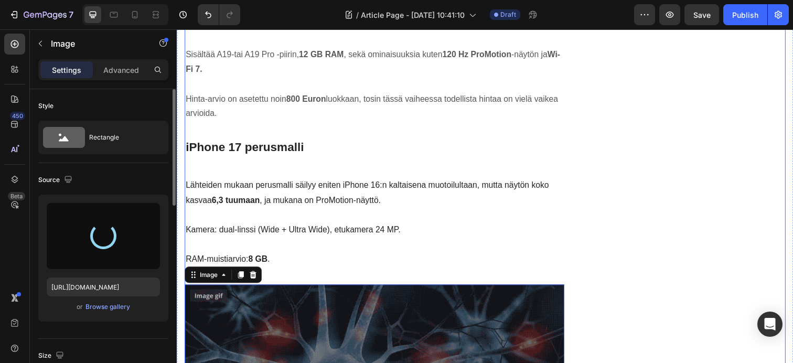
type input "https://cdn.shopify.com/s/files/1/0655/2679/2420/files/gempages_525951638704227…"
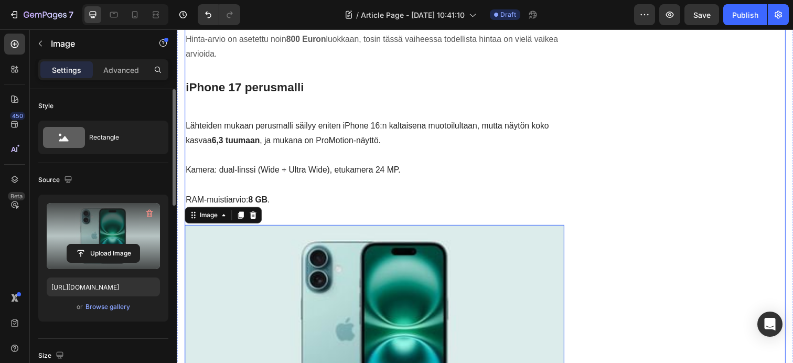
scroll to position [1312, 0]
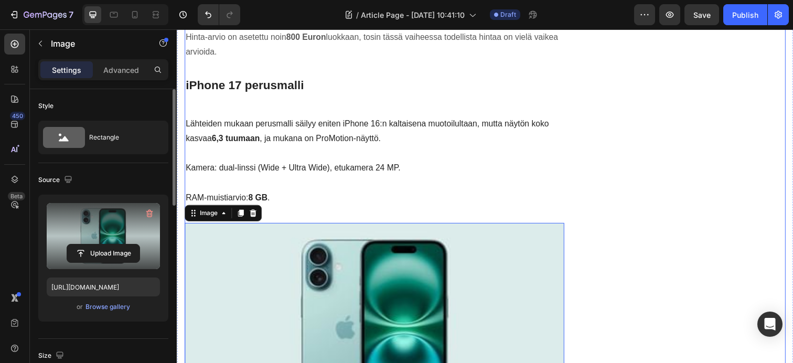
click at [685, 277] on div "iPhone 17 Tarvikkeet Omenakaupalta Heading Row Image Button Text block Row Publ…" at bounding box center [701, 311] width 193 height 2991
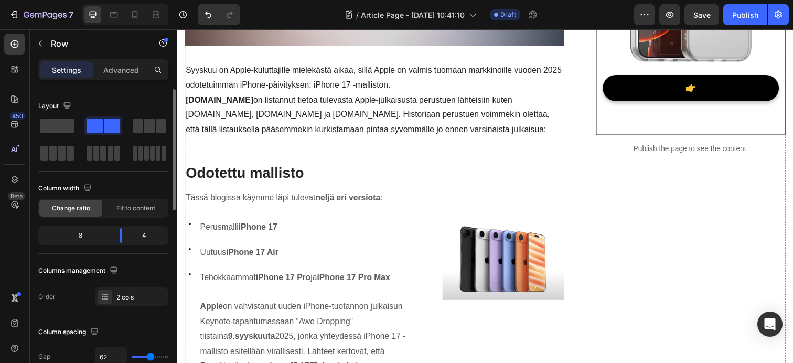
scroll to position [718, 0]
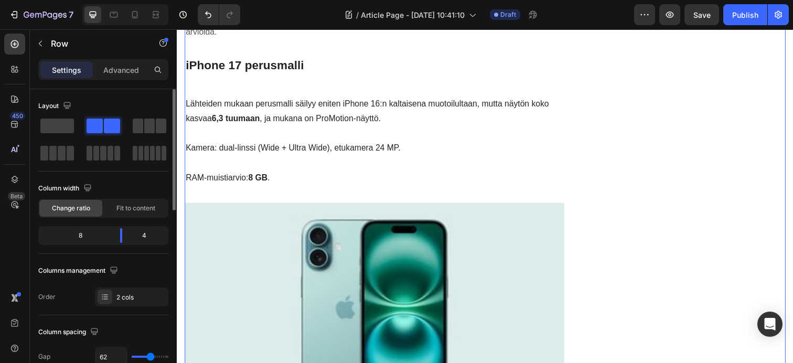
click at [687, 200] on div "iPhone 17 Tarvikkeet Omenakaupalta Heading Row Image Button Text block Row Publ…" at bounding box center [701, 290] width 193 height 2991
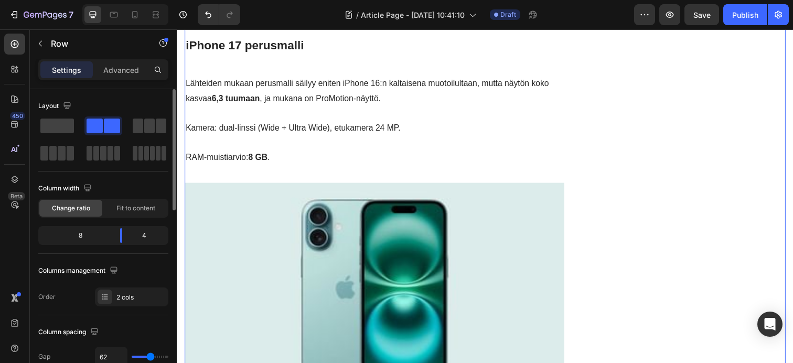
scroll to position [1427, 0]
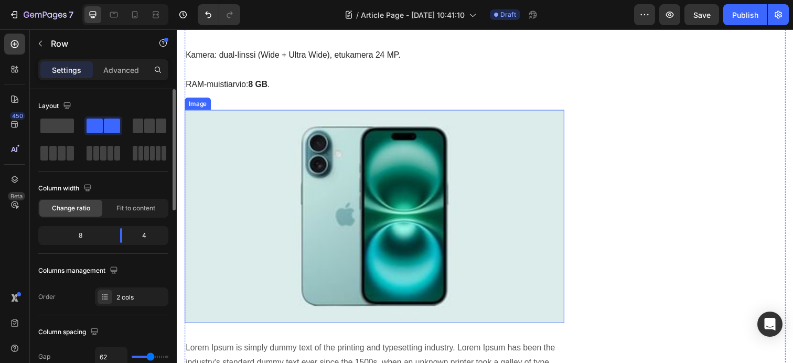
click at [417, 209] on img at bounding box center [378, 221] width 387 height 218
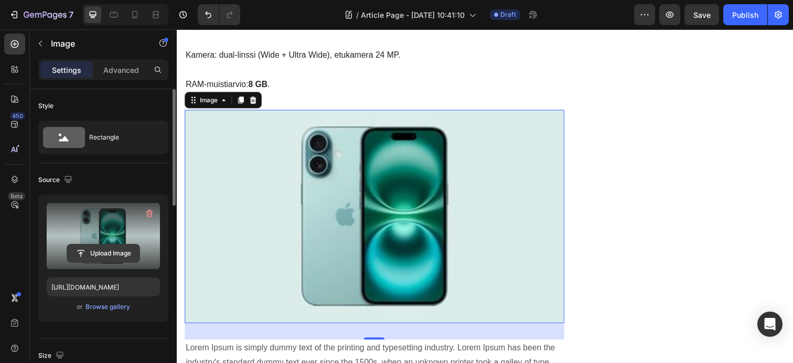
click at [81, 254] on input "file" at bounding box center [103, 253] width 72 height 18
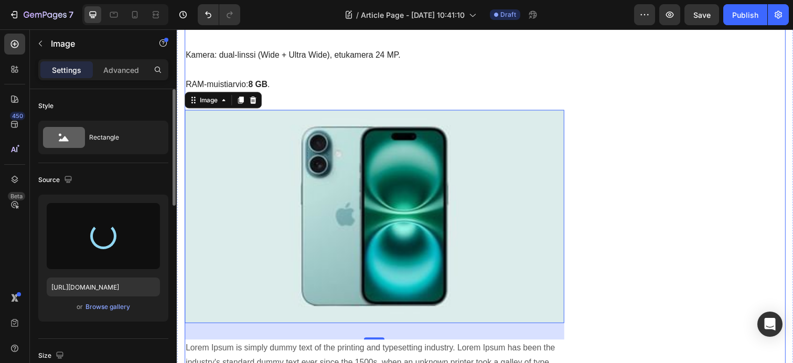
type input "https://cdn.shopify.com/s/files/1/0655/2679/2420/files/gempages_525951638704227…"
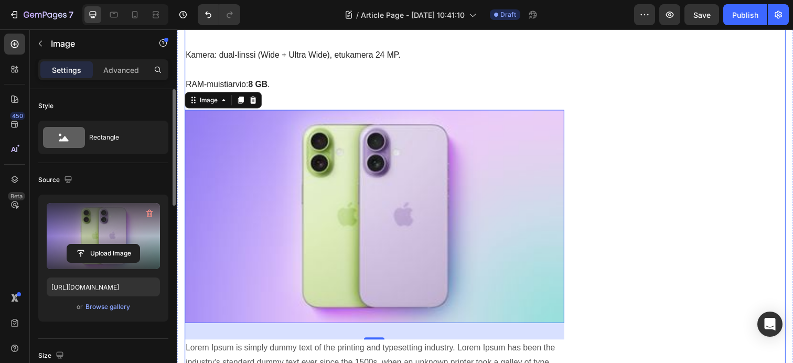
click at [652, 236] on div "iPhone 17 Tarvikkeet Omenakaupalta Heading Row Image Button Text block Row Publ…" at bounding box center [701, 195] width 193 height 2991
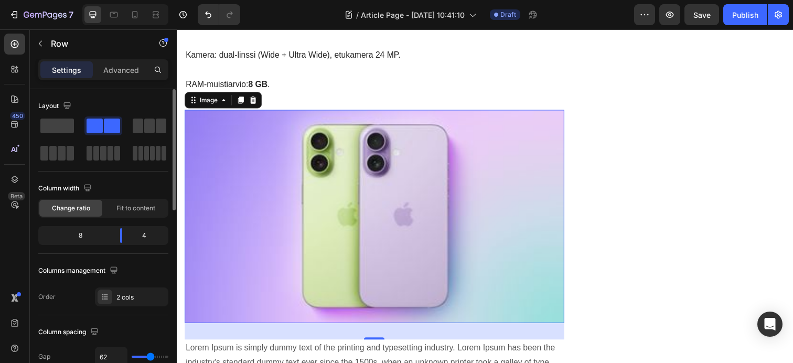
click at [502, 232] on img at bounding box center [378, 221] width 387 height 218
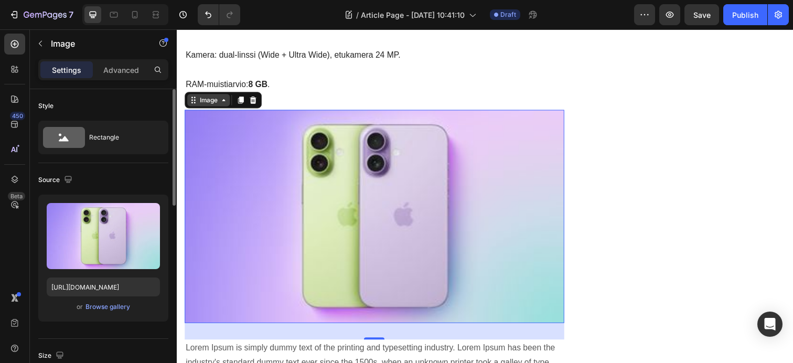
click at [220, 102] on div "Image" at bounding box center [209, 101] width 23 height 9
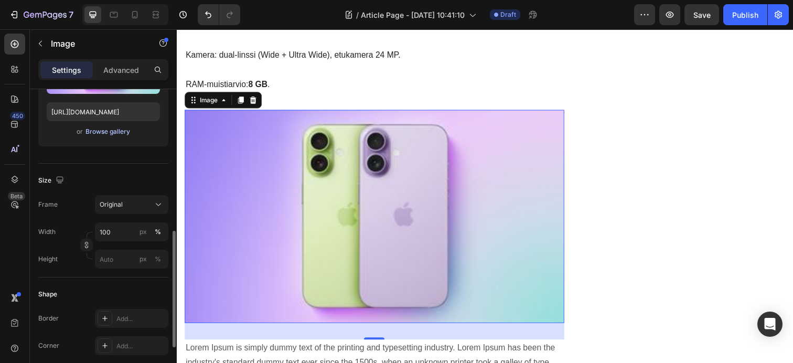
scroll to position [229, 0]
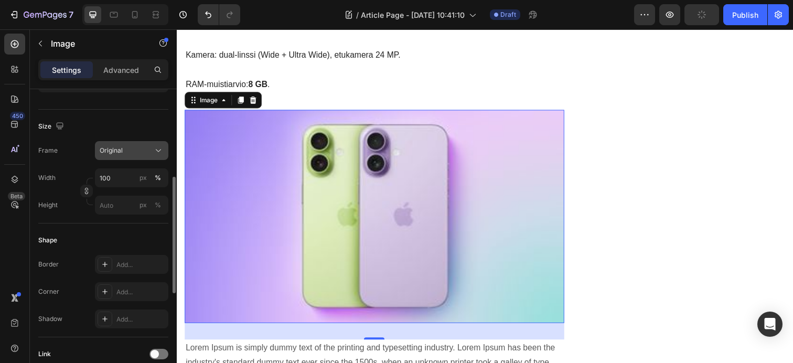
click at [137, 153] on div "Original" at bounding box center [125, 150] width 51 height 9
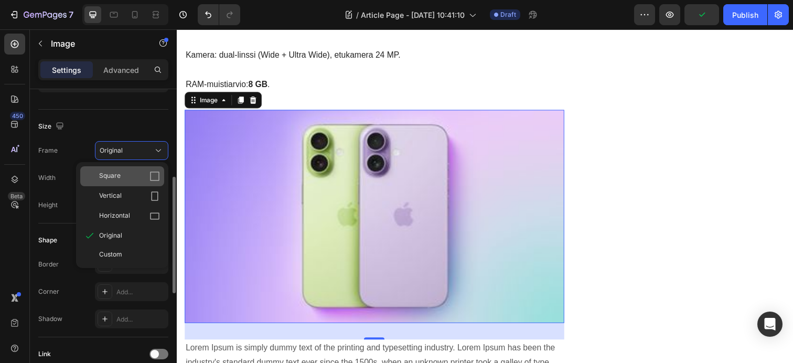
click at [138, 178] on div "Square" at bounding box center [129, 176] width 61 height 10
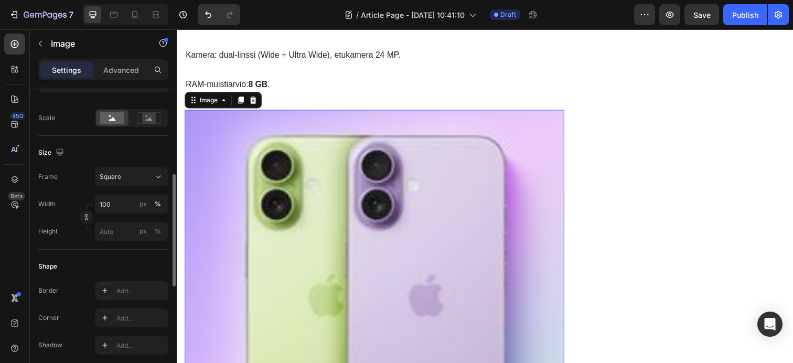
click at [138, 178] on div "Square" at bounding box center [125, 176] width 51 height 9
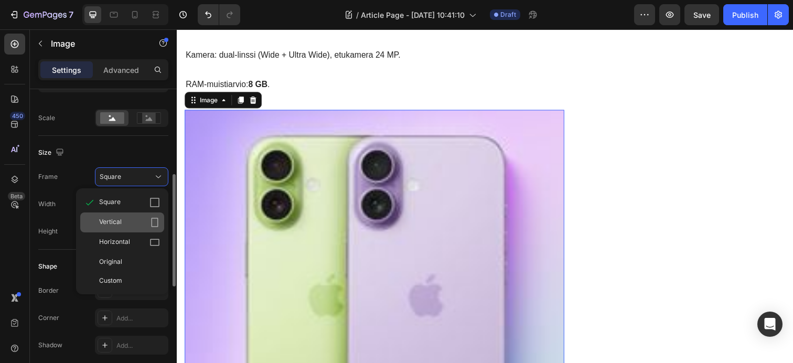
click at [134, 222] on div "Vertical" at bounding box center [129, 222] width 61 height 10
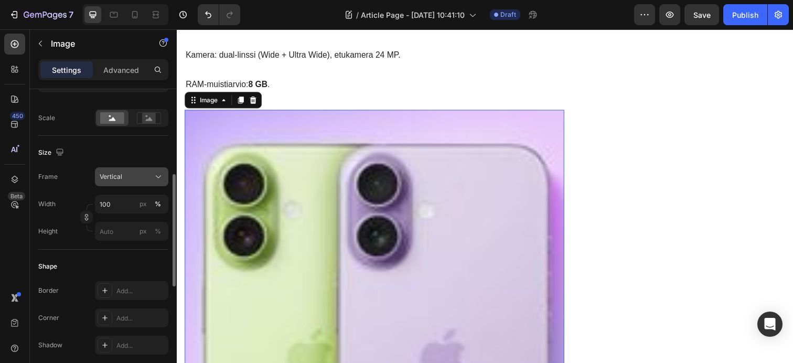
click at [134, 184] on button "Vertical" at bounding box center [131, 176] width 73 height 19
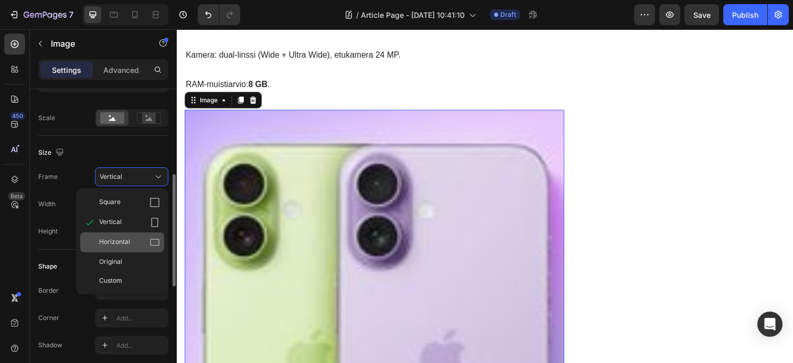
click at [125, 240] on span "Horizontal" at bounding box center [114, 242] width 31 height 10
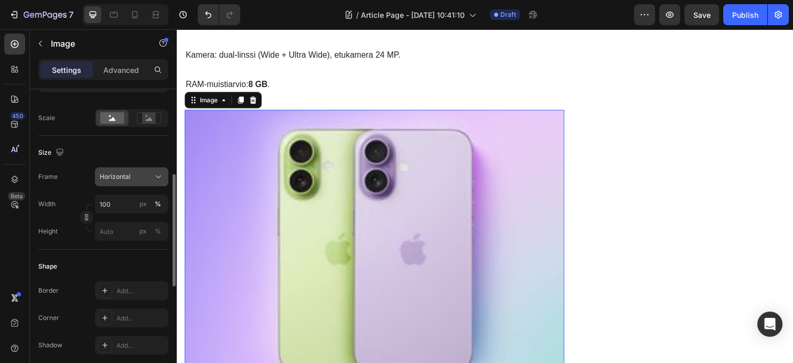
click at [136, 180] on div "Horizontal" at bounding box center [125, 176] width 51 height 9
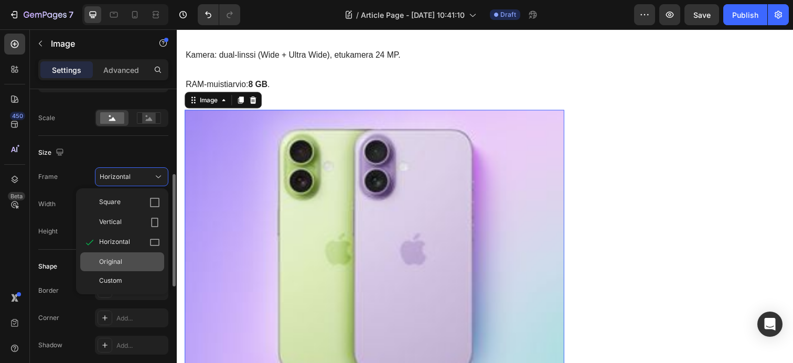
click at [128, 261] on div "Original" at bounding box center [129, 261] width 61 height 9
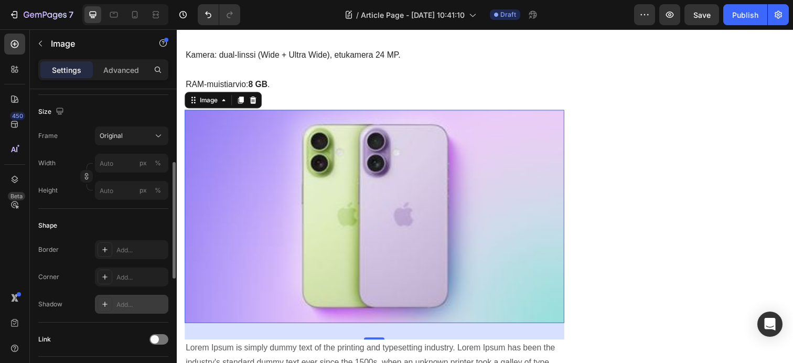
scroll to position [365, 0]
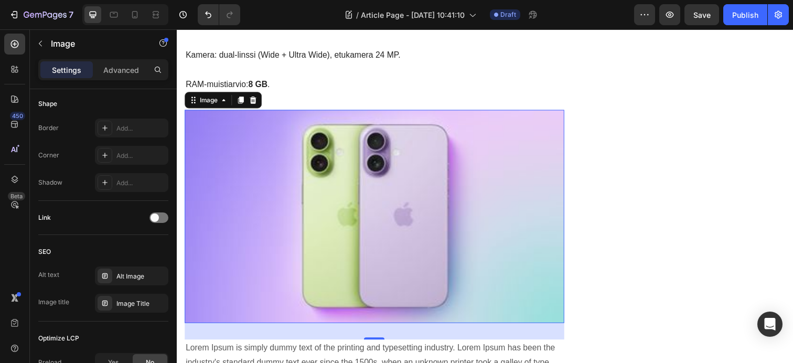
click at [332, 213] on img at bounding box center [378, 221] width 387 height 218
click at [664, 219] on div "iPhone 17 Tarvikkeet Omenakaupalta Heading Row Image Button Text block Row Publ…" at bounding box center [701, 195] width 193 height 2991
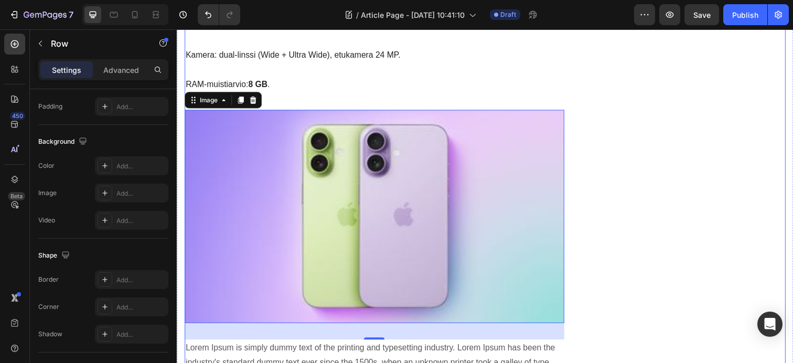
scroll to position [0, 0]
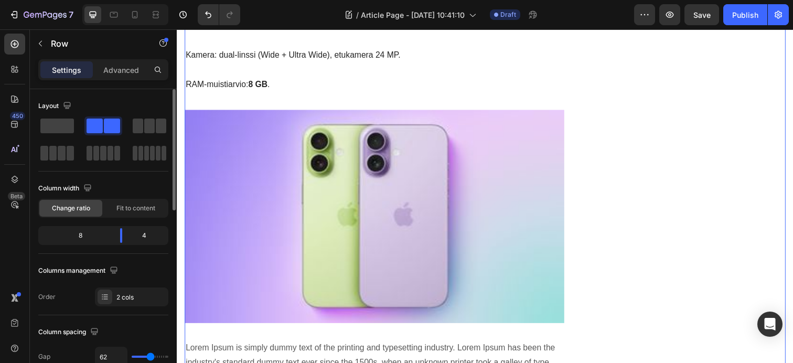
click at [481, 226] on img at bounding box center [378, 221] width 387 height 218
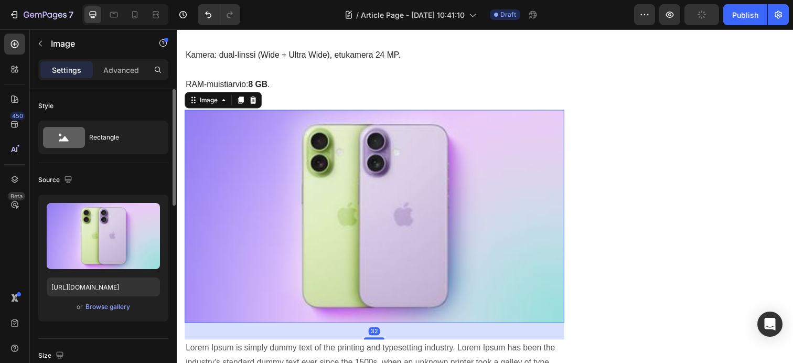
click at [463, 220] on img at bounding box center [378, 221] width 387 height 218
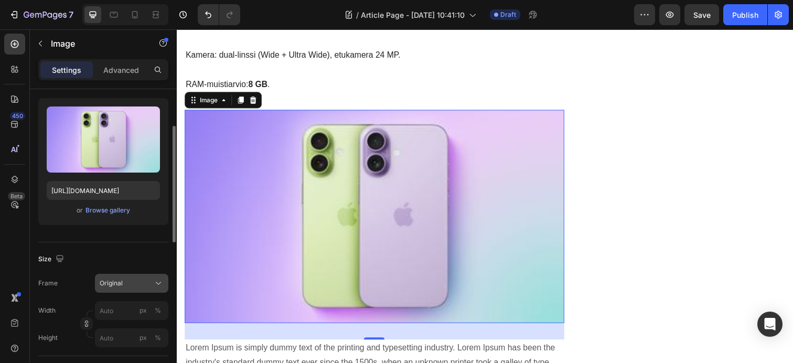
scroll to position [118, 0]
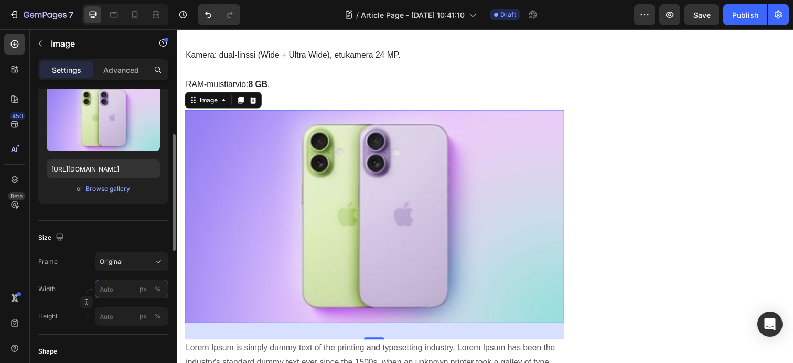
click at [115, 284] on input "px %" at bounding box center [131, 288] width 73 height 19
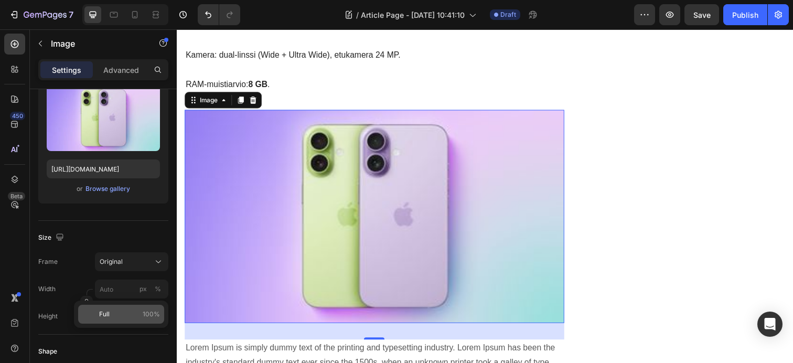
click at [87, 315] on div "Full 100%" at bounding box center [121, 314] width 86 height 19
type input "100"
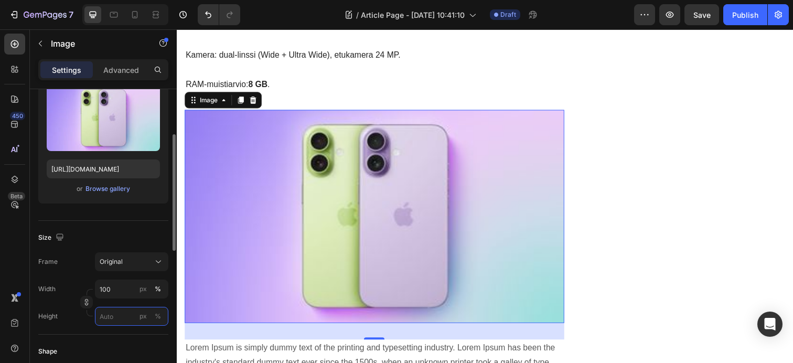
click at [108, 316] on input "px %" at bounding box center [131, 316] width 73 height 19
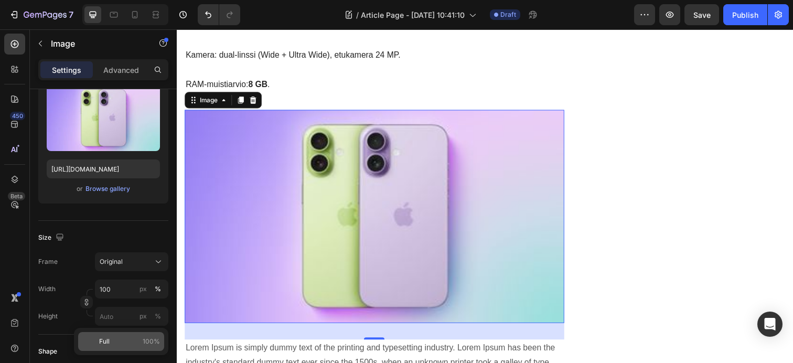
click at [97, 338] on div "Full 100%" at bounding box center [121, 341] width 86 height 19
type input "100"
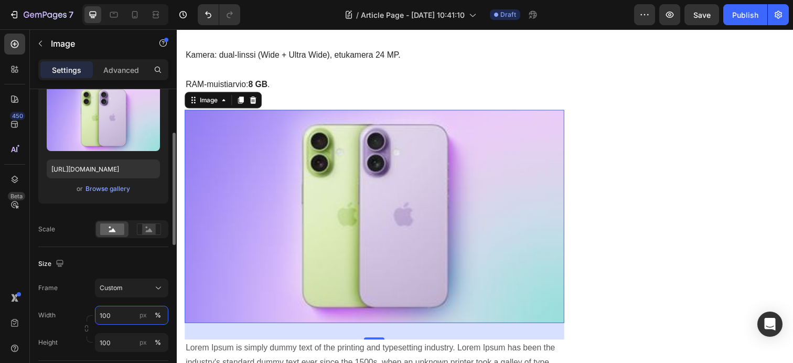
drag, startPoint x: 117, startPoint y: 316, endPoint x: 82, endPoint y: 319, distance: 35.3
click at [82, 319] on div "Width 100 px % Height 100 px %" at bounding box center [103, 329] width 130 height 46
click at [111, 319] on input "100" at bounding box center [131, 315] width 73 height 19
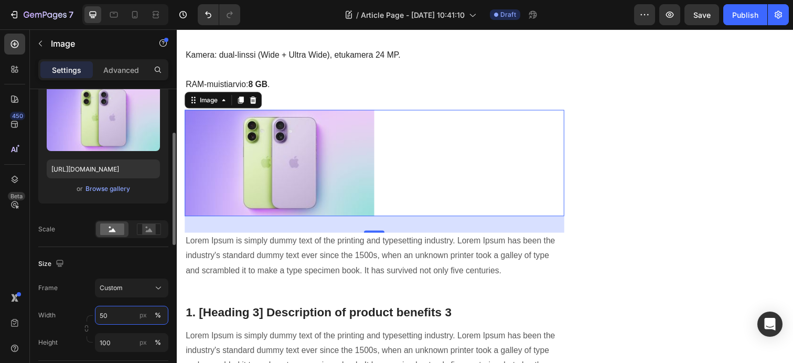
type input "50"
click at [120, 346] on input "100" at bounding box center [131, 342] width 73 height 19
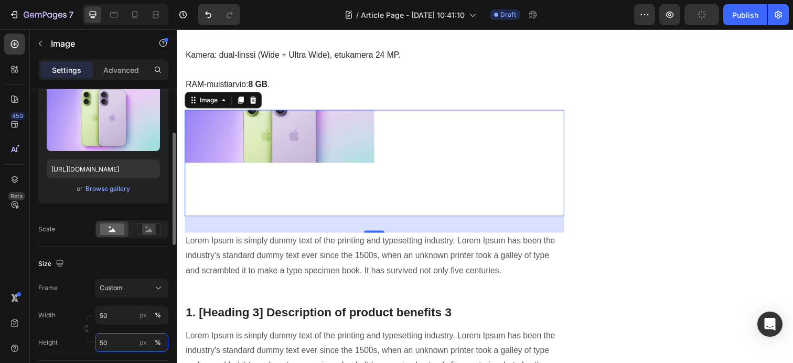
type input "50"
click at [141, 263] on div "Size" at bounding box center [103, 263] width 130 height 17
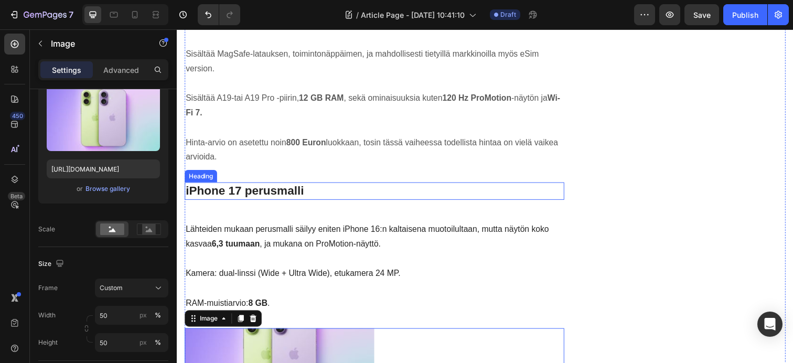
scroll to position [1303, 0]
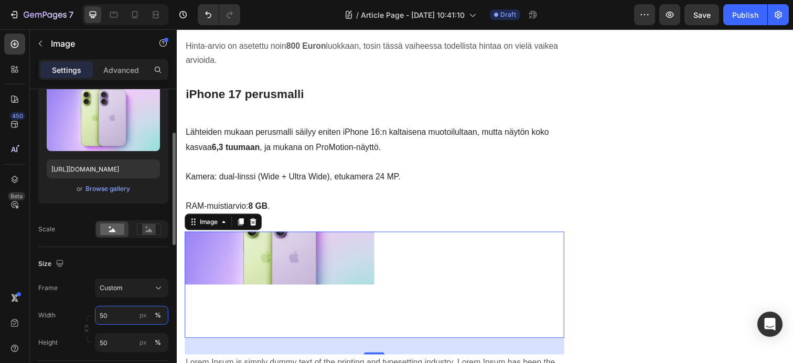
click at [116, 315] on input "50" at bounding box center [131, 315] width 73 height 19
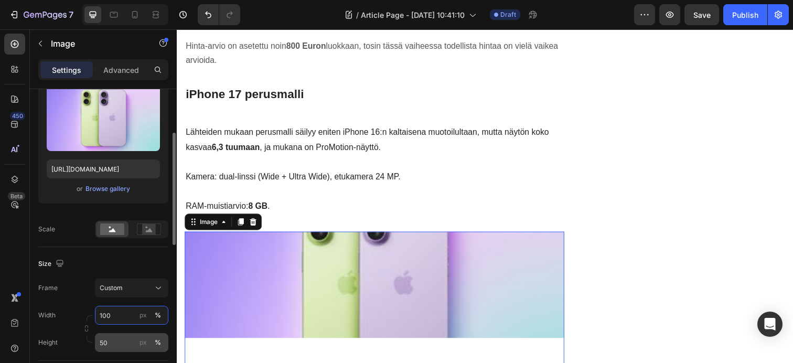
type input "100"
click at [112, 346] on input "50" at bounding box center [131, 342] width 73 height 19
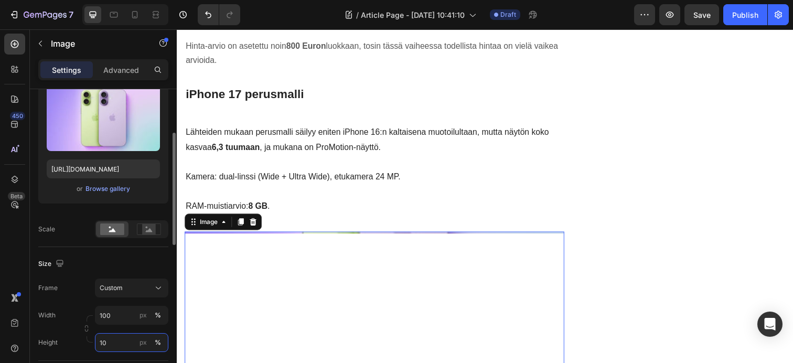
type input "100"
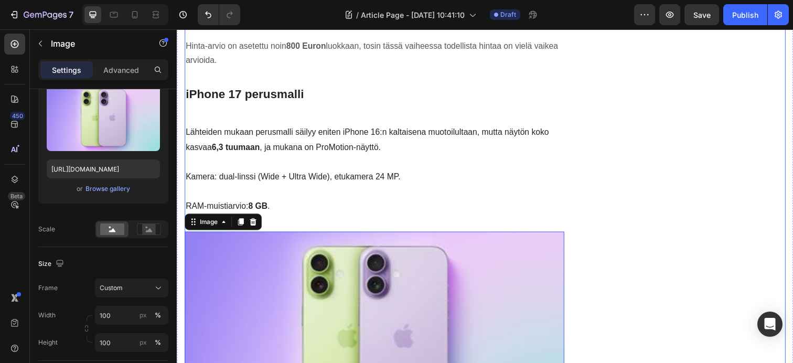
click at [627, 225] on div "iPhone 17 Tarvikkeet Omenakaupalta Heading Row Image Button Text block Row Publ…" at bounding box center [701, 320] width 193 height 2991
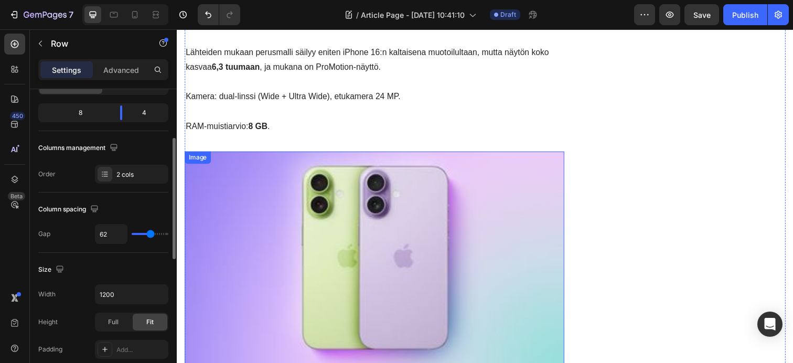
scroll to position [1284, 0]
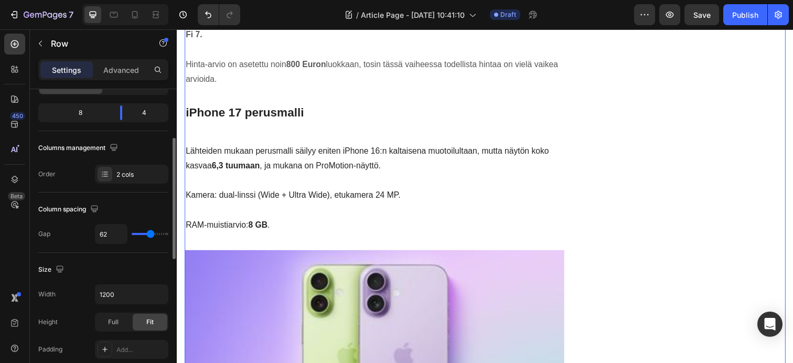
type input "32"
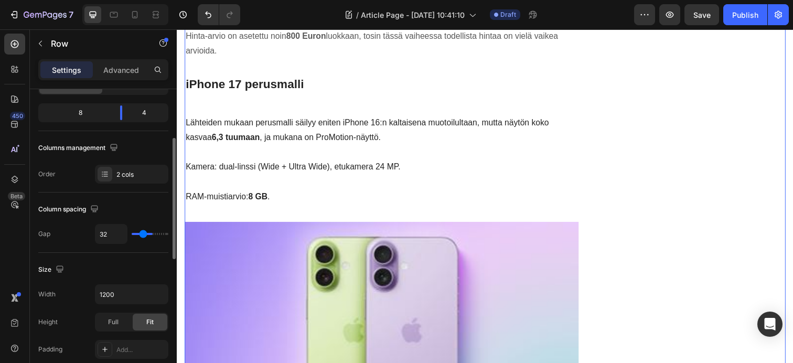
type input "20"
type input "19"
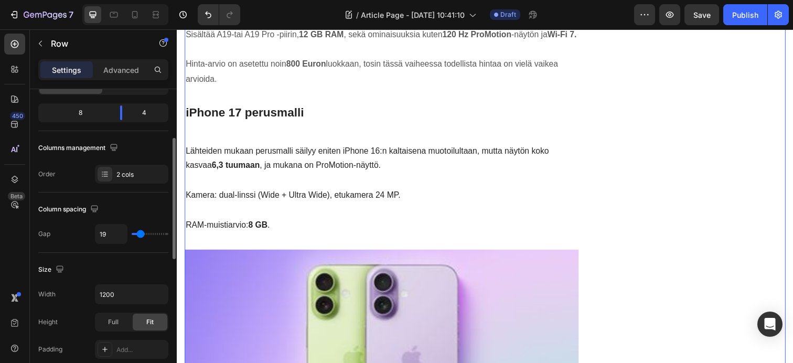
type input "57"
type input "81"
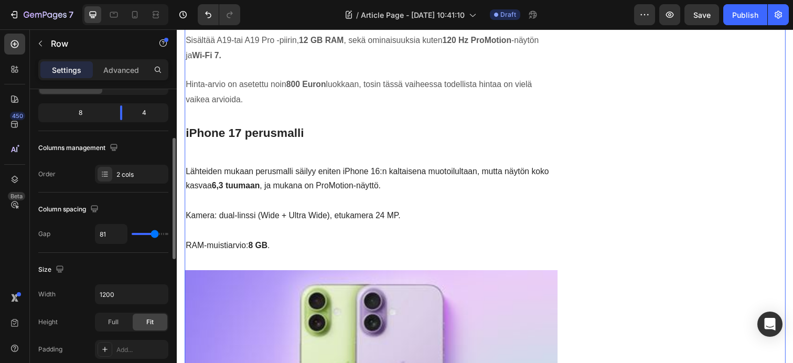
type input "107"
type input "114"
type input "117"
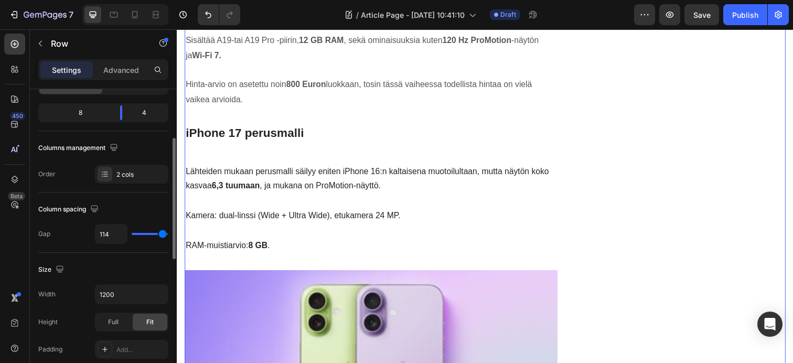
type input "117"
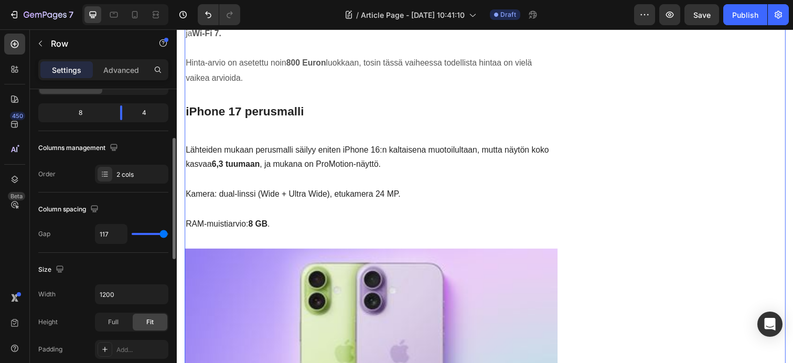
type input "118"
type input "120"
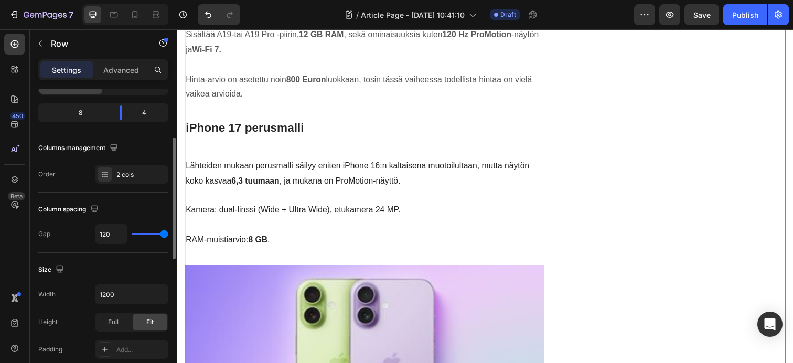
type input "23"
type input "0"
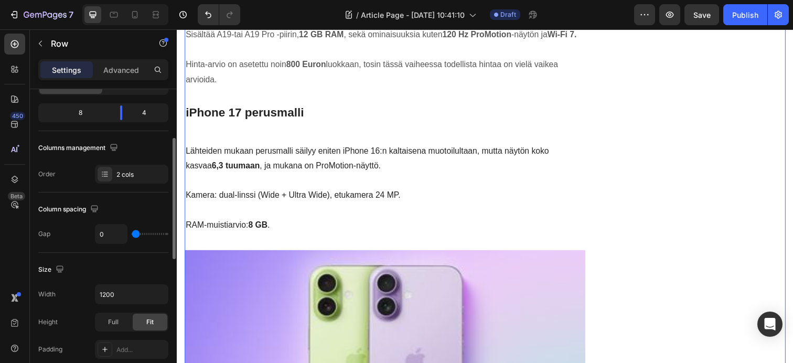
type input "113"
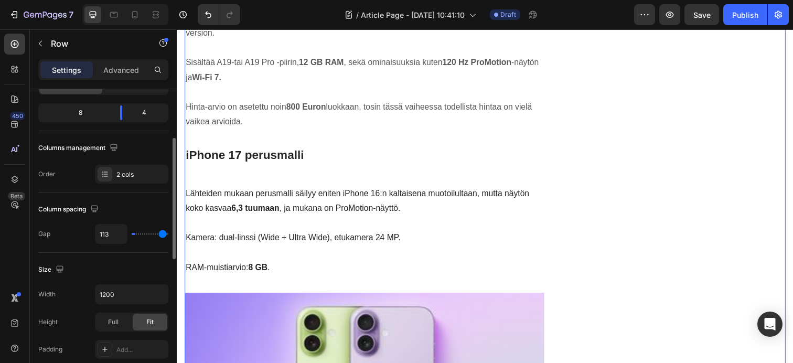
type input "120"
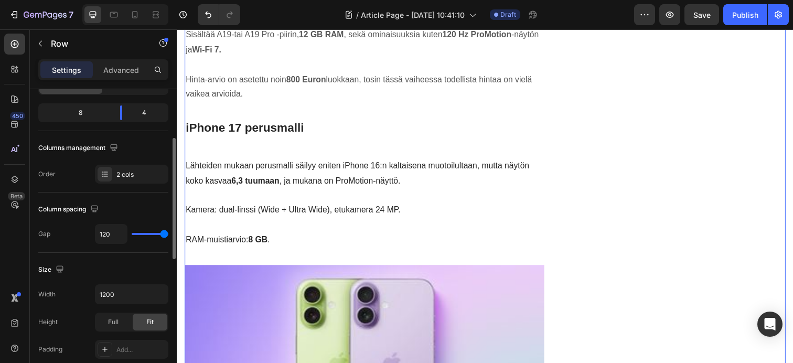
type input "110"
type input "109"
drag, startPoint x: 149, startPoint y: 235, endPoint x: 161, endPoint y: 244, distance: 15.3
type input "109"
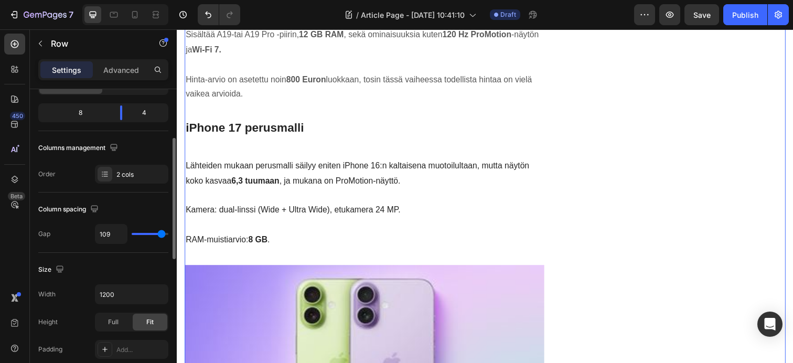
click at [161, 235] on input "range" at bounding box center [150, 234] width 37 height 2
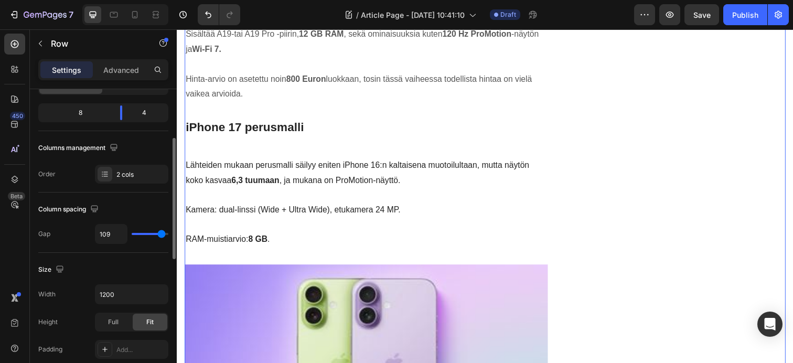
type input "62"
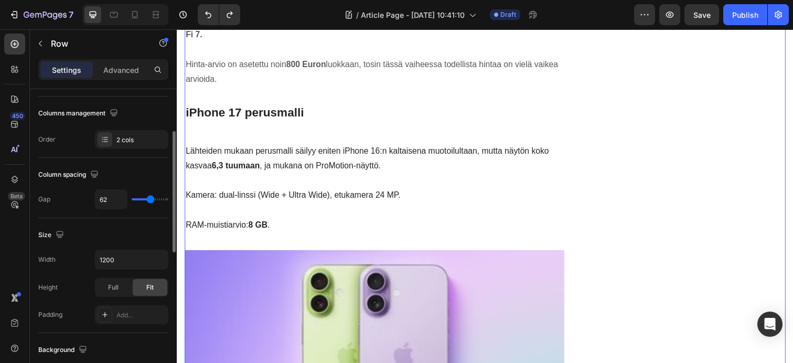
scroll to position [190, 0]
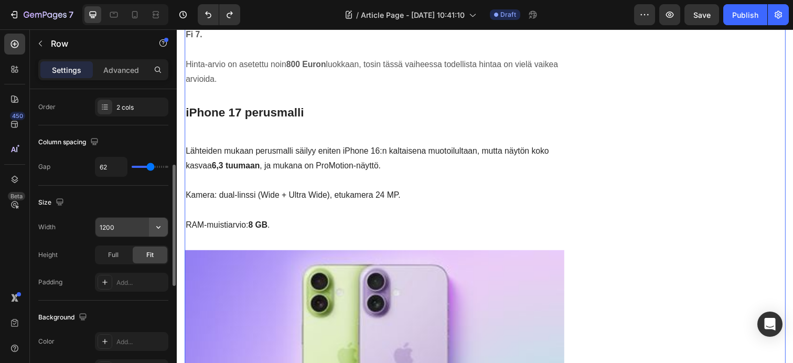
click at [159, 228] on icon "button" at bounding box center [158, 227] width 10 height 10
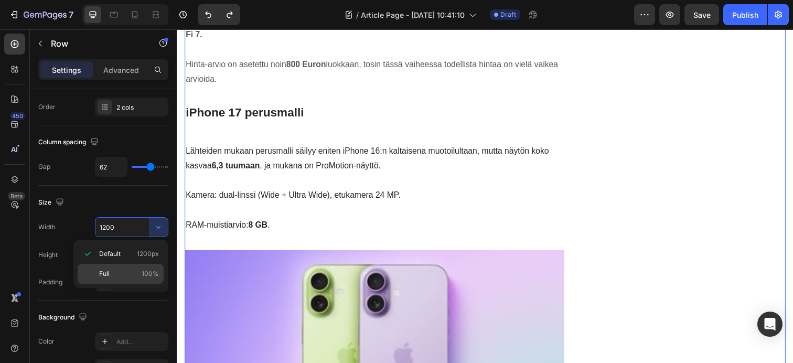
click at [144, 273] on span "100%" at bounding box center [150, 273] width 17 height 9
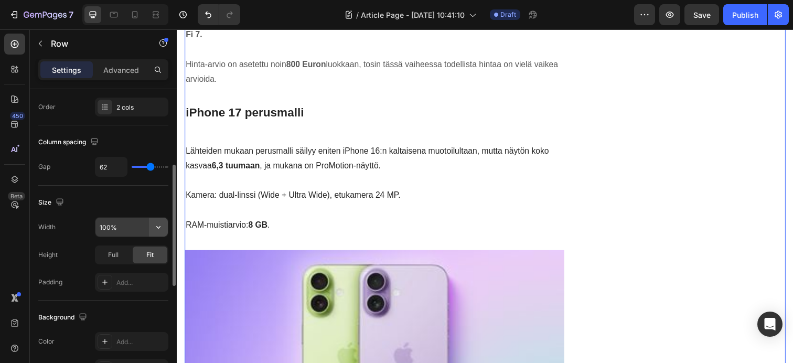
click at [156, 228] on icon "button" at bounding box center [158, 227] width 10 height 10
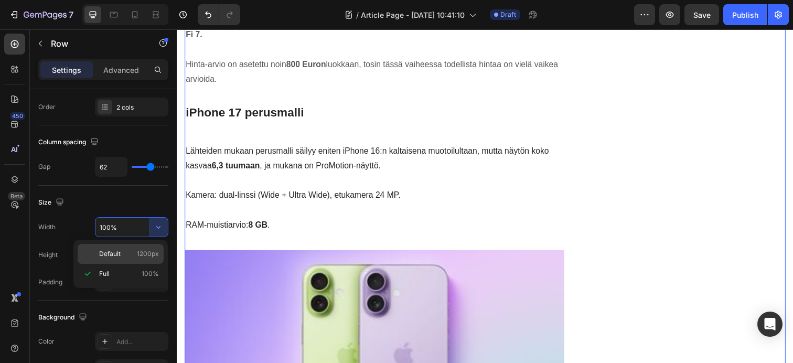
click at [143, 250] on span "1200px" at bounding box center [148, 253] width 22 height 9
type input "1200"
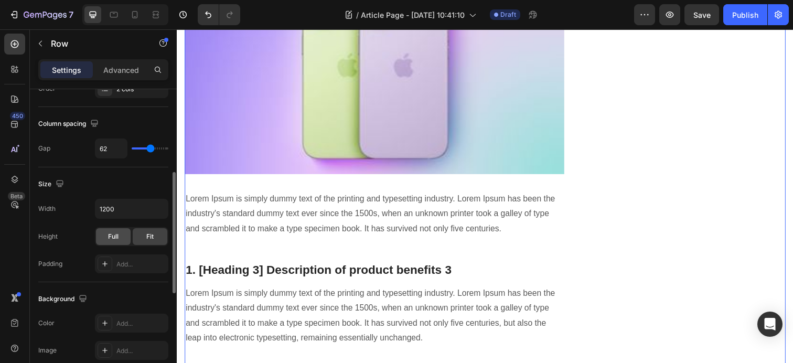
scroll to position [337, 0]
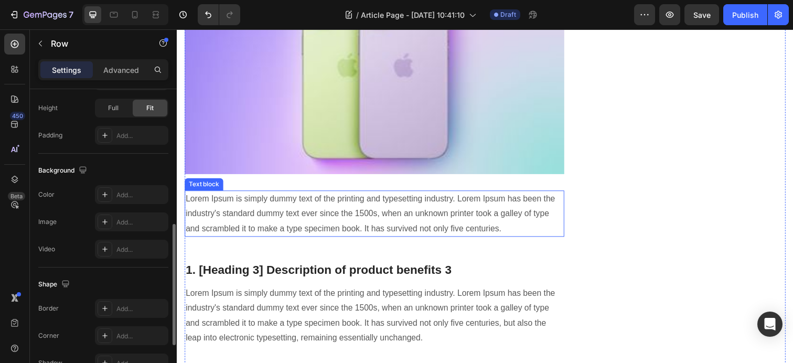
click at [308, 134] on img at bounding box center [378, 69] width 387 height 218
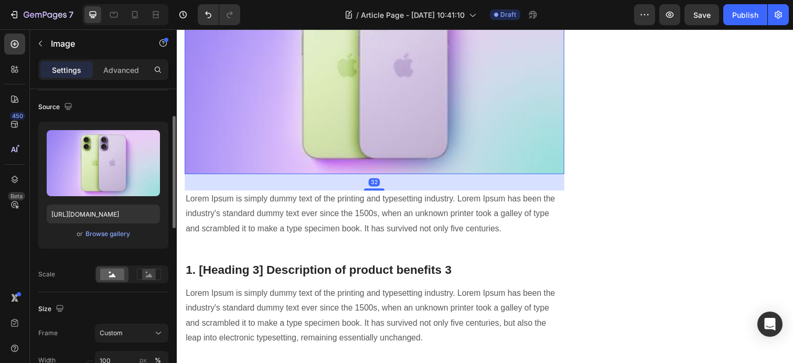
scroll to position [91, 0]
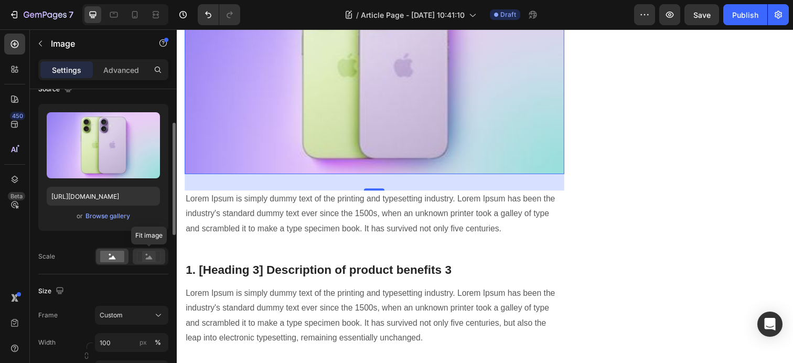
click at [146, 255] on rect at bounding box center [149, 256] width 14 height 10
click at [113, 258] on icon at bounding box center [112, 257] width 7 height 4
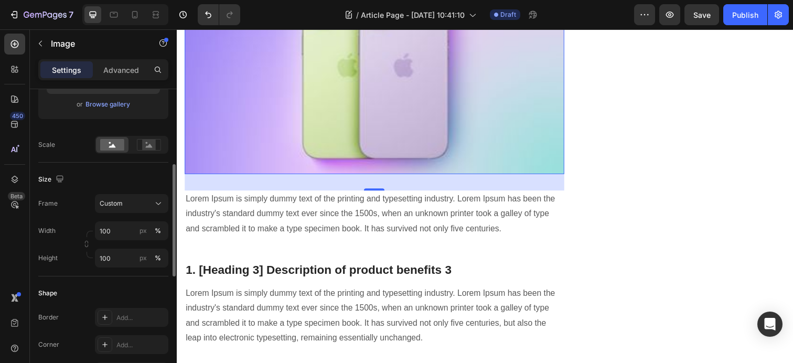
scroll to position [0, 0]
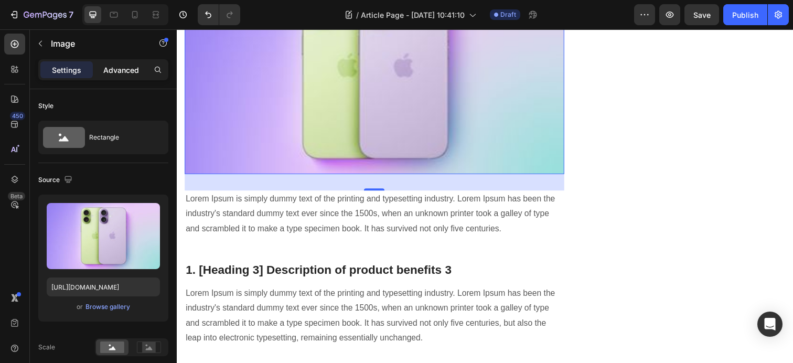
click at [128, 73] on p "Advanced" at bounding box center [121, 69] width 36 height 11
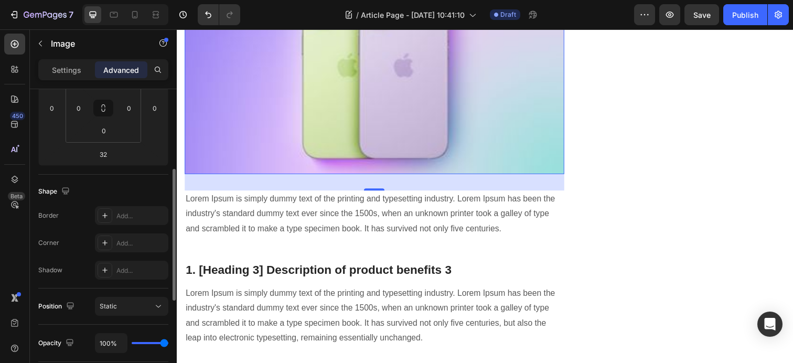
scroll to position [272, 0]
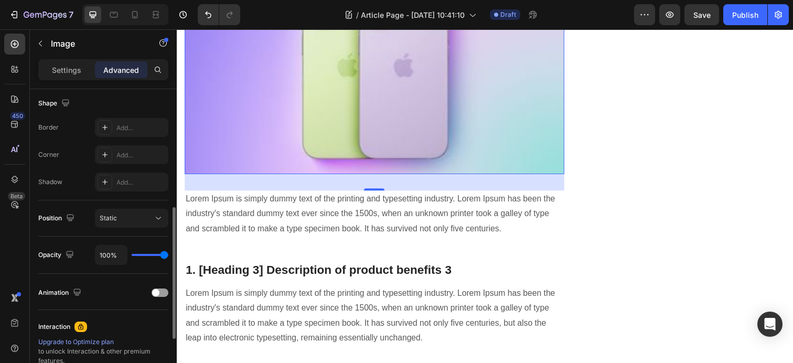
type input "53%"
type input "53"
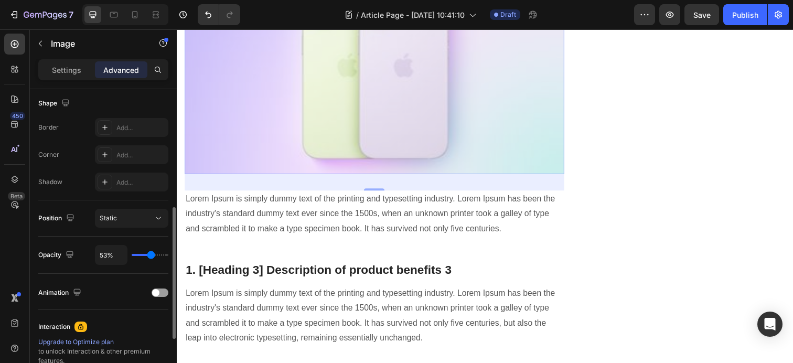
type input "35%"
type input "35"
type input "31%"
type input "31"
type input "27%"
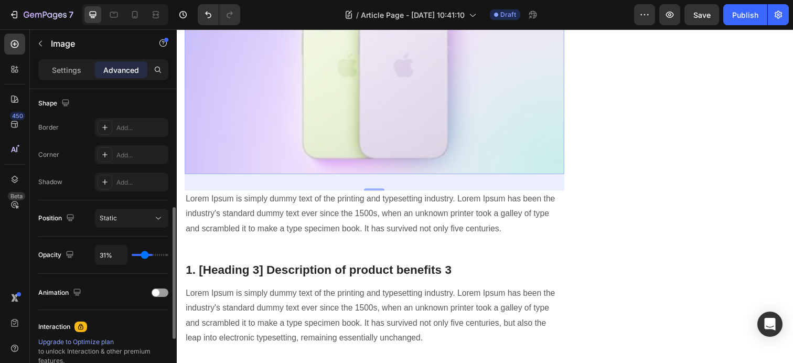
type input "27"
type input "22%"
type input "22"
type input "18%"
type input "18"
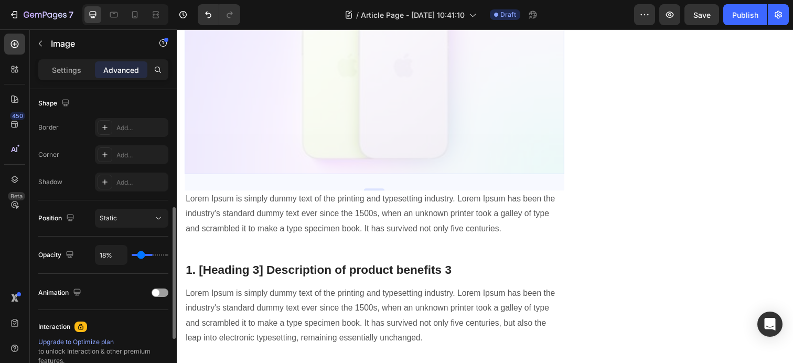
type input "16%"
type input "16"
type input "14%"
type input "14"
type input "13%"
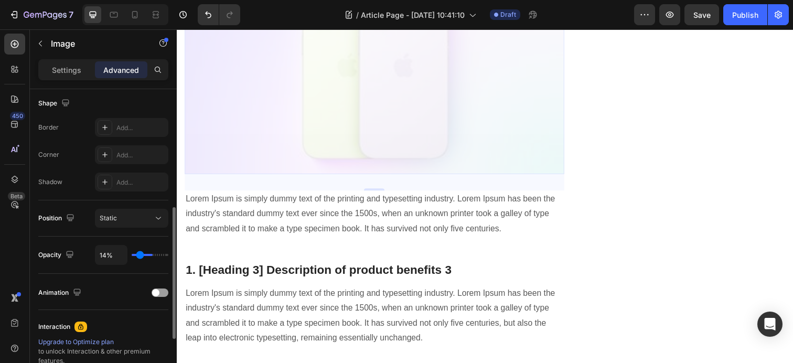
type input "13"
type input "12%"
type input "12"
type input "11%"
type input "11"
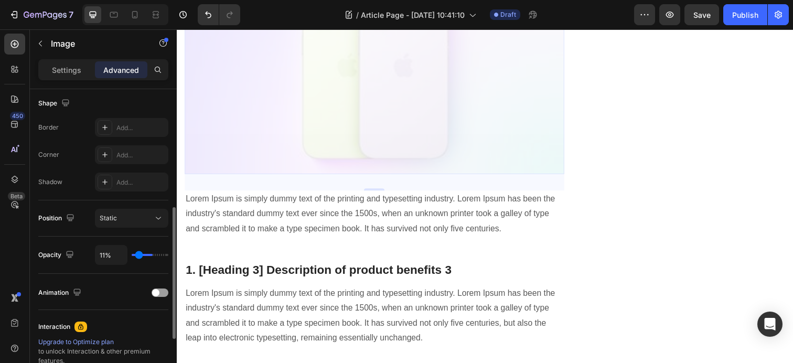
type input "10%"
type input "10"
type input "9%"
type input "9"
type input "8%"
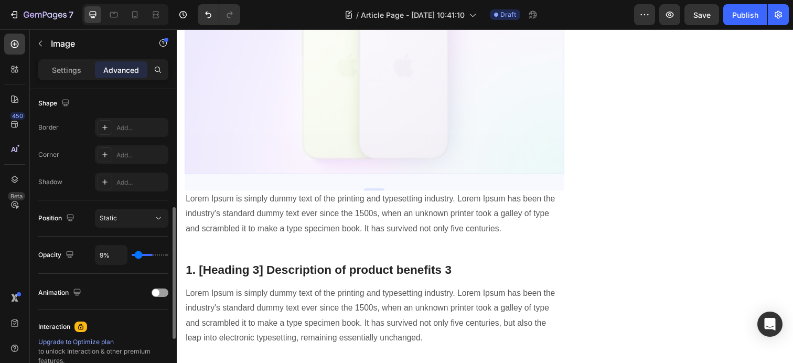
type input "8"
type input "7%"
type input "7"
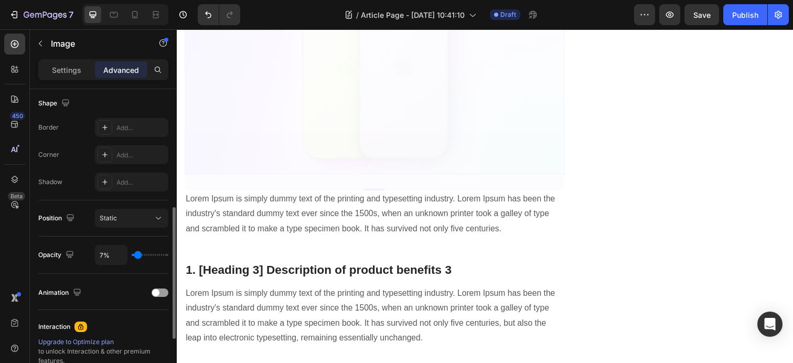
type input "8%"
type input "8"
type input "35%"
type input "35"
type input "45%"
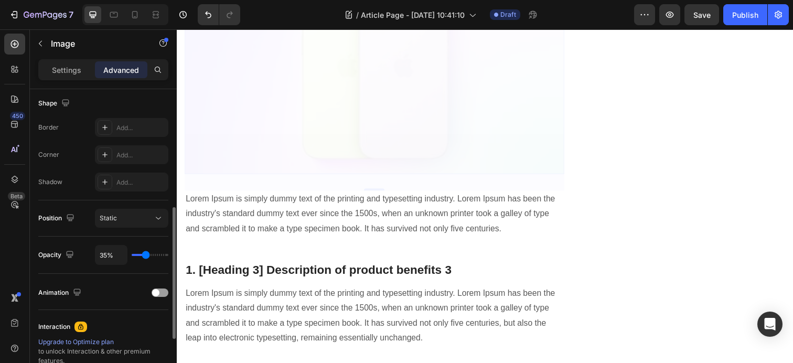
type input "45"
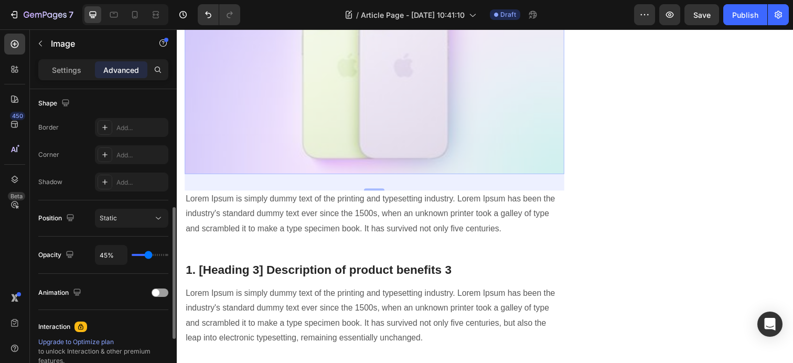
type input "46%"
type input "46"
type input "47%"
type input "47"
type input "48%"
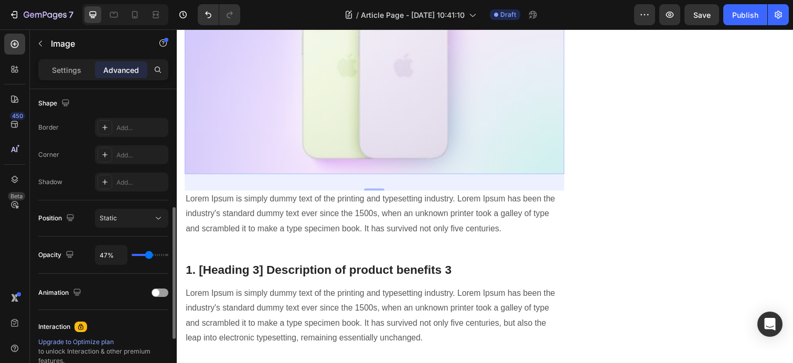
type input "48"
type input "49%"
type input "49"
type input "50%"
type input "50"
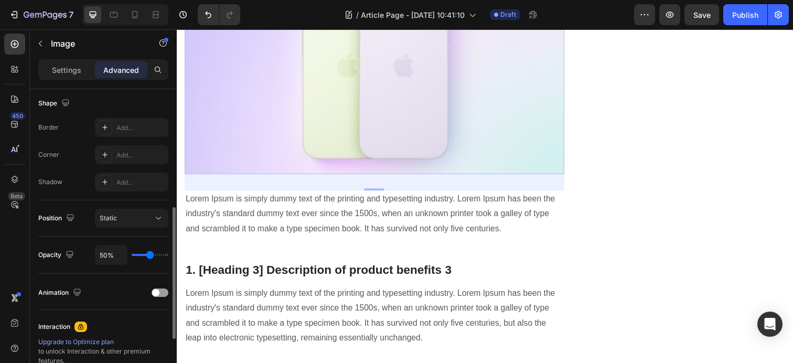
type input "51%"
type input "51"
type input "52%"
type input "52"
type input "53%"
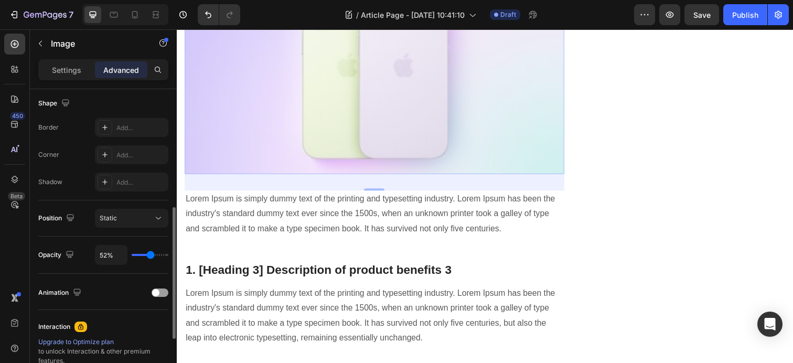
type input "53"
type input "54%"
type input "54"
type input "55%"
type input "55"
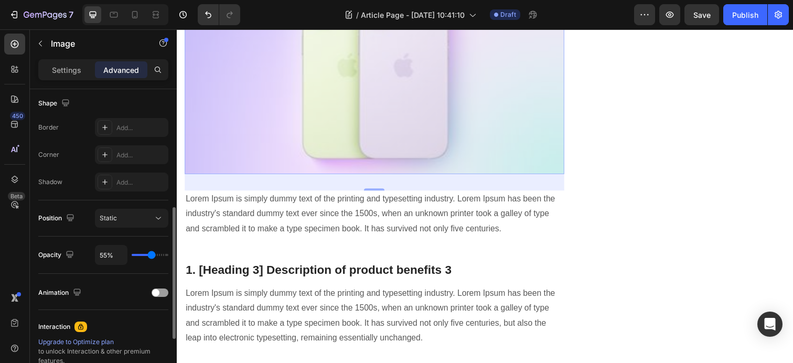
type input "56%"
type input "56"
type input "57%"
type input "57"
type input "58%"
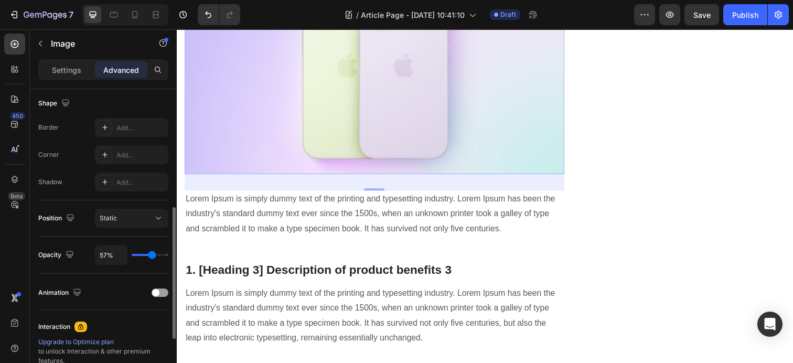
type input "58"
type input "59%"
type input "59"
type input "60%"
type input "60"
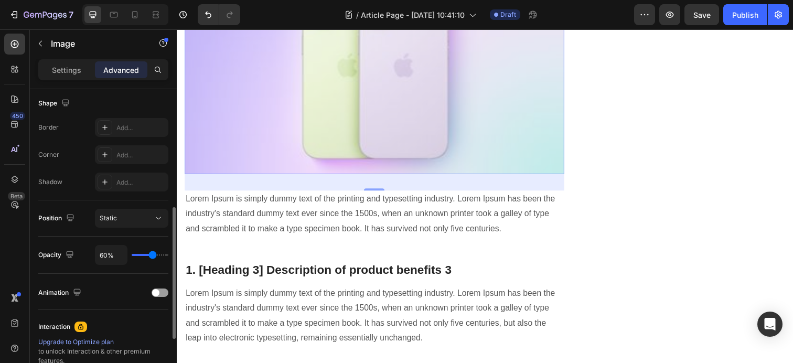
type input "61%"
type input "61"
type input "59%"
type input "59"
type input "57%"
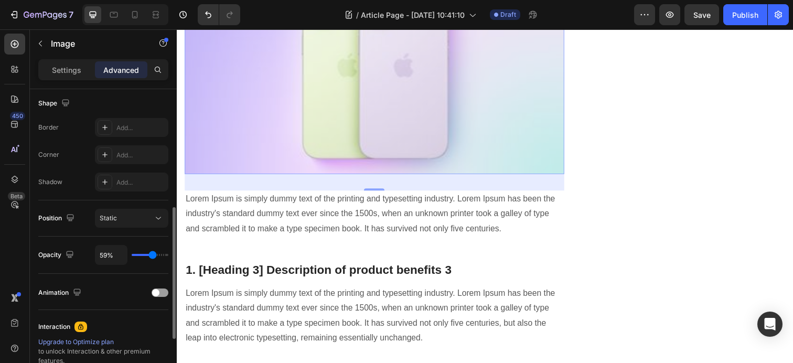
type input "57"
type input "56%"
type input "56"
type input "55%"
type input "55"
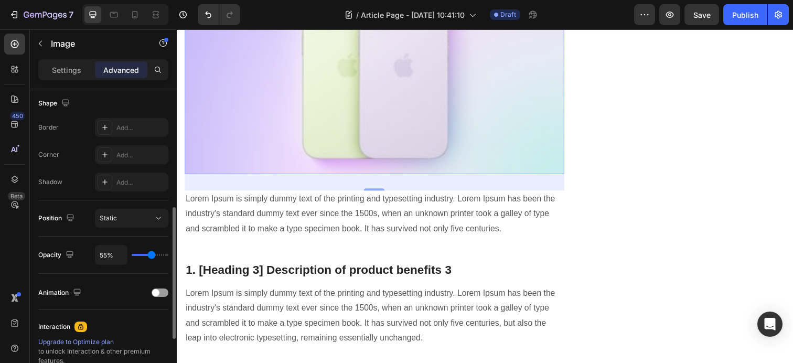
type input "54%"
type input "54"
type input "53%"
type input "53"
type input "52%"
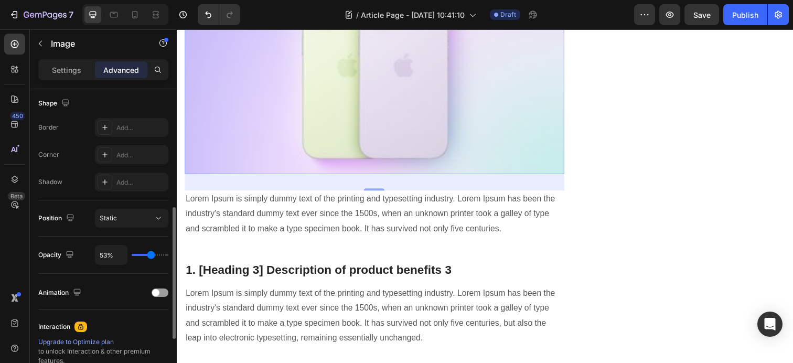
type input "52"
type input "51%"
drag, startPoint x: 165, startPoint y: 255, endPoint x: 150, endPoint y: 257, distance: 15.3
type input "51"
click at [150, 256] on input "range" at bounding box center [150, 255] width 37 height 2
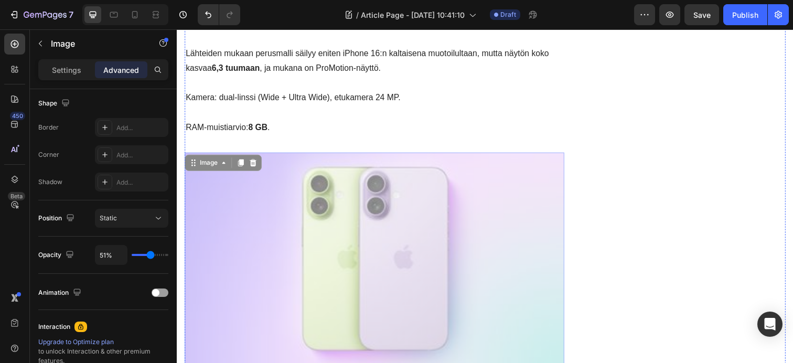
scroll to position [1383, 0]
type input "52%"
type input "52"
type input "100%"
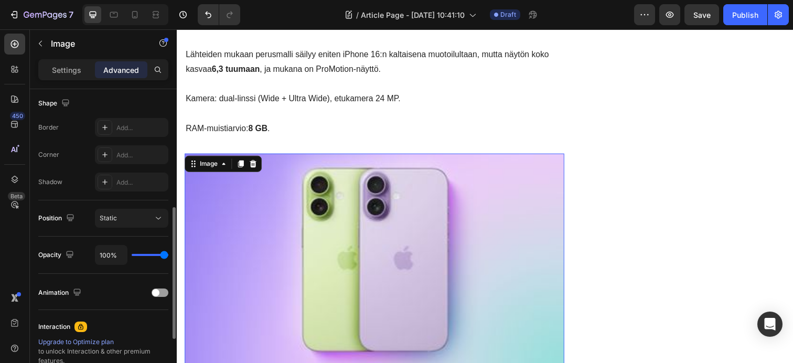
drag, startPoint x: 150, startPoint y: 257, endPoint x: 196, endPoint y: 257, distance: 45.6
type input "100"
click at [168, 256] on input "range" at bounding box center [150, 255] width 37 height 2
click at [160, 293] on div at bounding box center [160, 292] width 17 height 8
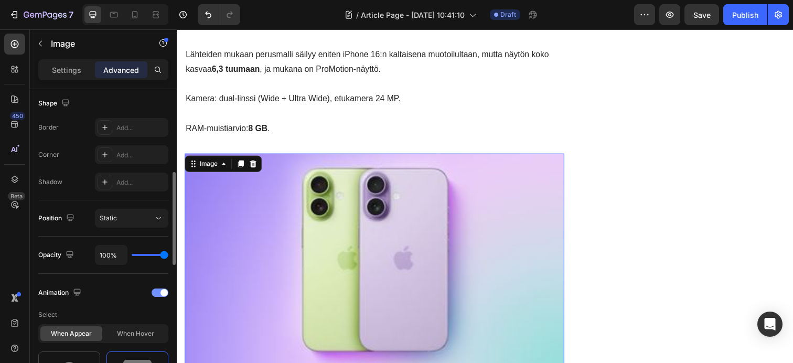
click at [160, 293] on span at bounding box center [163, 292] width 7 height 7
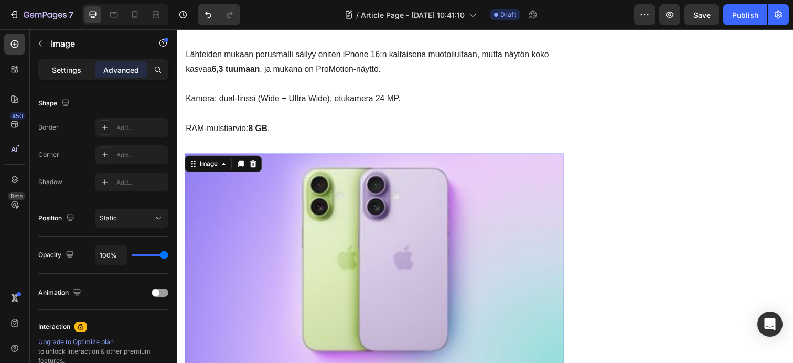
click at [77, 74] on p "Settings" at bounding box center [66, 69] width 29 height 11
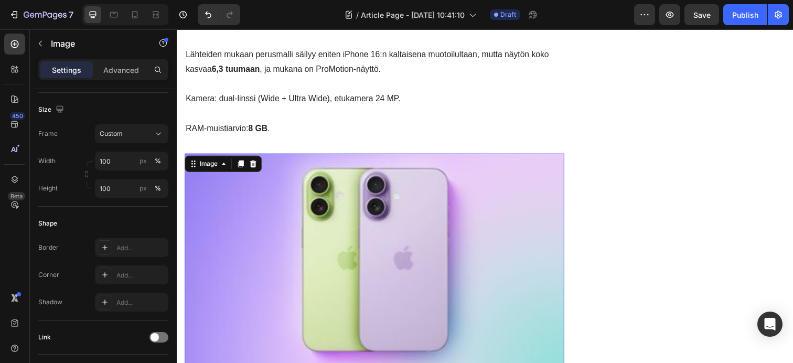
click at [319, 234] on img at bounding box center [378, 265] width 387 height 218
click at [46, 40] on button "button" at bounding box center [40, 43] width 17 height 17
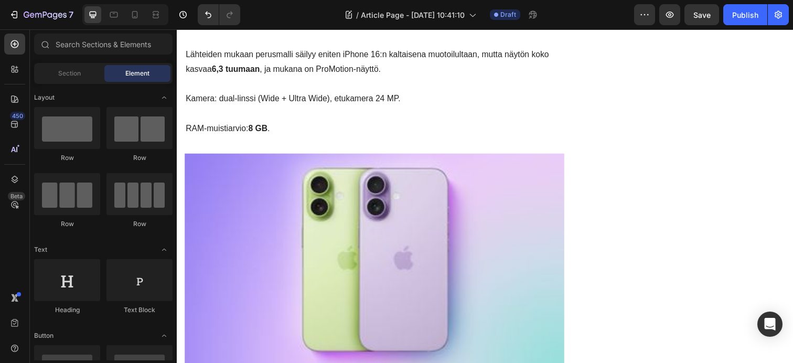
click at [362, 251] on img at bounding box center [378, 265] width 387 height 218
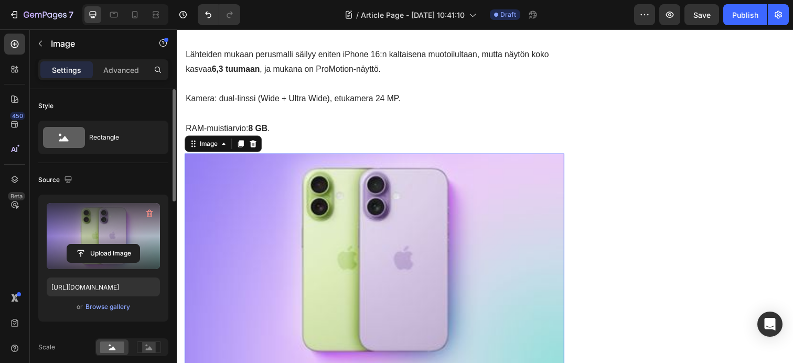
click at [112, 238] on label at bounding box center [103, 236] width 113 height 66
click at [112, 244] on input "file" at bounding box center [103, 253] width 72 height 18
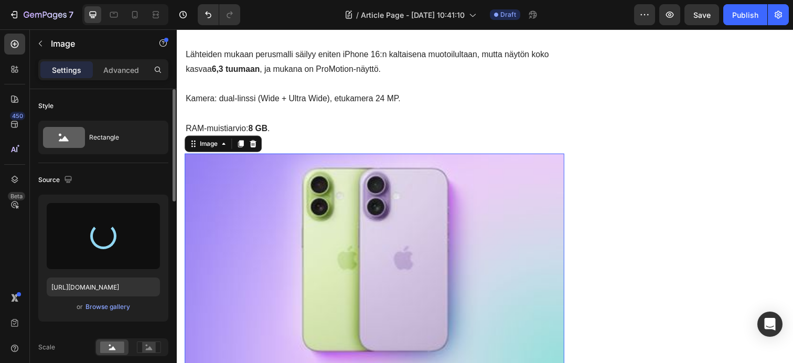
type input "https://cdn.shopify.com/s/files/1/0655/2679/2420/files/gempages_525951638704227…"
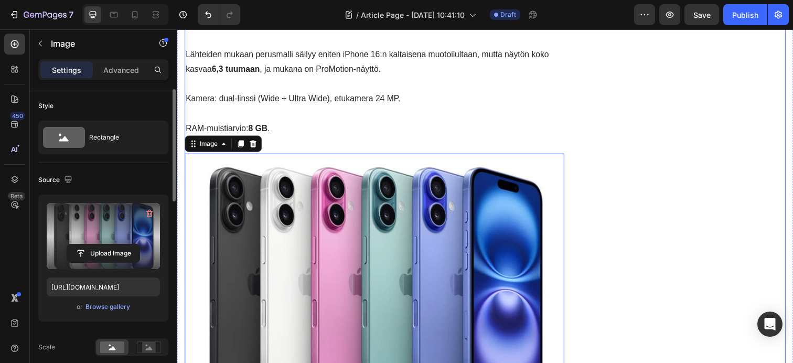
click at [640, 208] on div "iPhone 17 Tarvikkeet Omenakaupalta Heading Row Image Button Text block Row Publ…" at bounding box center [701, 263] width 193 height 3036
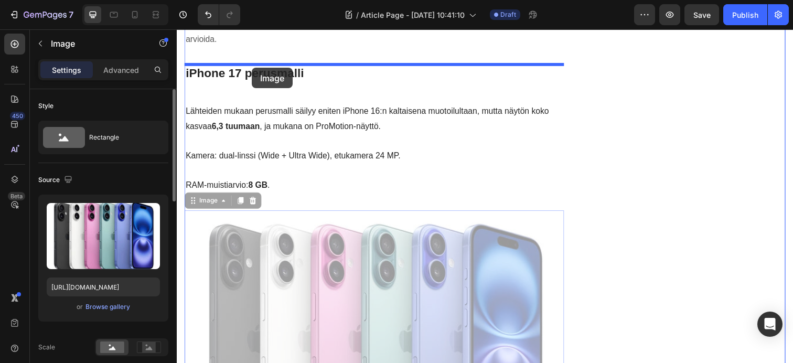
scroll to position [1313, 0]
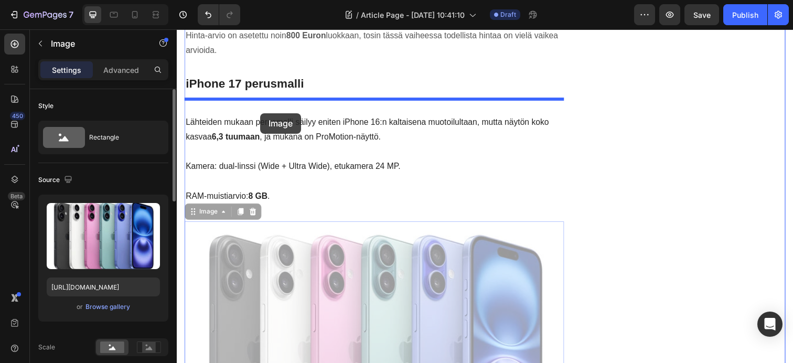
drag, startPoint x: 387, startPoint y: 311, endPoint x: 262, endPoint y: 115, distance: 232.7
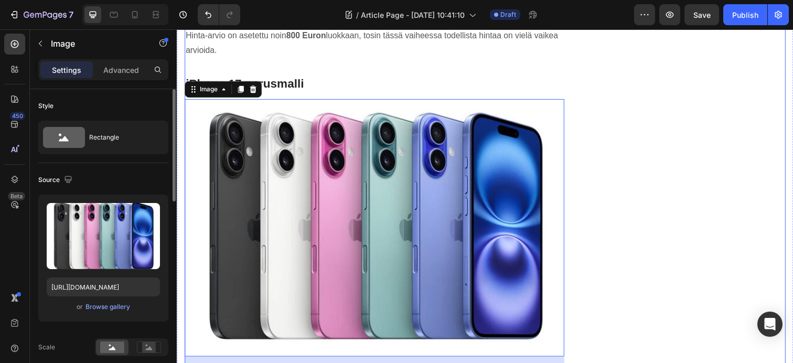
click at [666, 210] on div "iPhone 17 Tarvikkeet Omenakaupalta Heading Row Image Button Text block Row Publ…" at bounding box center [701, 332] width 193 height 3036
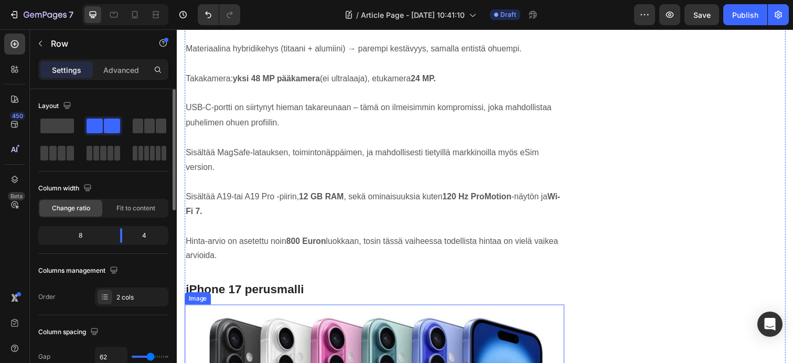
scroll to position [1315, 0]
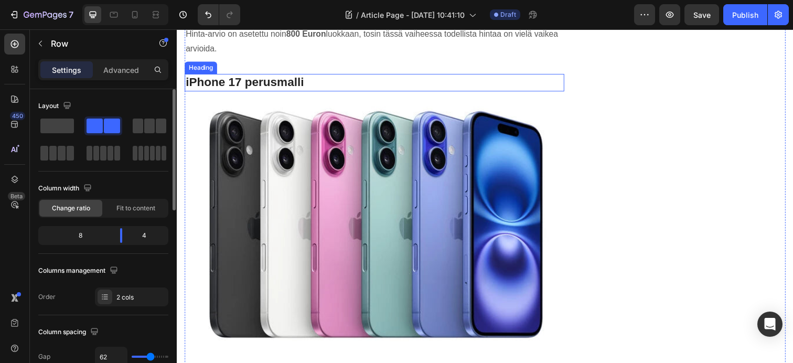
click at [308, 83] on p "iPhone 17 perusmalli" at bounding box center [378, 84] width 385 height 16
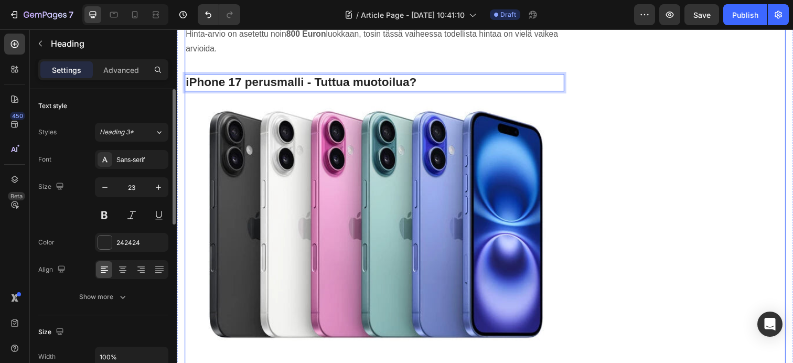
click at [631, 167] on div "iPhone 17 Tarvikkeet Omenakaupalta Heading Row Image Button Text block Row Publ…" at bounding box center [701, 330] width 193 height 3036
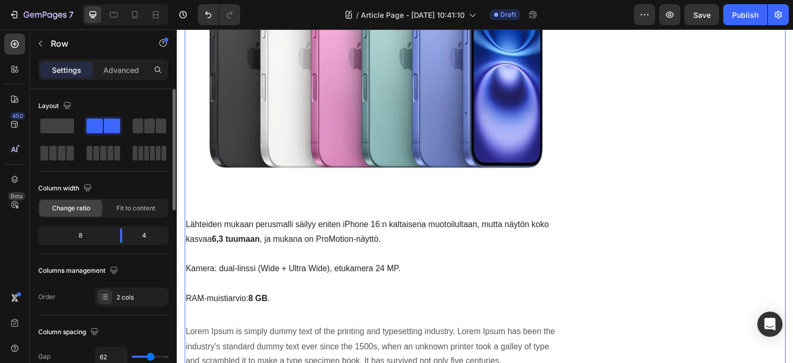
scroll to position [1585, 0]
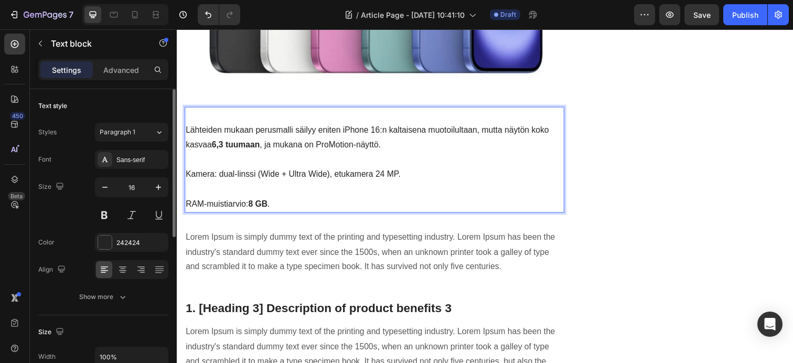
click at [224, 134] on p "Lähteiden mukaan perusmalli säilyy eniten iPhone 16:n kaltaisena muotoilultaan,…" at bounding box center [378, 140] width 385 height 30
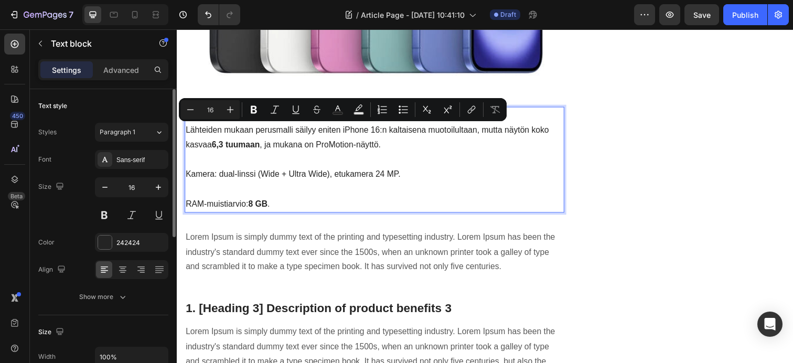
click at [218, 135] on p "Lähteiden mukaan perusmalli säilyy eniten iPhone 16:n kaltaisena muotoilultaan,…" at bounding box center [378, 140] width 385 height 30
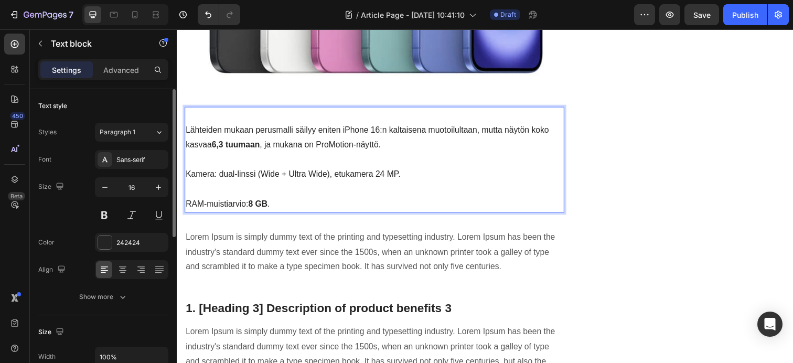
click at [212, 135] on p "Lähteiden mukaan perusmalli säilyy eniten iPhone 16:n kaltaisena muotoilultaan,…" at bounding box center [378, 140] width 385 height 30
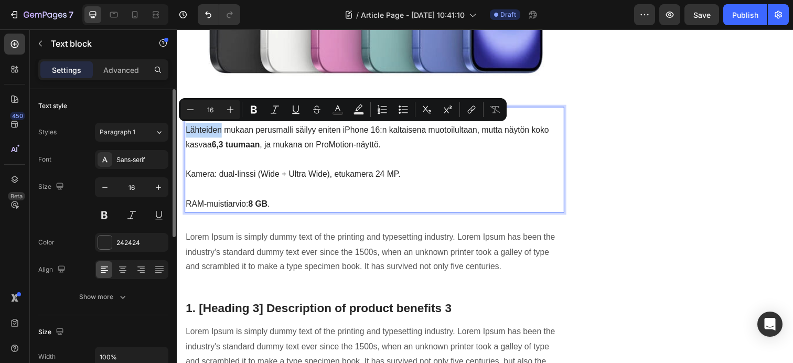
click at [208, 135] on p "Lähteiden mukaan perusmalli säilyy eniten iPhone 16:n kaltaisena muotoilultaan,…" at bounding box center [378, 140] width 385 height 30
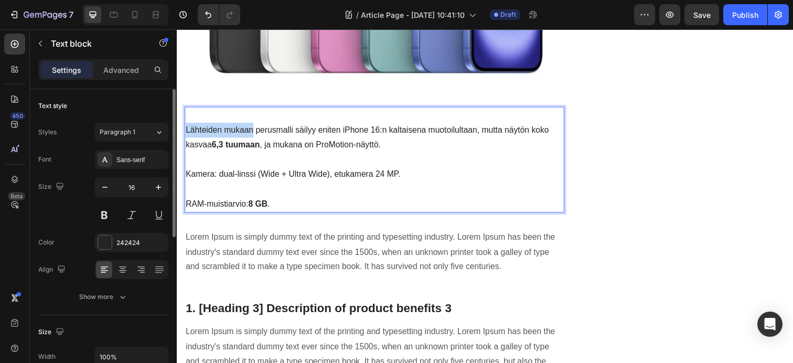
drag, startPoint x: 187, startPoint y: 133, endPoint x: 254, endPoint y: 134, distance: 67.1
click at [254, 134] on p "Lähteiden mukaan perusmalli säilyy eniten iPhone 16:n kaltaisena muotoilultaan,…" at bounding box center [378, 140] width 385 height 30
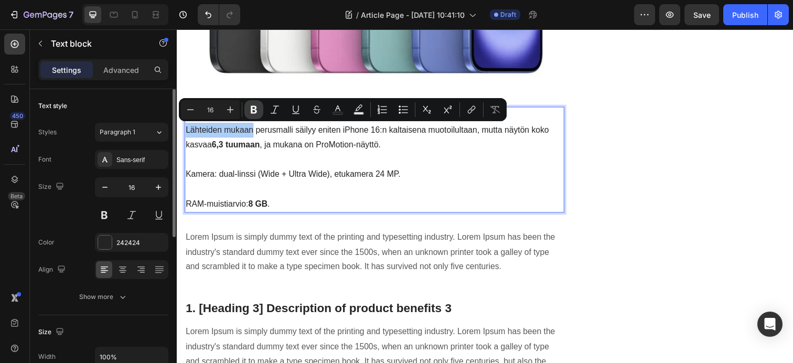
click at [253, 111] on icon "Editor contextual toolbar" at bounding box center [254, 109] width 10 height 10
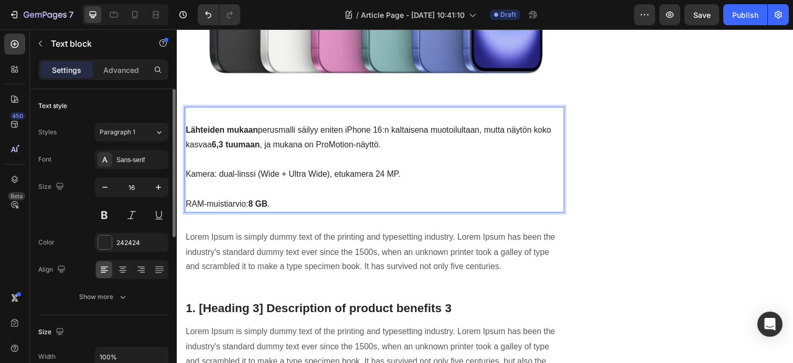
click at [637, 188] on div "iPhone 17 Tarvikkeet Omenakaupalta Heading Row Image Button Text block Row Publ…" at bounding box center [701, 60] width 193 height 3036
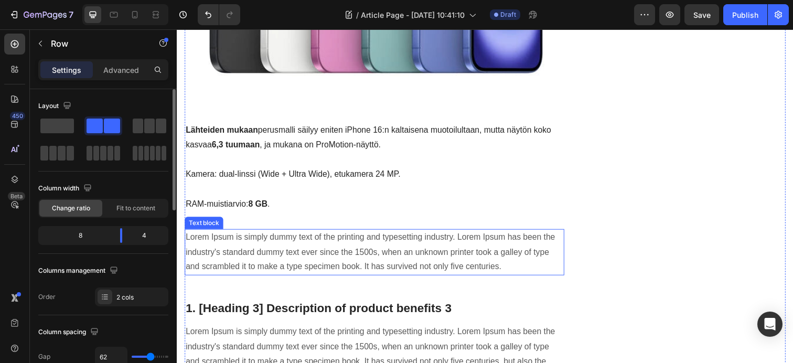
click at [424, 272] on p "Lorem Ipsum is simply dummy text of the printing and typesetting industry. Lore…" at bounding box center [378, 256] width 385 height 45
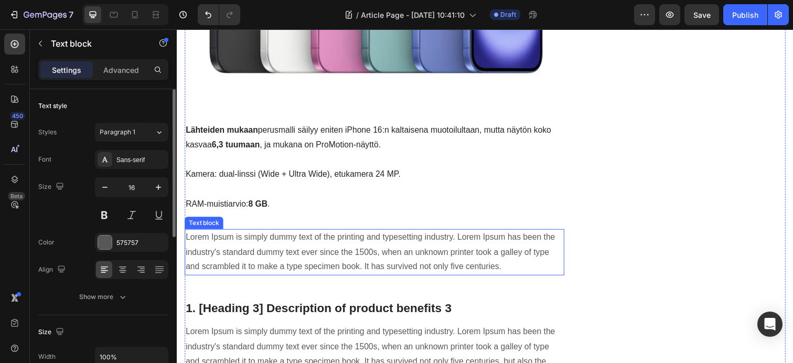
click at [424, 272] on p "Lorem Ipsum is simply dummy text of the printing and typesetting industry. Lore…" at bounding box center [378, 256] width 385 height 45
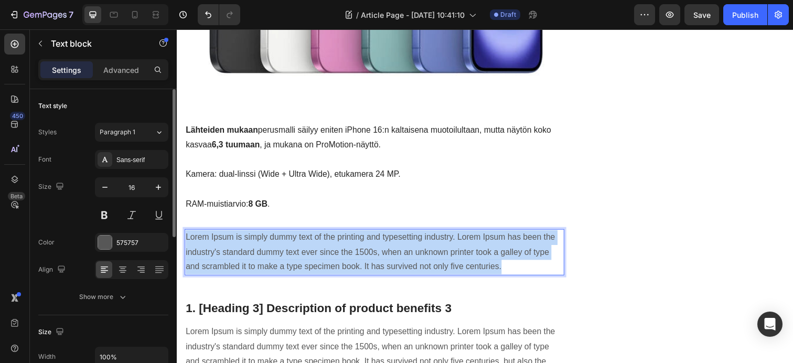
click at [424, 272] on p "Lorem Ipsum is simply dummy text of the printing and typesetting industry. Lore…" at bounding box center [378, 256] width 385 height 45
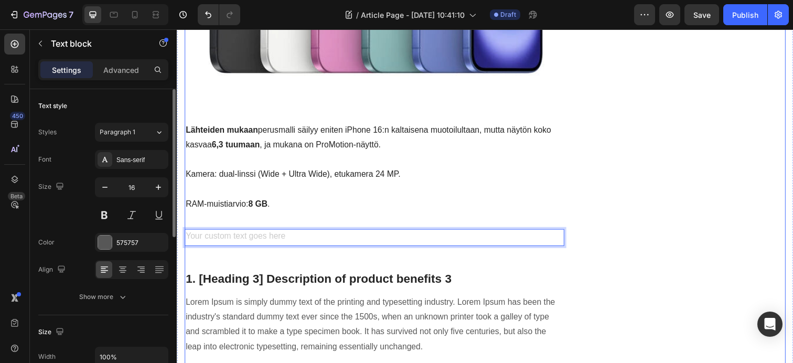
click at [644, 256] on div "iPhone 17 Tarvikkeet Omenakaupalta Heading Row Image Button Text block Row Publ…" at bounding box center [701, 44] width 193 height 3005
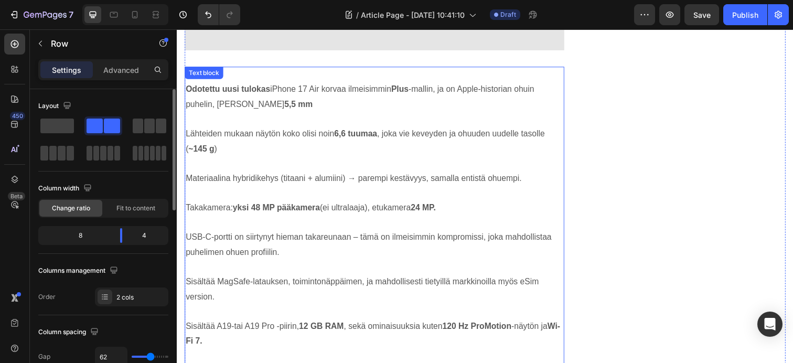
scroll to position [967, 0]
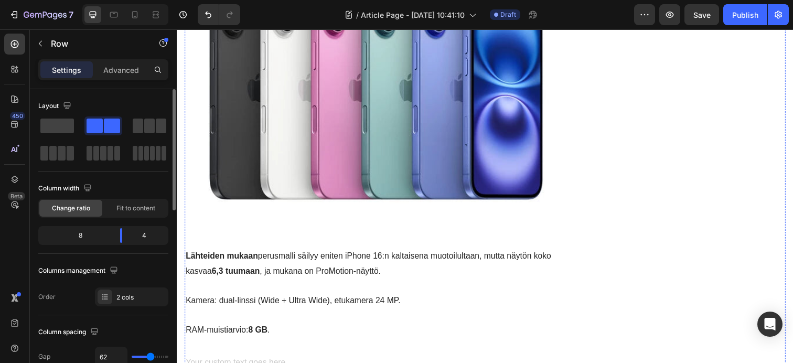
scroll to position [1593, 0]
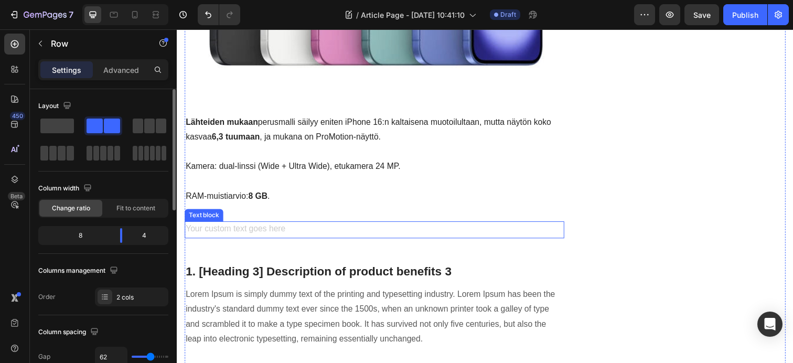
click at [306, 236] on div "Rich Text Editor. Editing area: main" at bounding box center [378, 233] width 387 height 17
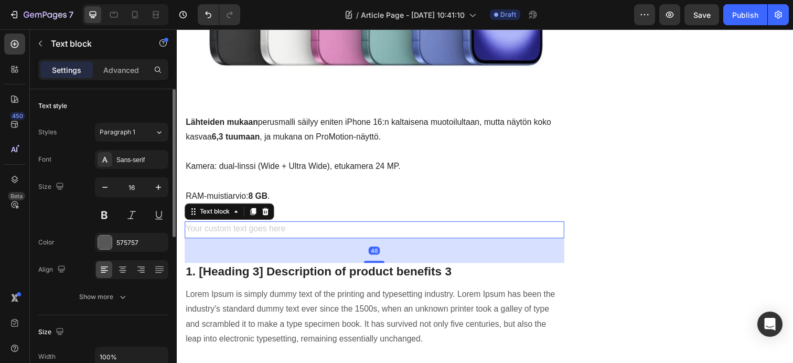
click at [299, 235] on div "Rich Text Editor. Editing area: main" at bounding box center [378, 233] width 387 height 17
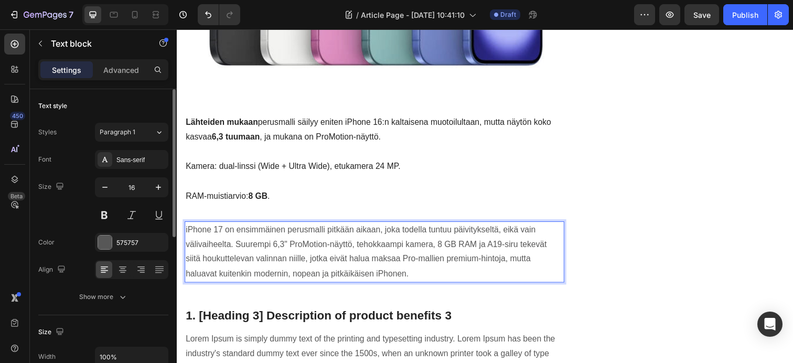
click at [661, 232] on div "iPhone 17 Tarvikkeet Omenakaupalta Heading Row Image Button Text block Row Publ…" at bounding box center [701, 60] width 193 height 3051
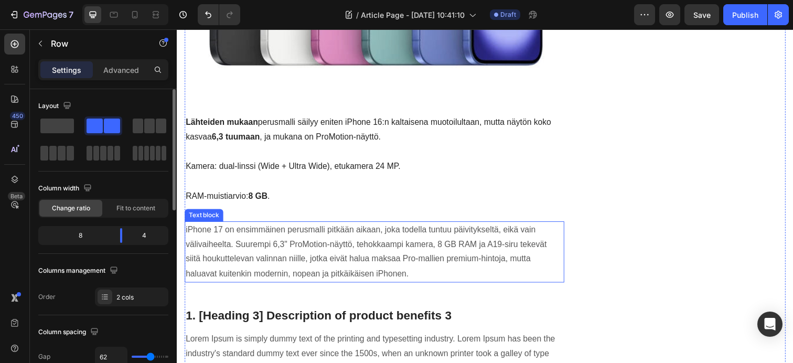
click at [214, 234] on p "iPhone 17 on ensimmäinen perusmalli pitkään aikaan, joka todella tuntuu päivity…" at bounding box center [378, 256] width 385 height 60
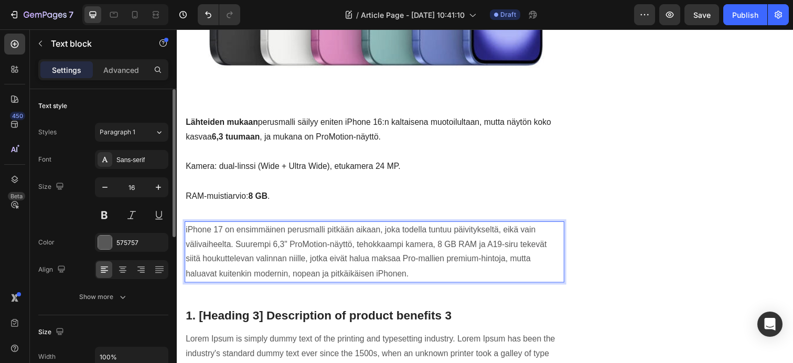
click at [215, 235] on p "iPhone 17 on ensimmäinen perusmalli pitkään aikaan, joka todella tuntuu päivity…" at bounding box center [378, 256] width 385 height 60
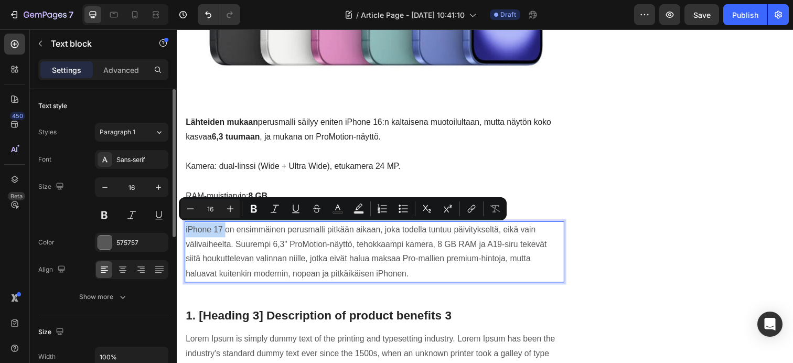
drag, startPoint x: 223, startPoint y: 235, endPoint x: 186, endPoint y: 239, distance: 37.9
click at [186, 239] on p "iPhone 17 on ensimmäinen perusmalli pitkään aikaan, joka todella tuntuu päivity…" at bounding box center [378, 256] width 385 height 60
click at [253, 212] on icon "Editor contextual toolbar" at bounding box center [254, 208] width 10 height 10
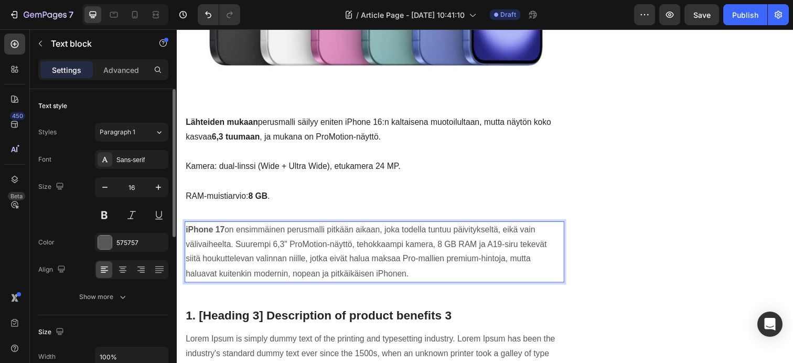
click at [416, 280] on p "iPhone 17 on ensimmäinen perusmalli pitkään aikaan, joka todella tuntuu päivity…" at bounding box center [378, 256] width 385 height 60
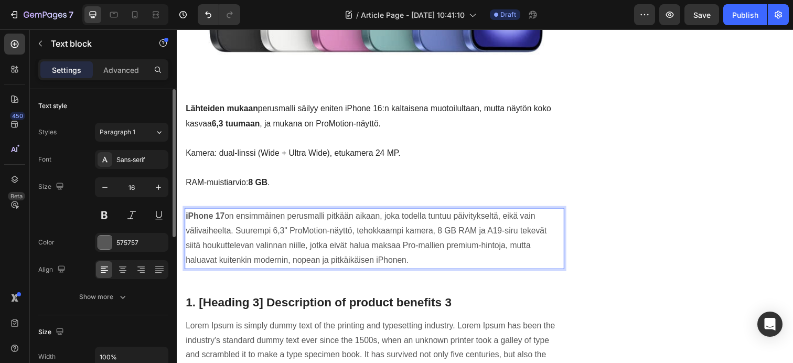
scroll to position [1611, 0]
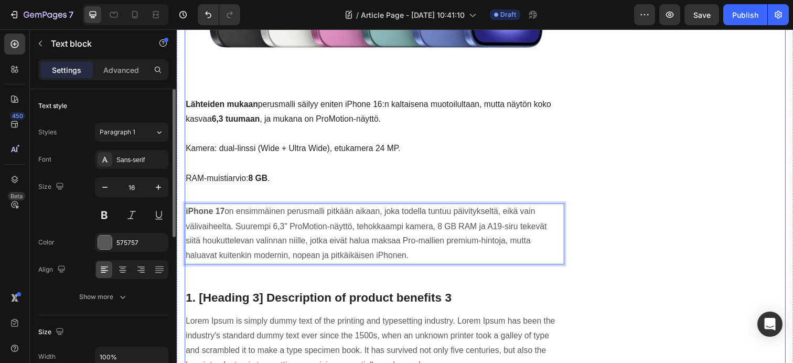
click at [679, 251] on div "iPhone 17 Tarvikkeet Omenakaupalta Heading Row Image Button Text block Row Publ…" at bounding box center [701, 41] width 193 height 3051
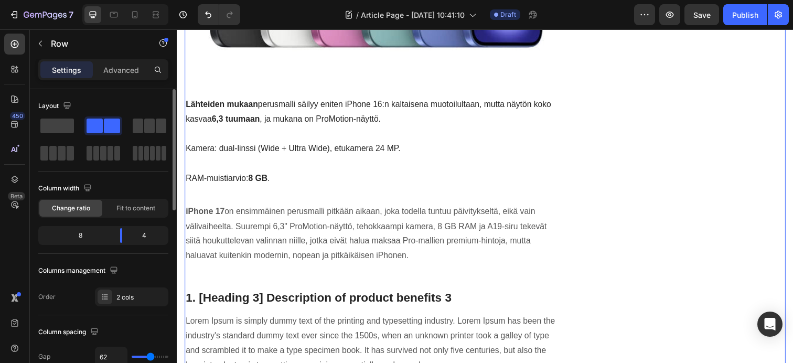
click at [656, 247] on div "iPhone 17 Tarvikkeet Omenakaupalta Heading Row Image Button Text block Row Publ…" at bounding box center [701, 41] width 193 height 3051
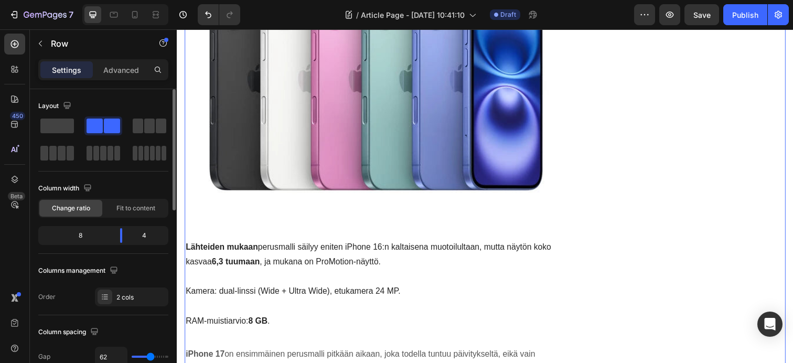
scroll to position [1556, 0]
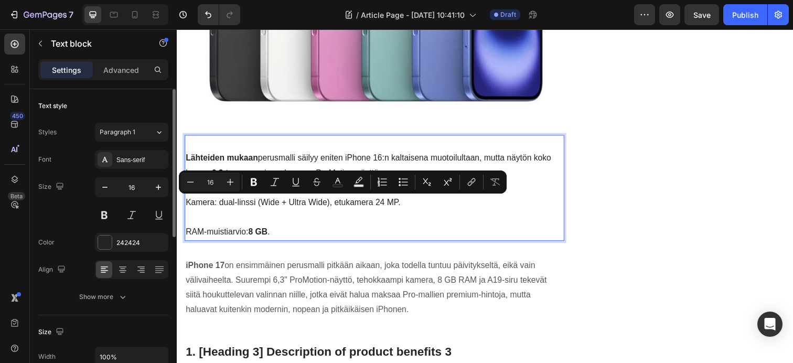
click at [245, 207] on p "Kamera: dual-linssi (Wide + Ultra Wide), etukamera 24 MP." at bounding box center [378, 206] width 385 height 15
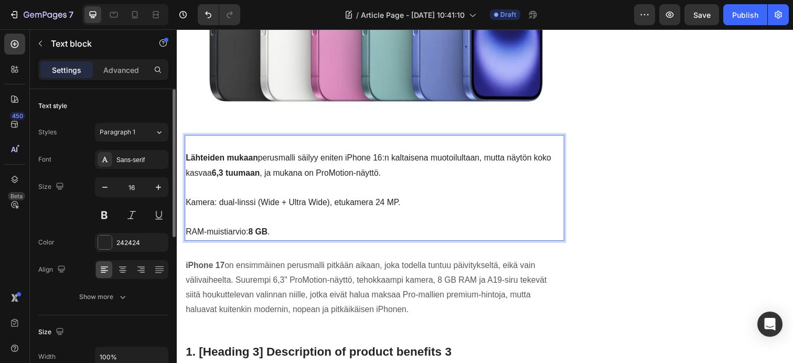
click at [258, 207] on p "Kamera: dual-linssi (Wide + Ultra Wide), etukamera 24 MP." at bounding box center [378, 206] width 385 height 15
click at [392, 228] on p "Rich Text Editor. Editing area: main" at bounding box center [378, 221] width 385 height 15
click at [671, 216] on div "iPhone 17 Tarvikkeet Omenakaupalta Heading Row Image Button Text block Row Publ…" at bounding box center [701, 96] width 193 height 3051
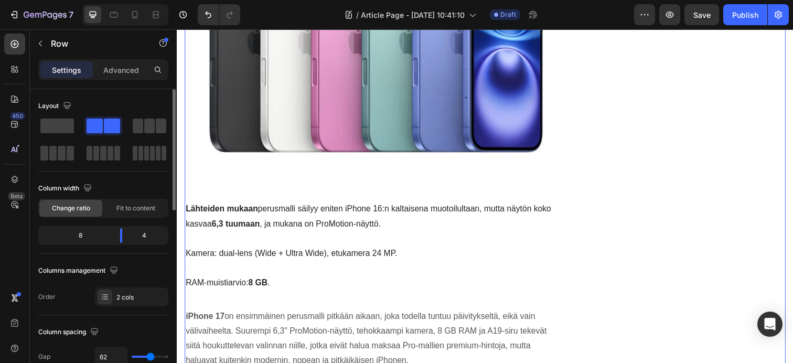
scroll to position [1567, 0]
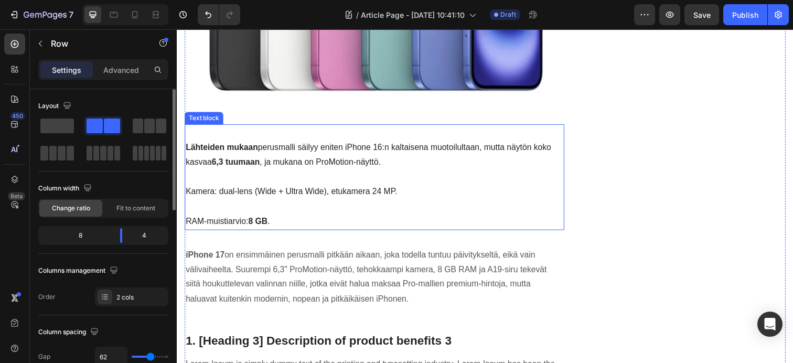
click at [298, 225] on p "RAM-muistiarvio: 8 GB ." at bounding box center [378, 225] width 385 height 15
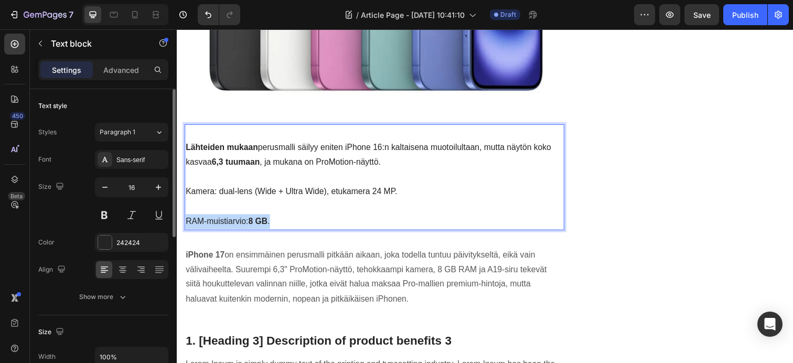
click at [298, 225] on p "RAM-muistiarvio: 8 GB ." at bounding box center [378, 225] width 385 height 15
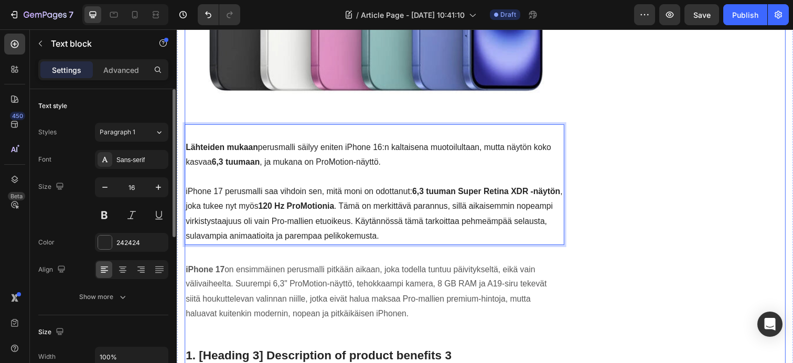
click at [626, 221] on div "iPhone 17 Tarvikkeet Omenakaupalta Heading Row Image Button Text block Row Publ…" at bounding box center [701, 93] width 193 height 3066
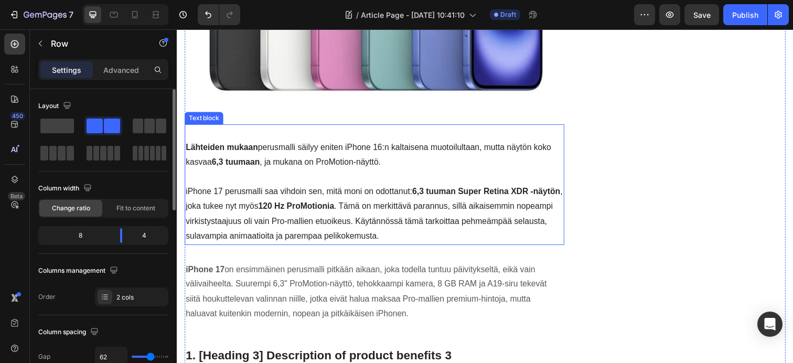
click at [186, 196] on p "iPhone 17 perusmalli saa vihdoin sen, mitä moni on odottanut: 6,3 tuuman Super …" at bounding box center [378, 218] width 385 height 60
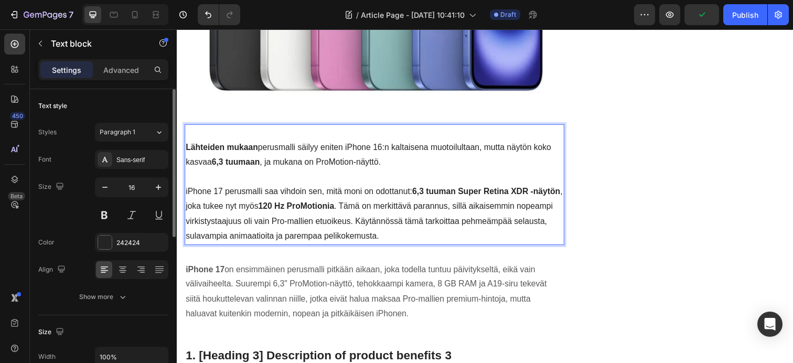
click at [186, 197] on p "iPhone 17 perusmalli saa vihdoin sen, mitä moni on odottanut: 6,3 tuuman Super …" at bounding box center [378, 218] width 385 height 60
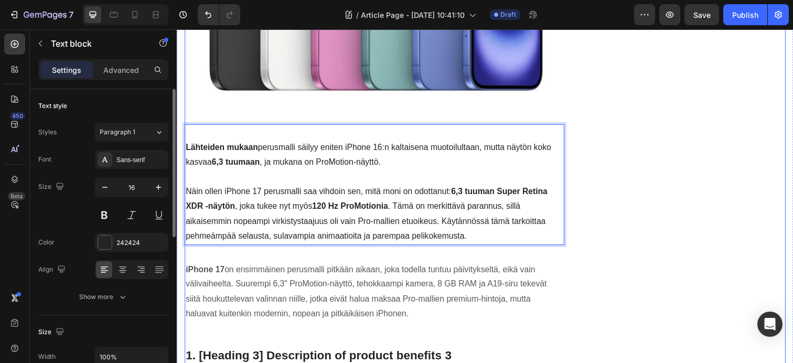
click at [617, 223] on div "iPhone 17 Tarvikkeet Omenakaupalta Heading Row Image Button Text block Row Publ…" at bounding box center [701, 93] width 193 height 3066
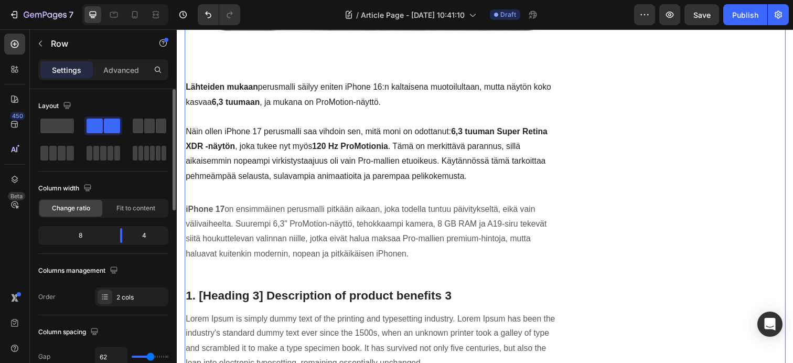
scroll to position [1642, 0]
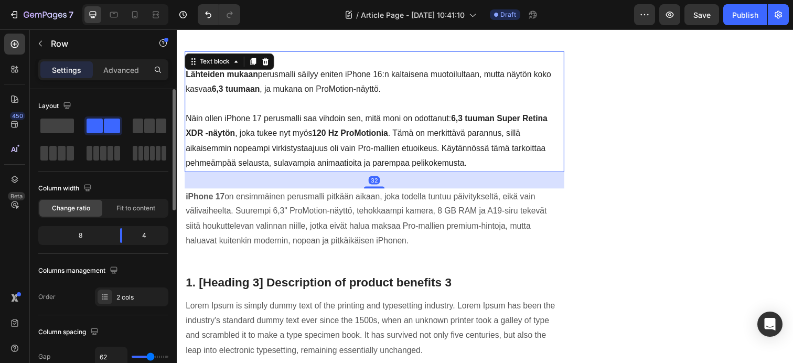
click at [478, 169] on p "Näin ollen iPhone 17 perusmalli saa vihdoin sen, mitä moni on odottanut: 6,3 tu…" at bounding box center [378, 143] width 385 height 60
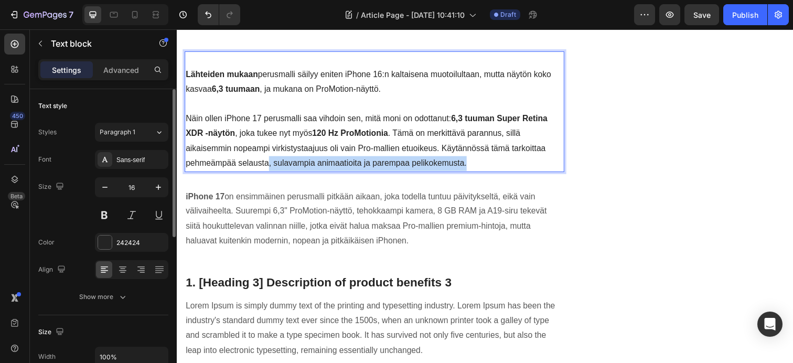
drag, startPoint x: 496, startPoint y: 167, endPoint x: 271, endPoint y: 169, distance: 225.5
click at [271, 169] on p "Näin ollen iPhone 17 perusmalli saa vihdoin sen, mitä moni on odottanut: 6,3 tu…" at bounding box center [378, 143] width 385 height 60
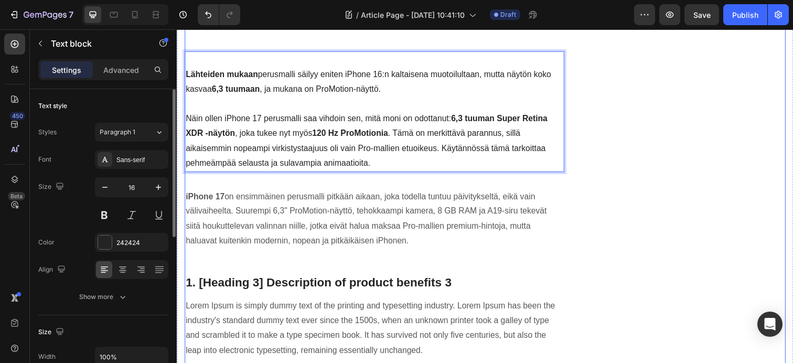
click at [649, 205] on div "iPhone 17 Tarvikkeet Omenakaupalta Heading Row Image Button Text block Row Publ…" at bounding box center [701, 19] width 193 height 3066
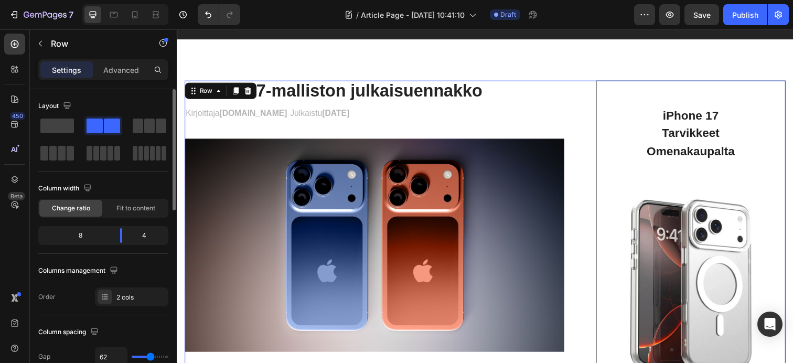
scroll to position [0, 0]
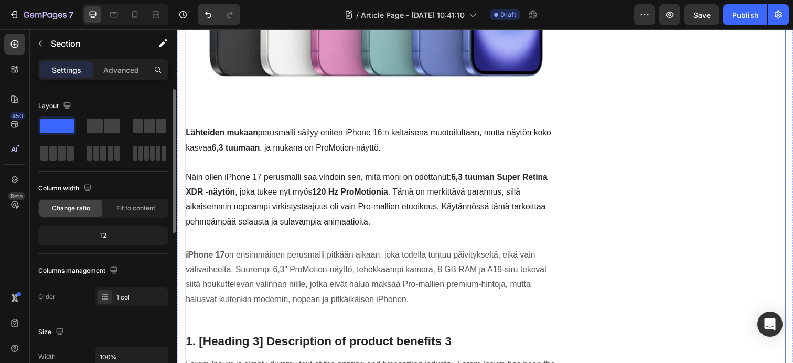
scroll to position [1583, 0]
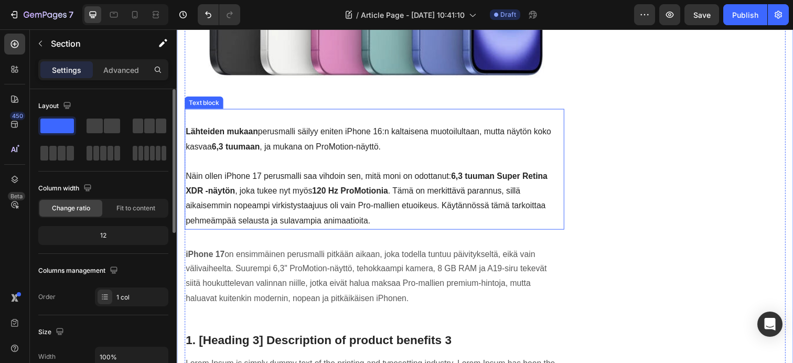
click at [392, 224] on p "Näin ollen iPhone 17 perusmalli saa vihdoin sen, mitä moni on odottanut: 6,3 tu…" at bounding box center [378, 202] width 385 height 60
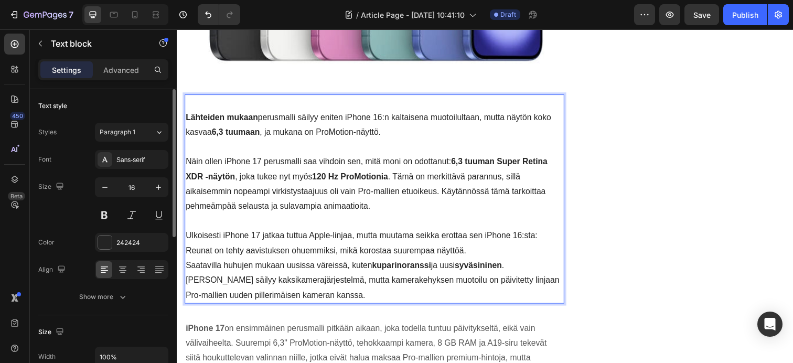
scroll to position [1598, 0]
click at [648, 257] on div "iPhone 17 Tarvikkeet Omenakaupalta Heading Row Image Button Text block Row Publ…" at bounding box center [701, 107] width 193 height 3156
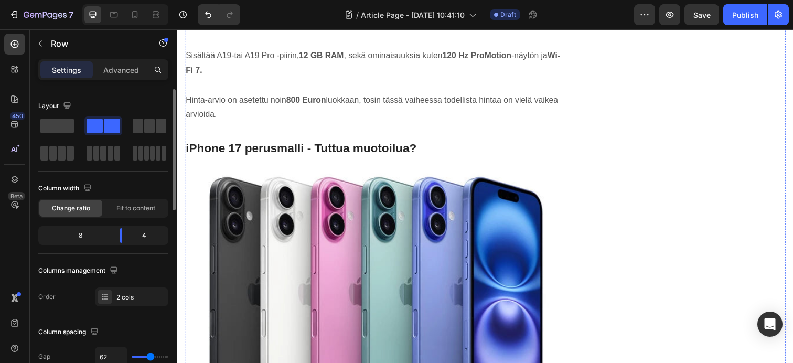
scroll to position [1245, 0]
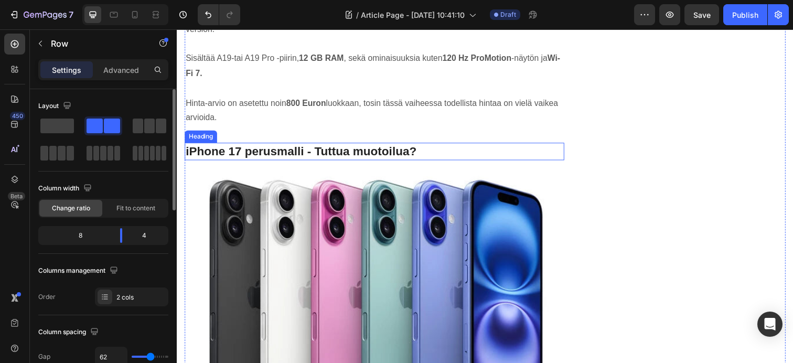
click at [430, 156] on p "iPhone 17 perusmalli - Tuttua muotoilua?" at bounding box center [378, 154] width 385 height 16
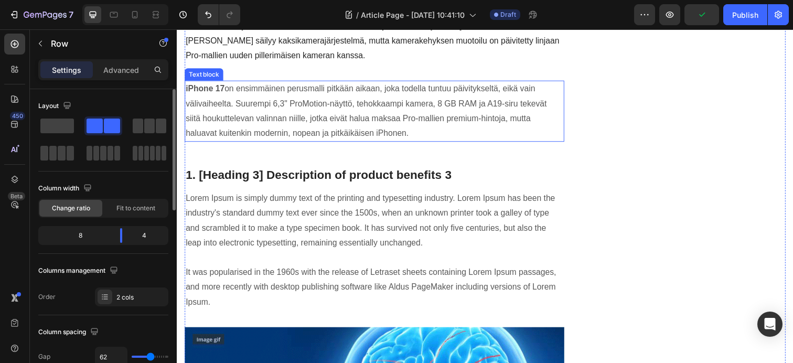
scroll to position [1855, 0]
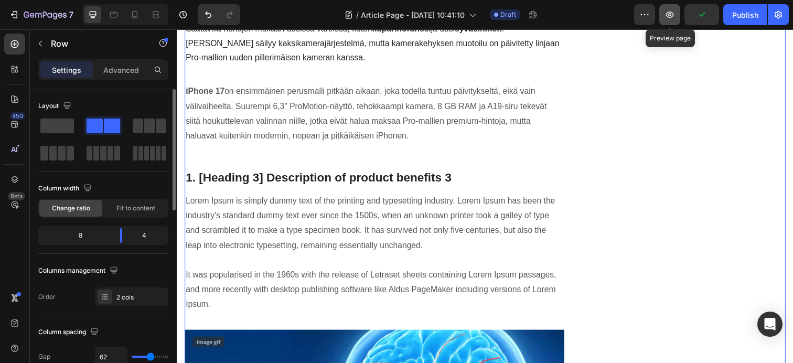
click at [668, 18] on icon "button" at bounding box center [669, 14] width 10 height 10
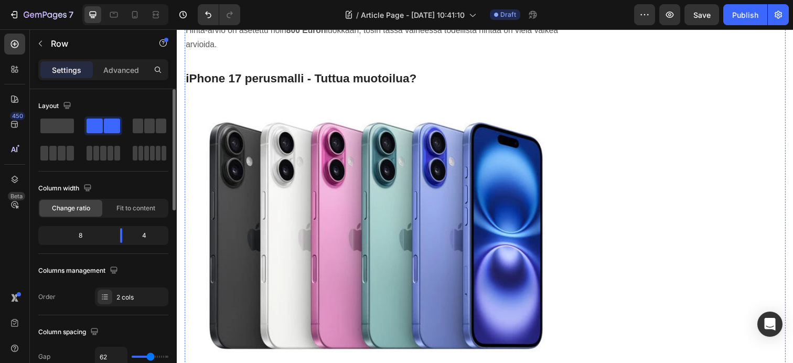
scroll to position [1321, 0]
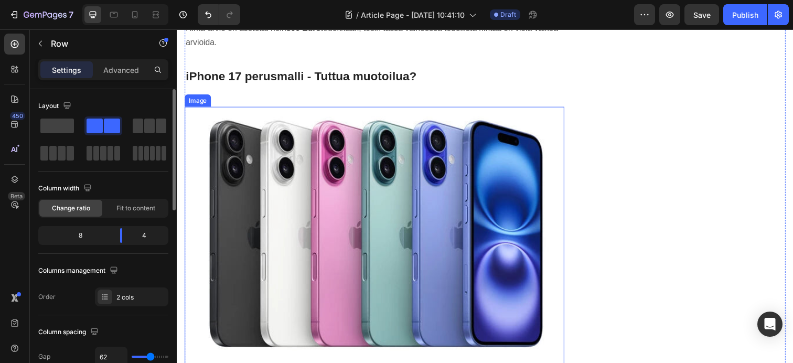
click at [366, 220] on img at bounding box center [378, 240] width 387 height 263
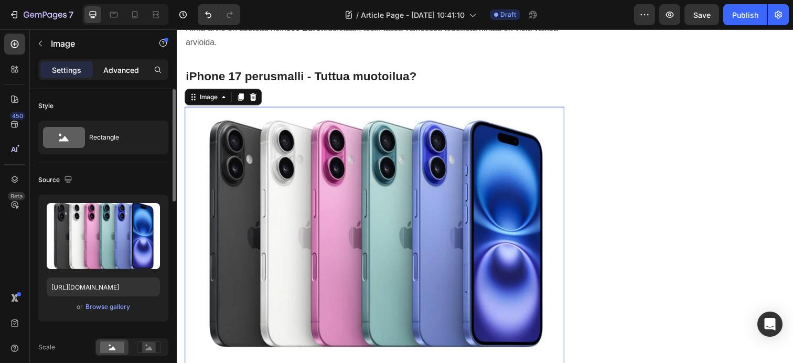
click at [113, 68] on p "Advanced" at bounding box center [121, 69] width 36 height 11
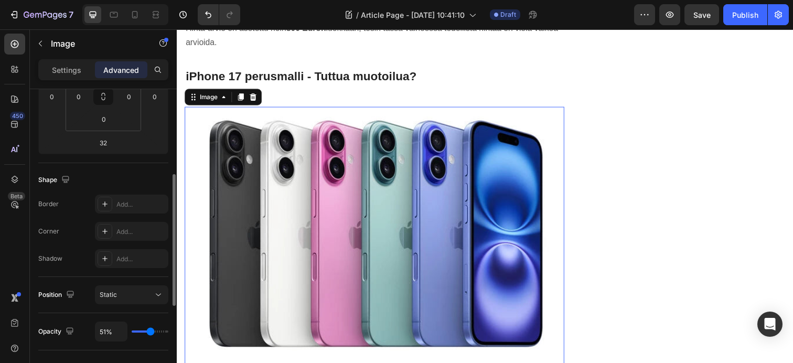
scroll to position [396, 0]
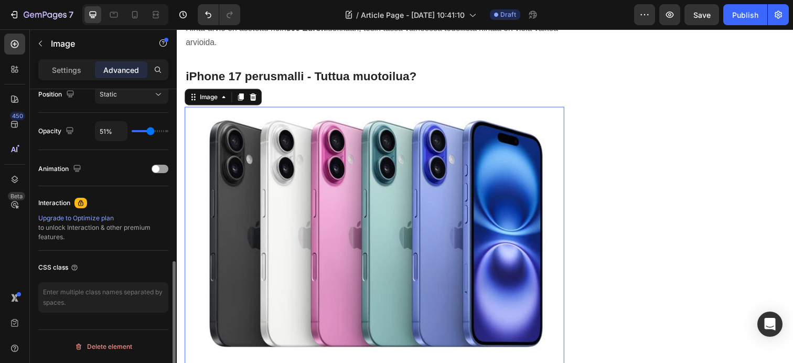
type input "54%"
type input "54"
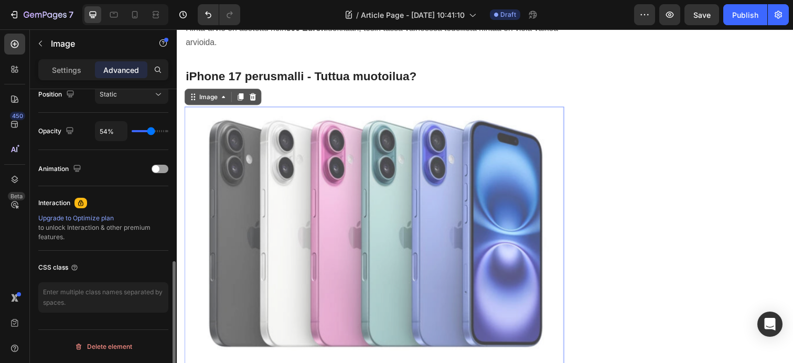
type input "99%"
type input "99"
type input "100%"
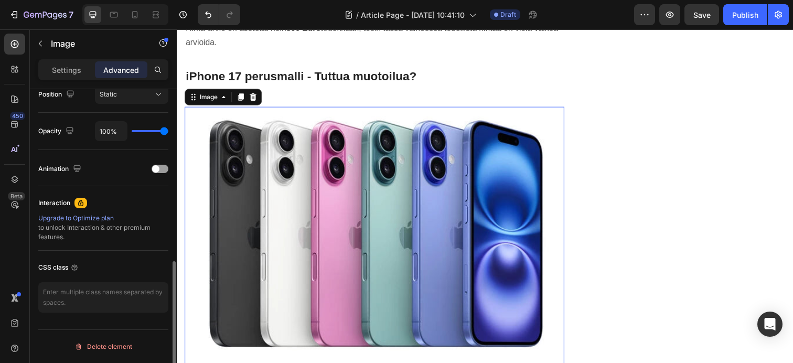
drag, startPoint x: 149, startPoint y: 133, endPoint x: 67, endPoint y: 111, distance: 84.7
type input "100"
click at [168, 132] on input "range" at bounding box center [150, 131] width 37 height 2
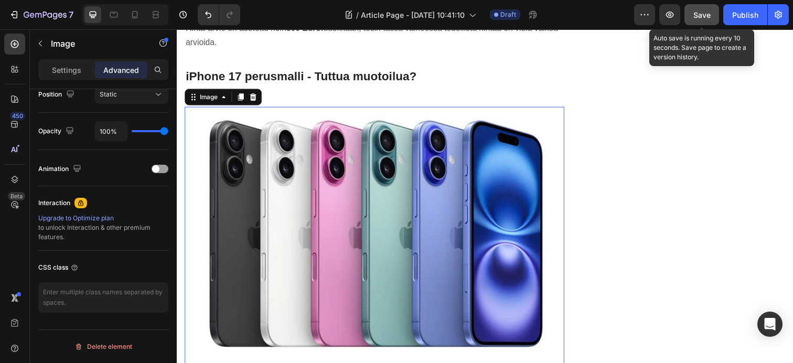
click at [698, 16] on span "Save" at bounding box center [701, 14] width 17 height 9
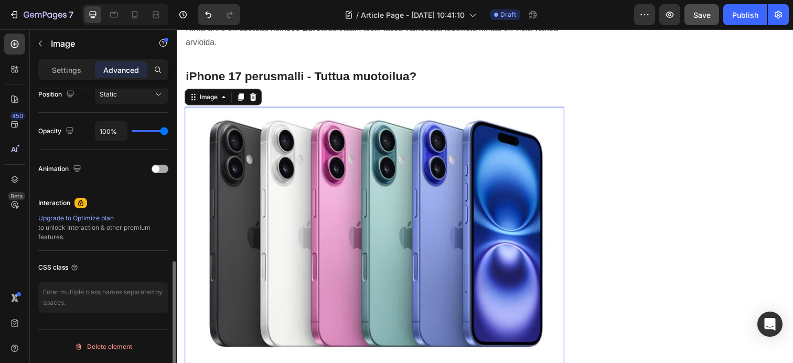
click at [162, 172] on div at bounding box center [160, 169] width 17 height 8
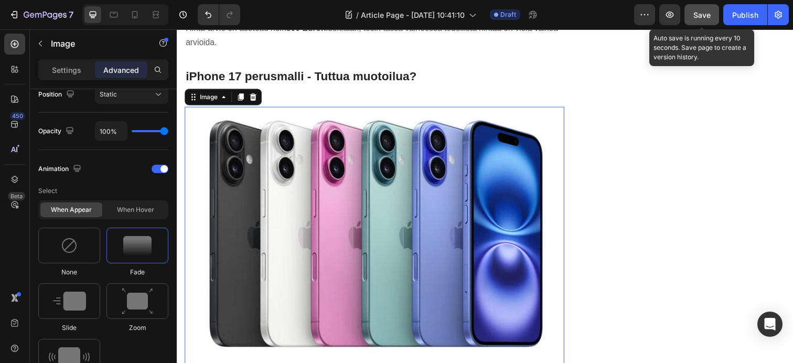
click at [697, 12] on span "Save" at bounding box center [701, 14] width 17 height 9
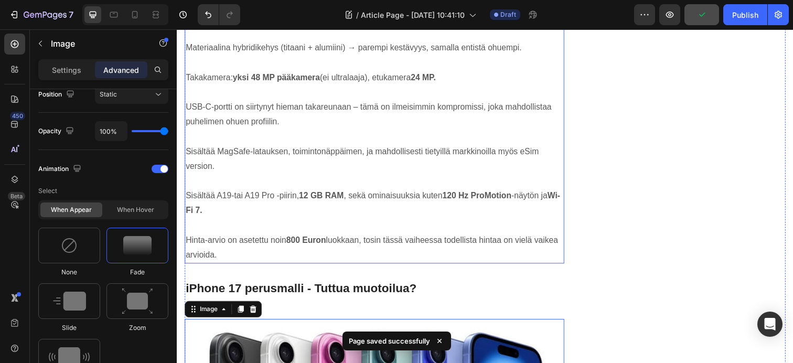
scroll to position [747, 0]
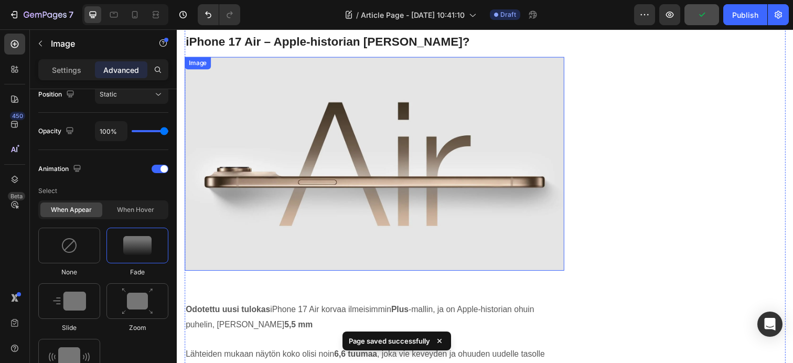
click at [405, 130] on img at bounding box center [378, 167] width 387 height 218
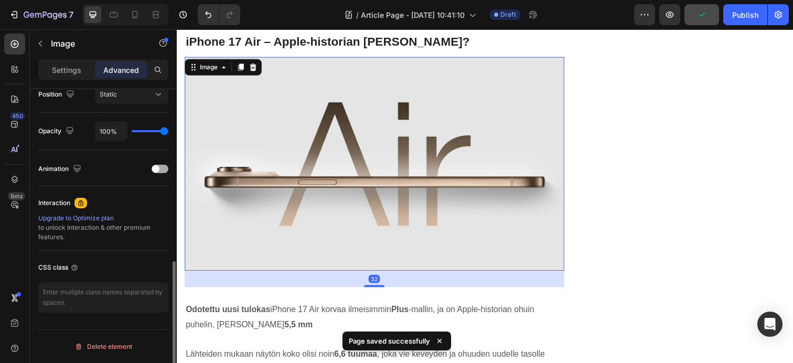
click at [160, 168] on div at bounding box center [160, 169] width 17 height 8
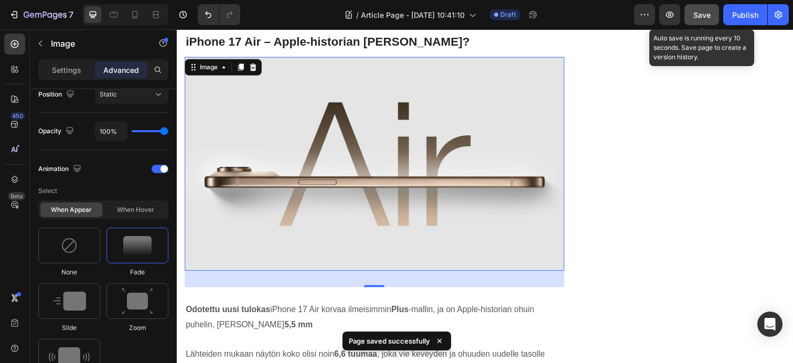
click at [702, 14] on span "Save" at bounding box center [701, 14] width 17 height 9
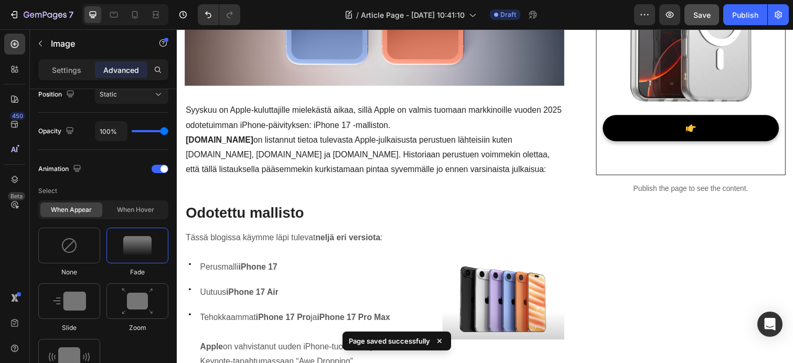
scroll to position [420, 0]
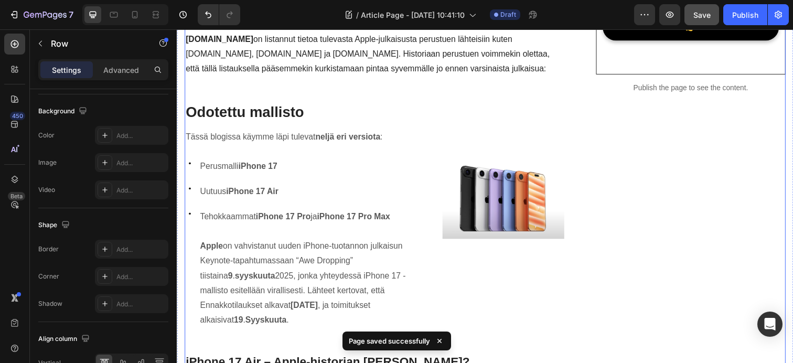
scroll to position [0, 0]
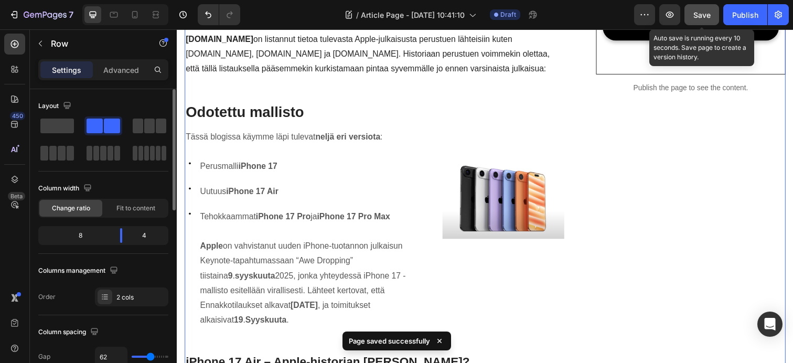
click at [703, 18] on span "Save" at bounding box center [701, 14] width 17 height 9
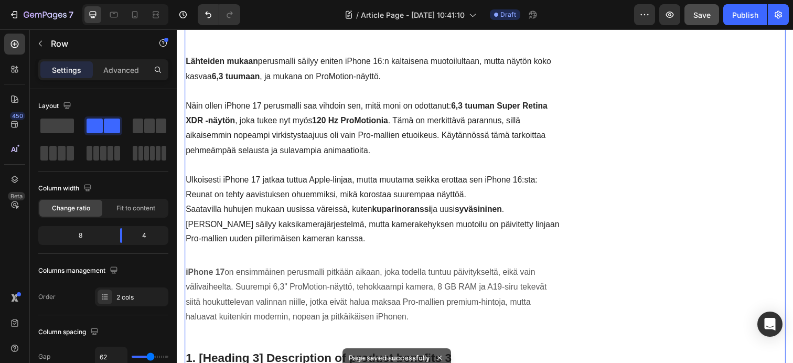
scroll to position [1695, 0]
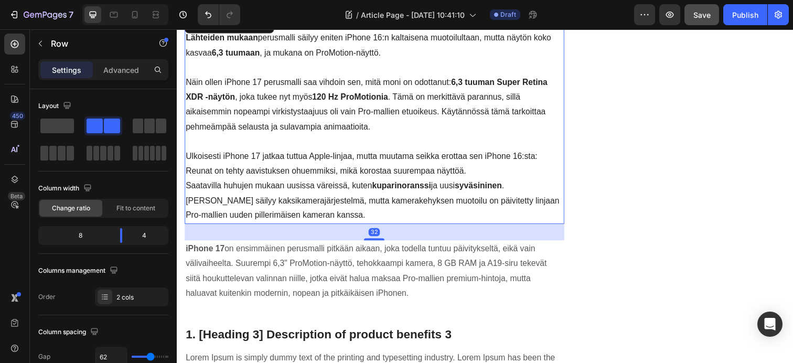
click at [349, 220] on p "[PERSON_NAME] säilyy kaksikamerajärjestelmä, mutta kamerakehyksen muotoilu on p…" at bounding box center [378, 212] width 385 height 30
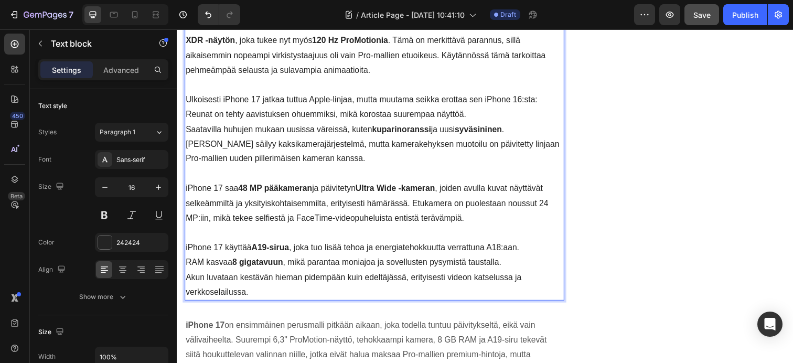
scroll to position [1819, 0]
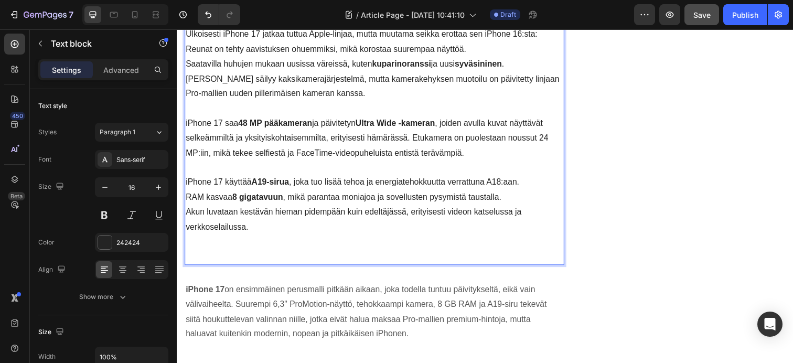
click at [187, 218] on p "Akun luvataan kestävän hieman pidempään kuin edeltäjässä, erityisesti videon ka…" at bounding box center [378, 224] width 385 height 30
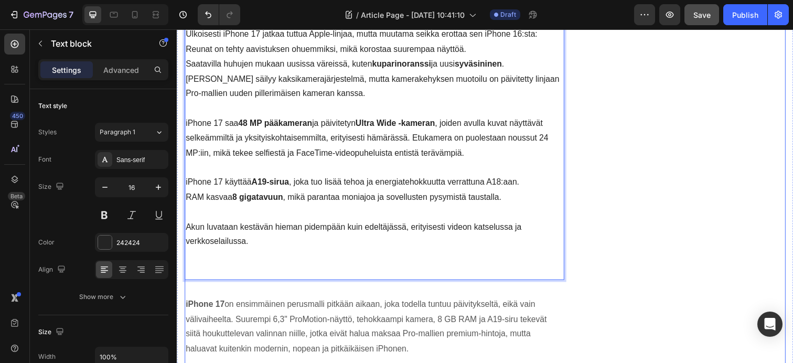
click at [650, 204] on div "iPhone 17 Tarvikkeet Omenakaupalta Heading Row Image Button Text block Row Publ…" at bounding box center [701, 94] width 193 height 3571
click at [204, 232] on p "Akun luvataan kestävän hieman pidempään kuin edeltäjässä, erityisesti videon ka…" at bounding box center [378, 239] width 385 height 30
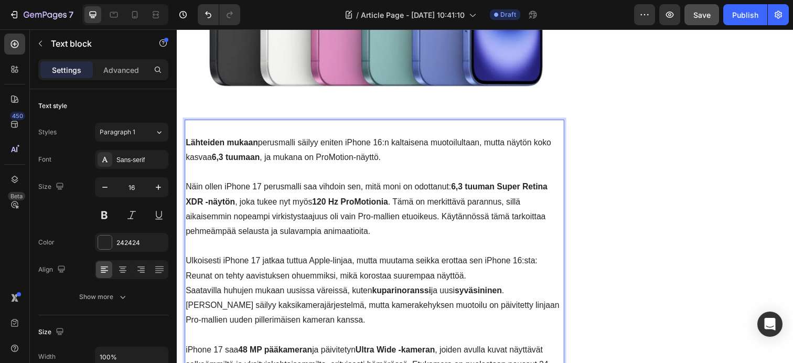
scroll to position [1947, 0]
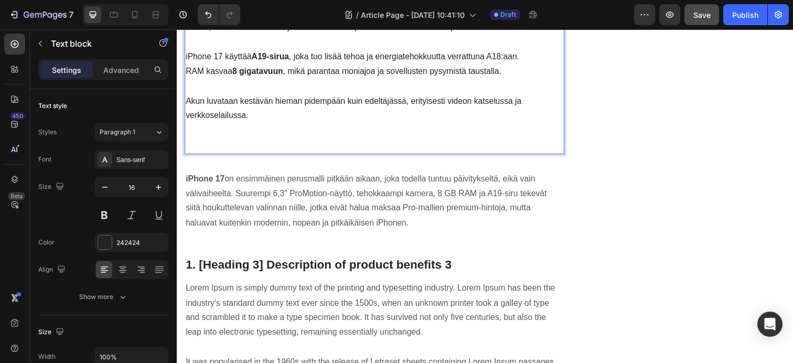
click at [193, 104] on p "Akun luvataan kestävän hieman pidempään kuin edeltäjässä, erityisesti videon ka…" at bounding box center [378, 110] width 385 height 30
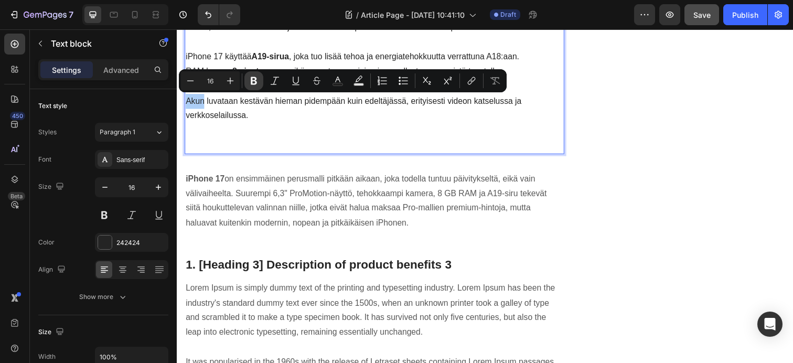
click at [256, 84] on icon "Editor contextual toolbar" at bounding box center [254, 80] width 10 height 10
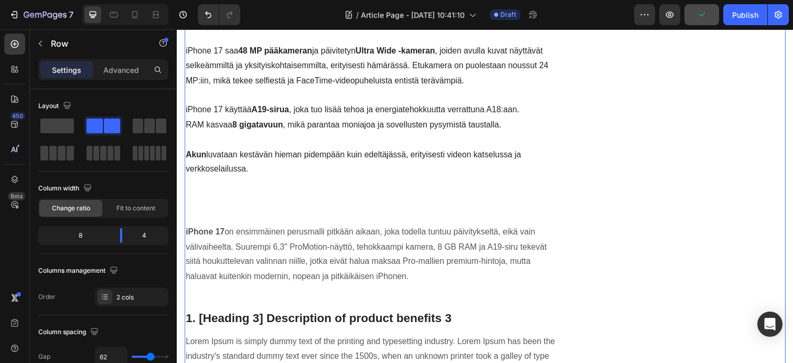
scroll to position [1849, 0]
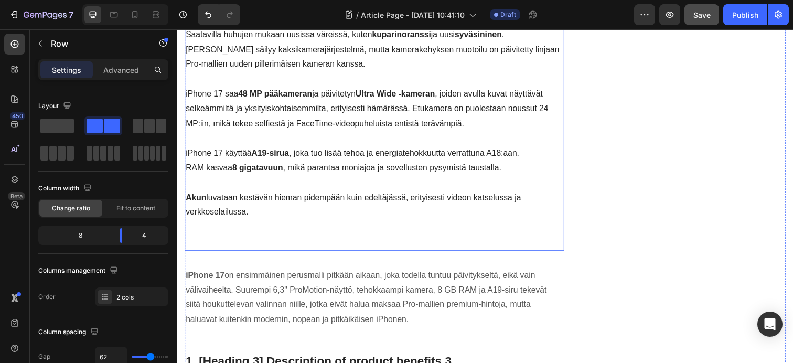
click at [252, 240] on p "Rich Text Editor. Editing area: main" at bounding box center [378, 246] width 385 height 15
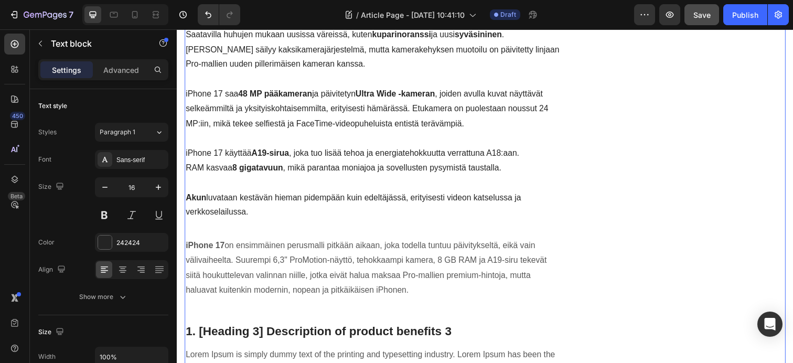
click at [752, 211] on div "iPhone 17 Tarvikkeet Omenakaupalta Heading Row Image Button Text block Row Publ…" at bounding box center [701, 49] width 193 height 3541
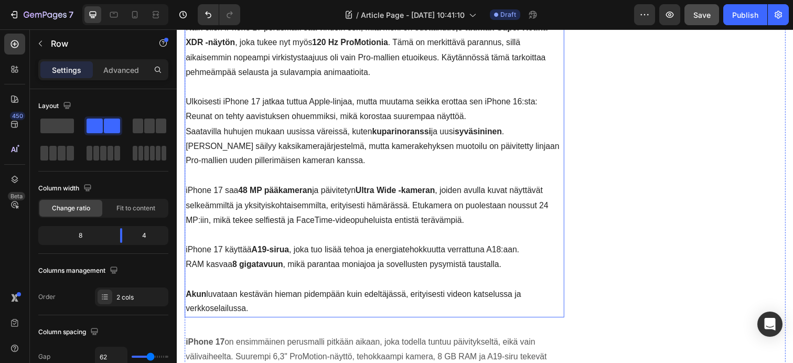
scroll to position [1903, 0]
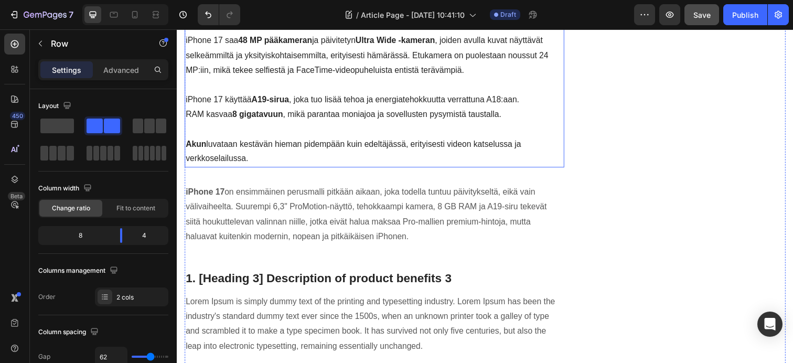
click at [270, 161] on p "Akun luvataan kestävän hieman pidempään kuin edeltäjässä, erityisesti videon ka…" at bounding box center [378, 154] width 385 height 30
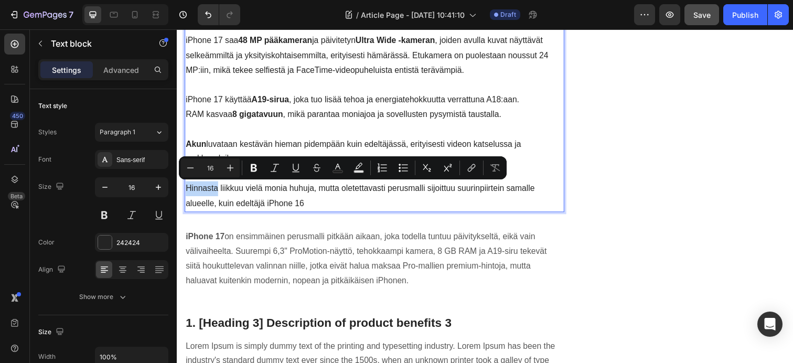
drag, startPoint x: 219, startPoint y: 193, endPoint x: 187, endPoint y: 197, distance: 32.1
click at [187, 197] on p "Hinnasta liikkuu vielä monia huhuja, mutta oletettavasti perusmalli sijoittuu s…" at bounding box center [378, 200] width 385 height 30
click at [257, 172] on icon "Editor contextual toolbar" at bounding box center [254, 168] width 10 height 10
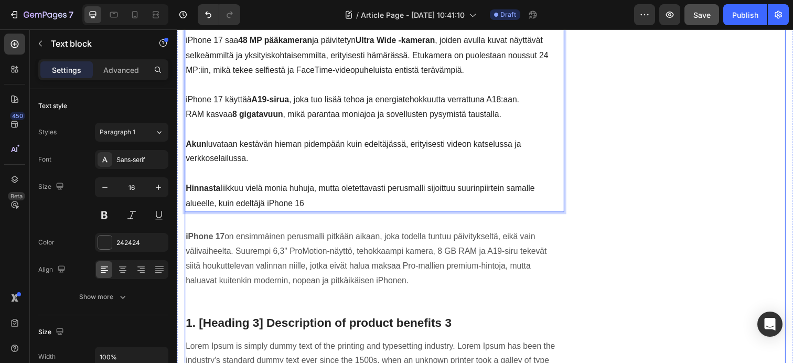
click at [631, 243] on div "iPhone 17 Tarvikkeet Omenakaupalta Heading Row Image Button Text block Row Publ…" at bounding box center [701, 17] width 193 height 3586
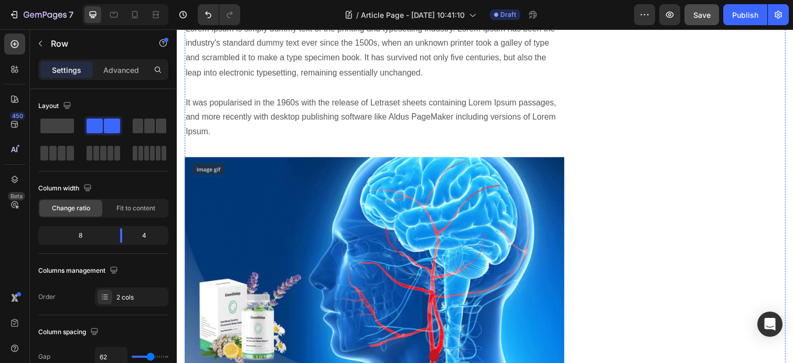
scroll to position [2086, 0]
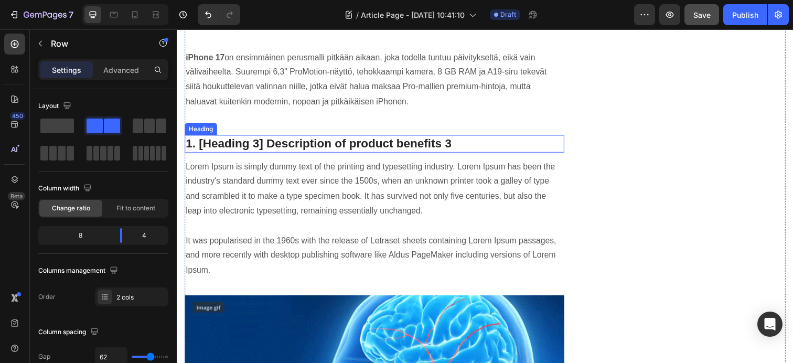
click at [299, 138] on p "1. [Heading 3] Description of product benefits 3" at bounding box center [378, 146] width 385 height 16
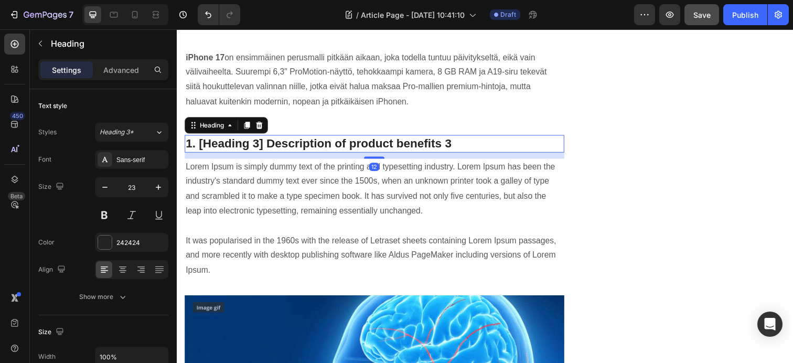
click at [298, 139] on p "1. [Heading 3] Description of product benefits 3" at bounding box center [378, 146] width 385 height 16
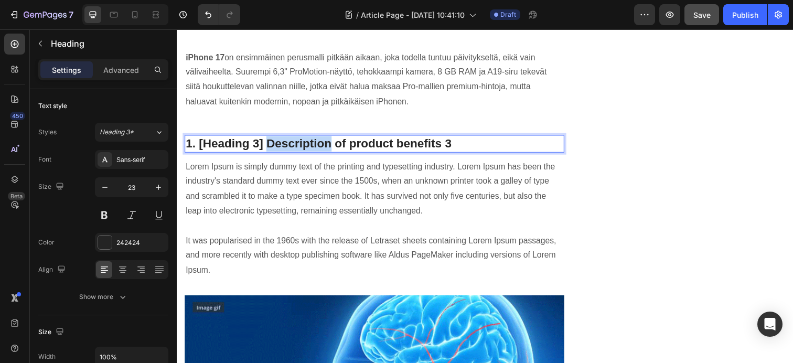
click at [298, 139] on p "1. [Heading 3] Description of product benefits 3" at bounding box center [378, 146] width 385 height 16
drag, startPoint x: 445, startPoint y: 143, endPoint x: 184, endPoint y: 154, distance: 261.3
click at [185, 154] on h2 "1. [Heading 3] Description of product benefits 3" at bounding box center [378, 146] width 387 height 18
click at [191, 150] on p "1. [Heading 3] Description of product benefits 3" at bounding box center [378, 146] width 385 height 16
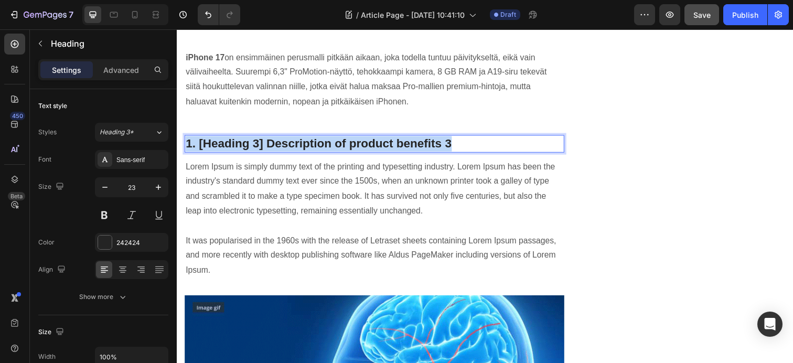
click at [191, 150] on p "1. [Heading 3] Description of product benefits 3" at bounding box center [378, 146] width 385 height 16
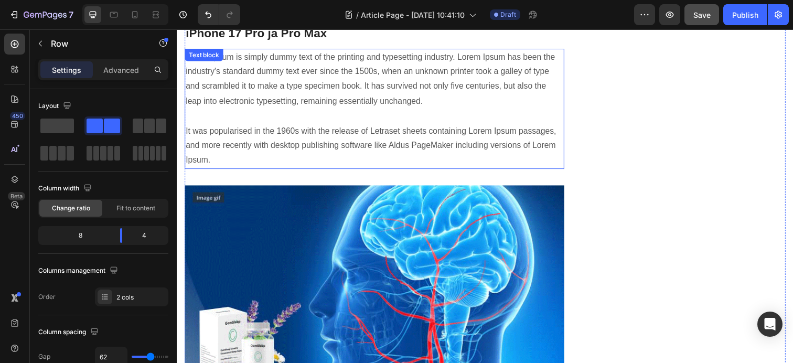
scroll to position [2199, 0]
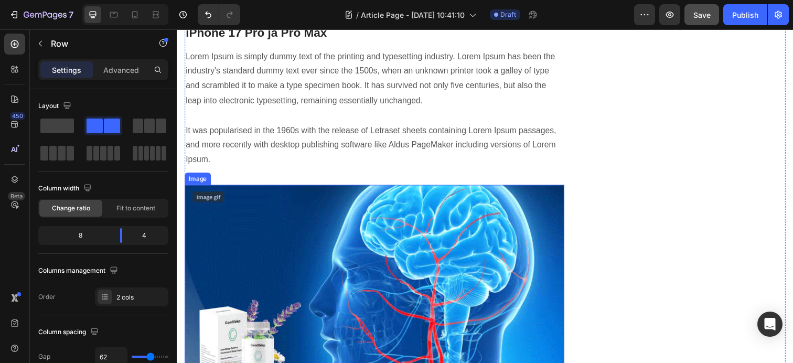
click at [400, 267] on img at bounding box center [378, 297] width 387 height 218
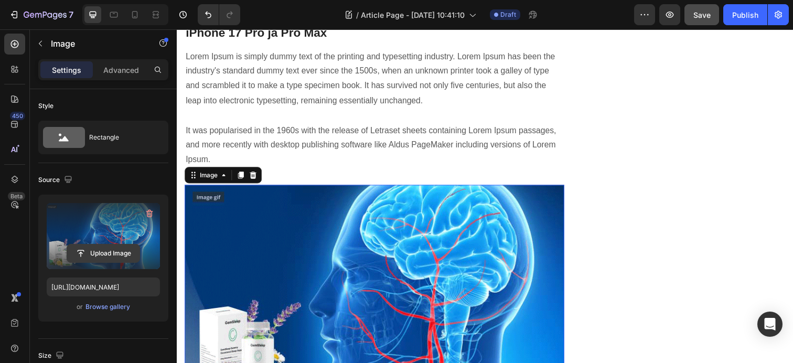
click at [81, 251] on input "file" at bounding box center [103, 253] width 72 height 18
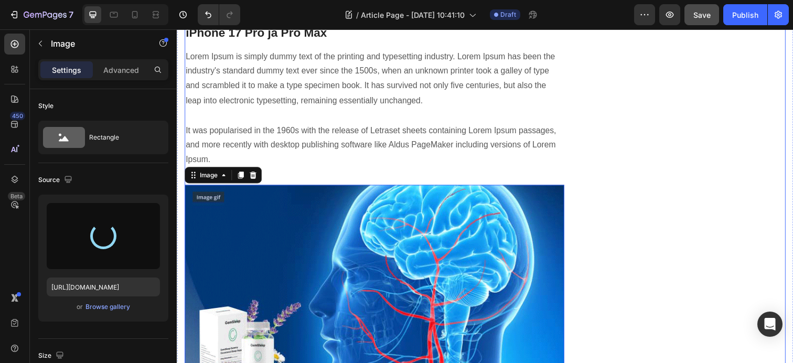
type input "https://cdn.shopify.com/s/files/1/0655/2679/2420/files/gempages_525951638704227…"
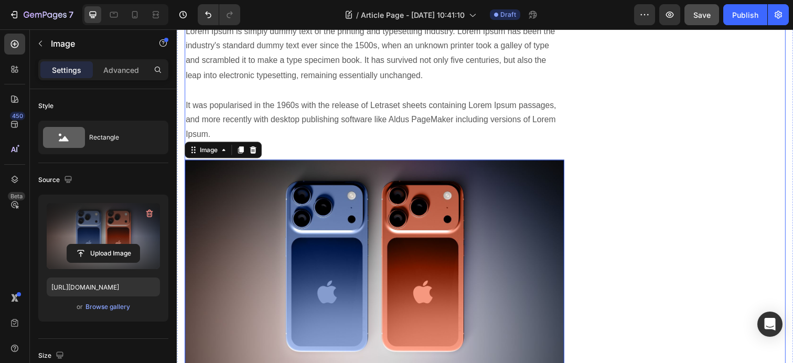
scroll to position [2170, 0]
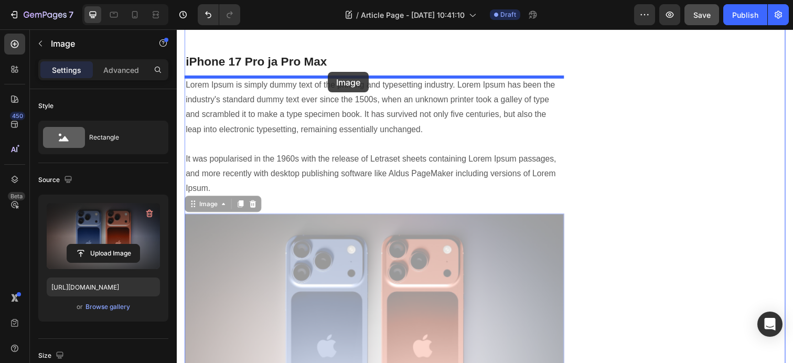
drag, startPoint x: 461, startPoint y: 292, endPoint x: 331, endPoint y: 73, distance: 255.1
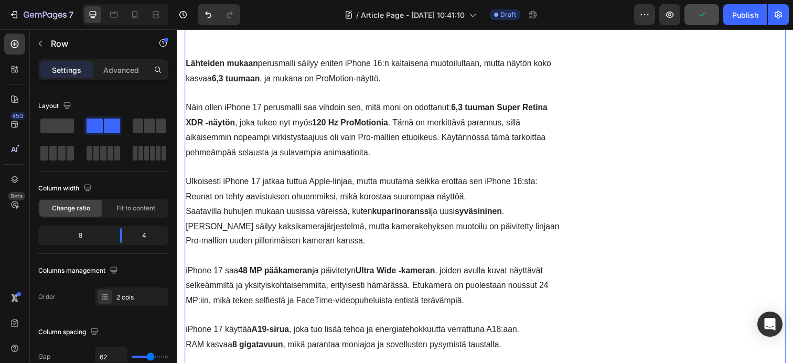
scroll to position [1573, 0]
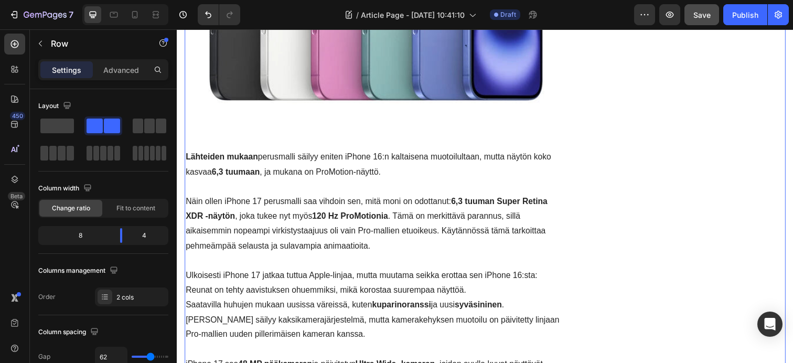
click at [700, 19] on div "Save" at bounding box center [701, 14] width 17 height 11
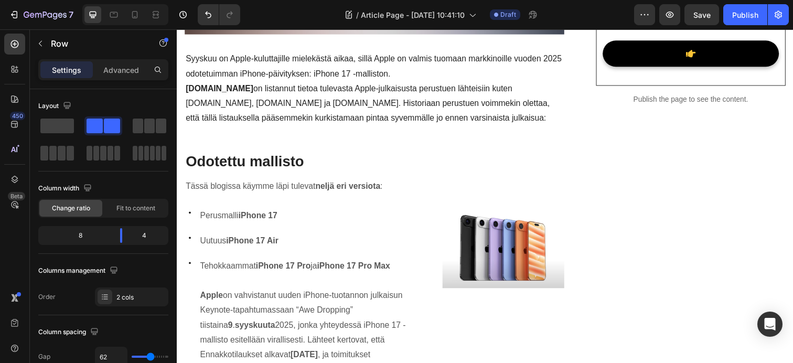
scroll to position [0, 0]
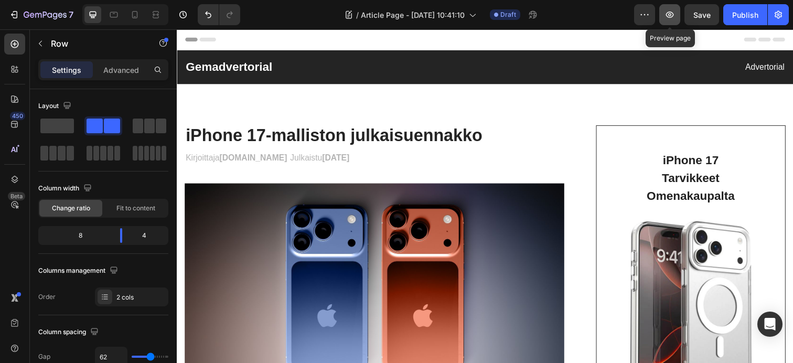
click at [665, 17] on icon "button" at bounding box center [669, 14] width 10 height 10
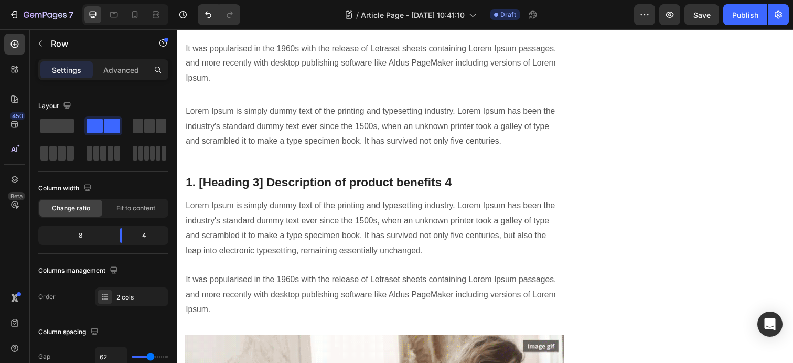
scroll to position [2300, 0]
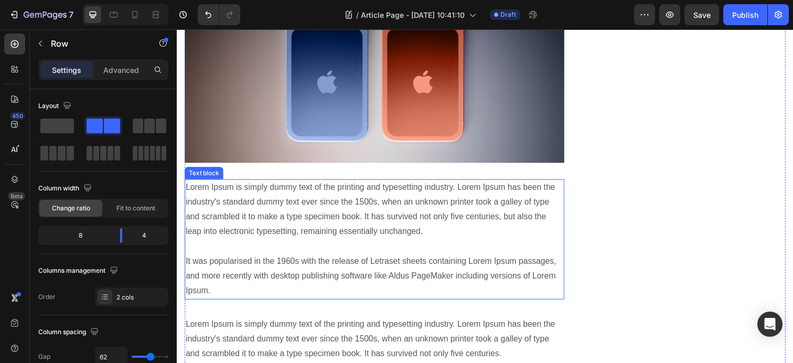
click at [315, 214] on p "Lorem Ipsum is simply dummy text of the printing and typesetting industry. Lore…" at bounding box center [378, 244] width 385 height 121
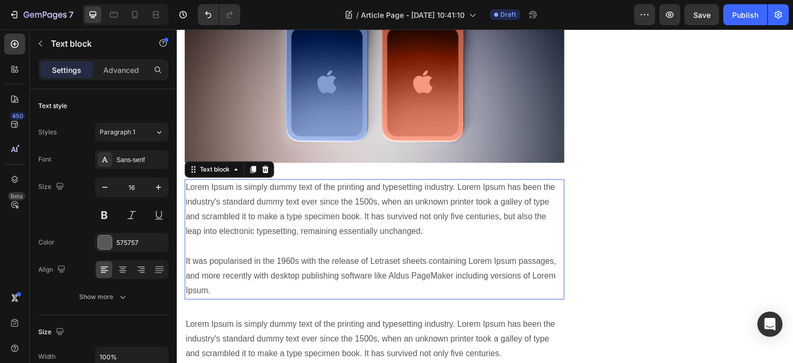
click at [315, 214] on p "Lorem Ipsum is simply dummy text of the printing and typesetting industry. Lore…" at bounding box center [378, 244] width 385 height 121
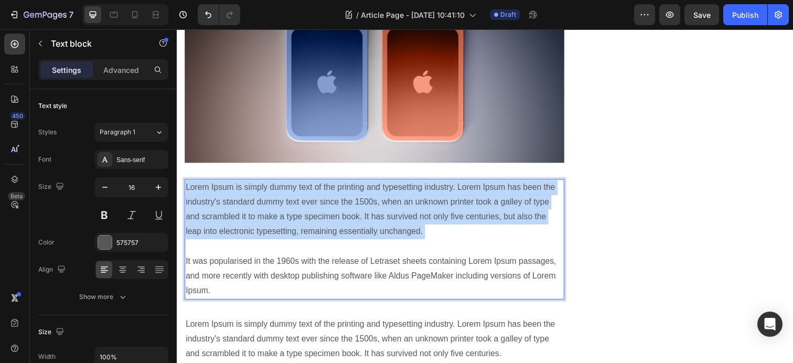
click at [315, 214] on p "Lorem Ipsum is simply dummy text of the printing and typesetting industry. Lore…" at bounding box center [378, 244] width 385 height 121
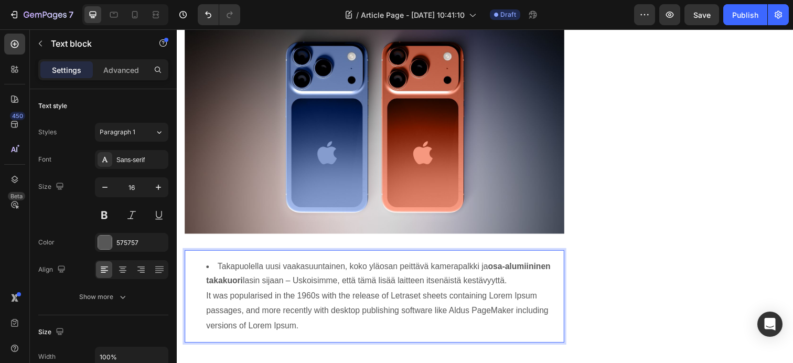
scroll to position [2219, 0]
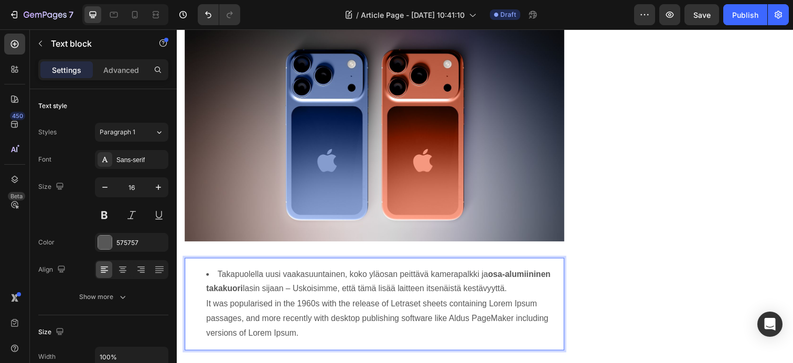
click at [202, 278] on ul "Takapuolella uusi vaakasuuntainen, koko yläosan peittävä kamerapalkki ja osa-al…" at bounding box center [378, 309] width 385 height 75
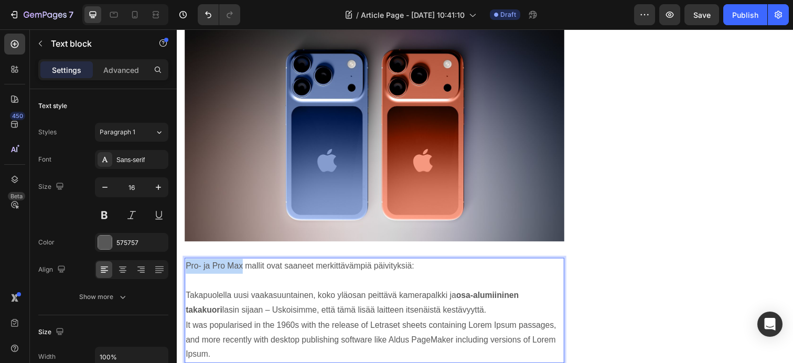
drag, startPoint x: 187, startPoint y: 270, endPoint x: 243, endPoint y: 277, distance: 56.6
click at [243, 277] on p "Pro- ja Pro Max mallit ovat saaneet merkittävämpiä päivityksiä:" at bounding box center [378, 271] width 385 height 15
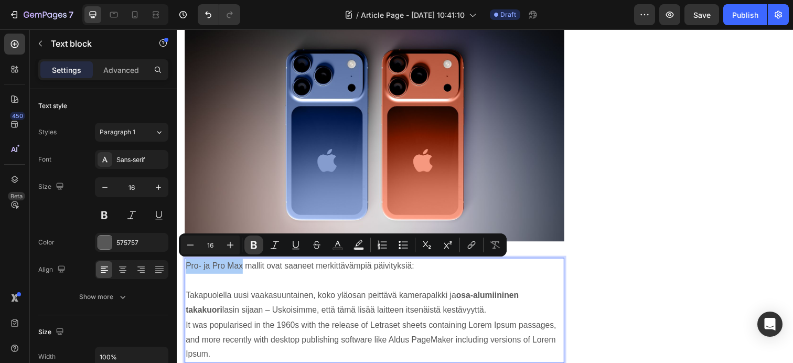
click at [253, 247] on icon "Editor contextual toolbar" at bounding box center [254, 245] width 6 height 8
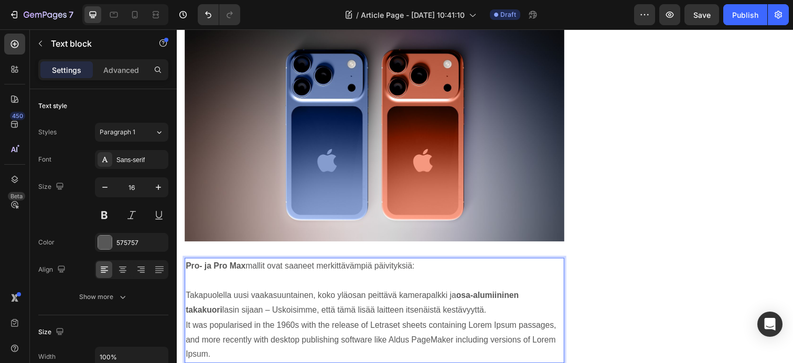
click at [436, 273] on p "Pro- ja Pro Max mallit ovat saaneet merkittävämpiä päivityksiä:" at bounding box center [378, 271] width 385 height 15
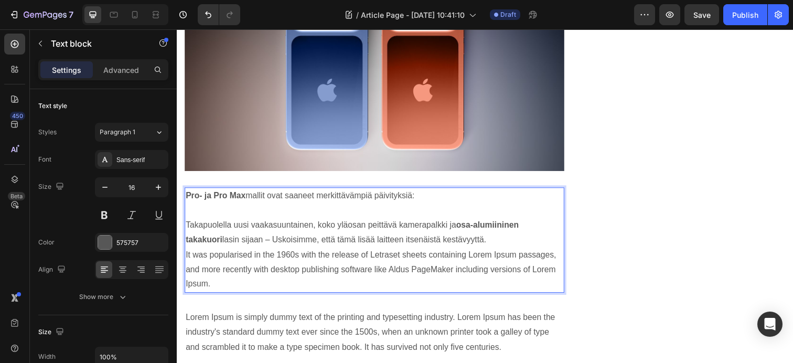
scroll to position [2302, 0]
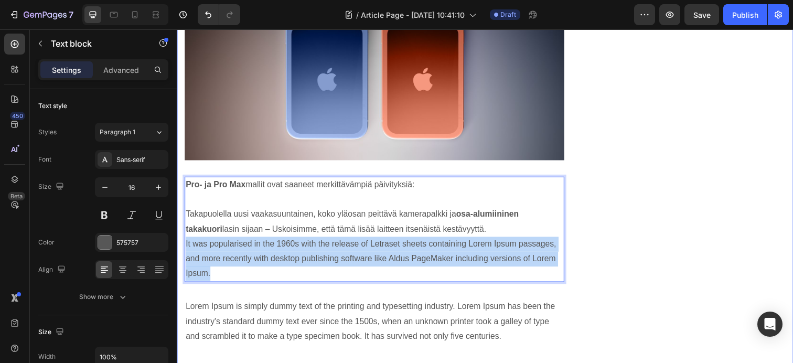
drag, startPoint x: 246, startPoint y: 277, endPoint x: 181, endPoint y: 253, distance: 69.8
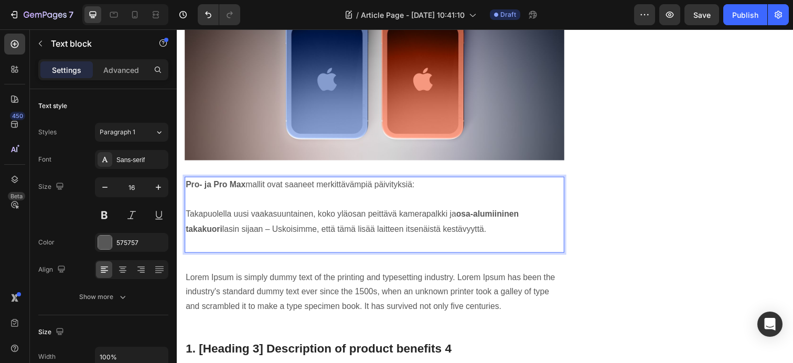
click at [462, 230] on p "Takapuolella uusi vaakasuuntainen, koko yläosan peittävä kamerapalkki ja osa-al…" at bounding box center [378, 233] width 385 height 45
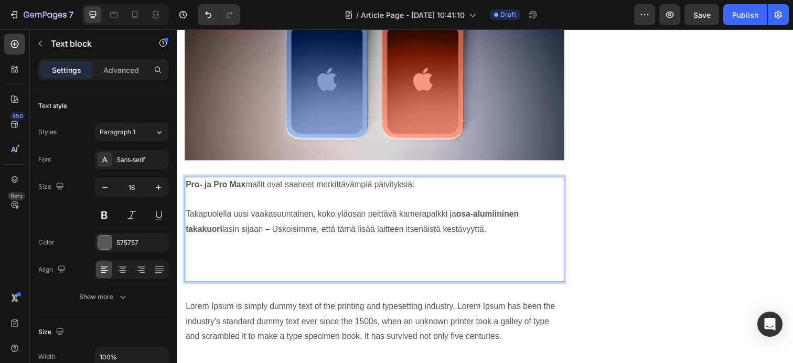
click at [468, 233] on p "Takapuolella uusi vaakasuuntainen, koko yläosan peittävä kamerapalkki ja osa-al…" at bounding box center [378, 226] width 385 height 30
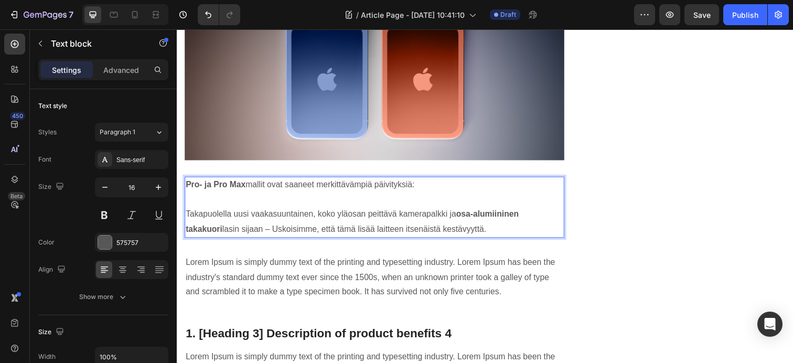
click at [465, 237] on p "Takapuolella uusi vaakasuuntainen, koko yläosan peittävä kamerapalkki ja osa-al…" at bounding box center [378, 226] width 385 height 30
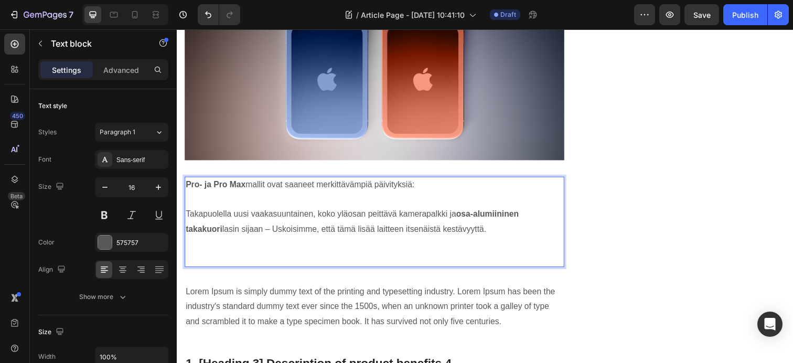
click at [453, 232] on p "Takapuolella uusi vaakasuuntainen, koko yläosan peittävä kamerapalkki ja osa-al…" at bounding box center [378, 226] width 385 height 30
click at [460, 233] on p "Takapuolella uusi vaakasuuntainen, koko yläosan peittävä kamerapalkki ja osa-al…" at bounding box center [378, 226] width 385 height 30
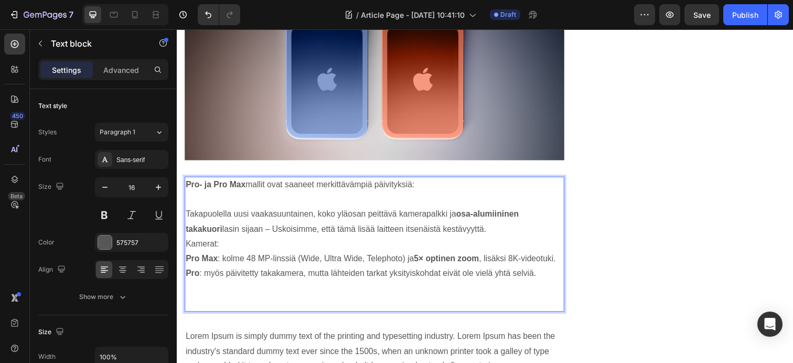
click at [187, 249] on p "Kamerat:" at bounding box center [378, 248] width 385 height 15
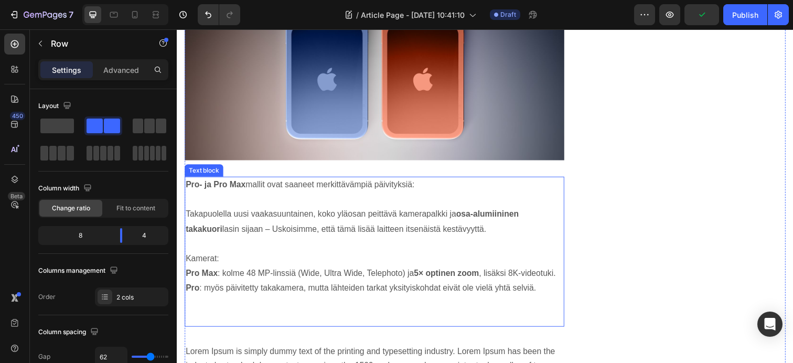
click at [547, 296] on p "Pro : myös päivitetty takakamera, mutta lähteiden tarkat yksityiskohdat eivät o…" at bounding box center [378, 293] width 385 height 15
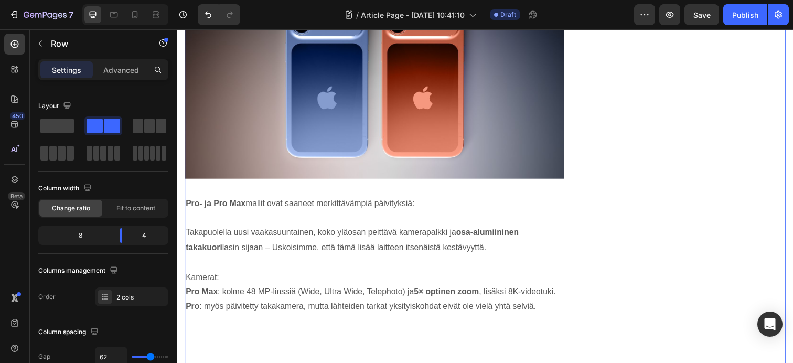
scroll to position [2282, 0]
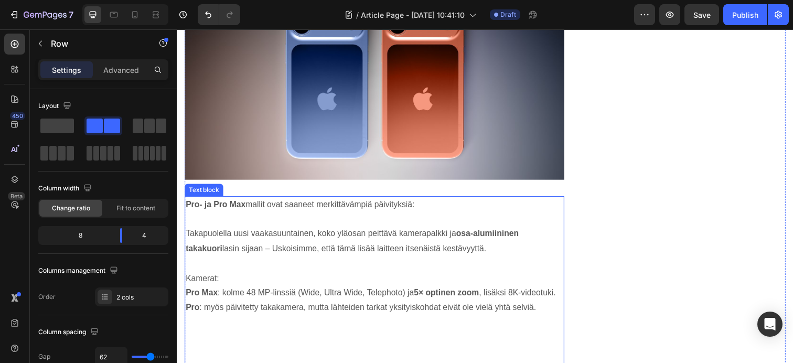
click at [234, 283] on p "Kamerat:" at bounding box center [378, 283] width 385 height 15
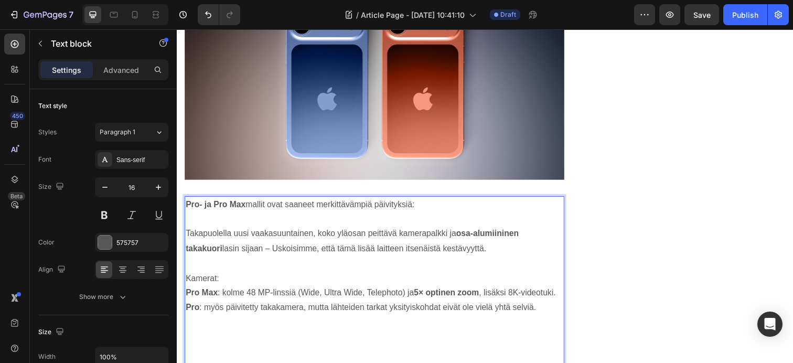
click at [222, 285] on p "Kamerat:" at bounding box center [378, 283] width 385 height 15
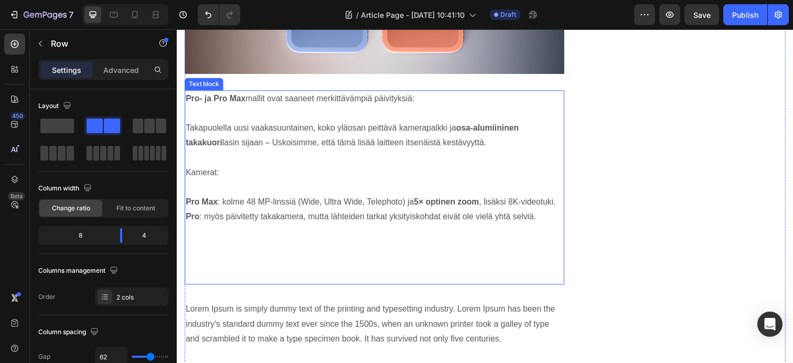
scroll to position [2394, 0]
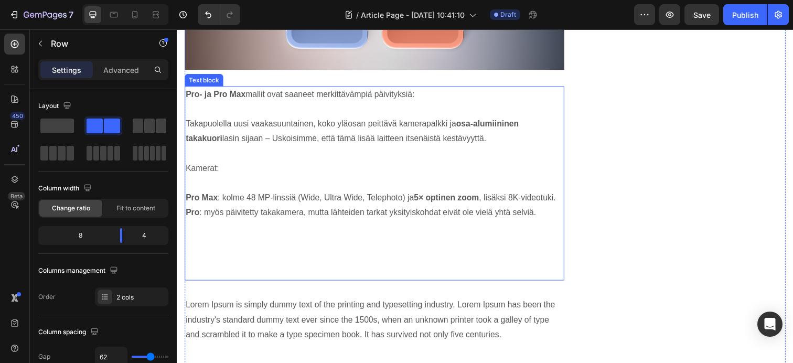
click at [542, 217] on p "Pro : myös päivitetty takakamera, mutta lähteiden tarkat yksityiskohdat eivät o…" at bounding box center [378, 216] width 385 height 15
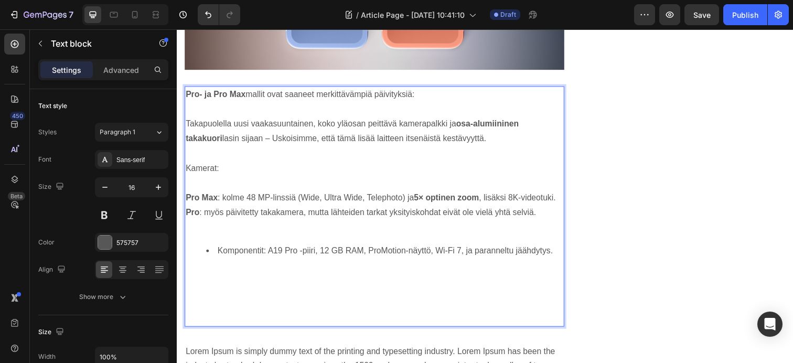
click at [218, 254] on li "Komponentit: A19 Pro -piiri, 12 GB RAM, ProMotion-näyttö, Wi-Fi 7, ja parannelt…" at bounding box center [389, 255] width 364 height 15
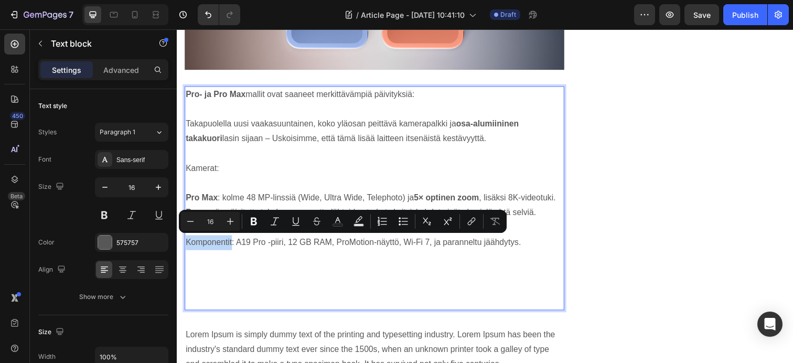
drag, startPoint x: 233, startPoint y: 247, endPoint x: 188, endPoint y: 253, distance: 45.5
click at [188, 253] on p "Komponentit: A19 Pro -piiri, 12 GB RAM, ProMotion-näyttö, Wi-Fi 7, ja parannelt…" at bounding box center [378, 247] width 385 height 15
click at [250, 219] on icon "Editor contextual toolbar" at bounding box center [254, 221] width 10 height 10
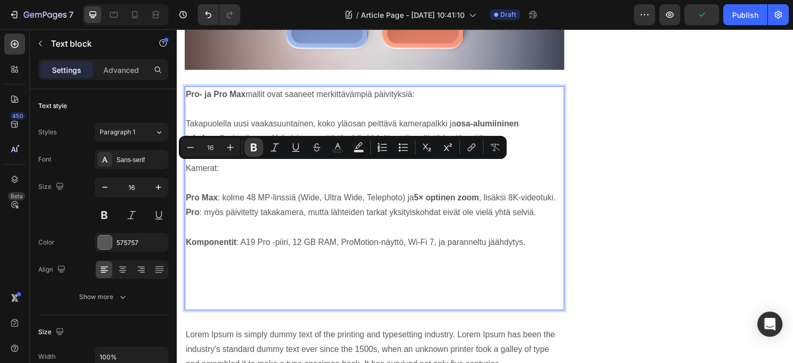
click at [254, 149] on icon "Editor contextual toolbar" at bounding box center [254, 147] width 10 height 10
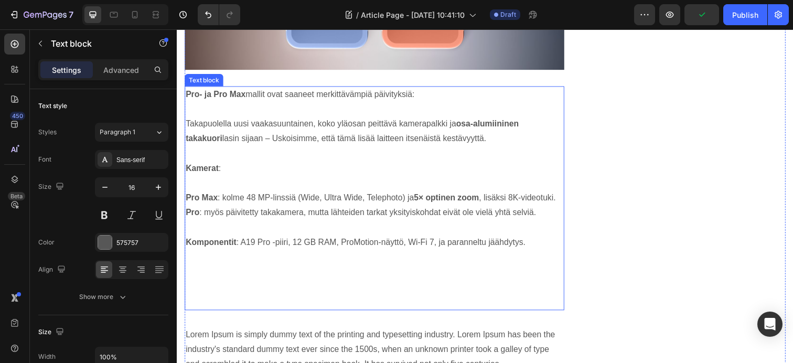
click at [532, 244] on p "Komponentit : A19 Pro -piiri, 12 GB RAM, ProMotion-näyttö, Wi-Fi 7, ja parannel…" at bounding box center [378, 247] width 385 height 15
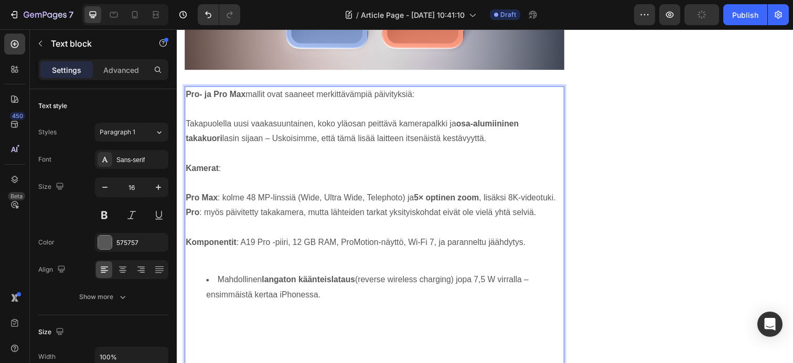
click at [218, 284] on li "Mahdollinen langaton käänteislataus (reverse wireless charging) jopa 7,5 W virr…" at bounding box center [389, 293] width 364 height 30
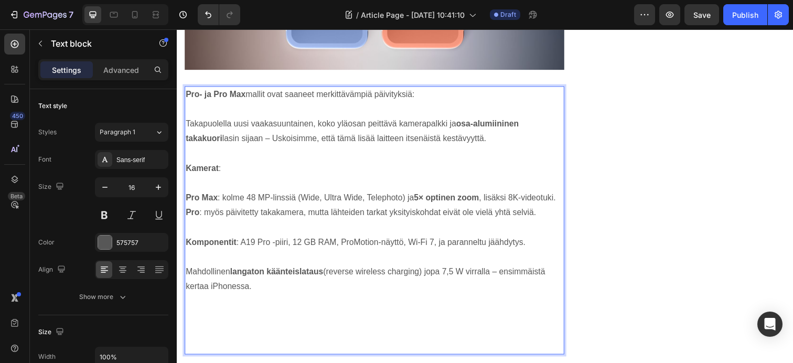
click at [295, 298] on p "Mahdollinen langaton käänteislataus (reverse wireless charging) jopa 7,5 W virr…" at bounding box center [378, 284] width 385 height 30
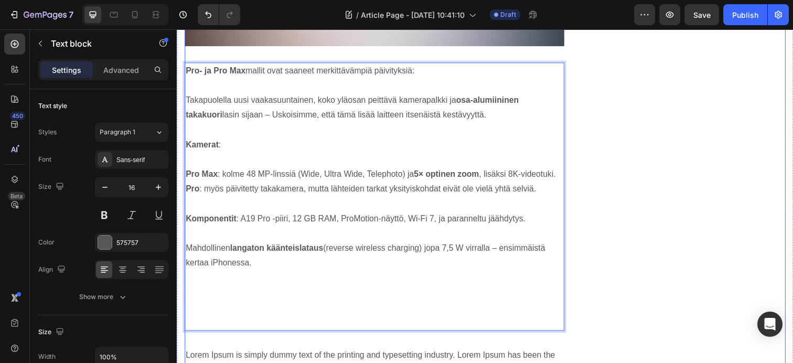
scroll to position [2438, 0]
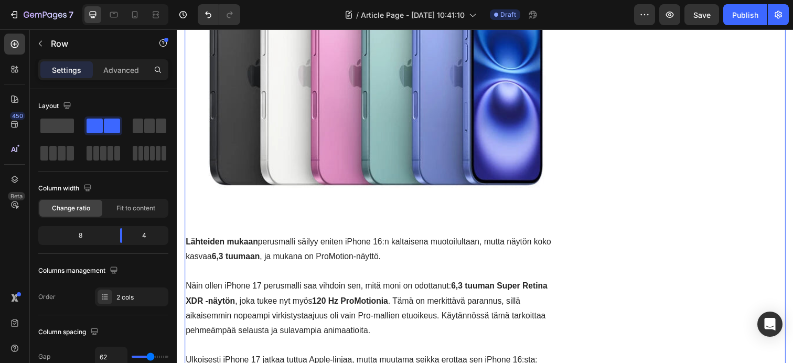
scroll to position [1374, 0]
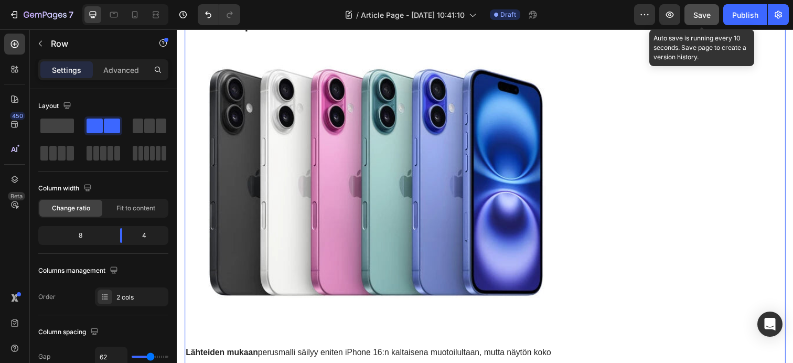
click at [700, 19] on button "Save" at bounding box center [701, 14] width 35 height 21
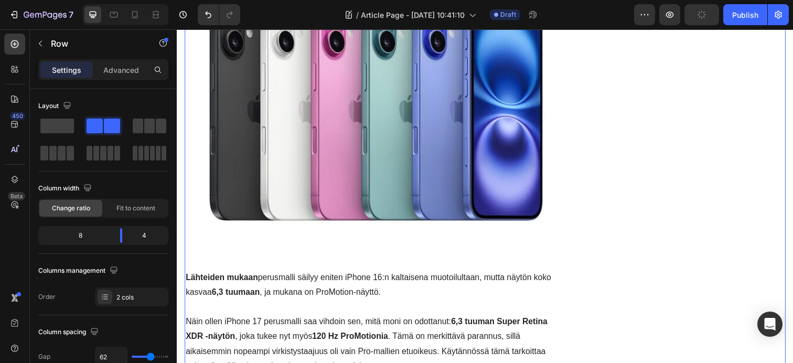
scroll to position [1480, 0]
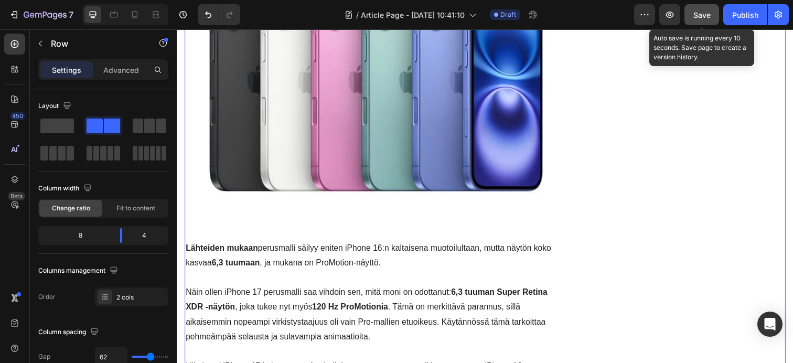
click at [705, 19] on div "Save" at bounding box center [701, 14] width 17 height 11
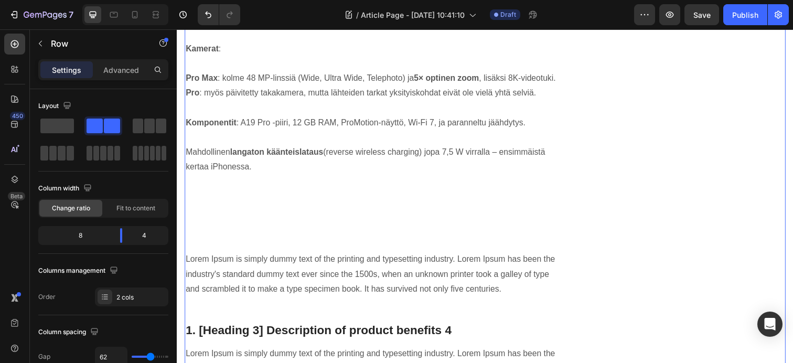
scroll to position [2526, 0]
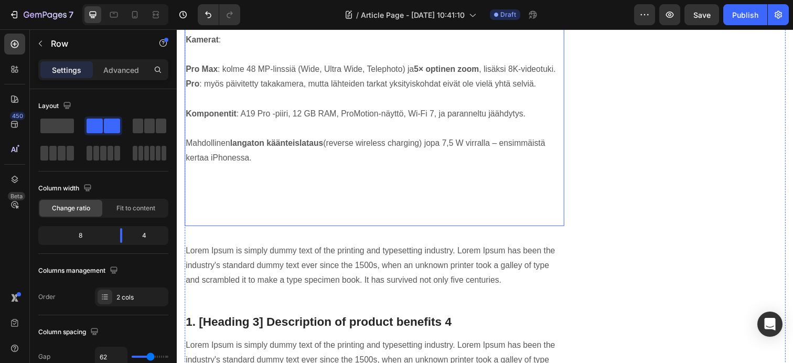
click at [329, 169] on p "Rich Text Editor. Editing area: main" at bounding box center [378, 176] width 385 height 15
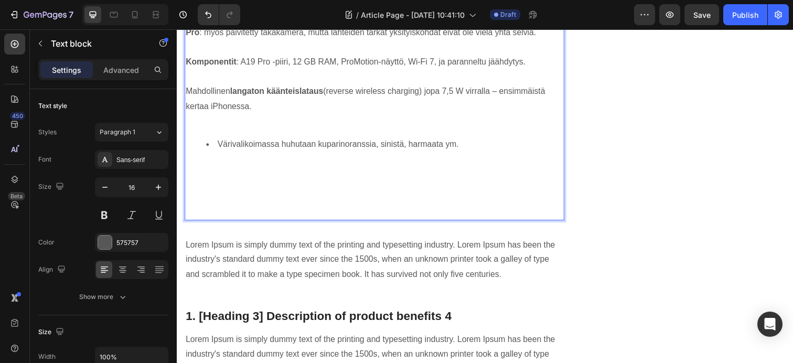
scroll to position [2575, 0]
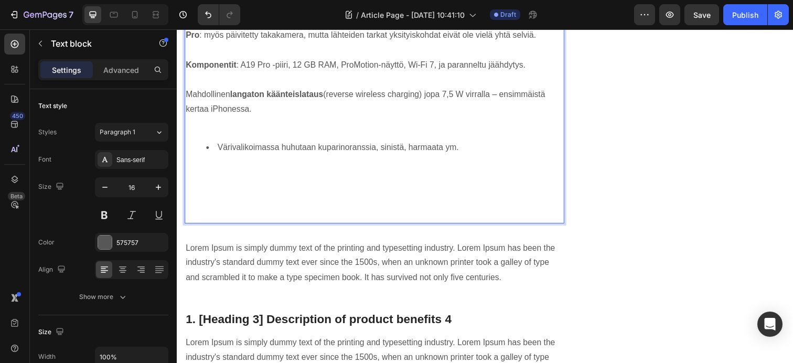
click at [218, 151] on li "Värivalikoimassa huhutaan kuparinoranssia, sinistä, harmaata ym." at bounding box center [389, 150] width 364 height 15
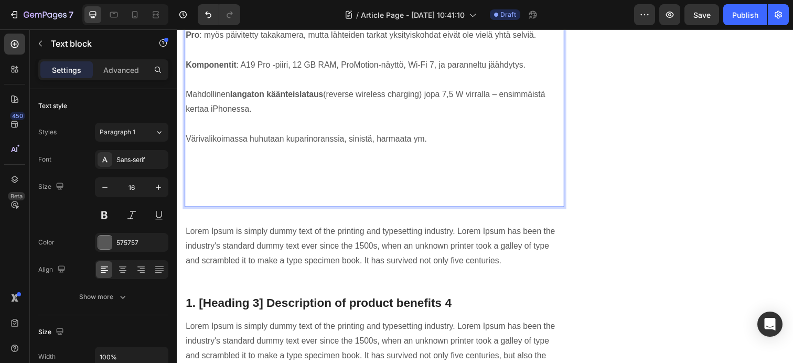
click at [276, 203] on p "Rich Text Editor. Editing area: main" at bounding box center [378, 202] width 385 height 15
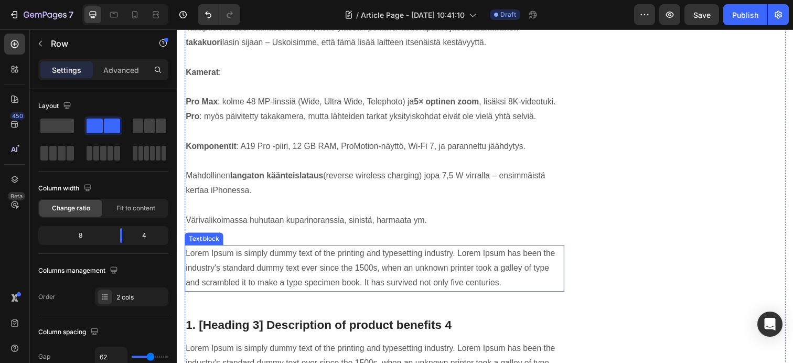
scroll to position [2491, 0]
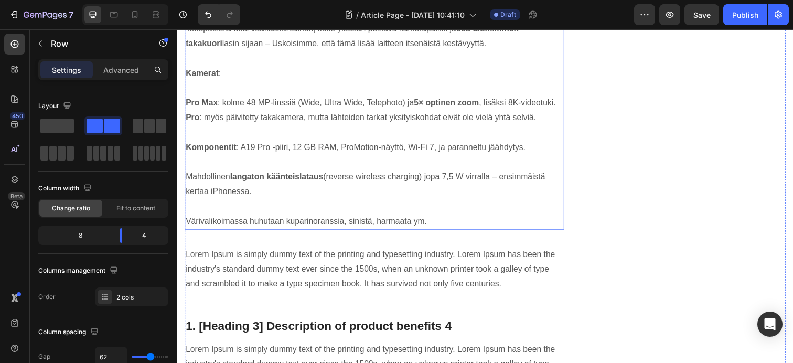
click at [247, 228] on p "Värivalikoimassa huhutaan kuparinoranssia, sinistä, harmaata ym." at bounding box center [378, 225] width 385 height 15
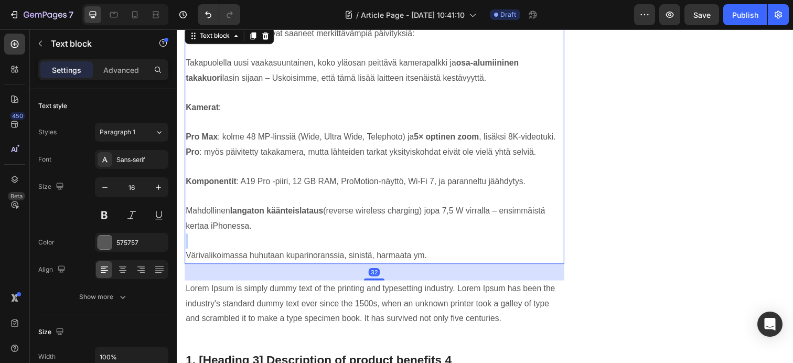
click at [236, 228] on div "Pro- ja Pro Max mallit ovat saaneet merkittävämpiä päivityksiä: Takapuolella uu…" at bounding box center [378, 148] width 387 height 244
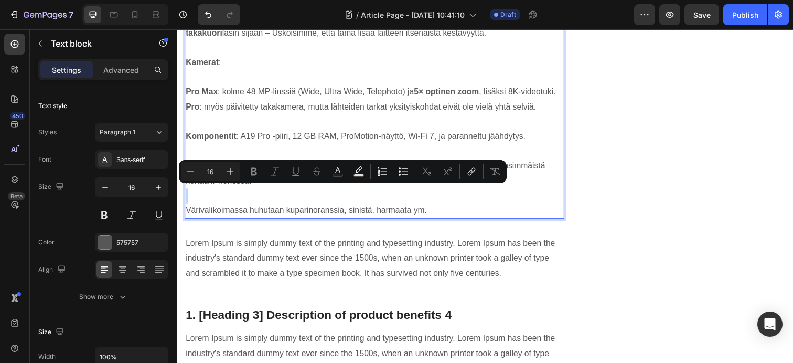
scroll to position [2486, 0]
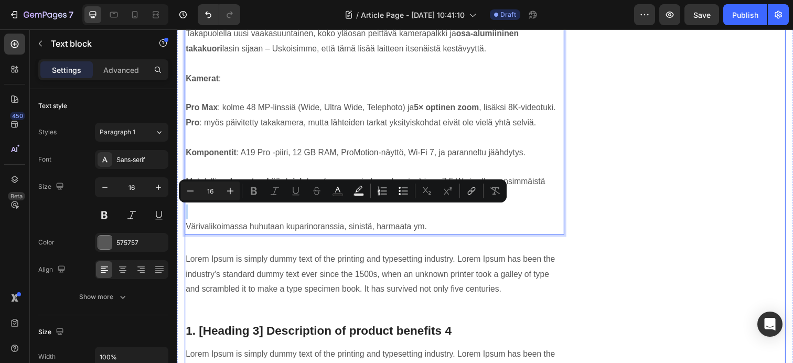
click at [298, 257] on p "Lorem Ipsum is simply dummy text of the printing and typesetting industry. Lore…" at bounding box center [378, 279] width 385 height 45
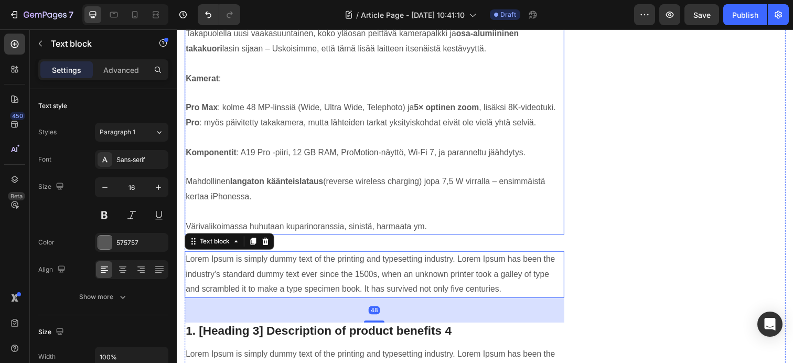
click at [200, 230] on p "Värivalikoimassa huhutaan kuparinoranssia, sinistä, harmaata ym." at bounding box center [378, 230] width 385 height 15
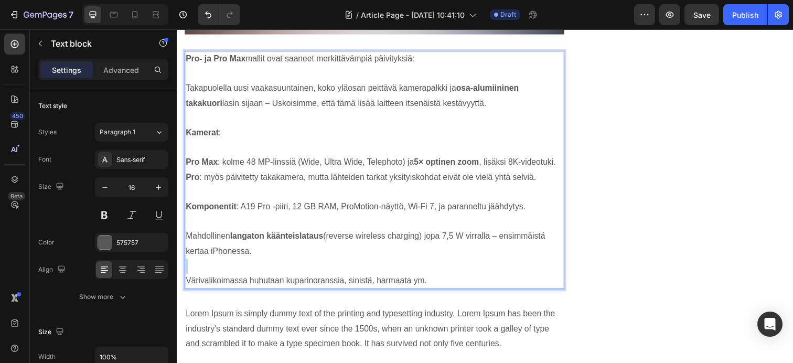
click at [200, 230] on div "Pro- ja Pro Max mallit ovat saaneet merkittävämpiä päivityksiä: Takapuolella uu…" at bounding box center [378, 173] width 387 height 244
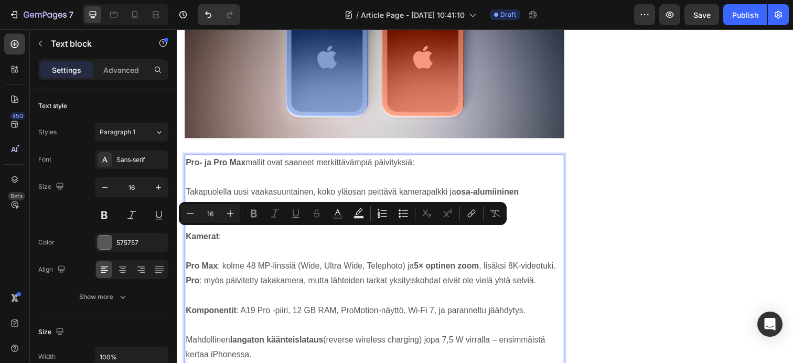
scroll to position [2490, 0]
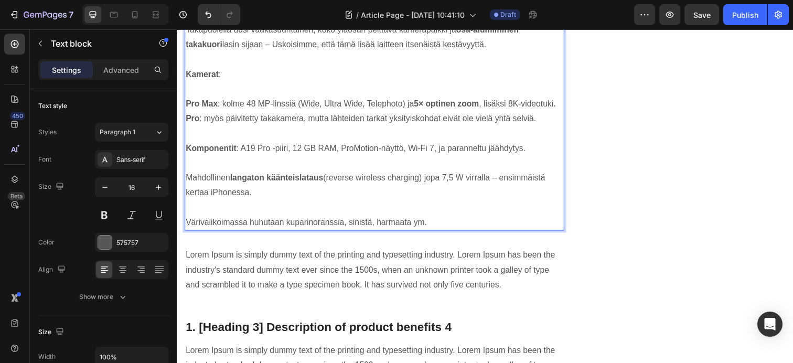
click at [205, 227] on p "Värivalikoimassa huhutaan kuparinoranssia, sinistä, harmaata ym." at bounding box center [378, 226] width 385 height 15
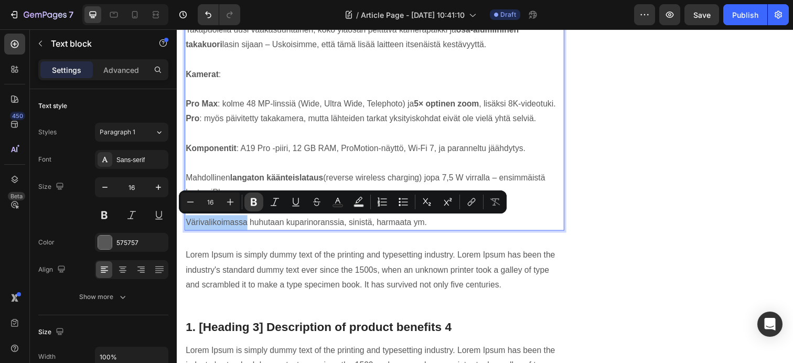
click at [251, 208] on button "Bold" at bounding box center [253, 201] width 19 height 19
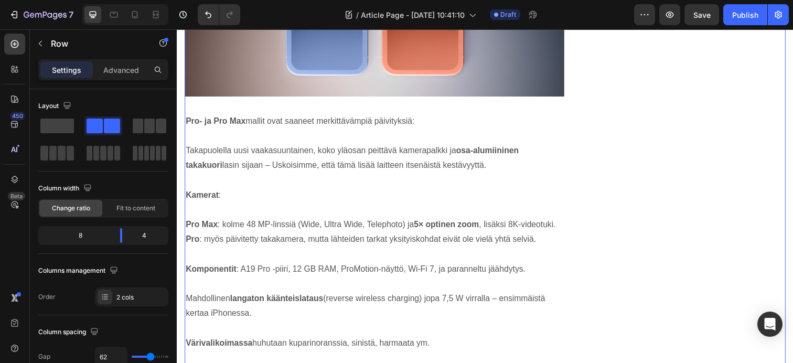
scroll to position [2366, 0]
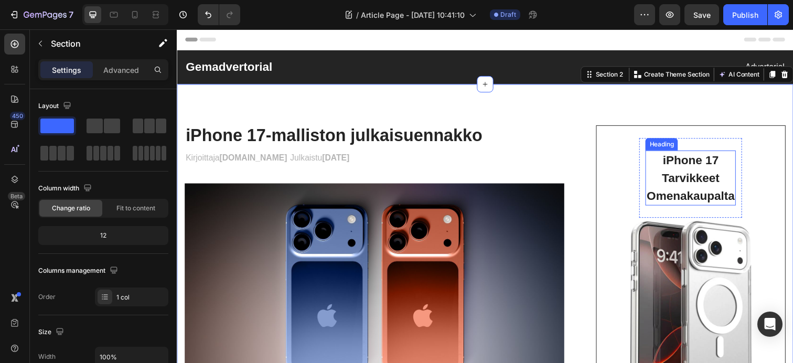
click at [724, 189] on h2 "iPhone 17 Tarvikkeet Omenakaupalta" at bounding box center [701, 181] width 92 height 57
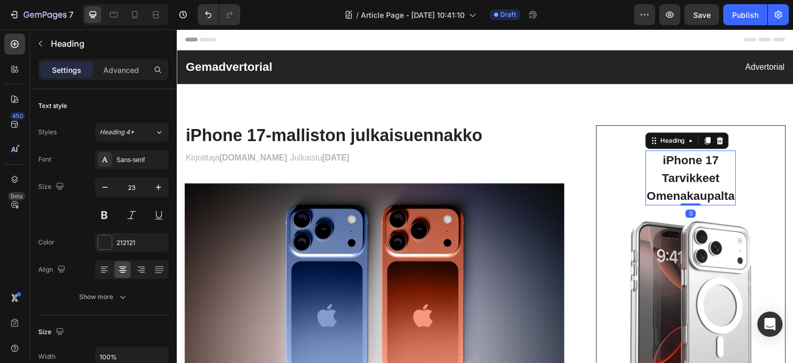
click at [732, 165] on h2 "iPhone 17 Tarvikkeet Omenakaupalta" at bounding box center [701, 181] width 92 height 57
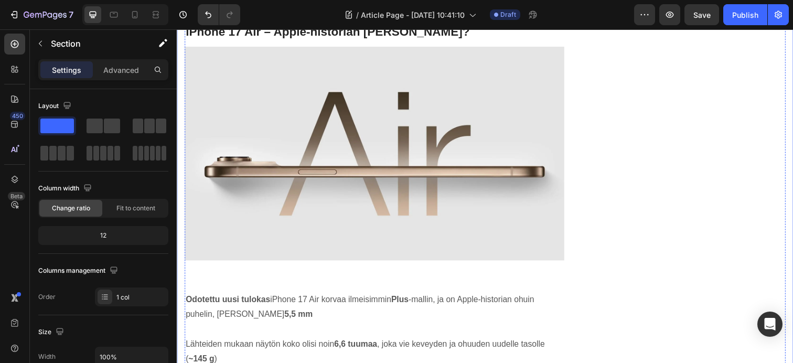
scroll to position [969, 0]
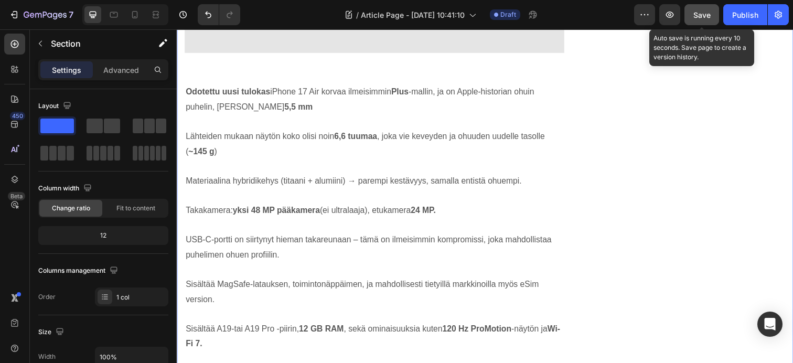
click at [700, 21] on button "Save" at bounding box center [701, 14] width 35 height 21
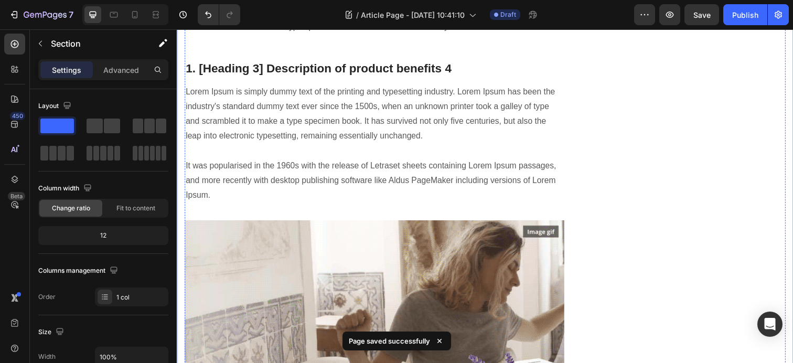
scroll to position [2496, 0]
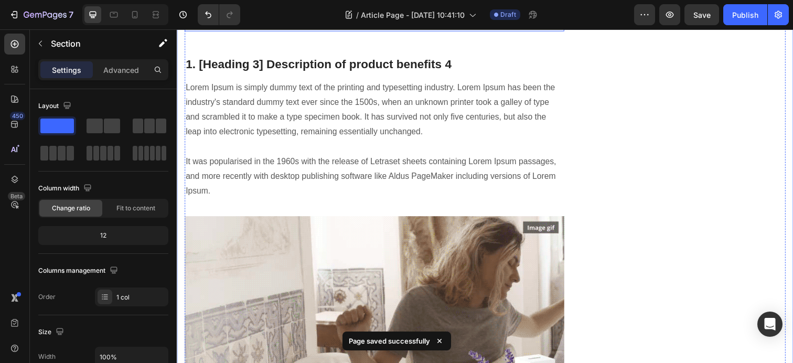
click at [492, 30] on p "Lorem Ipsum is simply dummy text of the printing and typesetting industry. Lore…" at bounding box center [378, 7] width 385 height 45
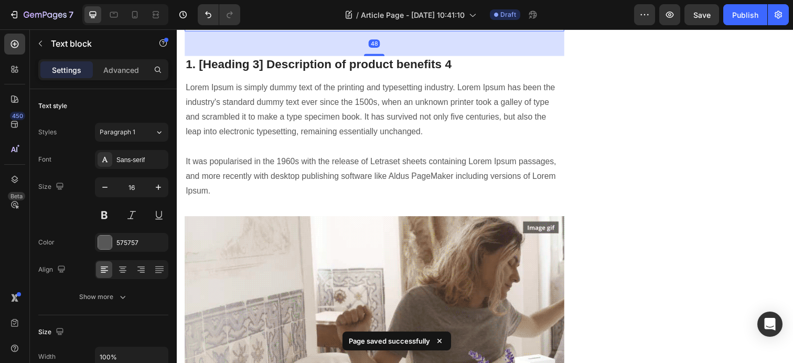
click at [492, 30] on p "Lorem Ipsum is simply dummy text of the printing and typesetting industry. Lore…" at bounding box center [378, 7] width 385 height 45
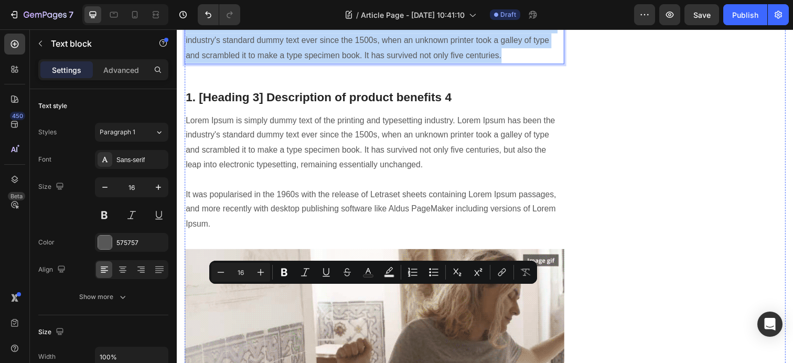
scroll to position [2397, 0]
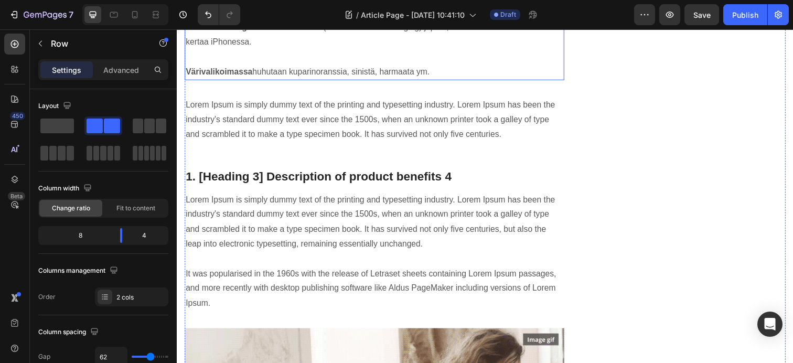
scroll to position [2380, 0]
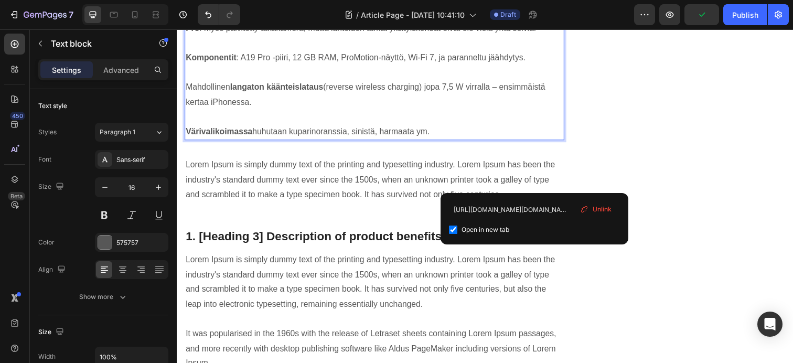
drag, startPoint x: 542, startPoint y: 187, endPoint x: 464, endPoint y: 189, distance: 77.6
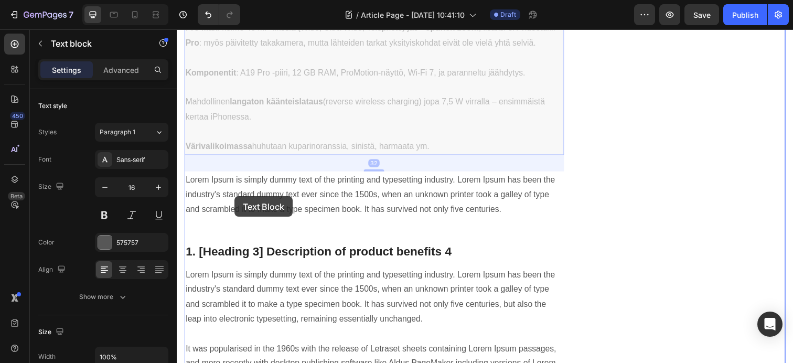
drag, startPoint x: 497, startPoint y: 202, endPoint x: 239, endPoint y: 200, distance: 258.5
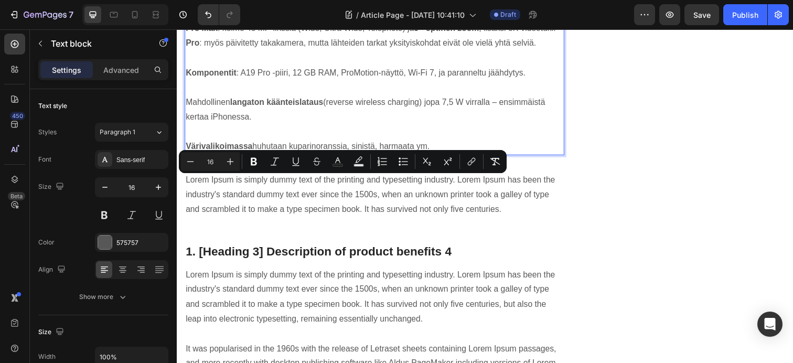
drag, startPoint x: 249, startPoint y: 204, endPoint x: 232, endPoint y: 204, distance: 16.8
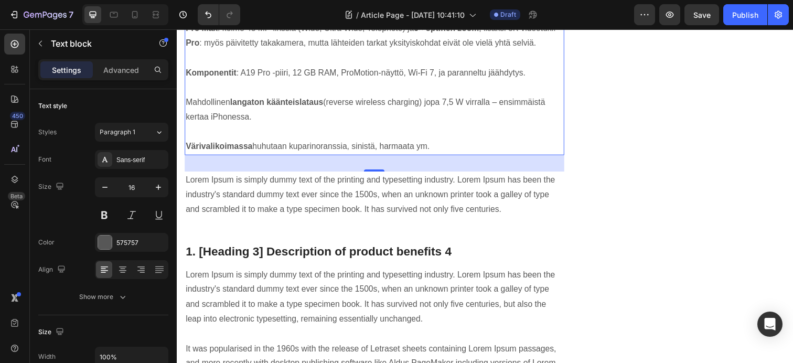
drag, startPoint x: 200, startPoint y: 202, endPoint x: 263, endPoint y: 205, distance: 63.0
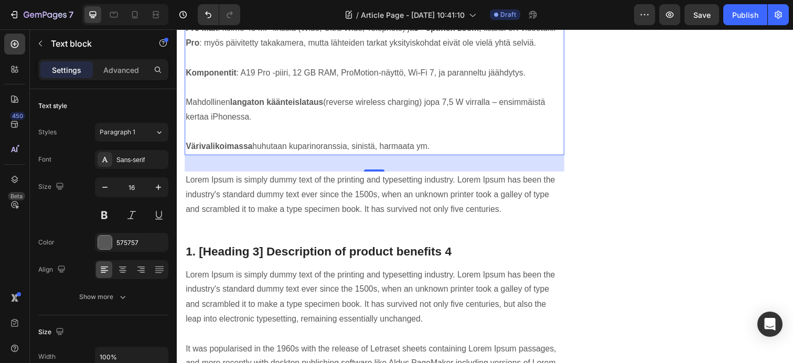
drag, startPoint x: 199, startPoint y: 200, endPoint x: 213, endPoint y: 201, distance: 14.2
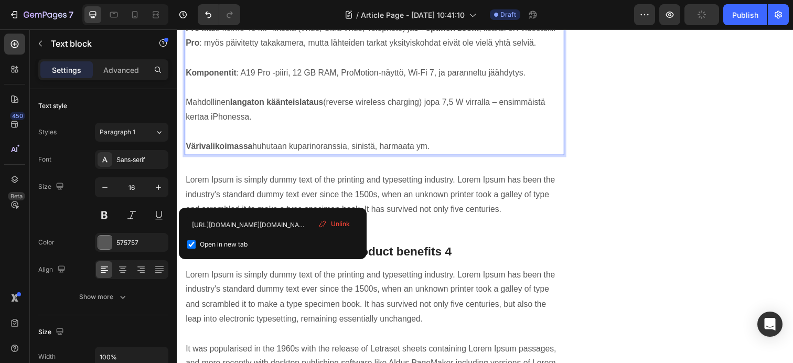
drag, startPoint x: 201, startPoint y: 201, endPoint x: 209, endPoint y: 201, distance: 8.4
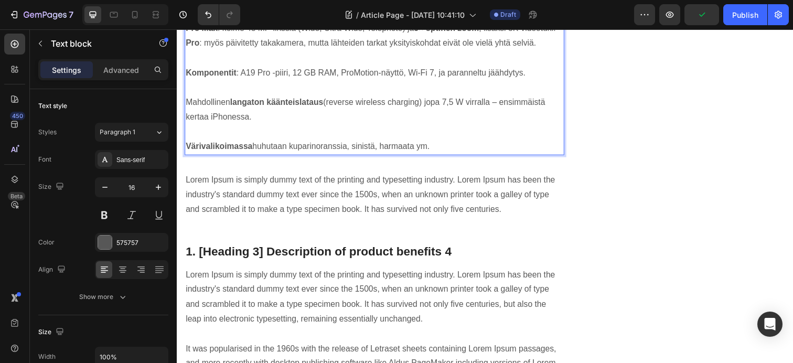
drag, startPoint x: 199, startPoint y: 200, endPoint x: 492, endPoint y: 204, distance: 293.6
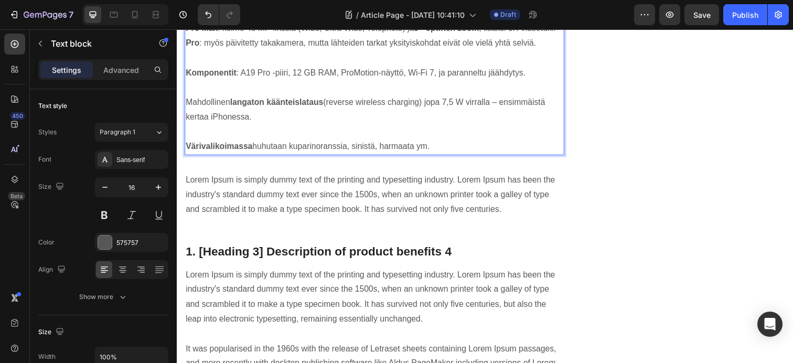
drag, startPoint x: 522, startPoint y: 201, endPoint x: 504, endPoint y: 202, distance: 18.4
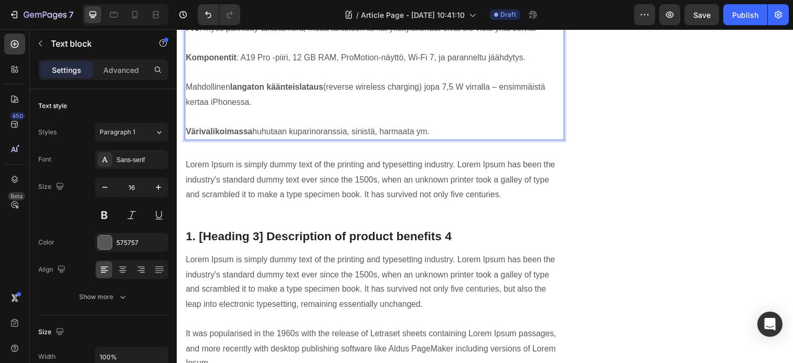
drag, startPoint x: 458, startPoint y: 200, endPoint x: 526, endPoint y: 198, distance: 67.7
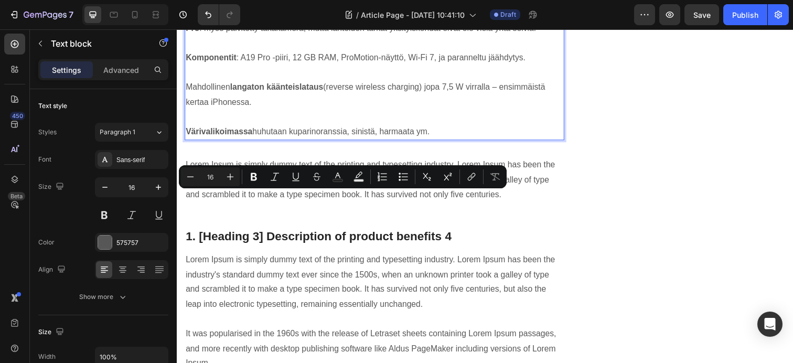
drag, startPoint x: 244, startPoint y: 202, endPoint x: 188, endPoint y: 204, distance: 56.1
click at [257, 176] on icon "Editor contextual toolbar" at bounding box center [254, 176] width 10 height 10
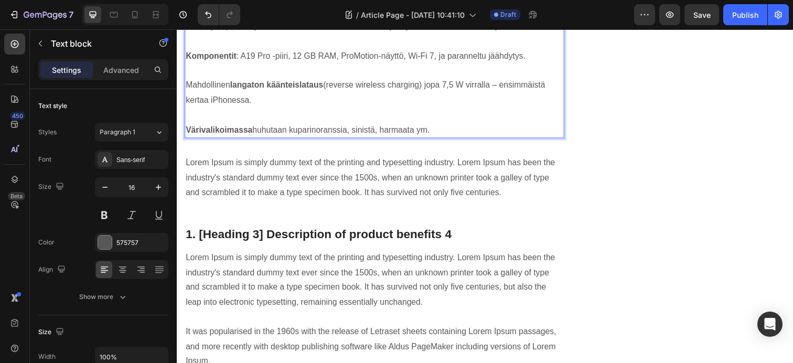
drag, startPoint x: 536, startPoint y: 215, endPoint x: 477, endPoint y: 220, distance: 59.5
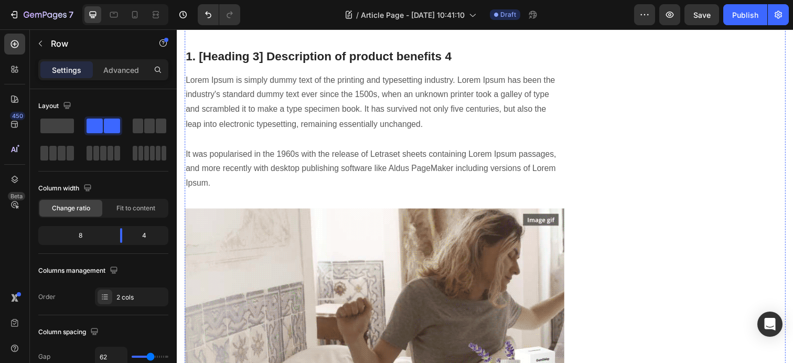
scroll to position [2584, 0]
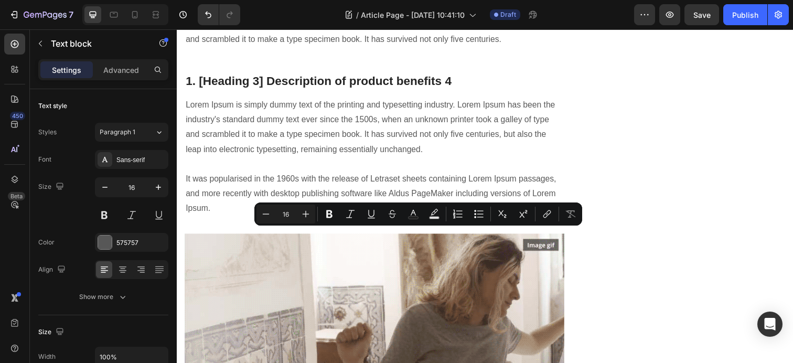
drag, startPoint x: 398, startPoint y: 238, endPoint x: 442, endPoint y: 242, distance: 43.7
click at [334, 217] on icon "Editor contextual toolbar" at bounding box center [329, 214] width 10 height 10
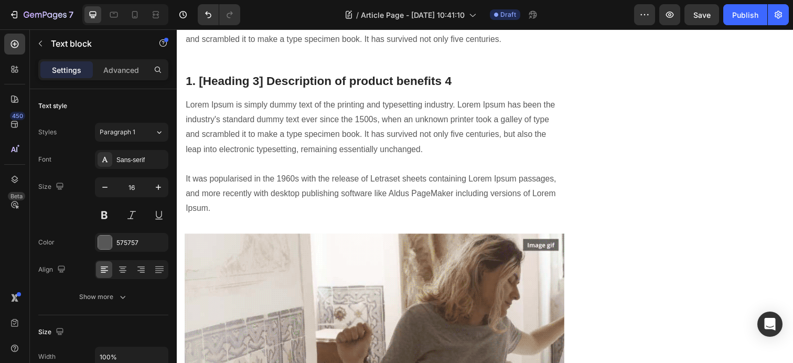
drag, startPoint x: 479, startPoint y: 239, endPoint x: 490, endPoint y: 240, distance: 10.5
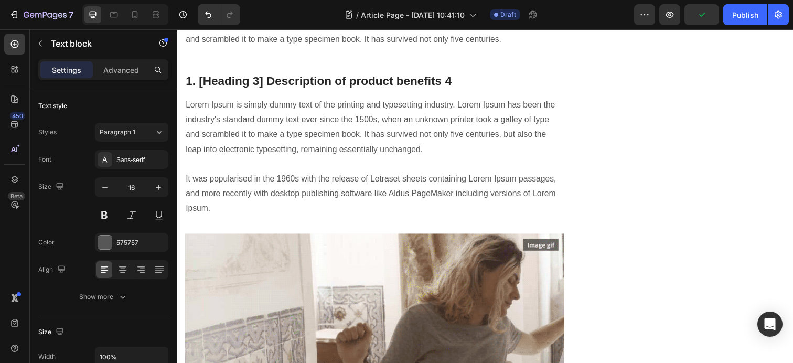
drag, startPoint x: 478, startPoint y: 240, endPoint x: 525, endPoint y: 241, distance: 47.2
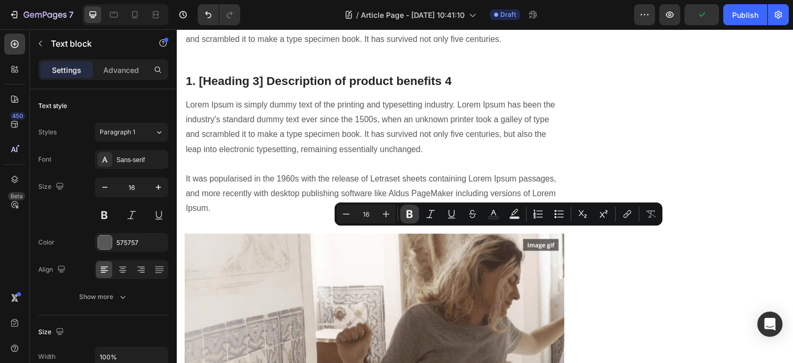
click at [410, 215] on icon "Editor contextual toolbar" at bounding box center [409, 214] width 10 height 10
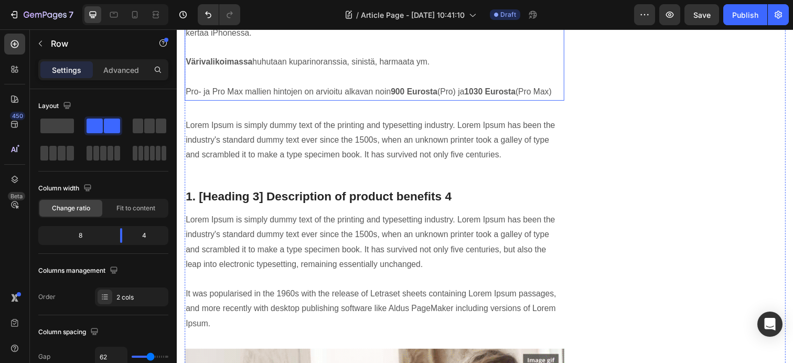
scroll to position [2452, 0]
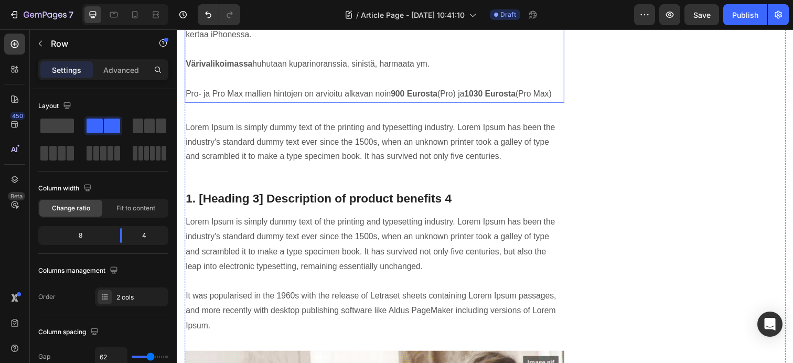
scroll to position [2615, 0]
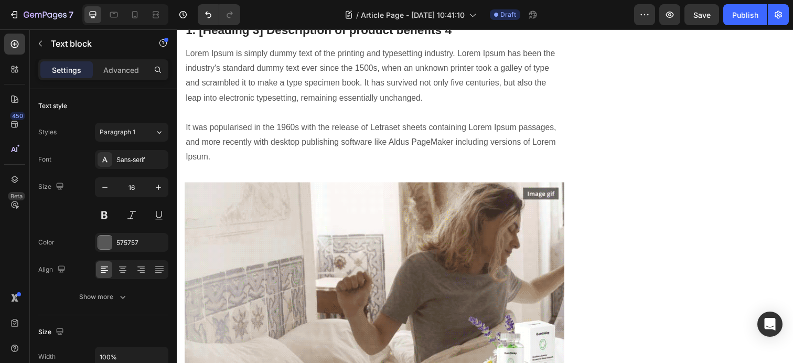
scroll to position [2699, 0]
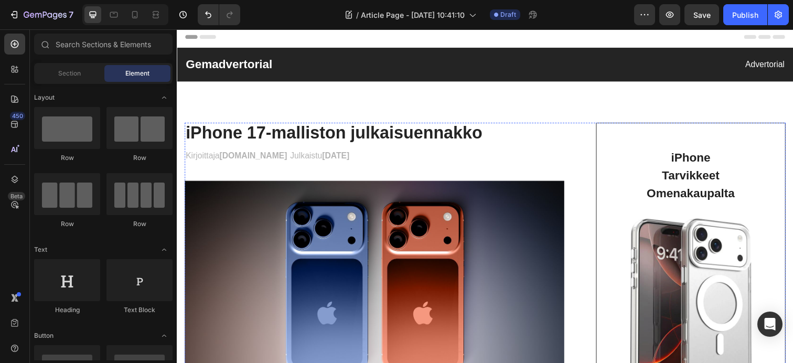
scroll to position [0, 0]
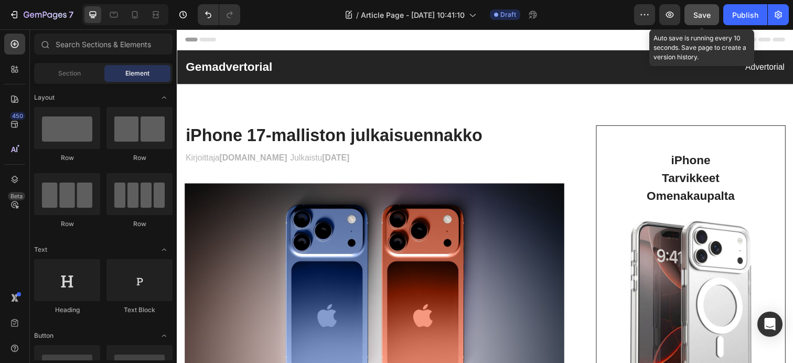
click at [689, 13] on button "Save" at bounding box center [701, 14] width 35 height 21
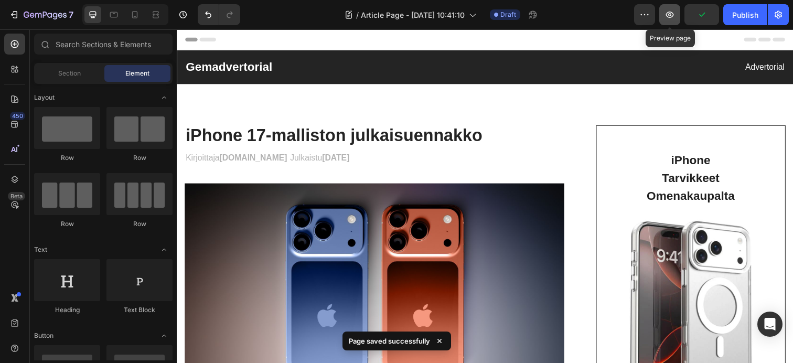
click at [671, 14] on icon "button" at bounding box center [669, 14] width 10 height 10
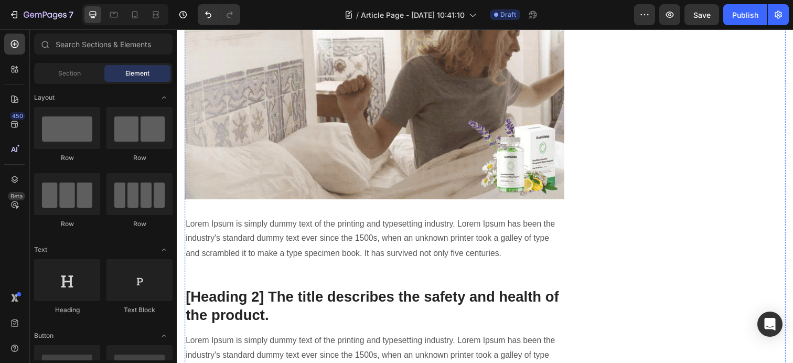
scroll to position [2766, 0]
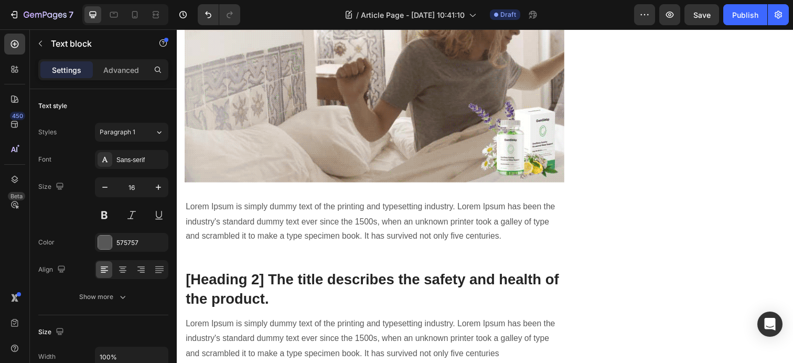
drag, startPoint x: 215, startPoint y: 201, endPoint x: 185, endPoint y: 178, distance: 38.6
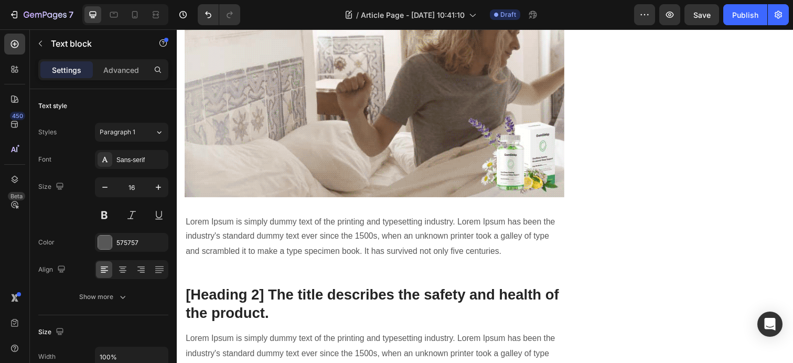
drag, startPoint x: 446, startPoint y: 206, endPoint x: 358, endPoint y: 210, distance: 88.2
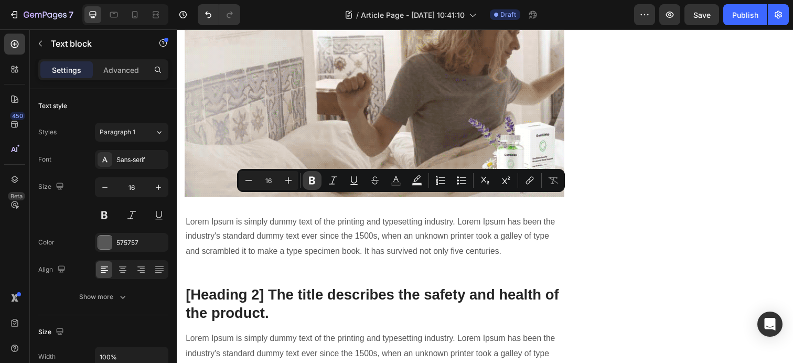
click at [307, 187] on button "Bold" at bounding box center [312, 180] width 19 height 19
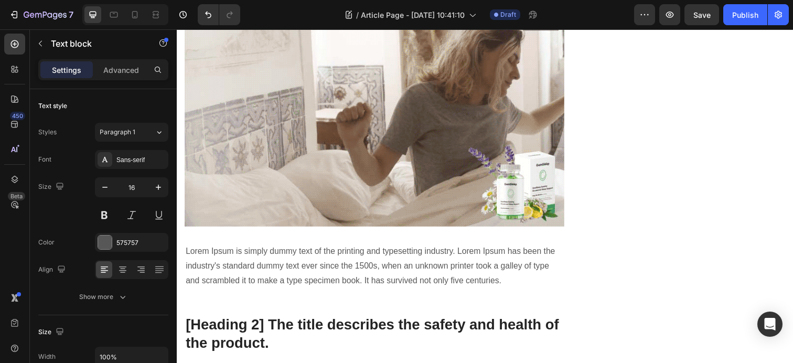
drag, startPoint x: 236, startPoint y: 206, endPoint x: 231, endPoint y: 209, distance: 5.7
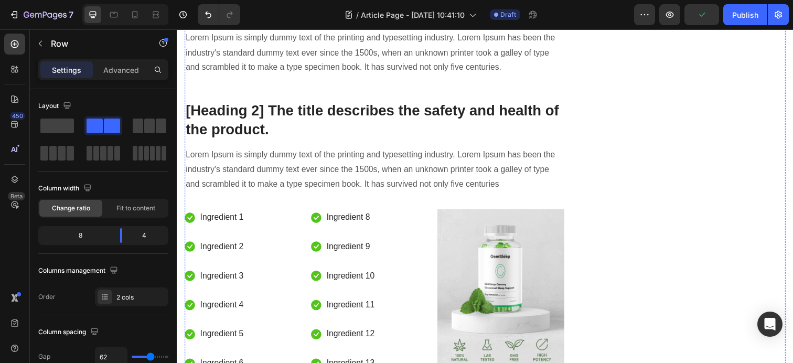
scroll to position [3043, 0]
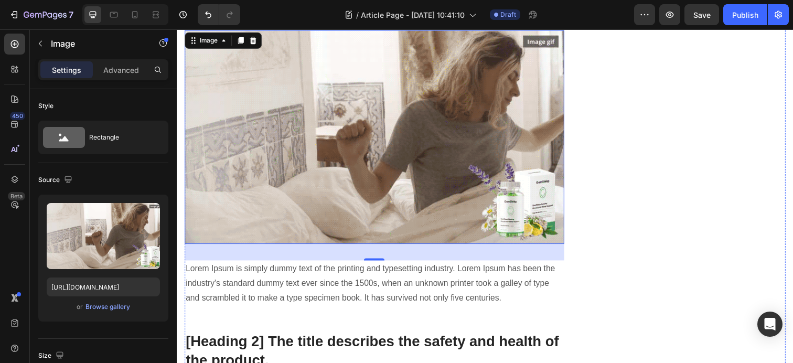
scroll to position [2780, 0]
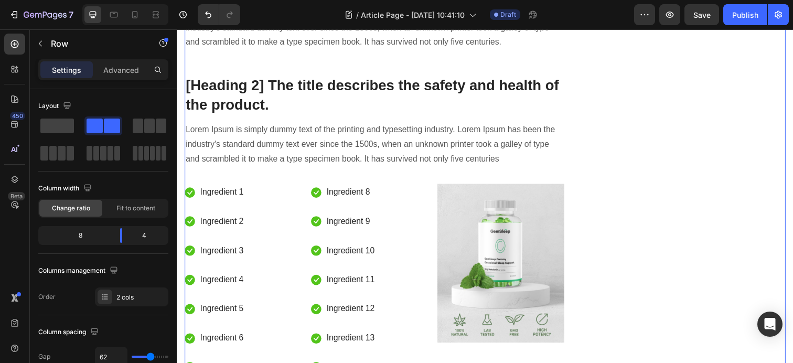
scroll to position [3041, 0]
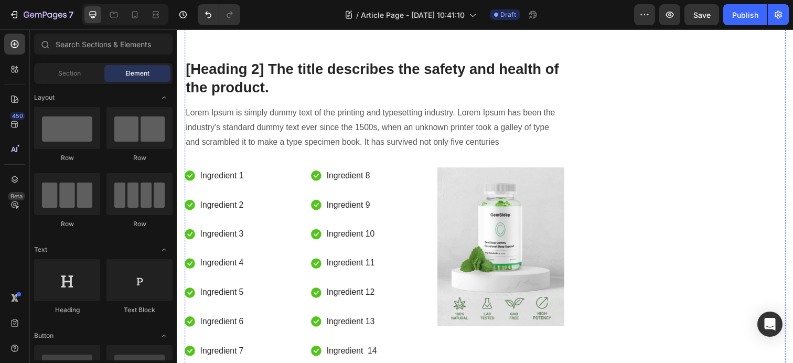
scroll to position [2823, 0]
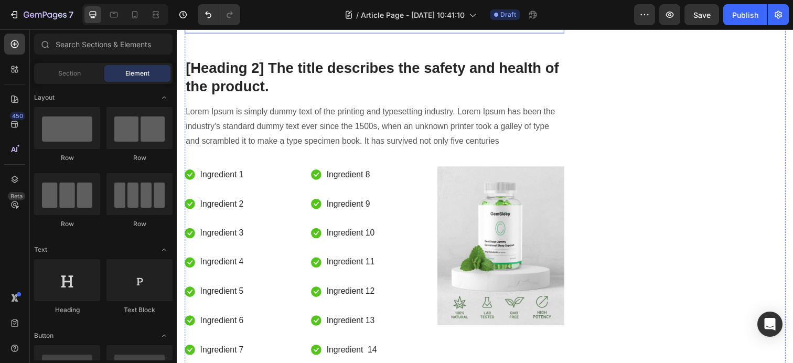
click at [286, 32] on p "Lorem Ipsum is simply dummy text of the printing and typesetting industry. Lore…" at bounding box center [378, 9] width 385 height 45
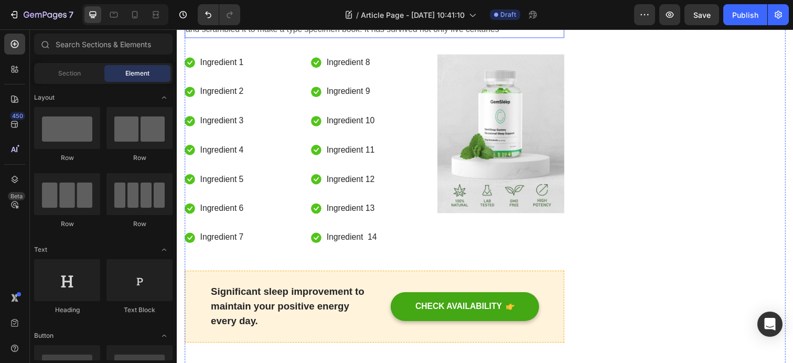
scroll to position [2874, 0]
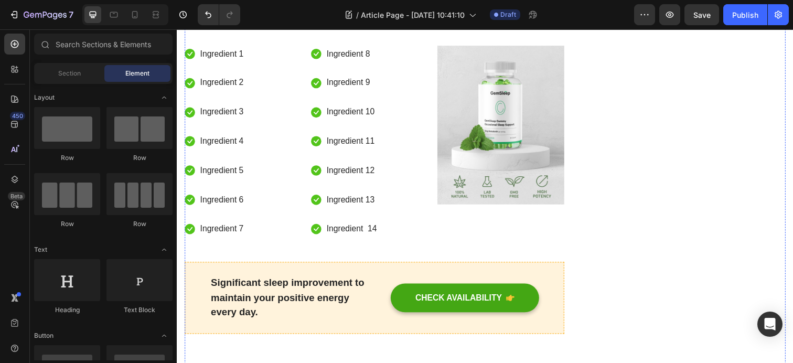
click at [279, 28] on p "Lorem Ipsum is simply dummy text of the printing and typesetting industry. Lore…" at bounding box center [378, 5] width 385 height 45
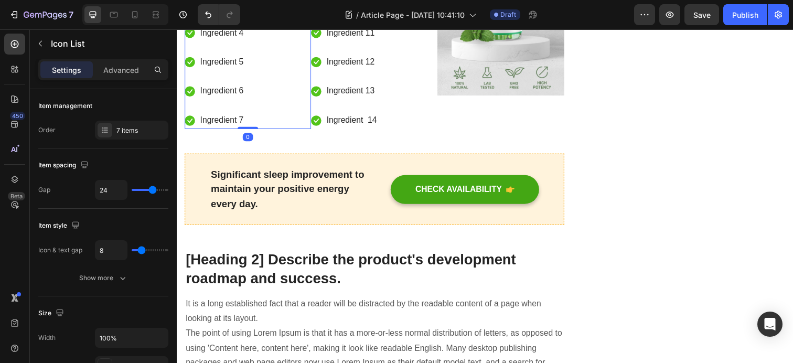
click at [299, 131] on div "Icon Ingredient 1 Text block Icon Ingredient 2 Text block Icon Ingredient 3 Tex…" at bounding box center [249, 33] width 129 height 196
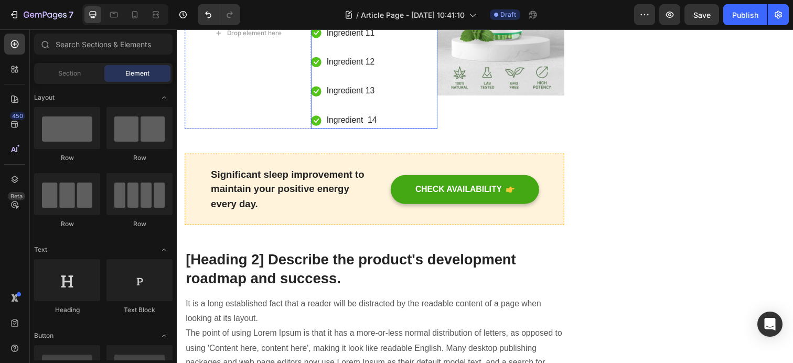
click at [340, 131] on ul "Icon Ingredient 8 Text block Icon Ingredient 9 Text block Icon Ingredient 10 Te…" at bounding box center [348, 33] width 68 height 196
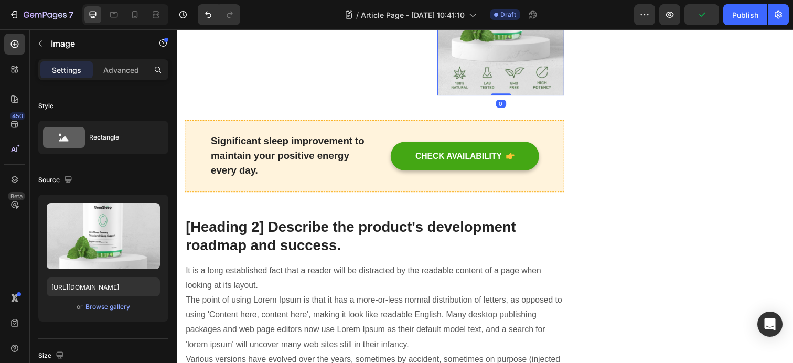
click at [519, 97] on img at bounding box center [507, 16] width 129 height 162
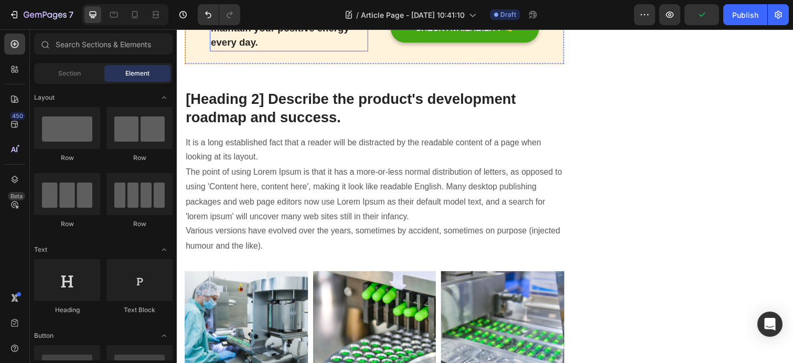
click at [318, 51] on p "Significant sleep improvement to maintain your positive energy every day." at bounding box center [290, 28] width 159 height 45
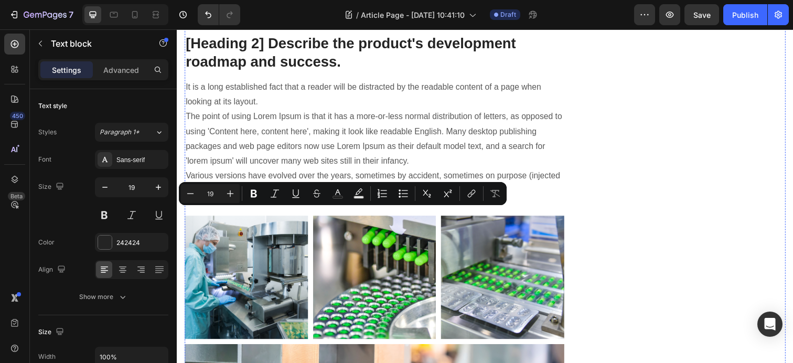
drag, startPoint x: 267, startPoint y: 251, endPoint x: 205, endPoint y: 218, distance: 69.9
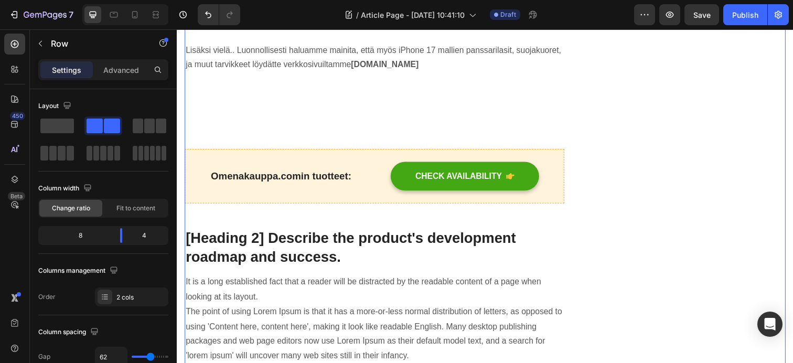
scroll to position [2867, 0]
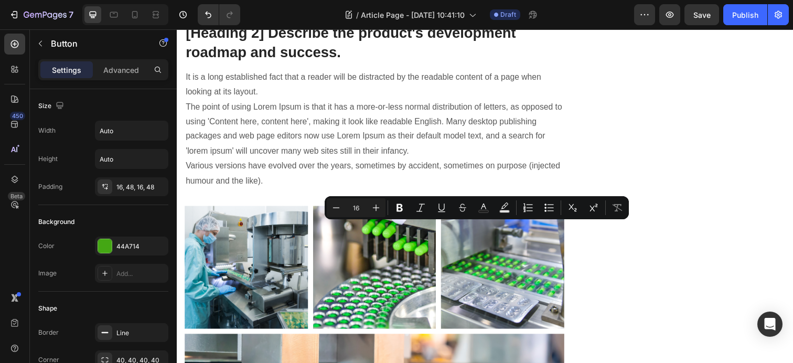
drag, startPoint x: 421, startPoint y: 233, endPoint x: 510, endPoint y: 233, distance: 88.6
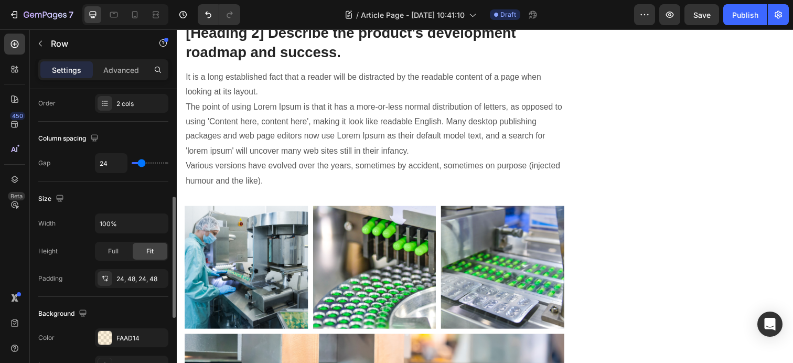
scroll to position [282, 0]
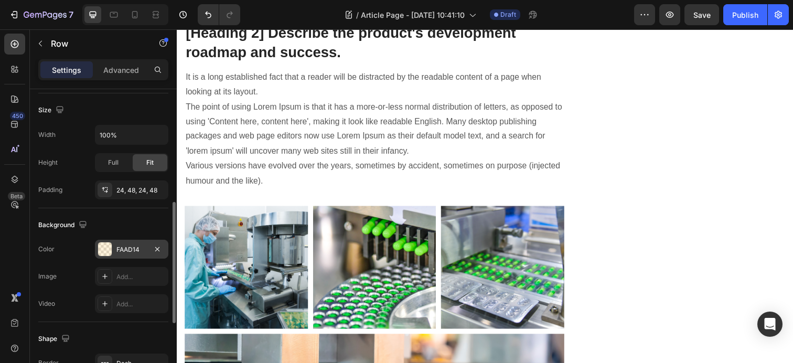
click at [105, 251] on div at bounding box center [105, 249] width 14 height 14
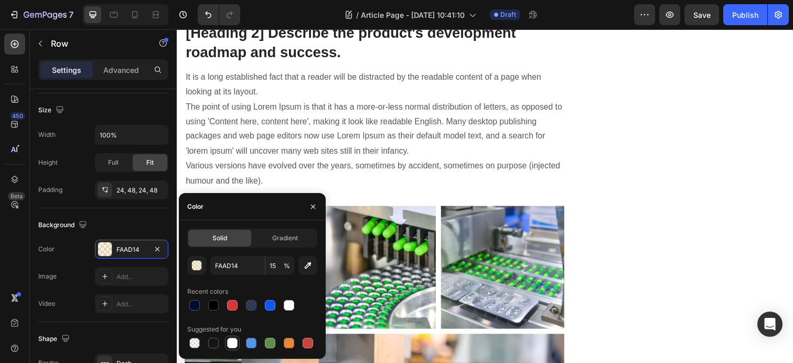
click at [232, 343] on div at bounding box center [232, 343] width 10 height 10
type input "FFFFFF"
type input "100"
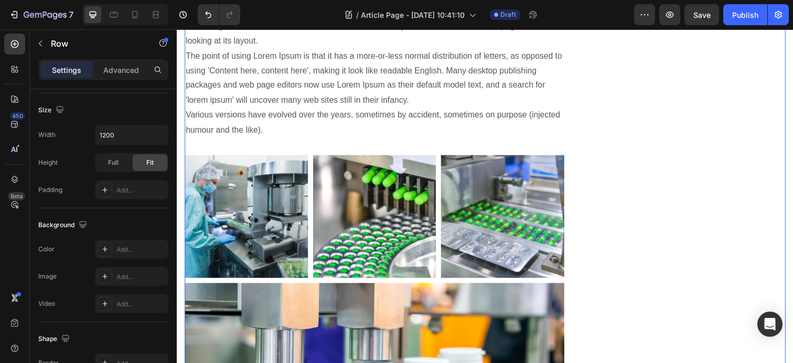
scroll to position [2929, 0]
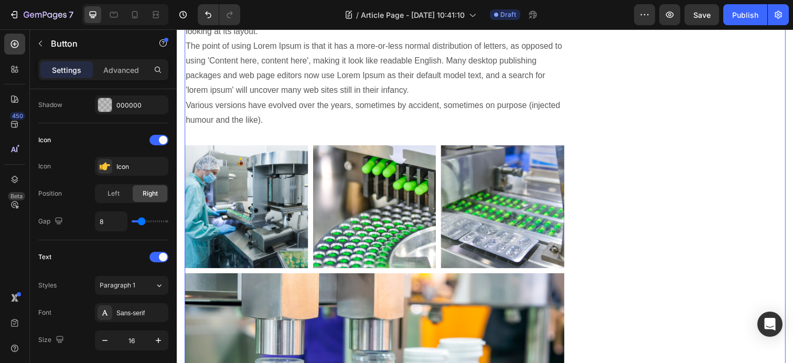
scroll to position [0, 0]
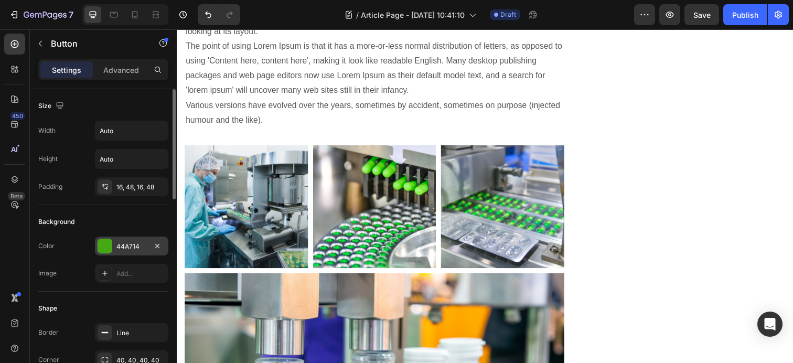
click at [109, 247] on div at bounding box center [105, 246] width 14 height 14
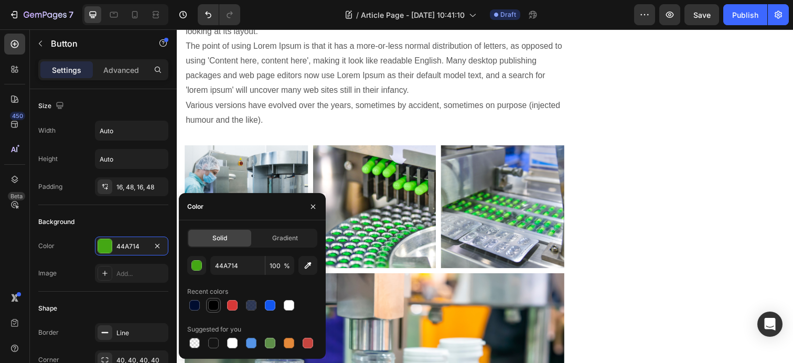
click at [212, 300] on div at bounding box center [213, 305] width 10 height 10
type input "000000"
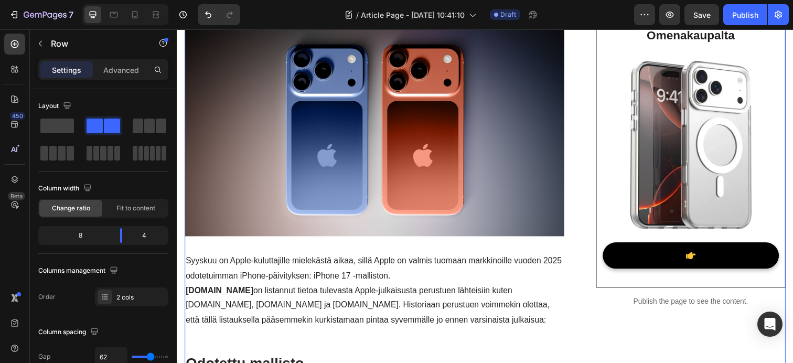
scroll to position [162, 0]
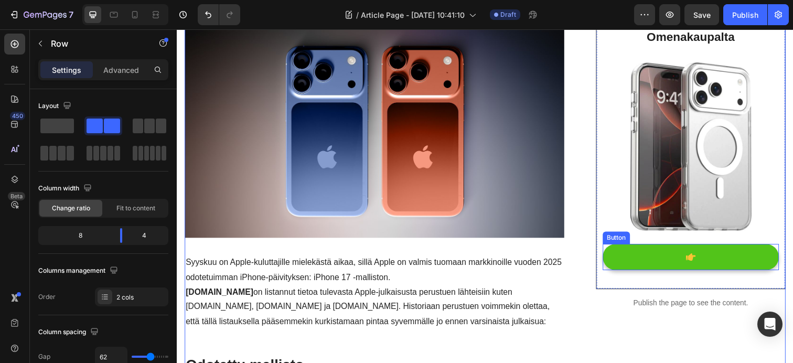
click at [702, 264] on icon at bounding box center [701, 261] width 10 height 7
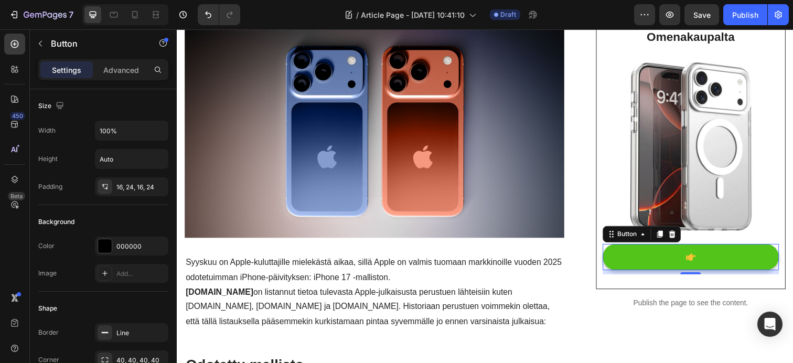
click at [700, 262] on icon at bounding box center [701, 261] width 10 height 7
click at [679, 261] on button at bounding box center [701, 262] width 180 height 27
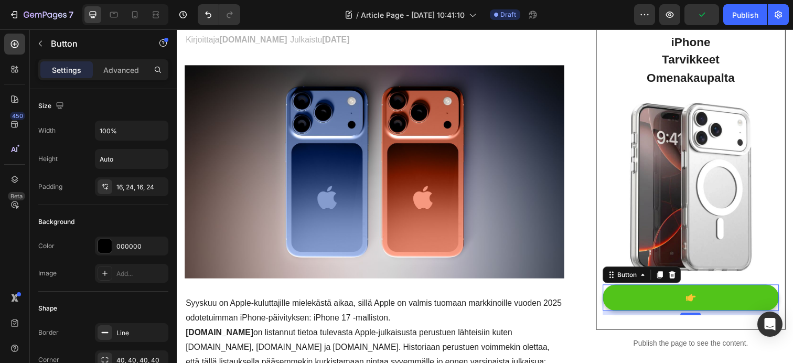
scroll to position [154, 0]
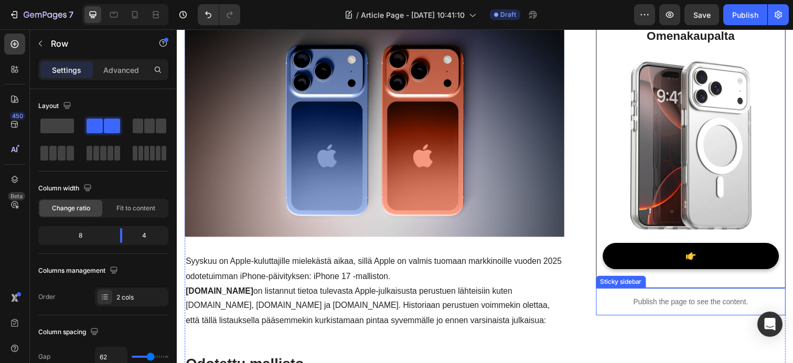
scroll to position [167, 0]
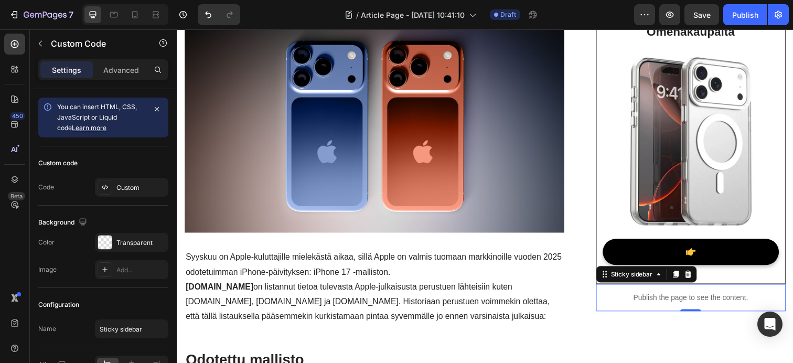
click at [703, 307] on p "Publish the page to see the content." at bounding box center [701, 303] width 193 height 11
click at [716, 305] on p "Publish the page to see the content." at bounding box center [701, 303] width 193 height 11
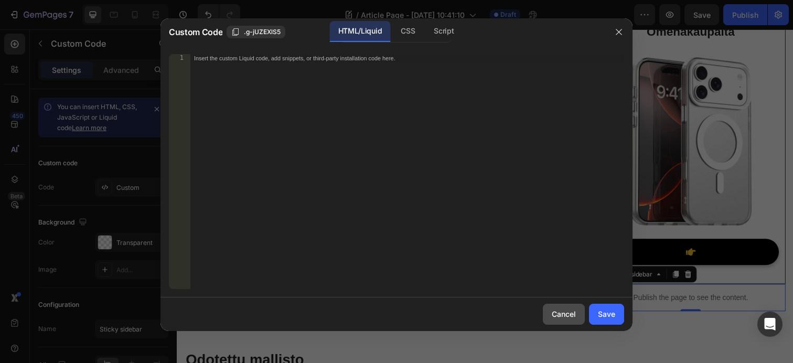
click at [553, 314] on div "Cancel" at bounding box center [564, 313] width 24 height 11
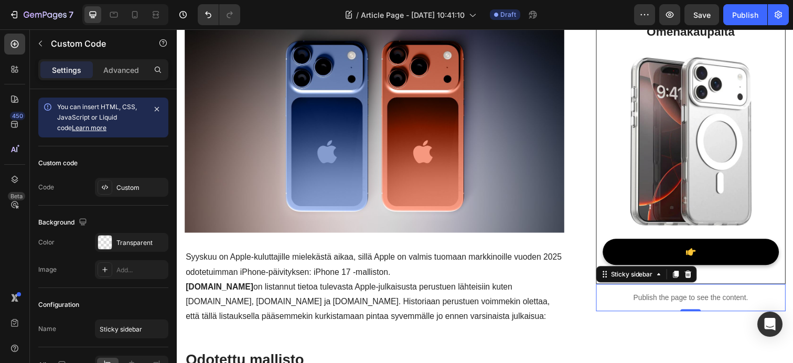
click at [680, 306] on p "Publish the page to see the content." at bounding box center [701, 303] width 193 height 11
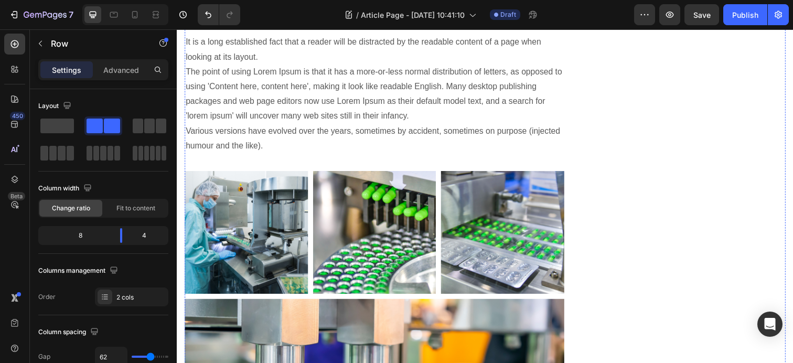
scroll to position [2962, 0]
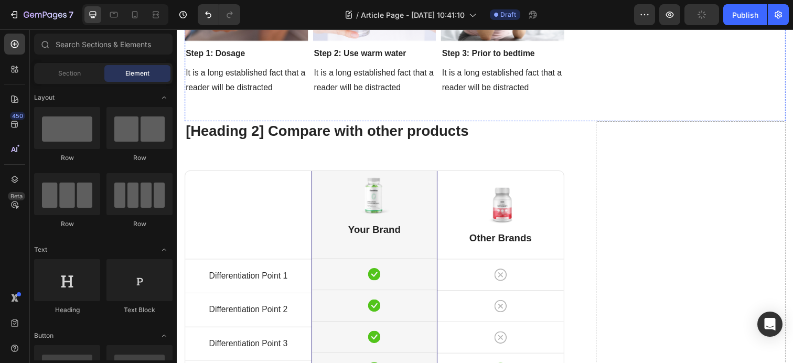
scroll to position [3263, 0]
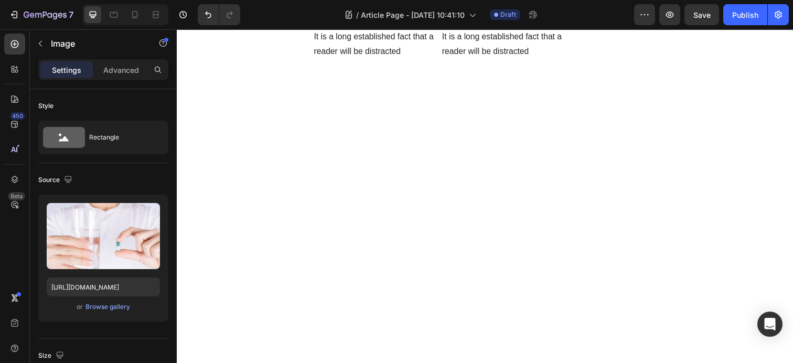
drag, startPoint x: 385, startPoint y: 164, endPoint x: 389, endPoint y: 168, distance: 6.0
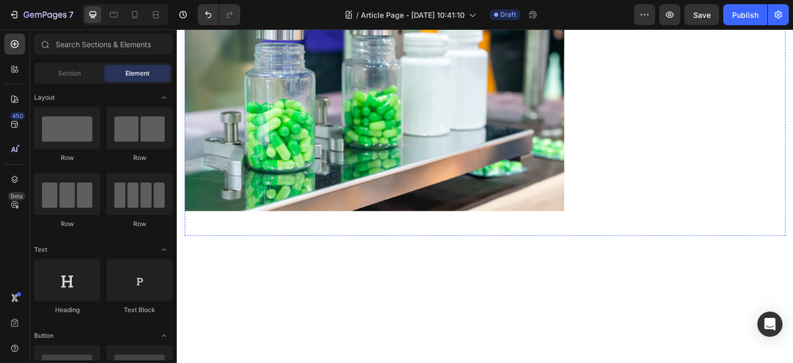
click at [284, 167] on img at bounding box center [378, 86] width 387 height 258
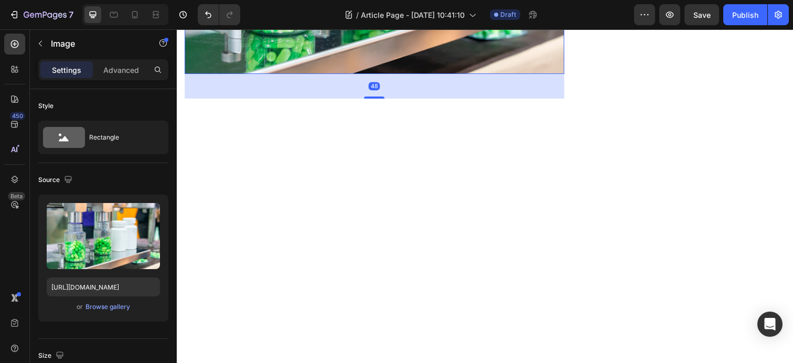
scroll to position [2985, 0]
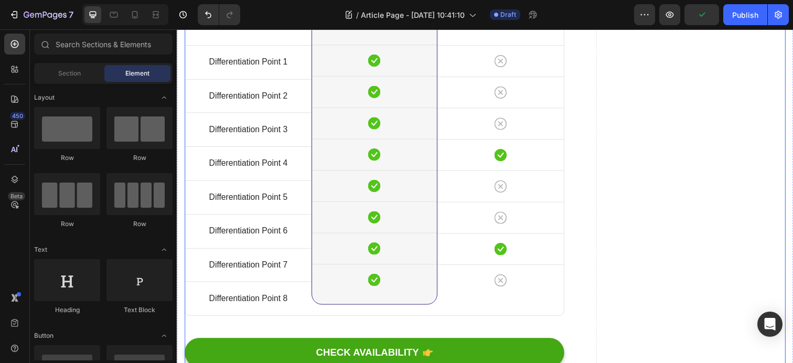
scroll to position [2986, 0]
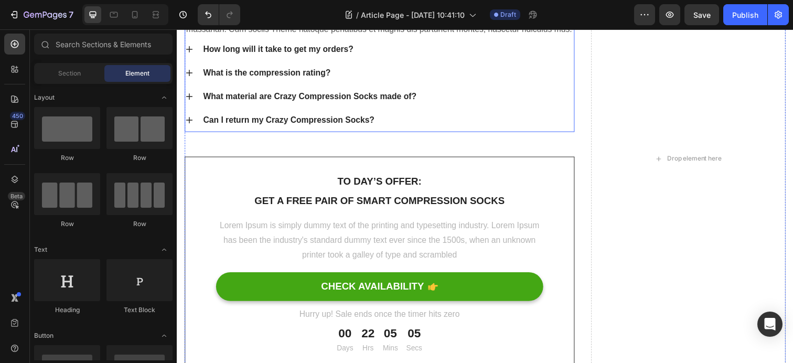
scroll to position [2962, 0]
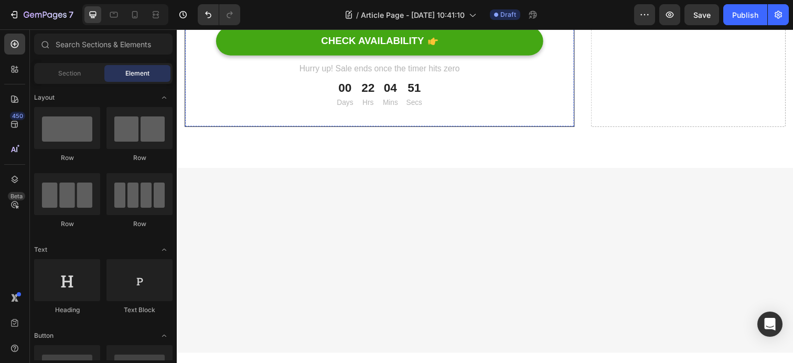
scroll to position [2935, 0]
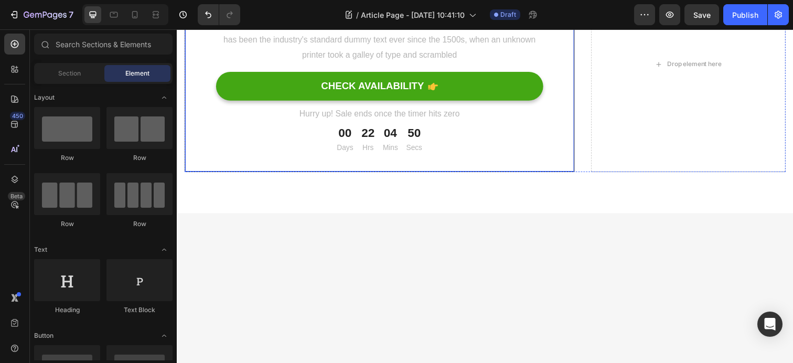
click at [221, 175] on div "To day’s offer: Text block Get a free pair of smart compression socks Text bloc…" at bounding box center [384, 65] width 398 height 220
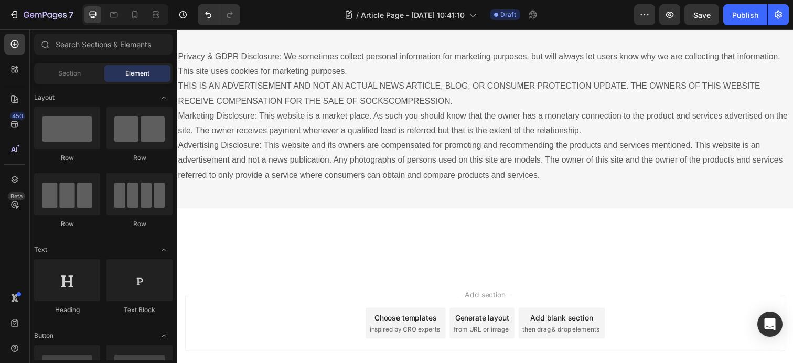
scroll to position [2952, 0]
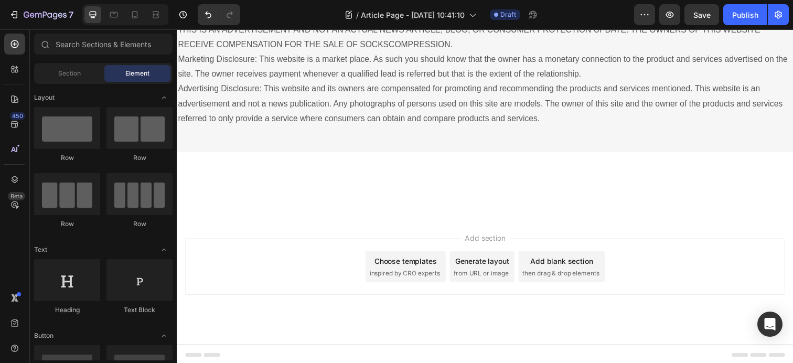
scroll to position [3000, 0]
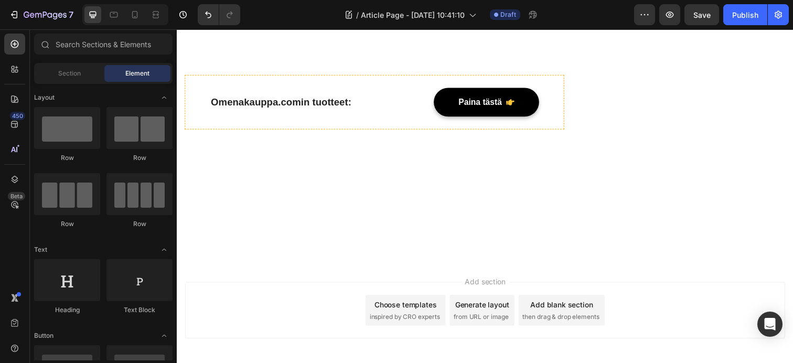
scroll to position [2510, 0]
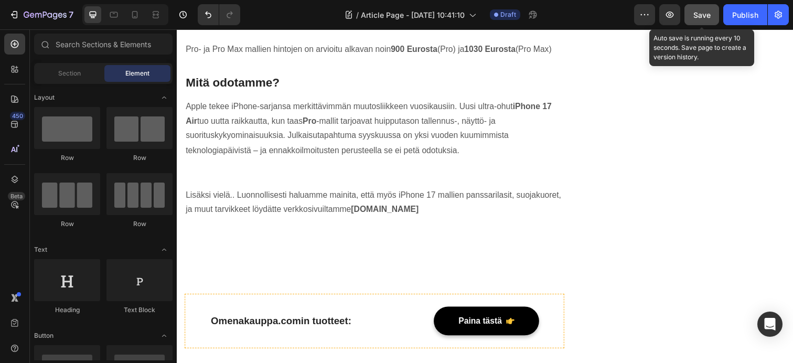
click at [699, 19] on div "Save" at bounding box center [701, 14] width 17 height 11
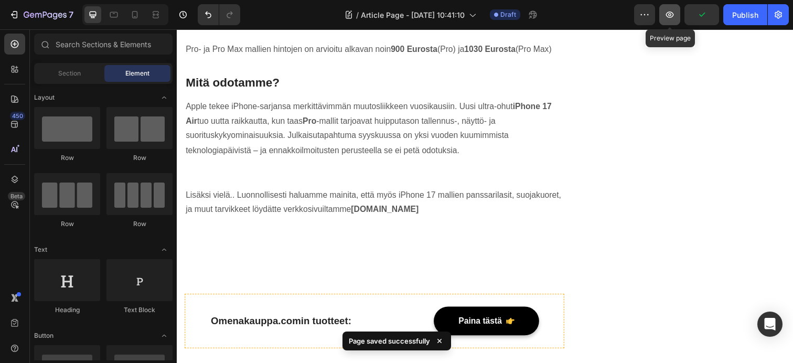
click at [670, 18] on icon "button" at bounding box center [669, 14] width 10 height 10
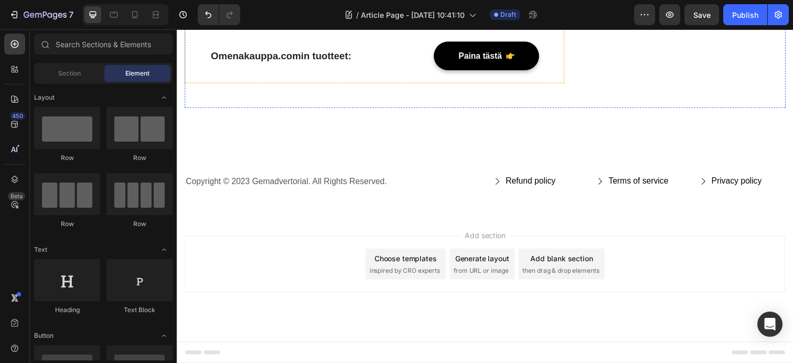
scroll to position [2823, 0]
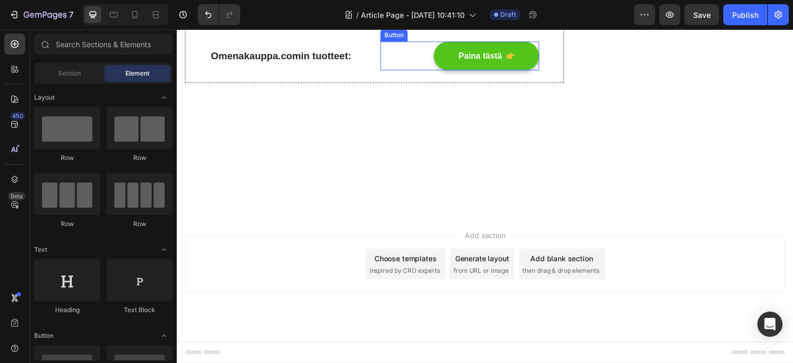
click at [451, 71] on button "Paina tästä" at bounding box center [492, 56] width 107 height 29
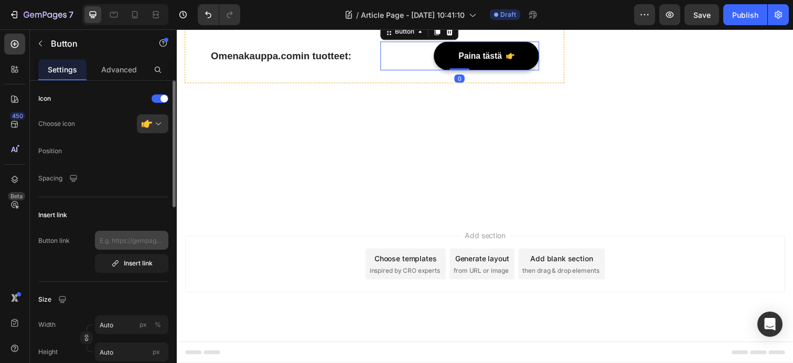
scroll to position [17, 0]
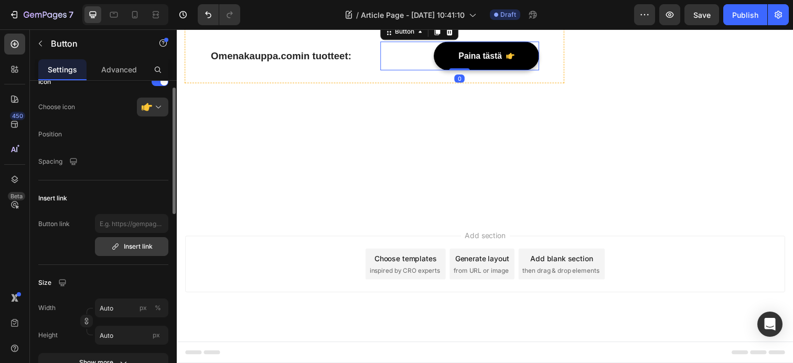
click at [120, 247] on div "Insert link" at bounding box center [131, 246] width 41 height 9
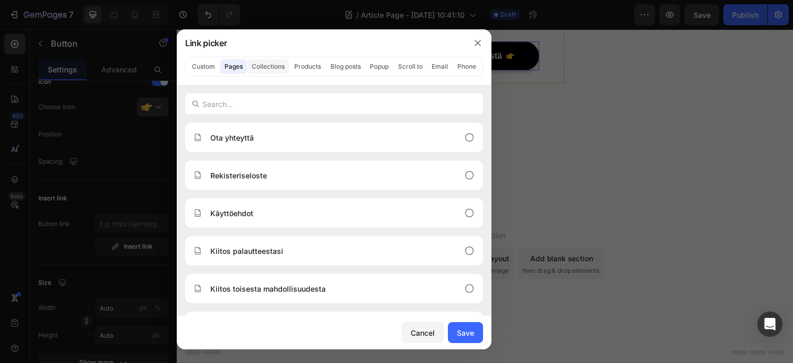
click at [273, 67] on button "Collections" at bounding box center [267, 66] width 41 height 15
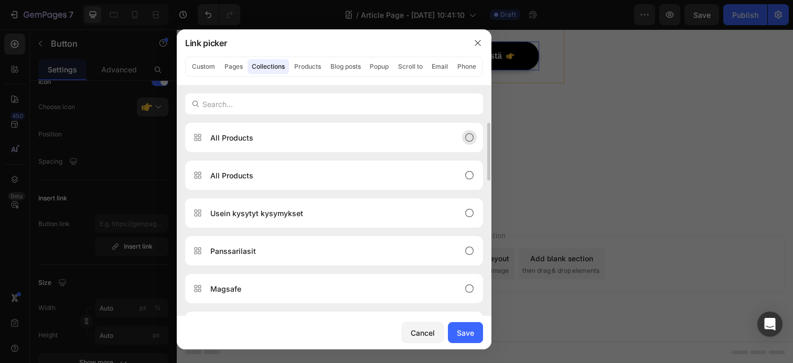
click at [245, 141] on p "All Products" at bounding box center [231, 137] width 43 height 11
click at [461, 335] on div "Save" at bounding box center [465, 332] width 17 height 11
type input "/collections/all"
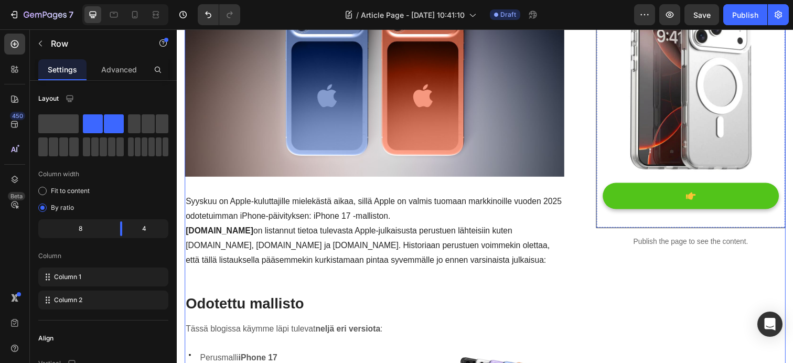
scroll to position [226, 0]
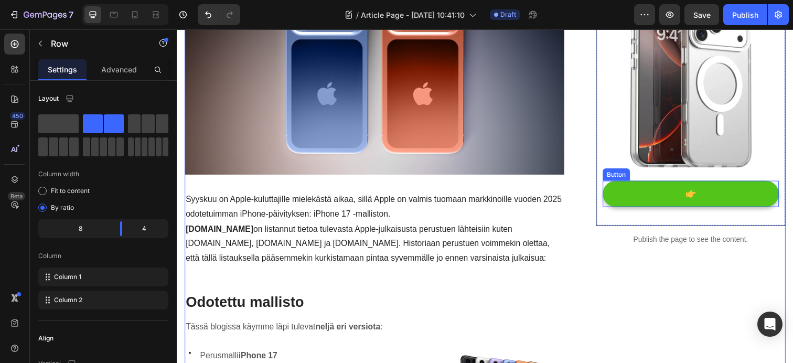
click at [701, 195] on icon at bounding box center [701, 196] width 10 height 7
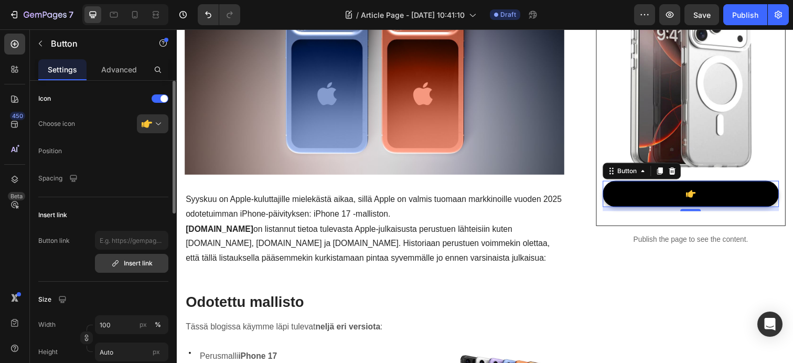
click at [134, 266] on div "Insert link" at bounding box center [131, 262] width 41 height 9
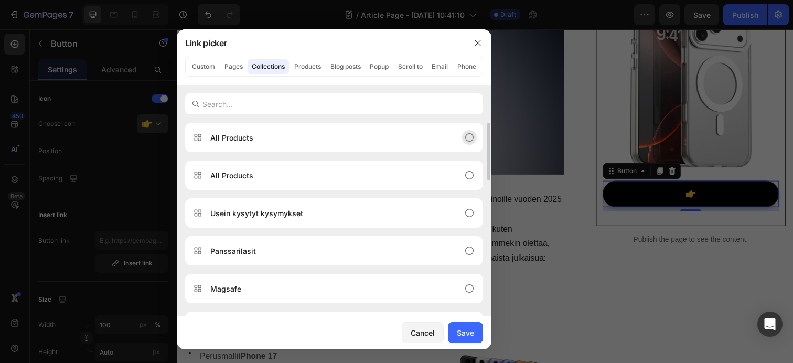
click at [270, 137] on div "All Products" at bounding box center [325, 137] width 264 height 11
click at [473, 337] on div "Save" at bounding box center [465, 332] width 17 height 11
type input "/collections/all"
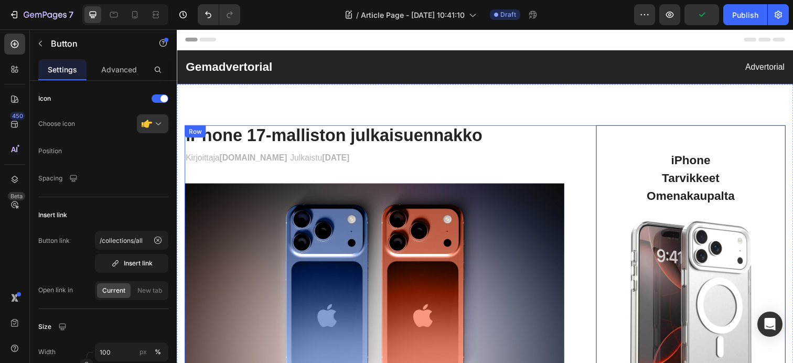
scroll to position [0, 0]
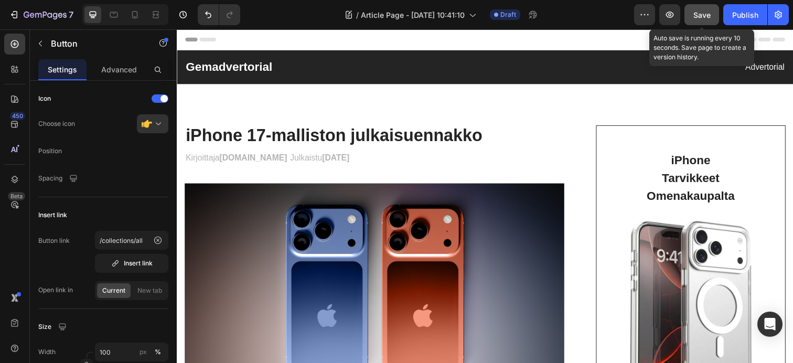
click at [702, 16] on span "Save" at bounding box center [701, 14] width 17 height 9
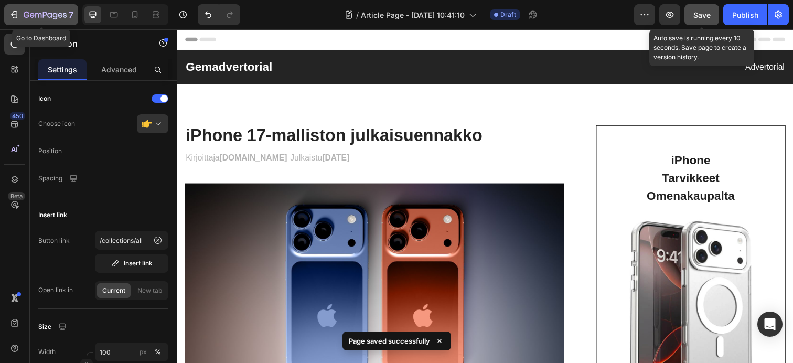
click at [20, 18] on div "7" at bounding box center [41, 14] width 64 height 13
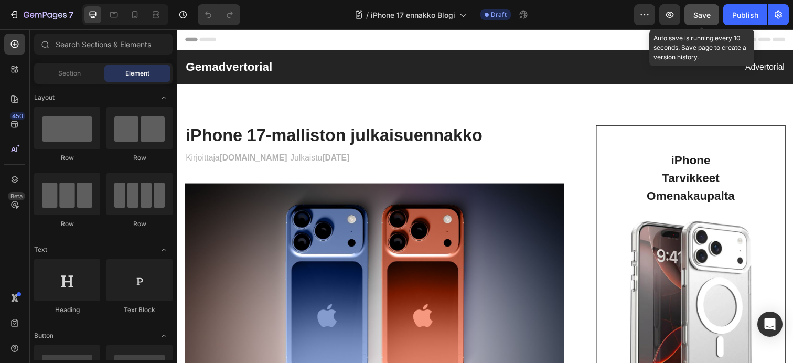
click at [704, 12] on span "Save" at bounding box center [701, 14] width 17 height 9
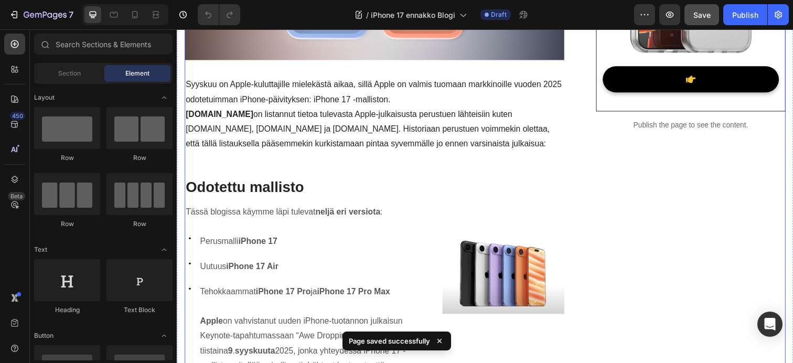
scroll to position [296, 0]
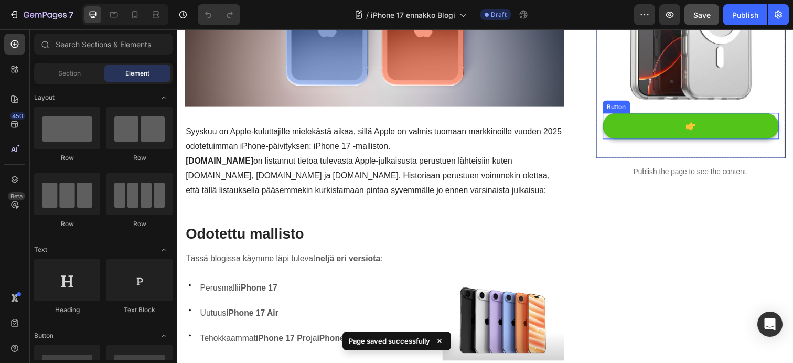
click at [685, 127] on link at bounding box center [701, 128] width 180 height 27
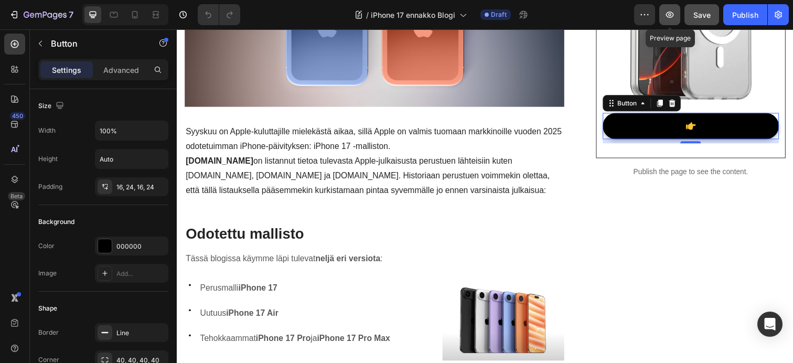
click at [666, 17] on icon "button" at bounding box center [669, 14] width 10 height 10
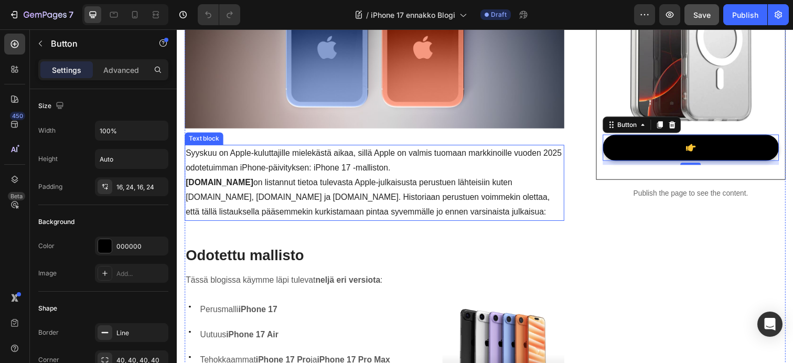
scroll to position [293, 0]
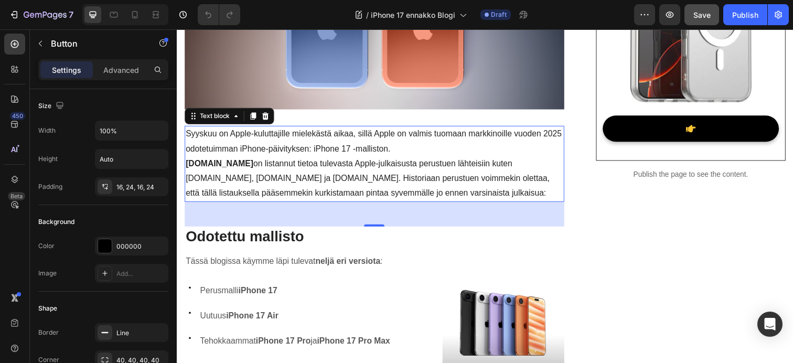
click at [388, 181] on p "Omenakauppa.com on listannut tietoa tulevasta Apple-julkaisusta perustuen lähte…" at bounding box center [378, 181] width 385 height 45
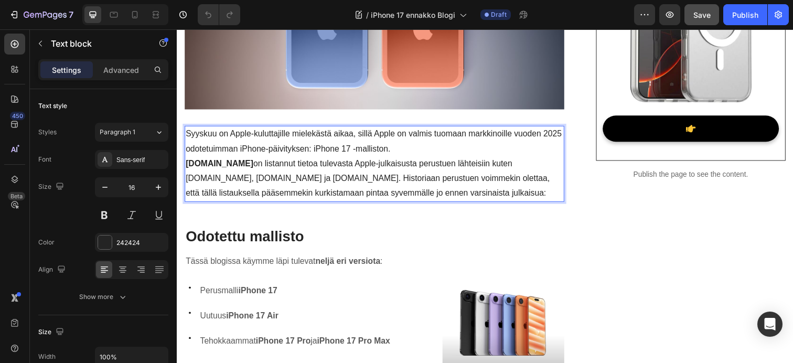
click at [188, 168] on strong "[DOMAIN_NAME]" at bounding box center [220, 166] width 69 height 9
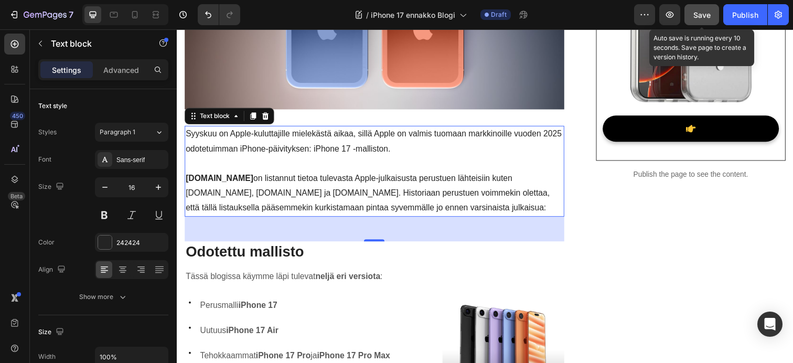
click at [703, 13] on span "Save" at bounding box center [701, 14] width 17 height 9
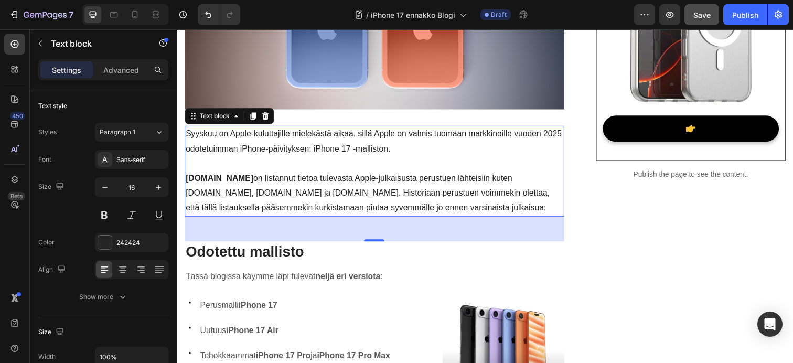
click at [407, 212] on p "Omenakauppa.com on listannut tietoa tulevasta Apple-julkaisusta perustuen lähte…" at bounding box center [378, 196] width 385 height 45
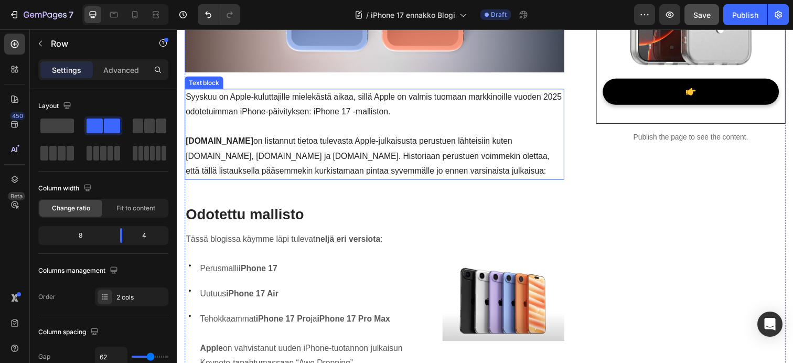
scroll to position [353, 0]
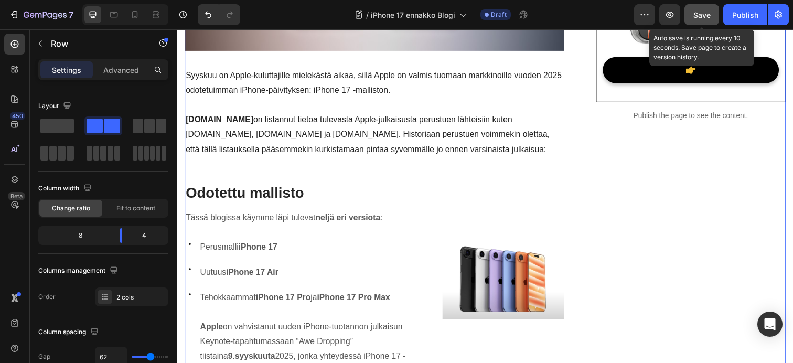
click at [702, 21] on button "Save" at bounding box center [701, 14] width 35 height 21
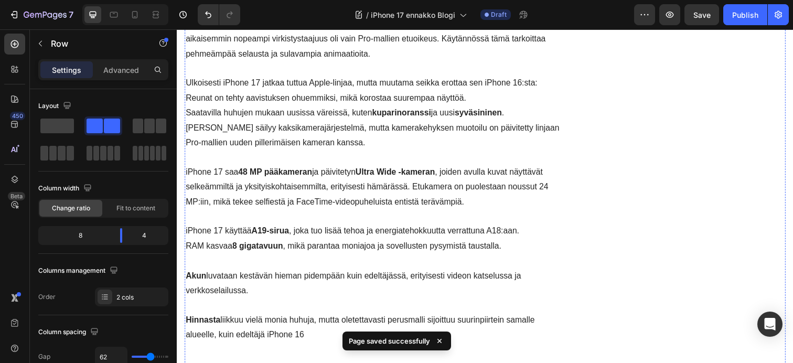
scroll to position [1406, 0]
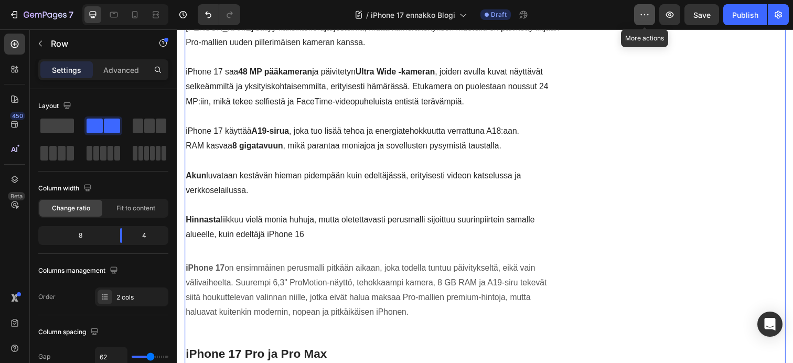
click at [642, 11] on icon "button" at bounding box center [644, 14] width 10 height 10
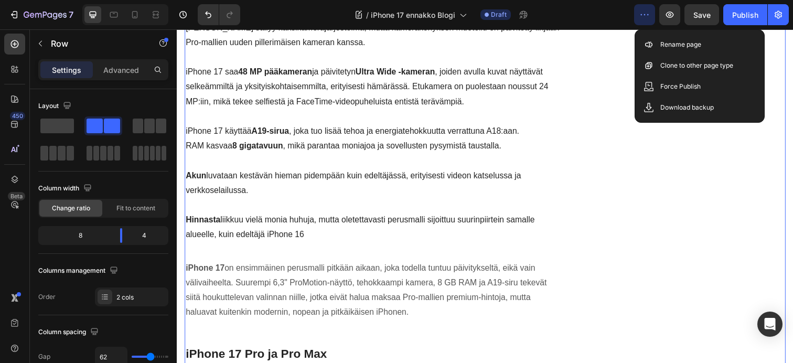
click at [612, 108] on div "iPhone Tarvikkeet Omenakaupalta Heading Row Image Button Text block Row Publish…" at bounding box center [701, 2] width 193 height 2560
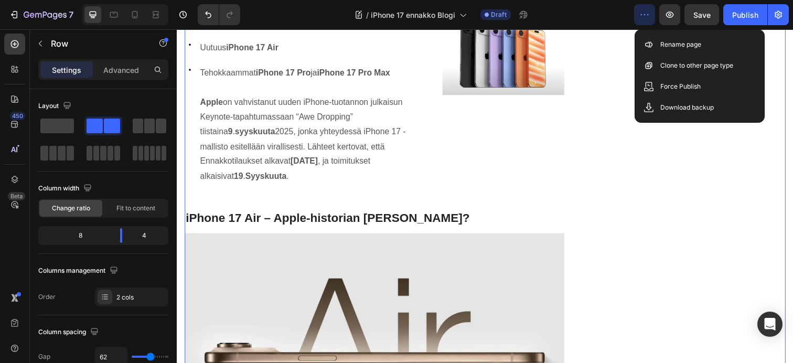
scroll to position [526, 0]
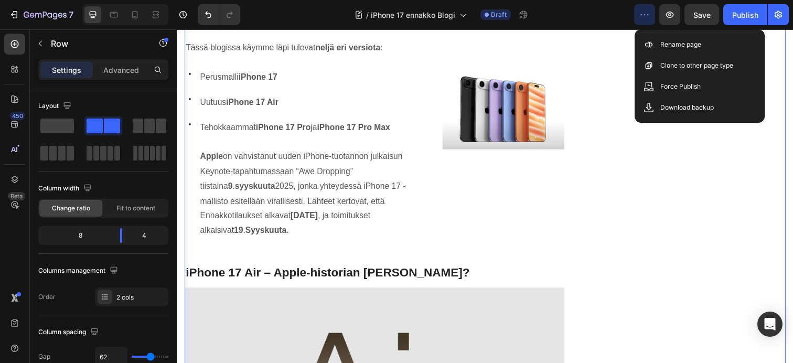
click at [649, 17] on icon "button" at bounding box center [644, 14] width 10 height 10
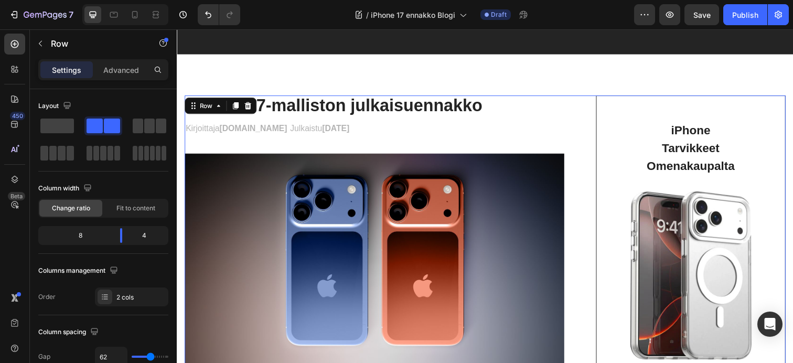
scroll to position [0, 0]
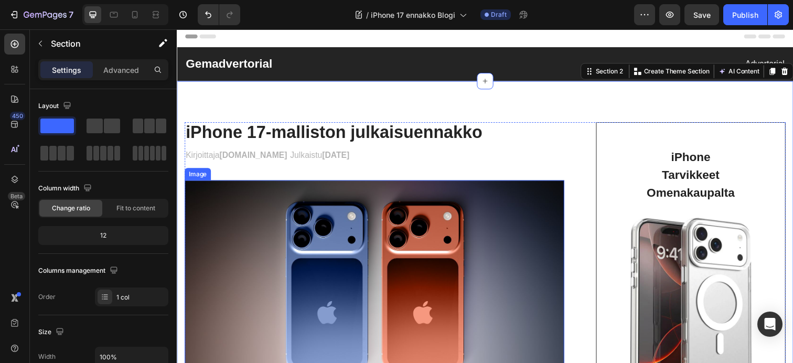
scroll to position [1, 0]
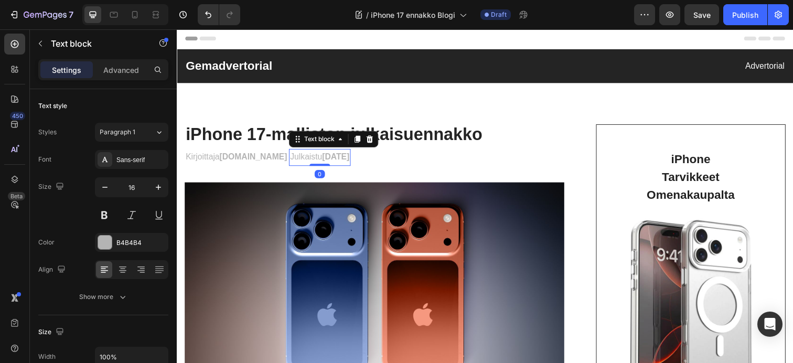
click at [348, 160] on strong "[DATE]" at bounding box center [339, 159] width 28 height 9
click at [348, 161] on strong "[DATE]" at bounding box center [339, 159] width 28 height 9
click at [349, 162] on strong "29.08.2025" at bounding box center [339, 159] width 28 height 9
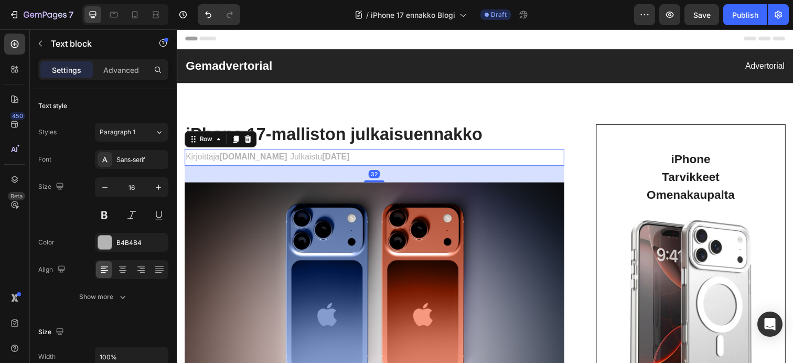
click at [422, 161] on div "Kirjoittaja Omenakauppa.com Text block Julkaistu 28.08.2025 Text block Row 32" at bounding box center [378, 160] width 387 height 17
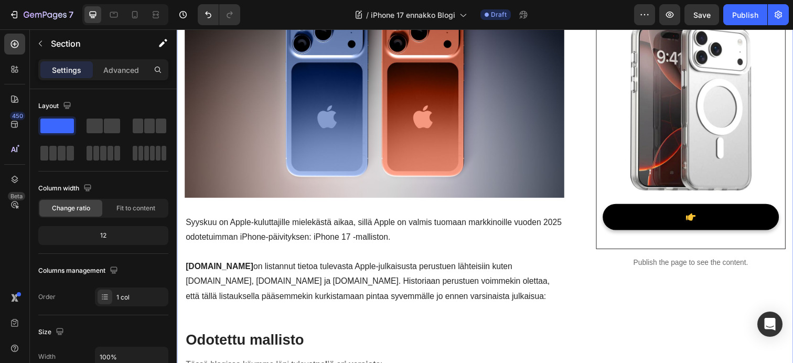
scroll to position [0, 0]
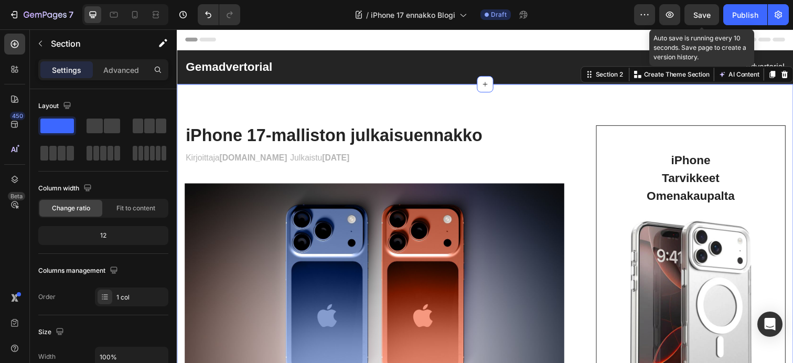
click at [699, 16] on span "Save" at bounding box center [701, 14] width 17 height 9
